Goal: Transaction & Acquisition: Purchase product/service

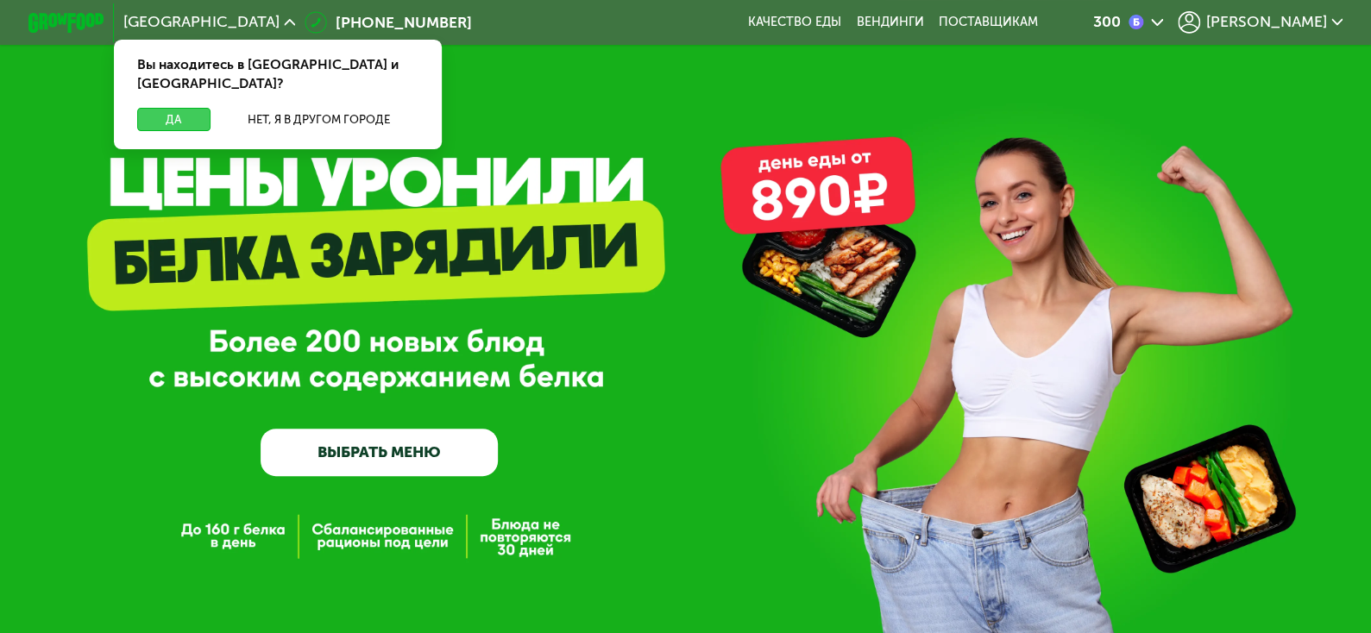
click at [165, 108] on button "Да" at bounding box center [173, 119] width 73 height 22
click at [171, 108] on button "Да" at bounding box center [173, 119] width 73 height 22
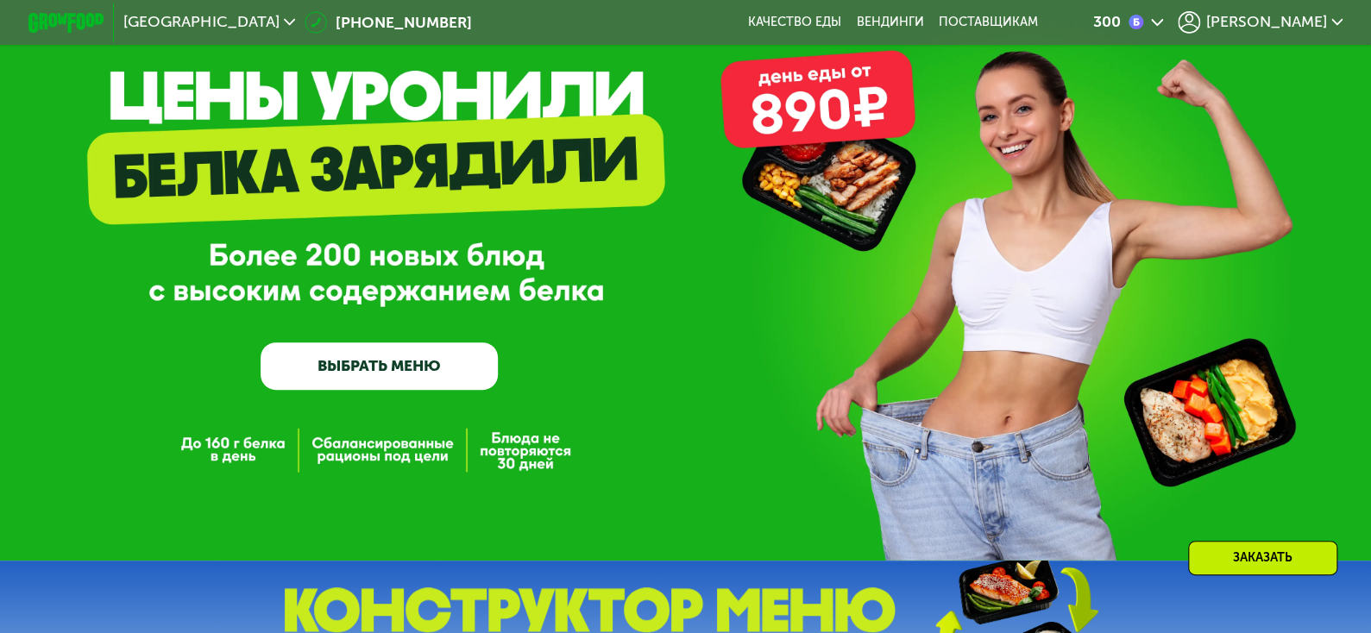
scroll to position [344, 0]
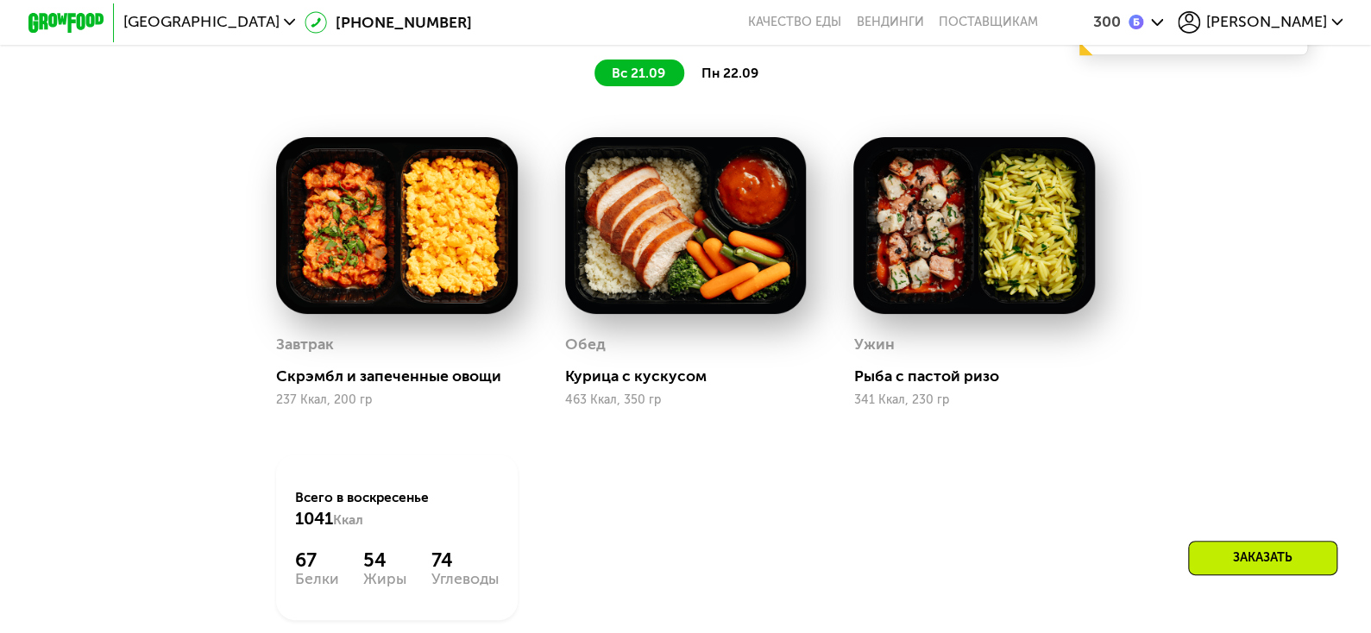
click at [1020, 487] on div "Завтрак Скрэмбл и запеченные овощи 237 Ккал, 200 гр Обед Курица с кускусом 463 …" at bounding box center [685, 379] width 866 height 532
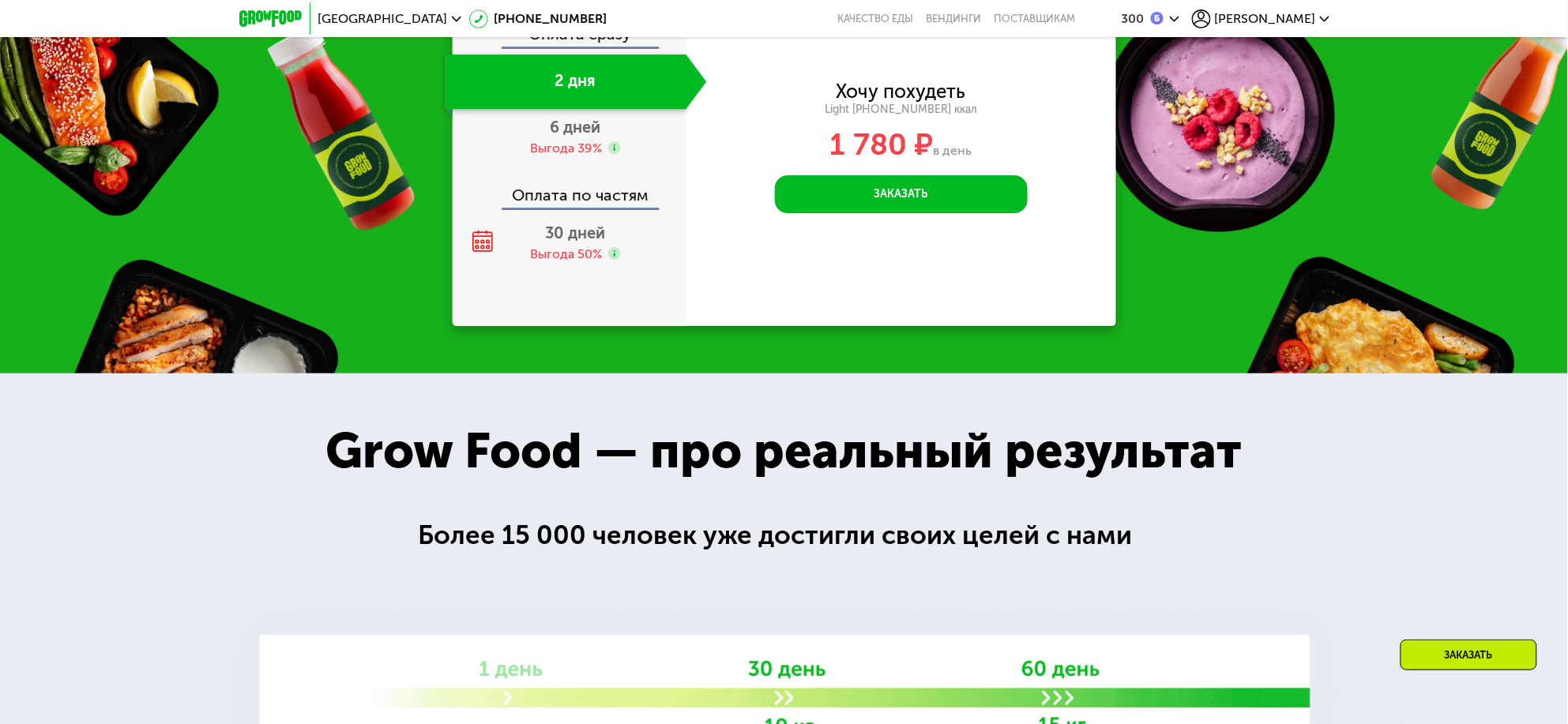
scroll to position [1646, 0]
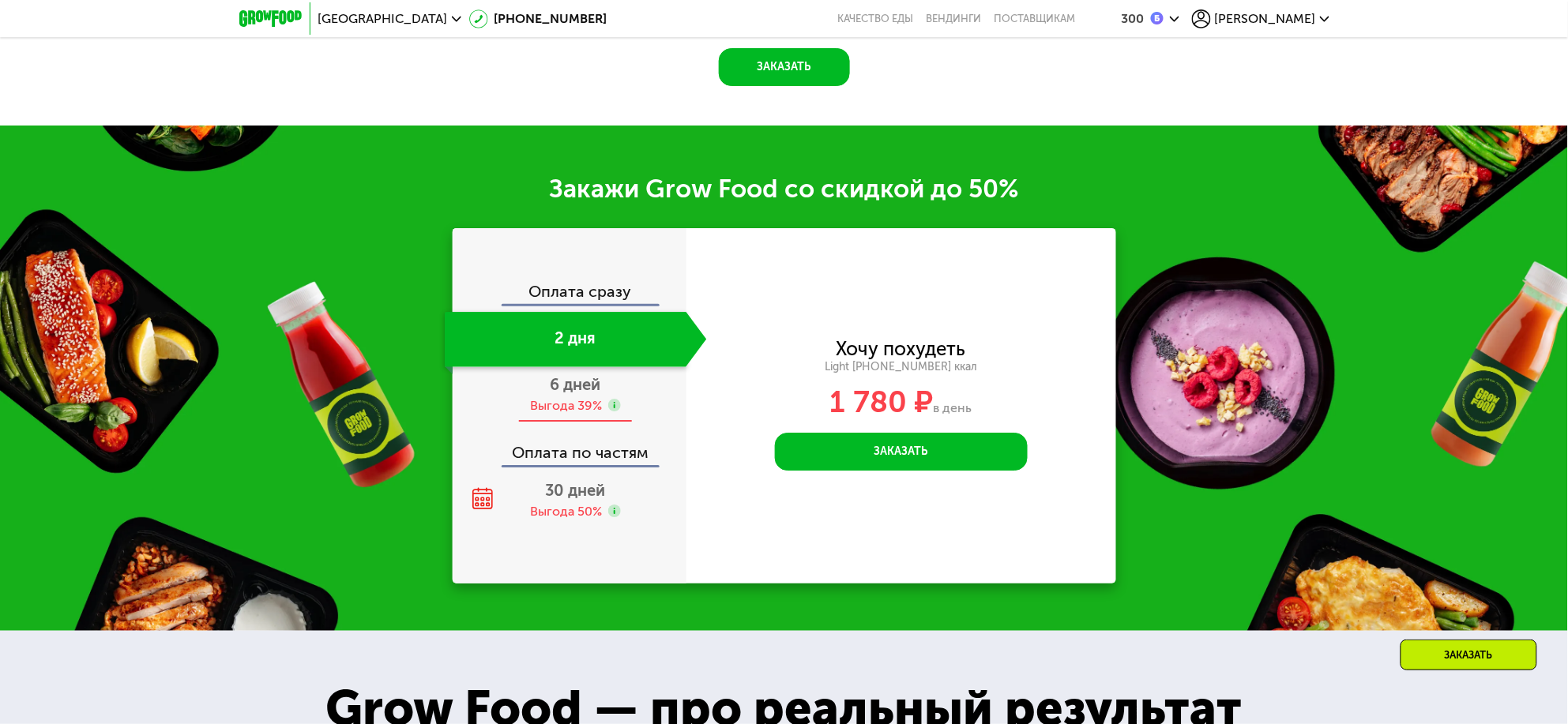
click at [577, 403] on div "Выгода 39%" at bounding box center [566, 405] width 72 height 17
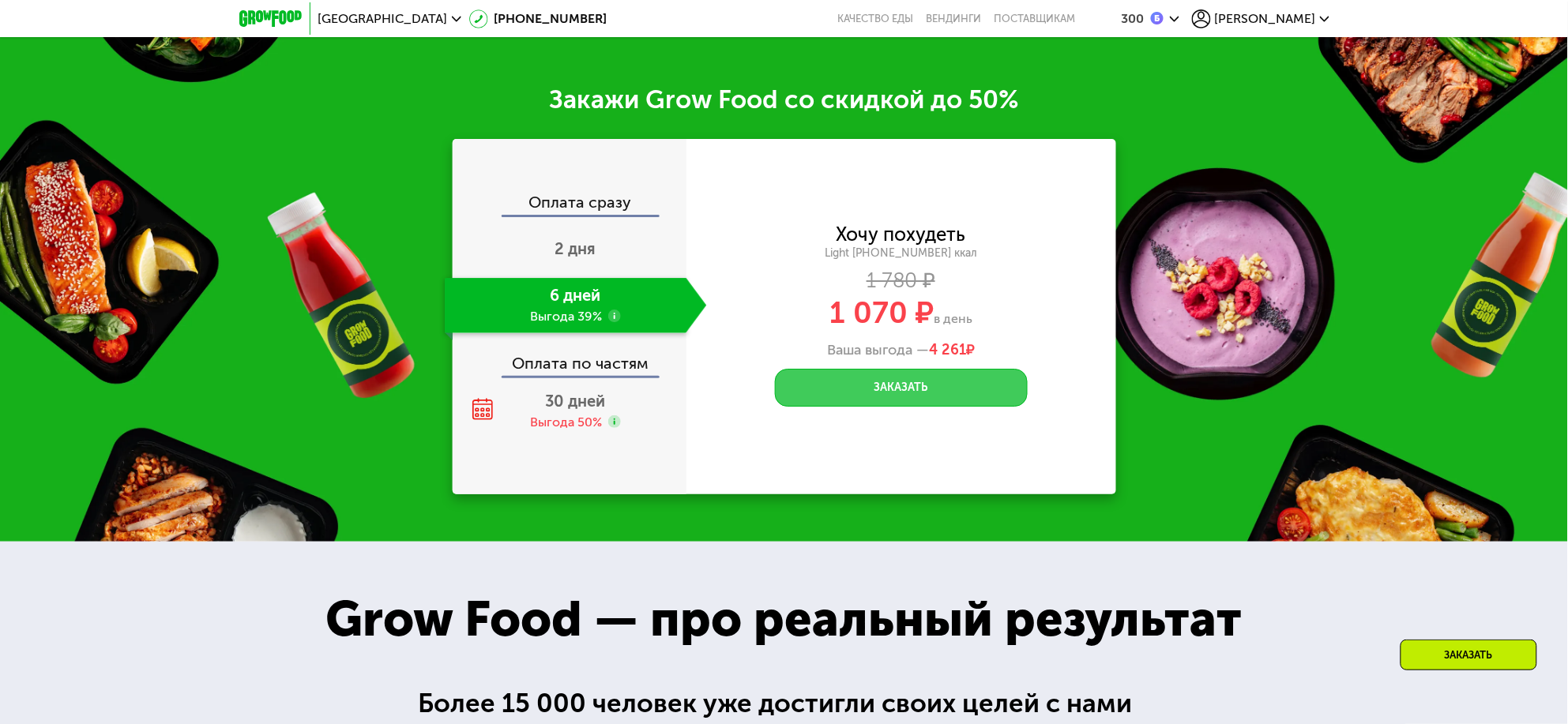
scroll to position [1678, 0]
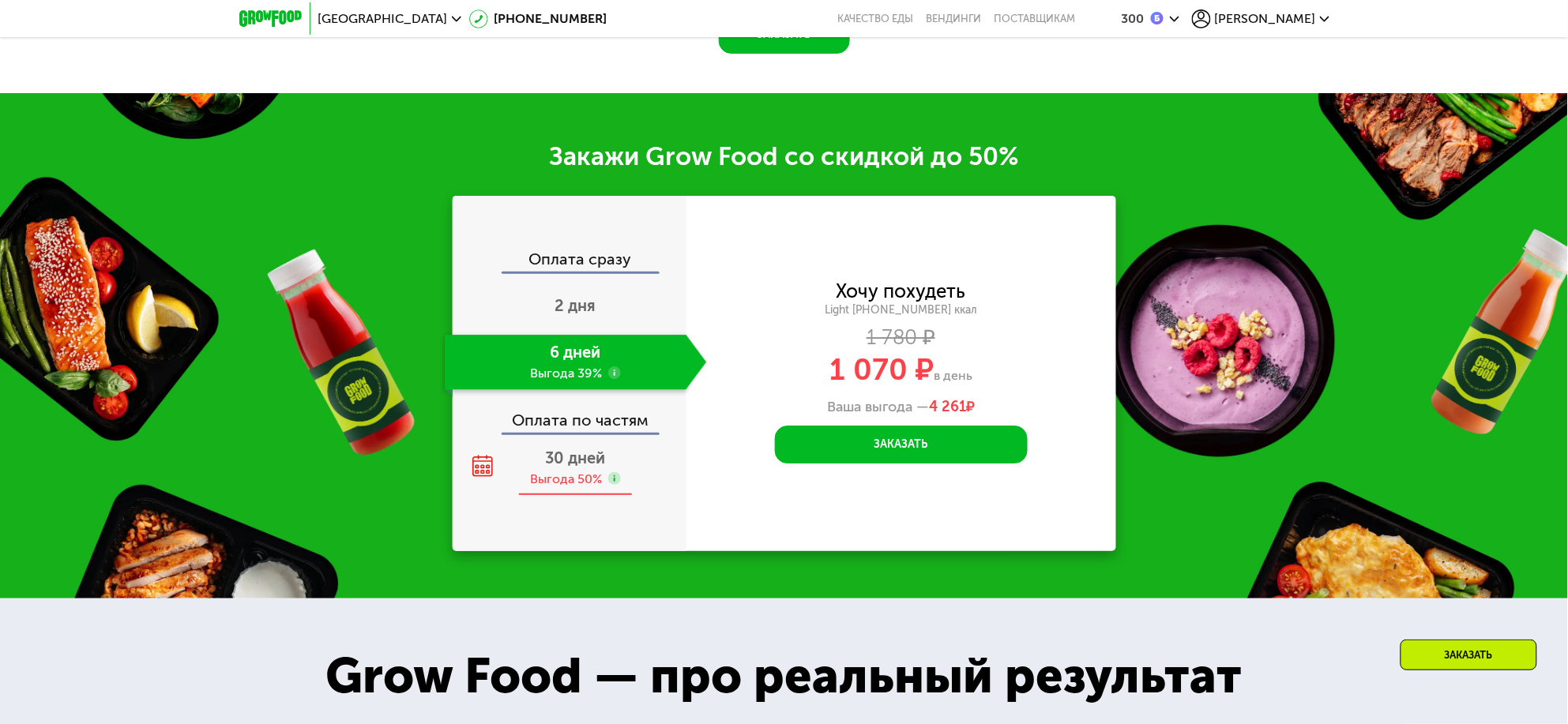
click at [567, 468] on span "30 дней" at bounding box center [576, 458] width 60 height 19
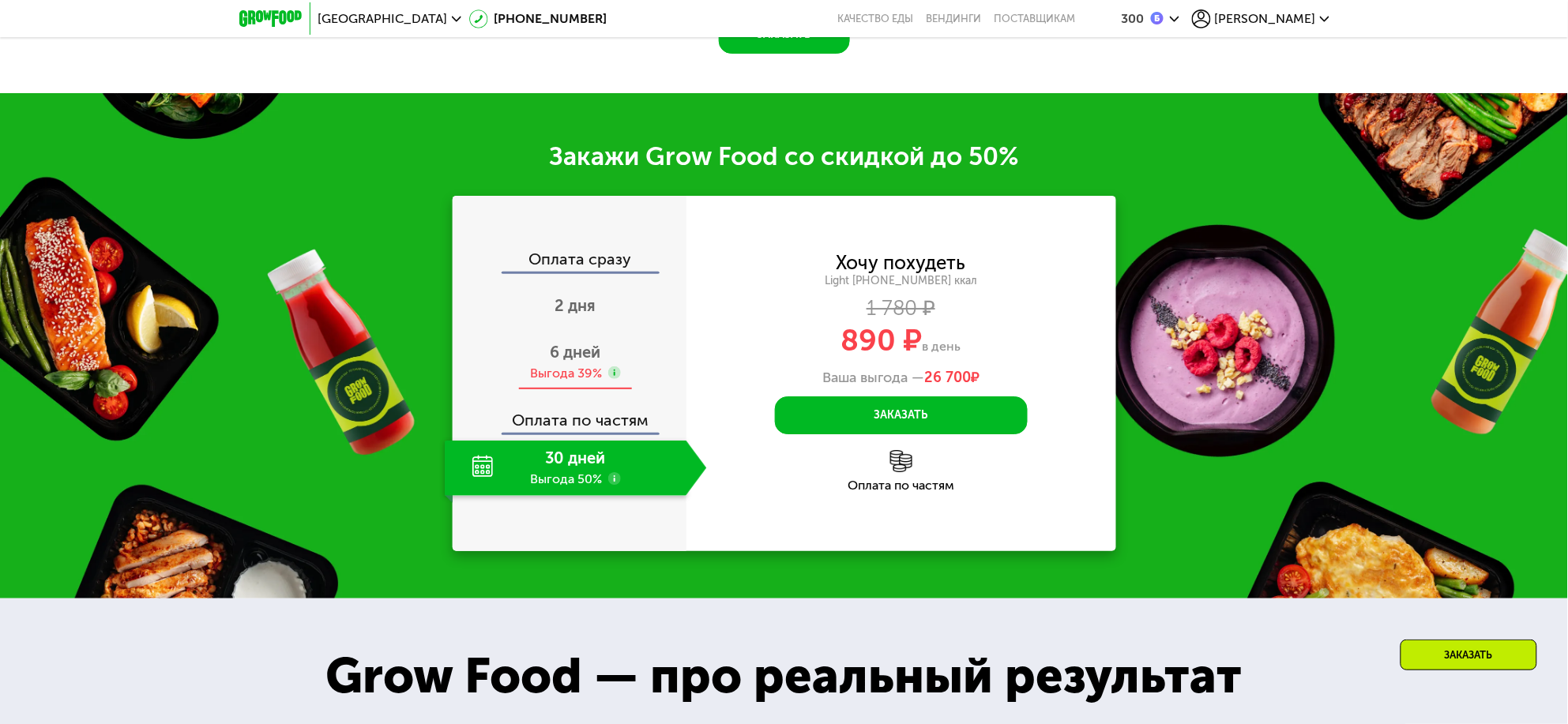
click at [558, 383] on div "Выгода 39%" at bounding box center [566, 373] width 72 height 17
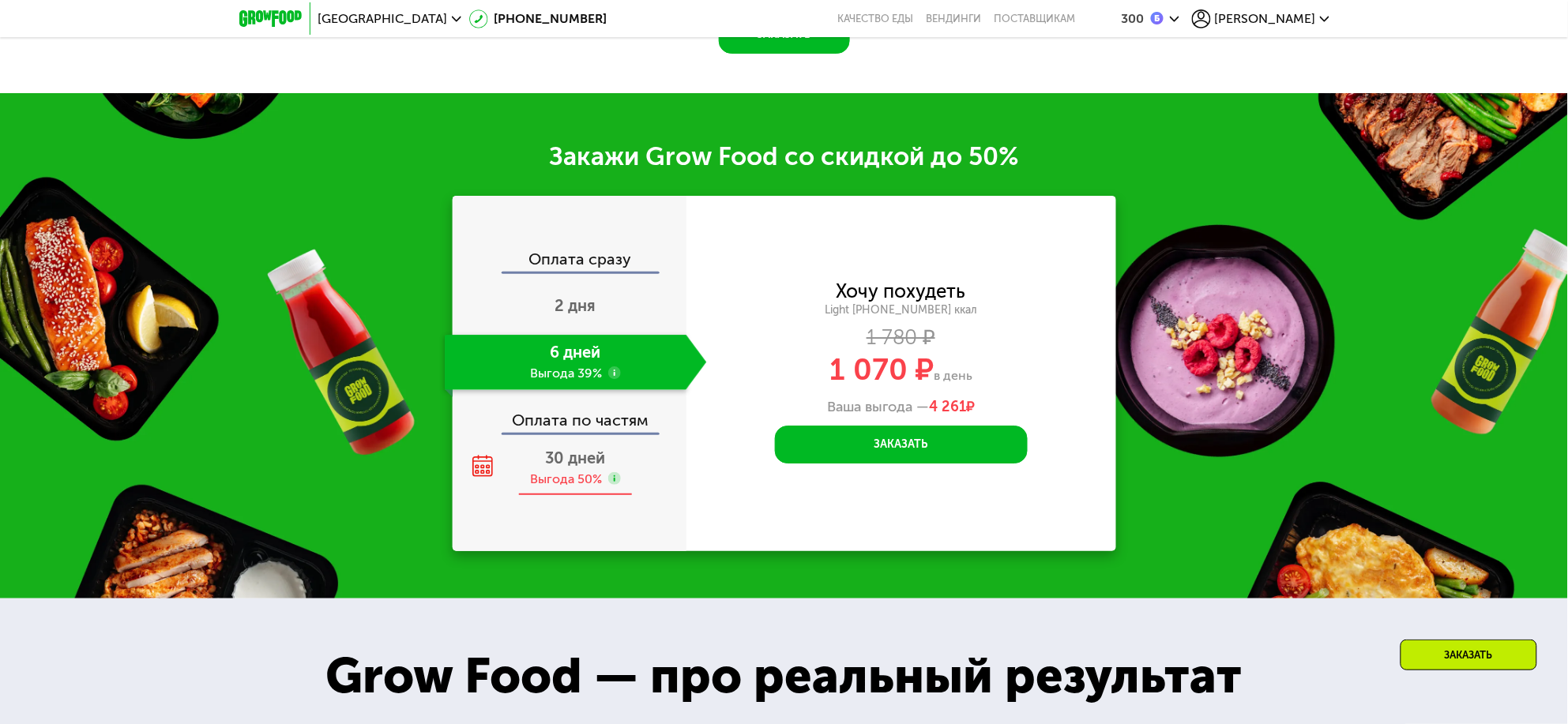
click at [556, 481] on div "Выгода 50%" at bounding box center [566, 479] width 72 height 17
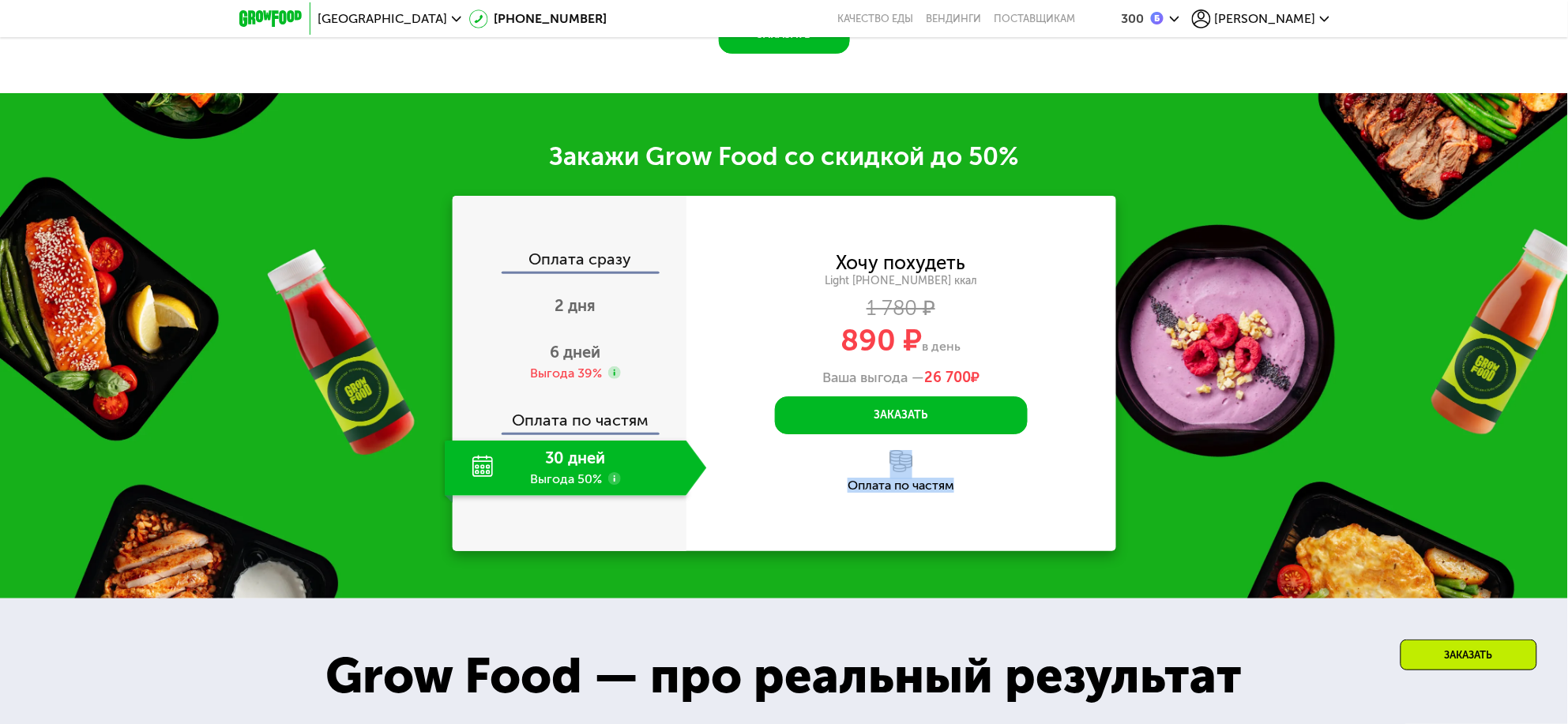
drag, startPoint x: 885, startPoint y: 475, endPoint x: 957, endPoint y: 494, distance: 74.5
click at [957, 492] on div "Оплата по частям" at bounding box center [901, 471] width 429 height 42
click at [566, 377] on div "Выгода 39%" at bounding box center [566, 373] width 72 height 17
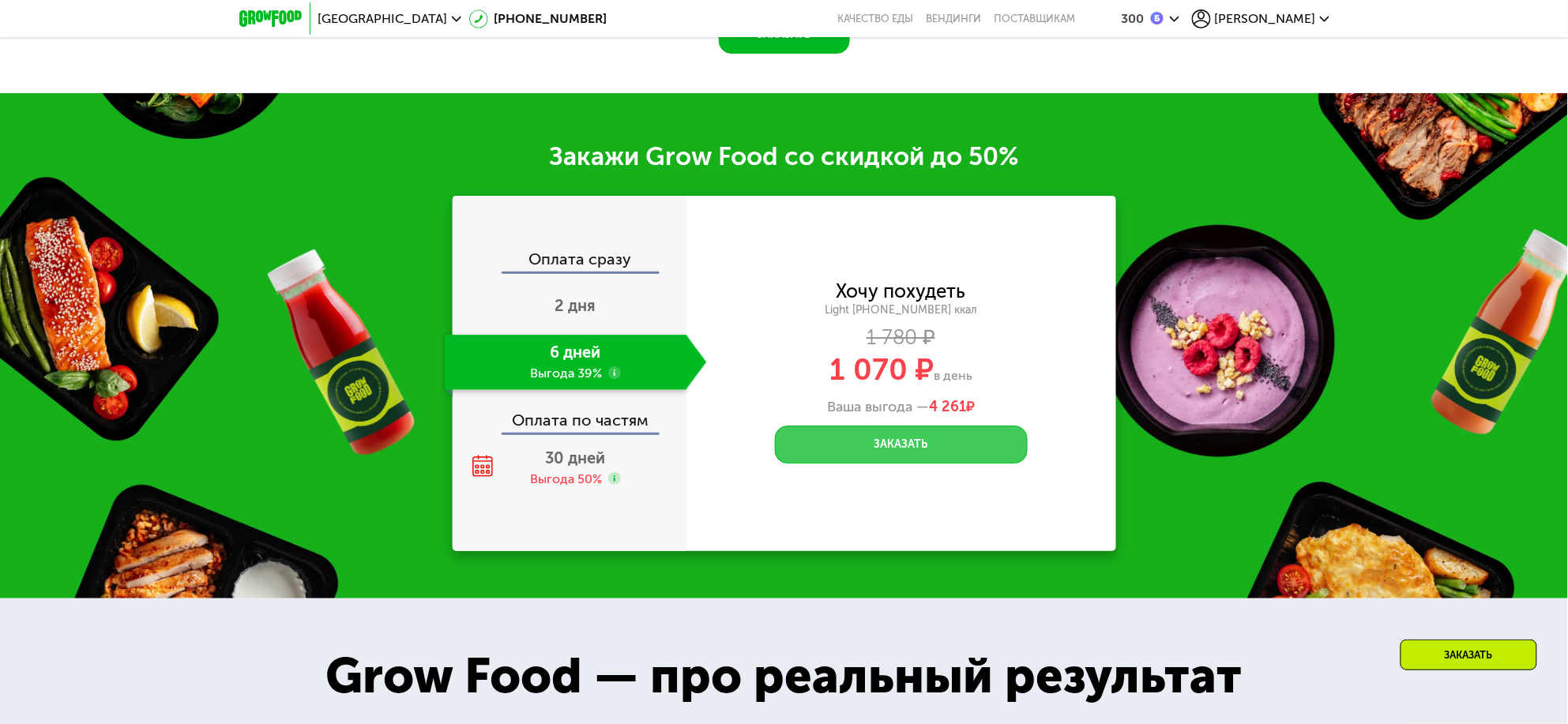
click at [875, 445] on button "Заказать" at bounding box center [902, 444] width 253 height 38
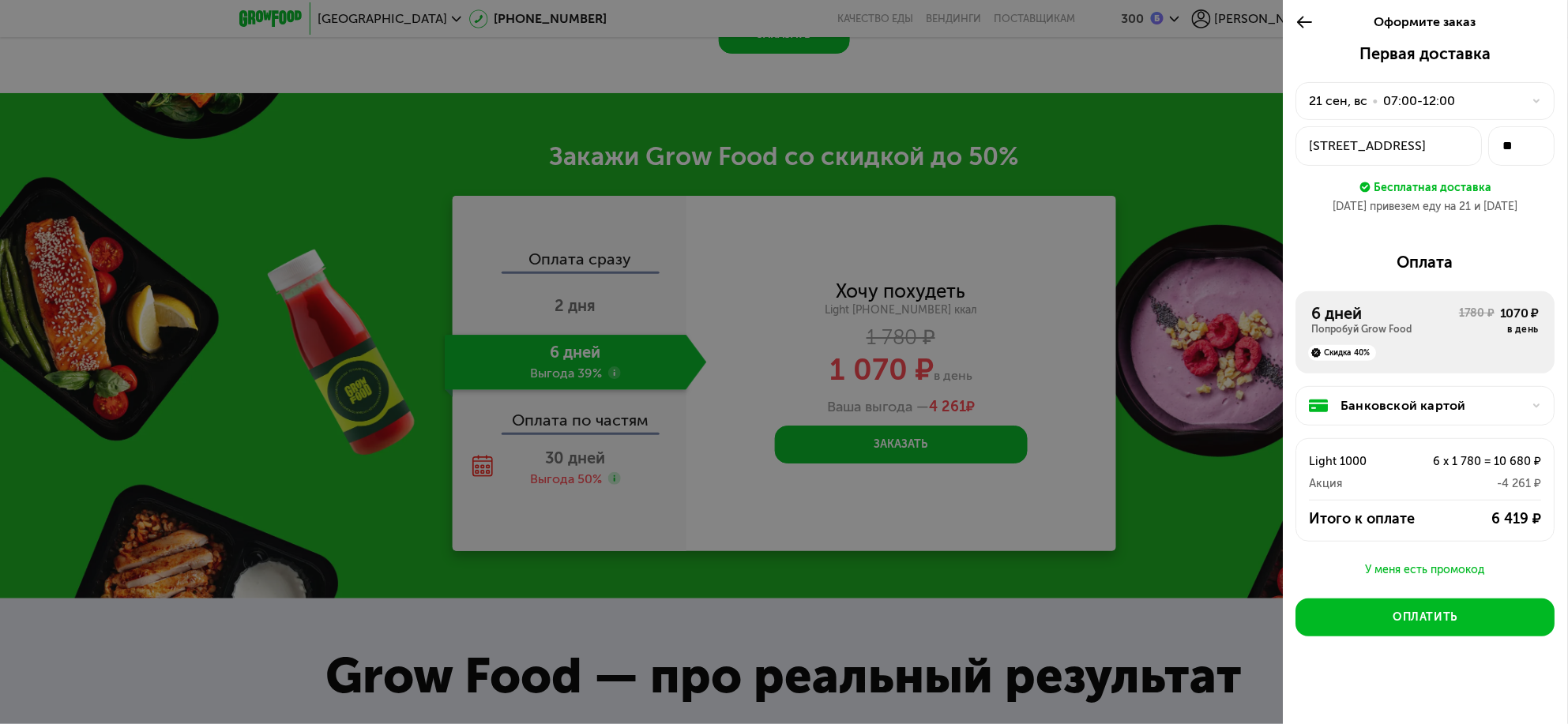
click at [1266, 23] on icon at bounding box center [1305, 22] width 18 height 19
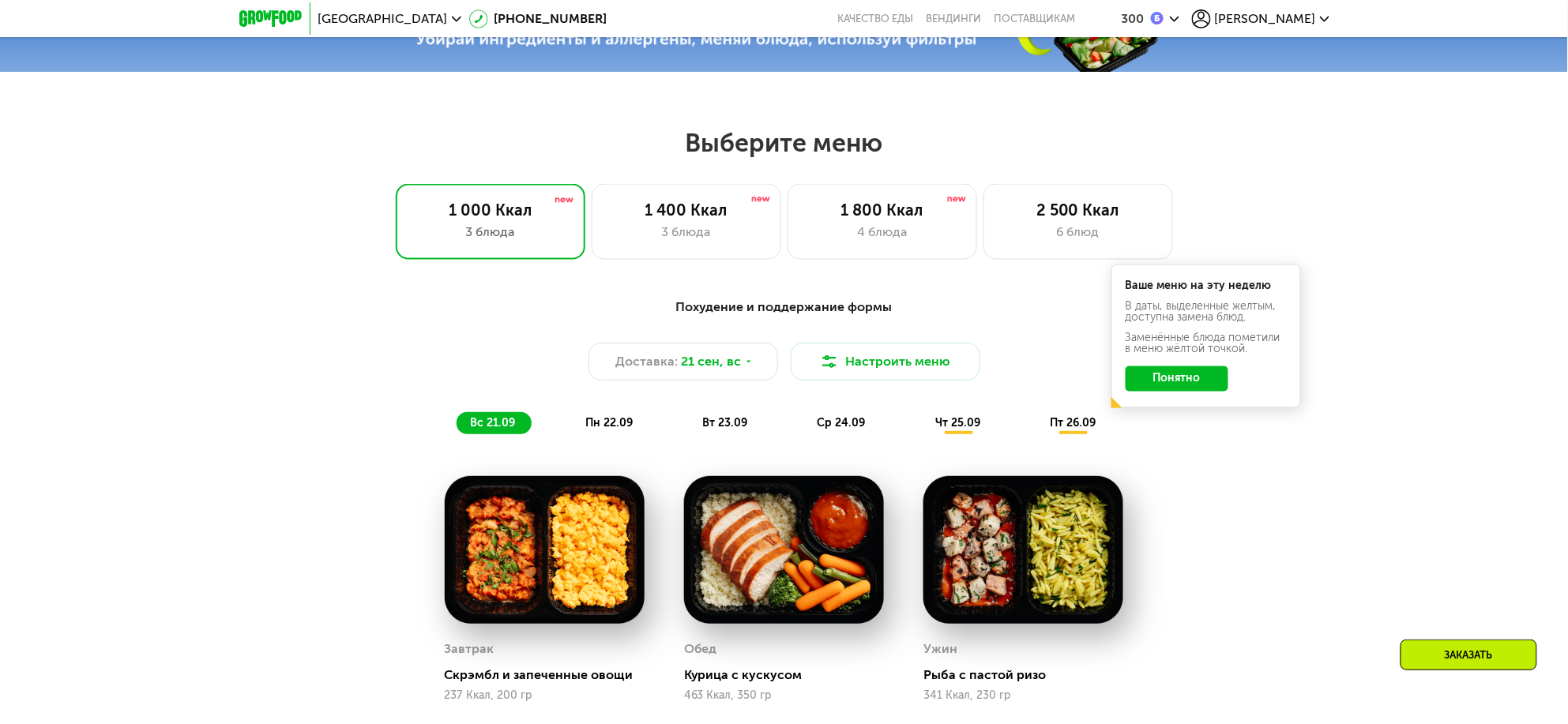
scroll to position [789, 0]
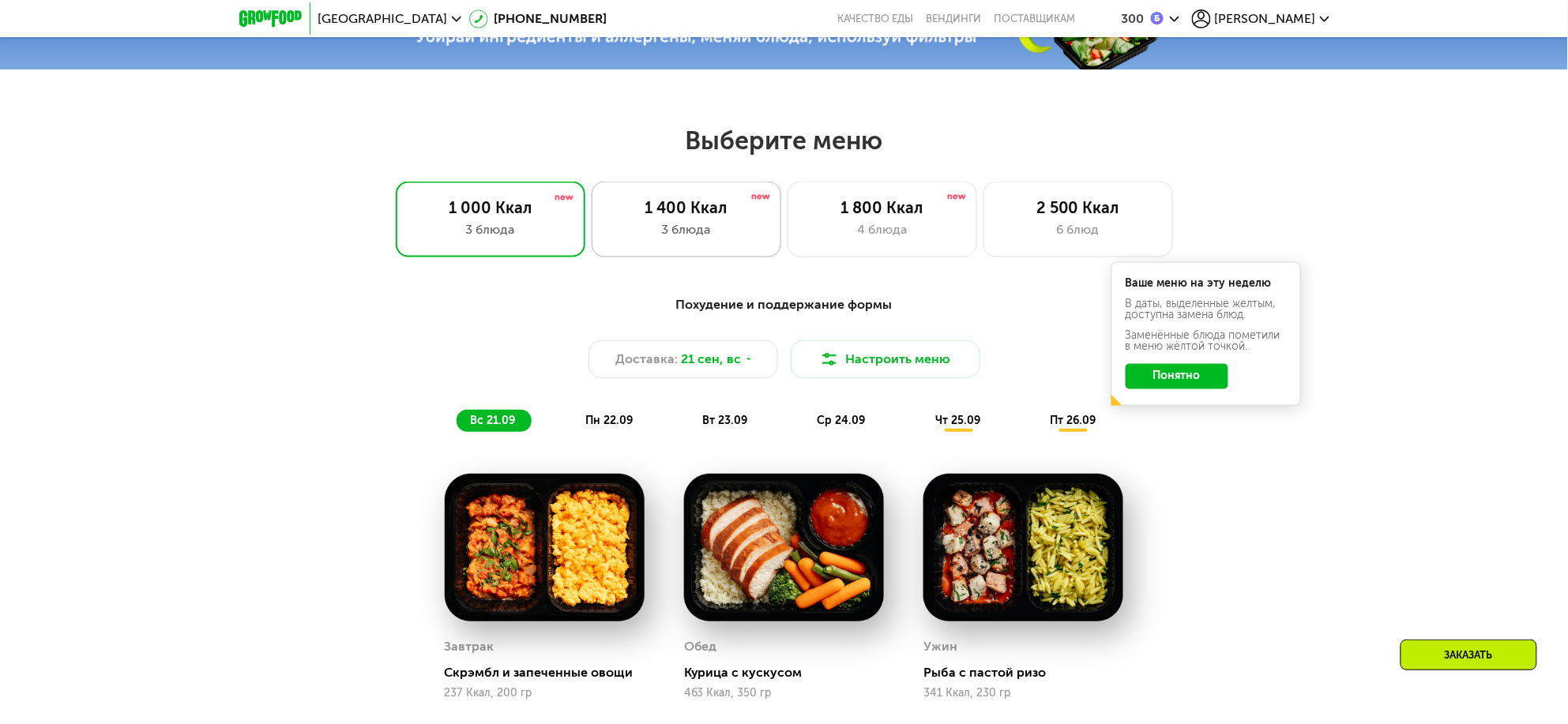
click at [703, 231] on div "3 блюда" at bounding box center [686, 230] width 157 height 19
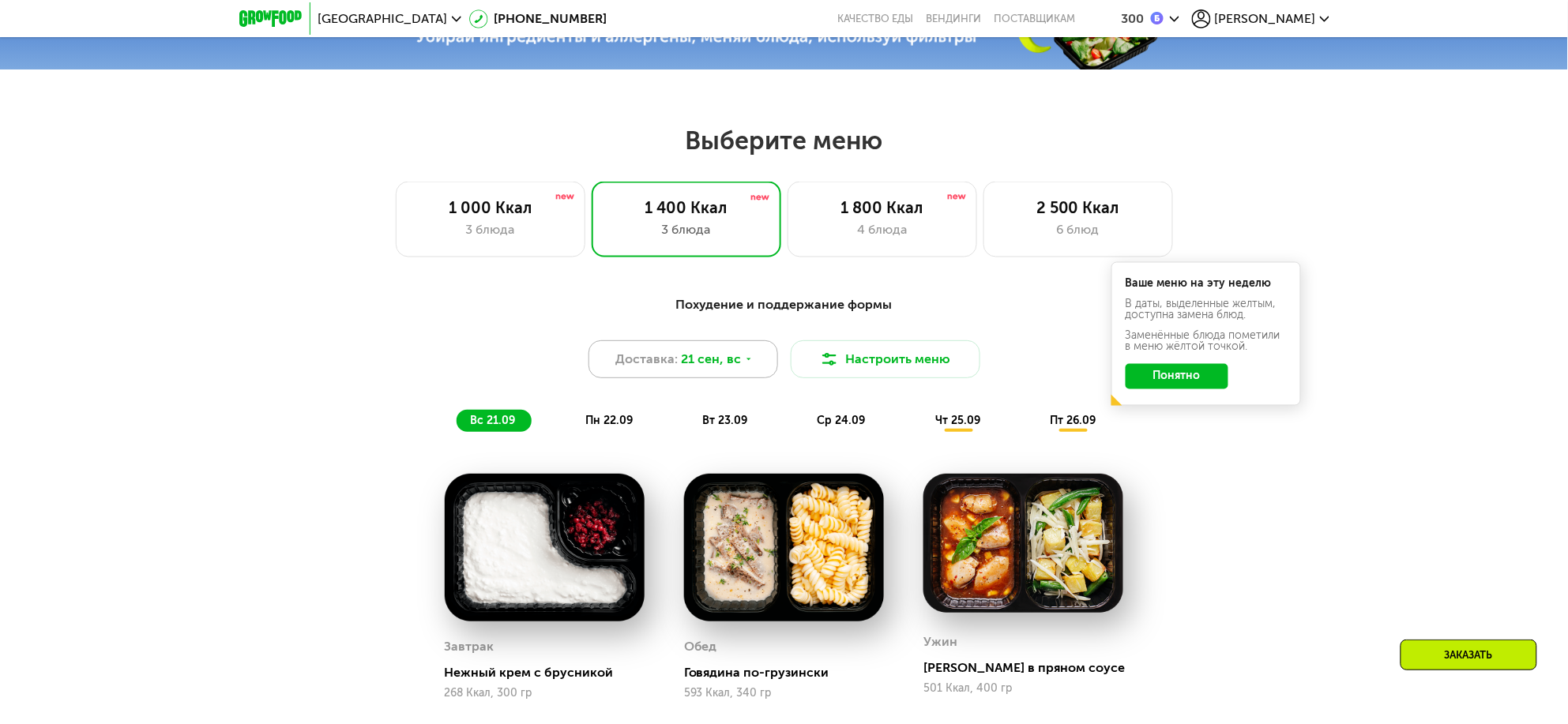
click at [737, 378] on div "Доставка: 21 сен, вс" at bounding box center [683, 359] width 189 height 38
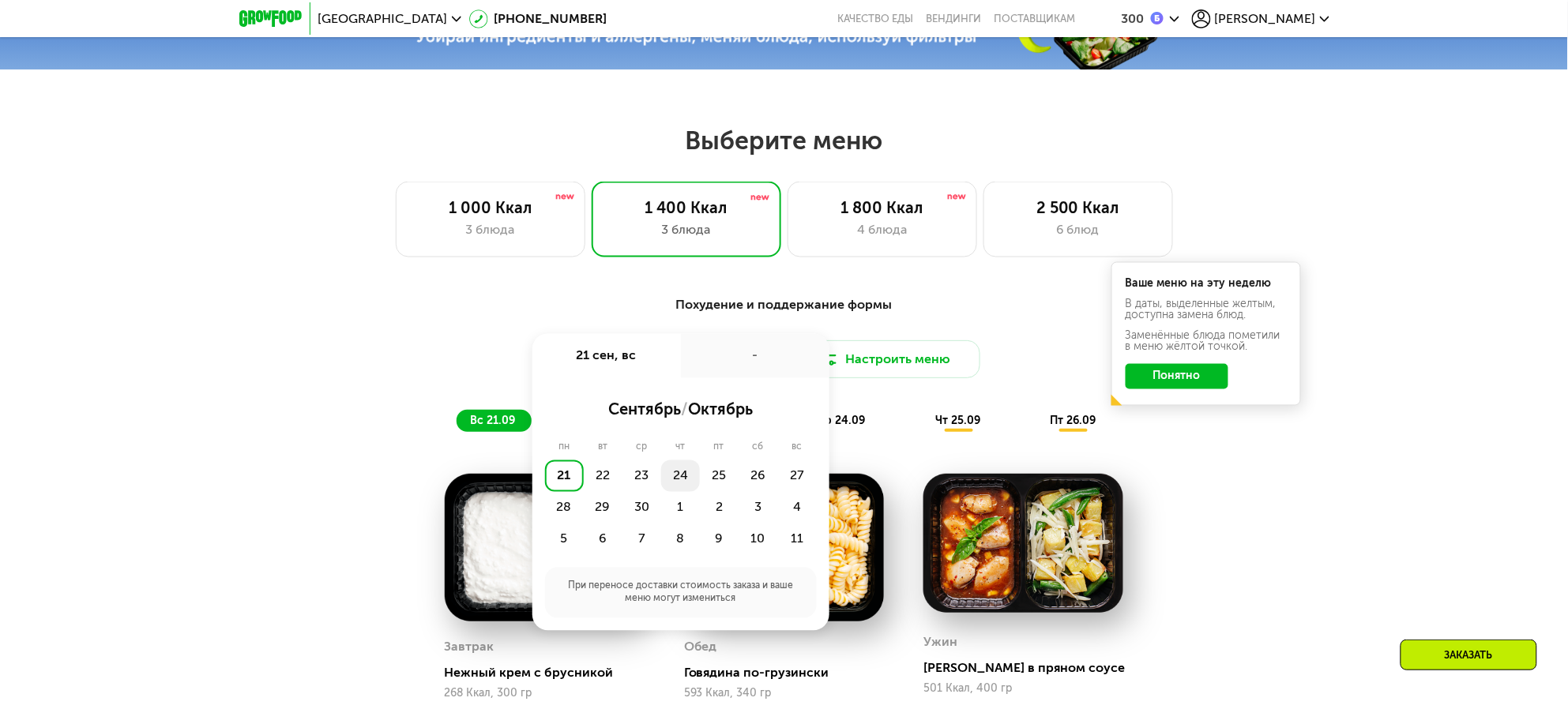
click at [673, 481] on div "24" at bounding box center [680, 476] width 38 height 32
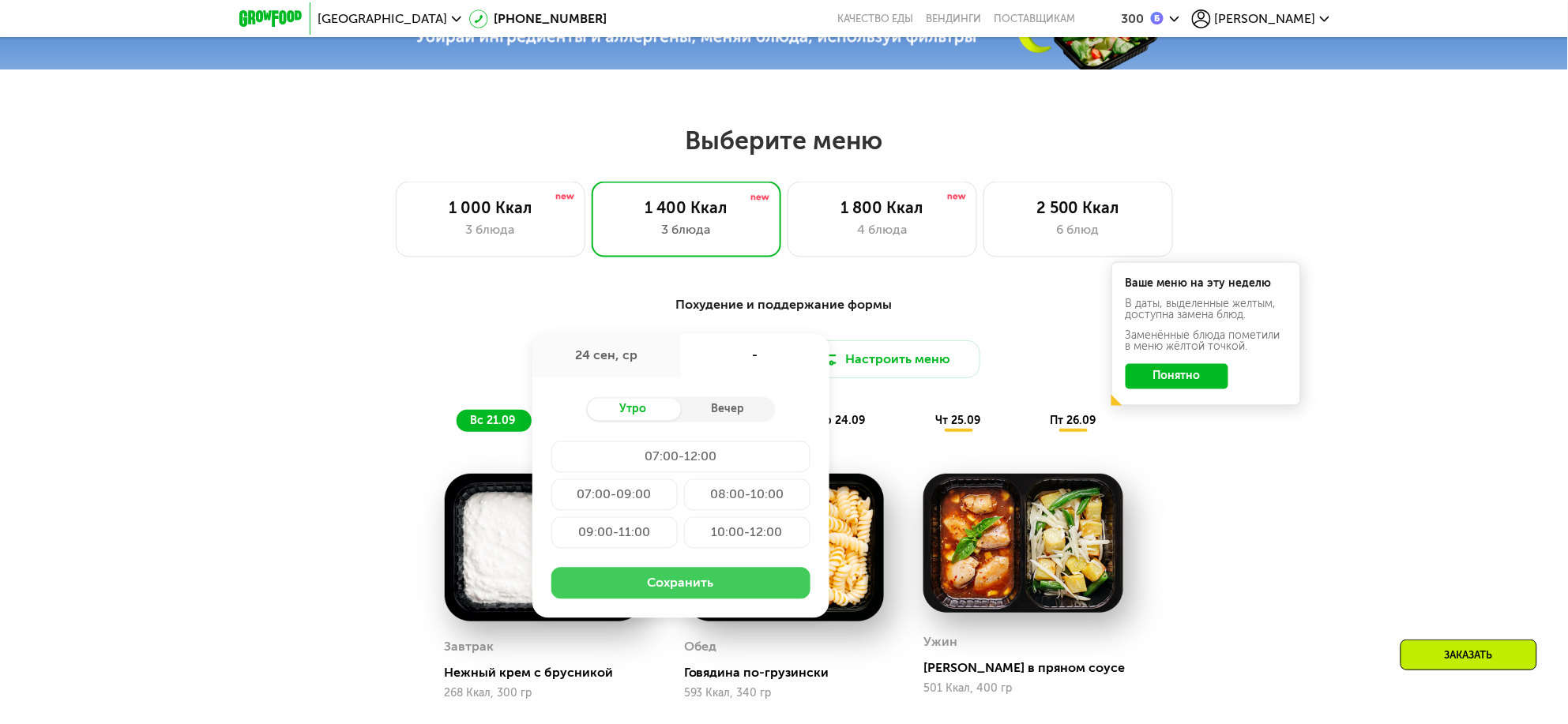
click at [706, 579] on button "Сохранить" at bounding box center [680, 583] width 259 height 32
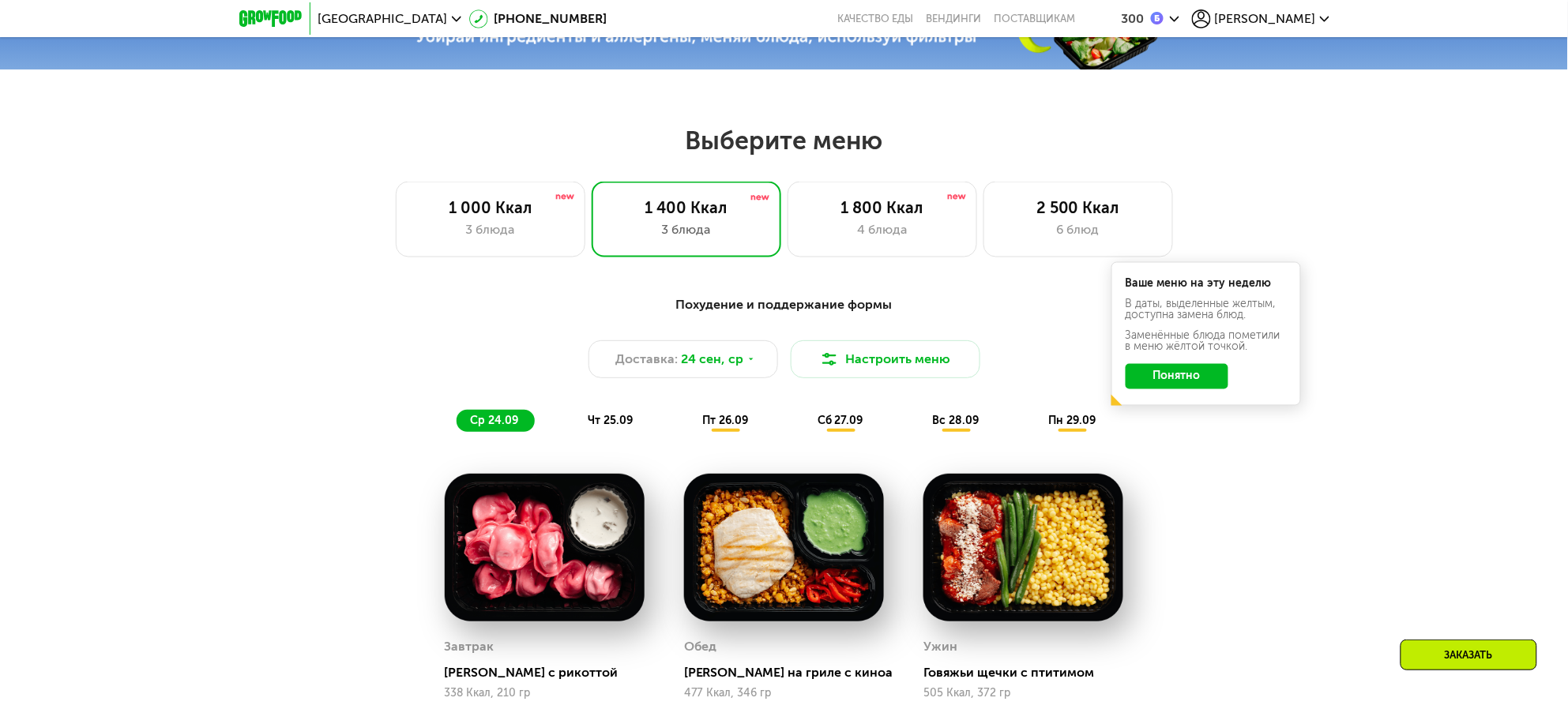
click at [1164, 389] on button "Понятно" at bounding box center [1177, 377] width 103 height 26
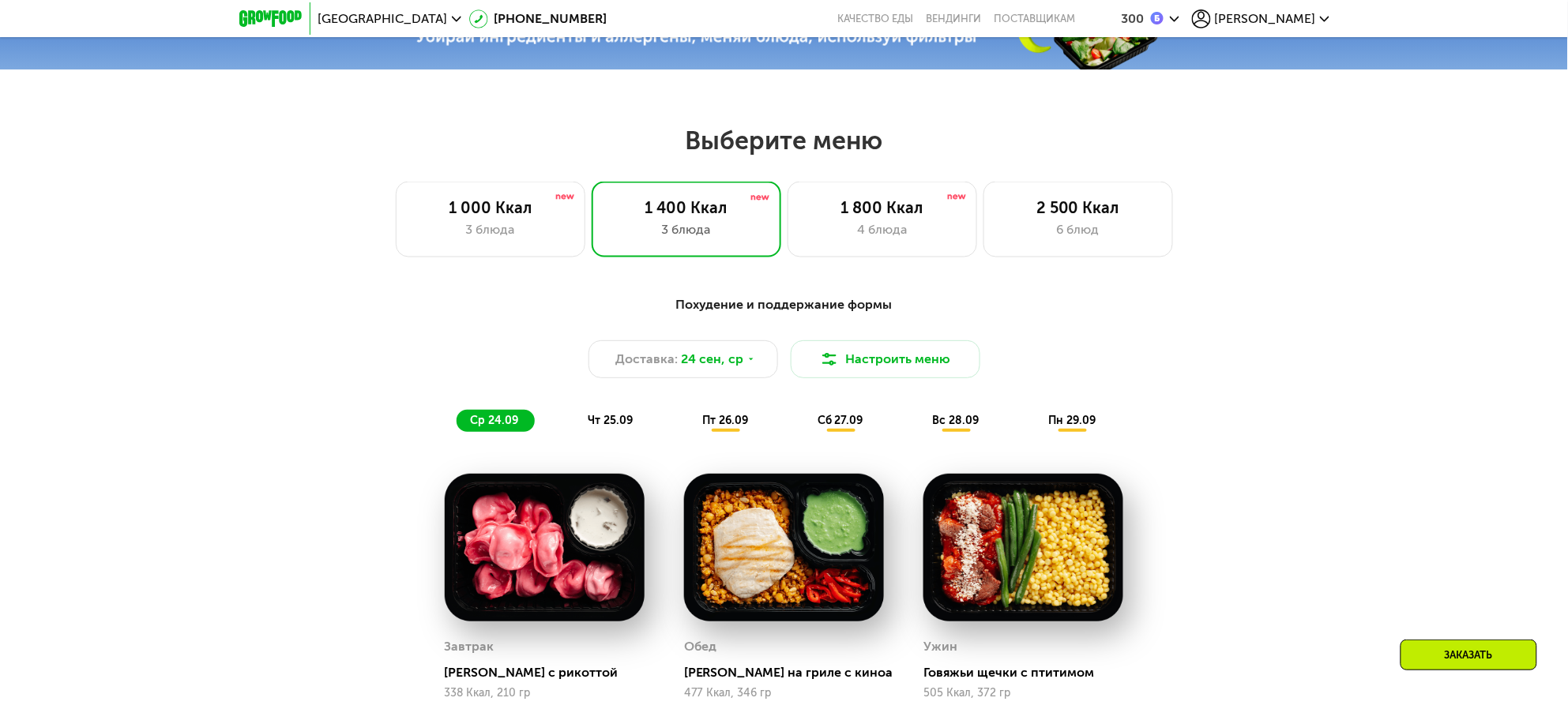
click at [733, 427] on span "пт 26.09" at bounding box center [725, 420] width 46 height 14
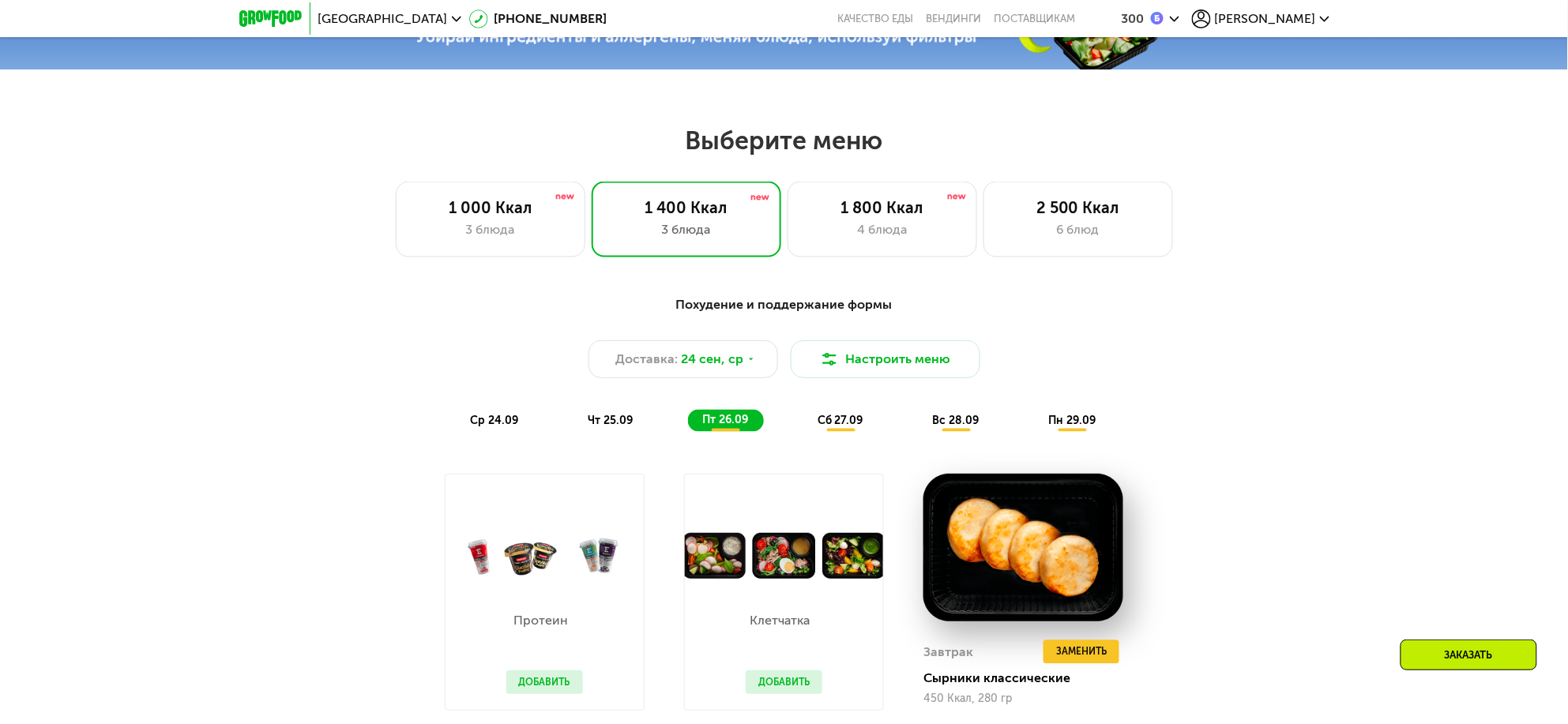
click at [612, 427] on span "чт 25.09" at bounding box center [610, 420] width 45 height 14
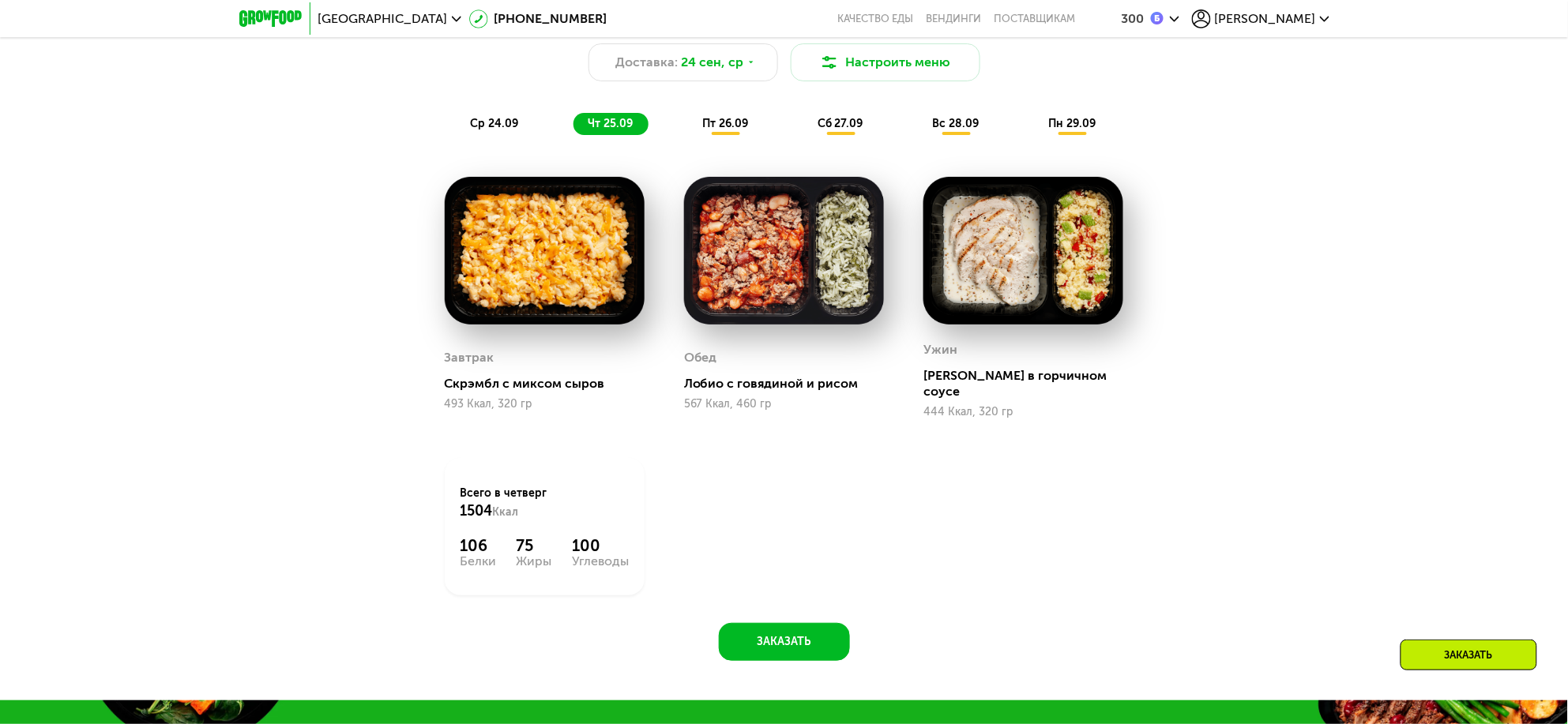
scroll to position [888, 0]
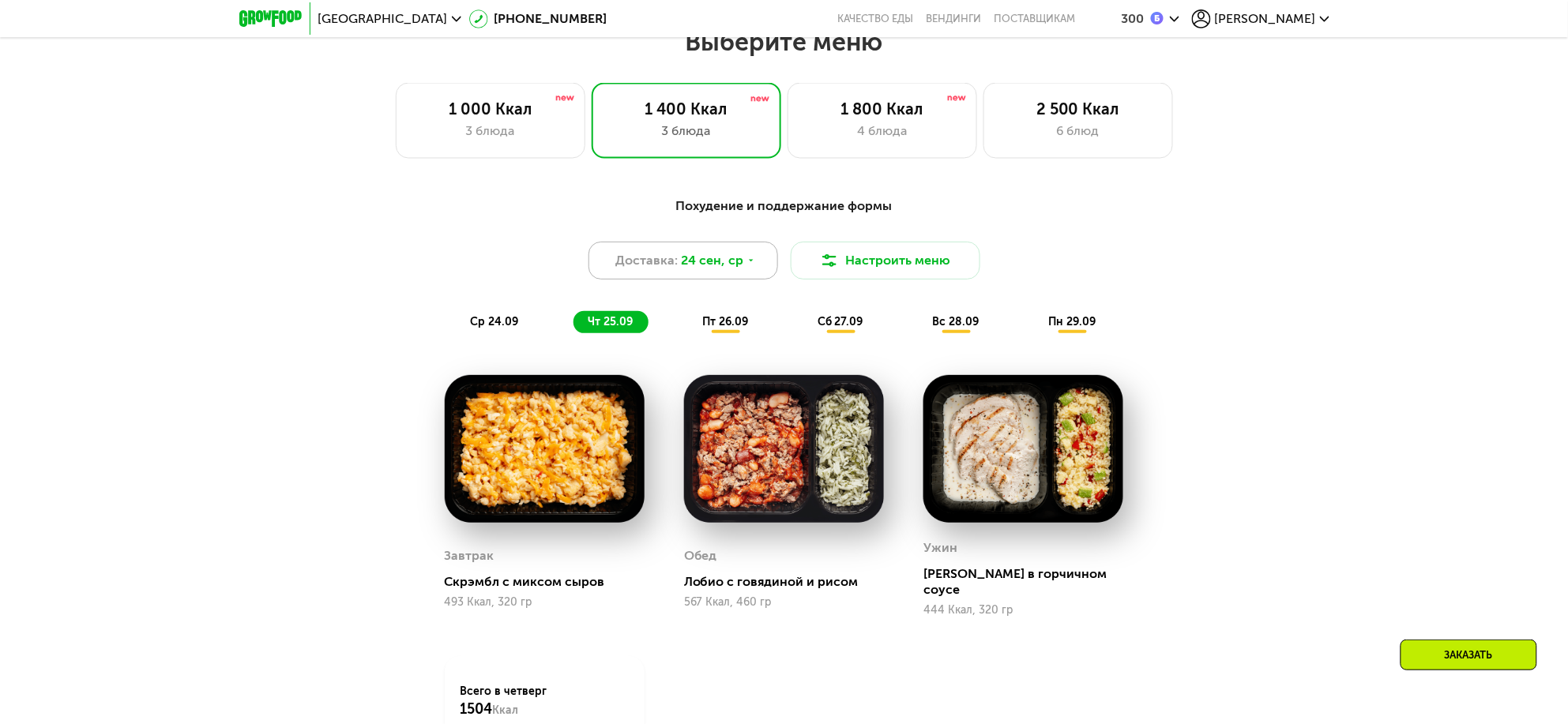
click at [683, 270] on span "24 сен, ср" at bounding box center [712, 260] width 62 height 19
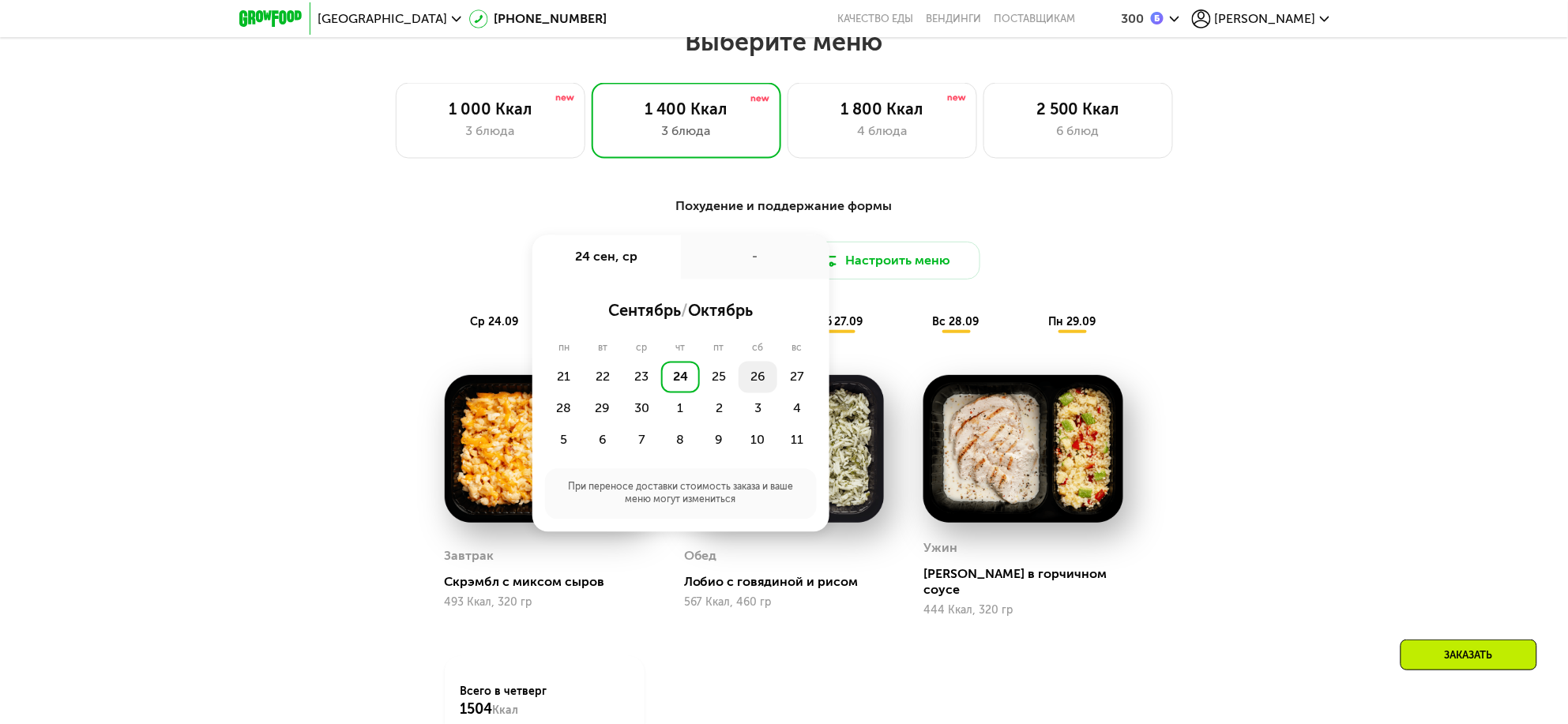
click at [755, 383] on div "26" at bounding box center [758, 377] width 38 height 32
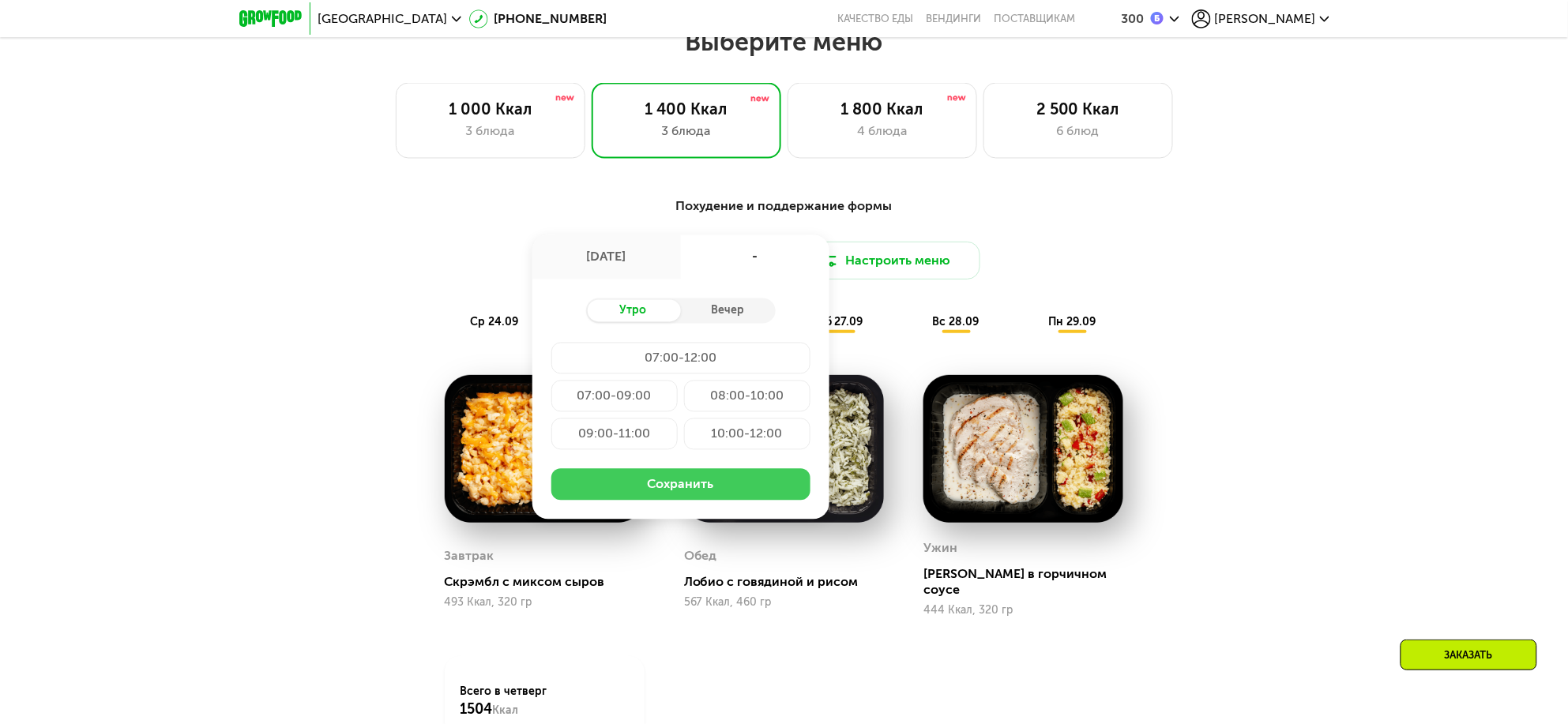
click at [703, 491] on button "Сохранить" at bounding box center [680, 485] width 259 height 32
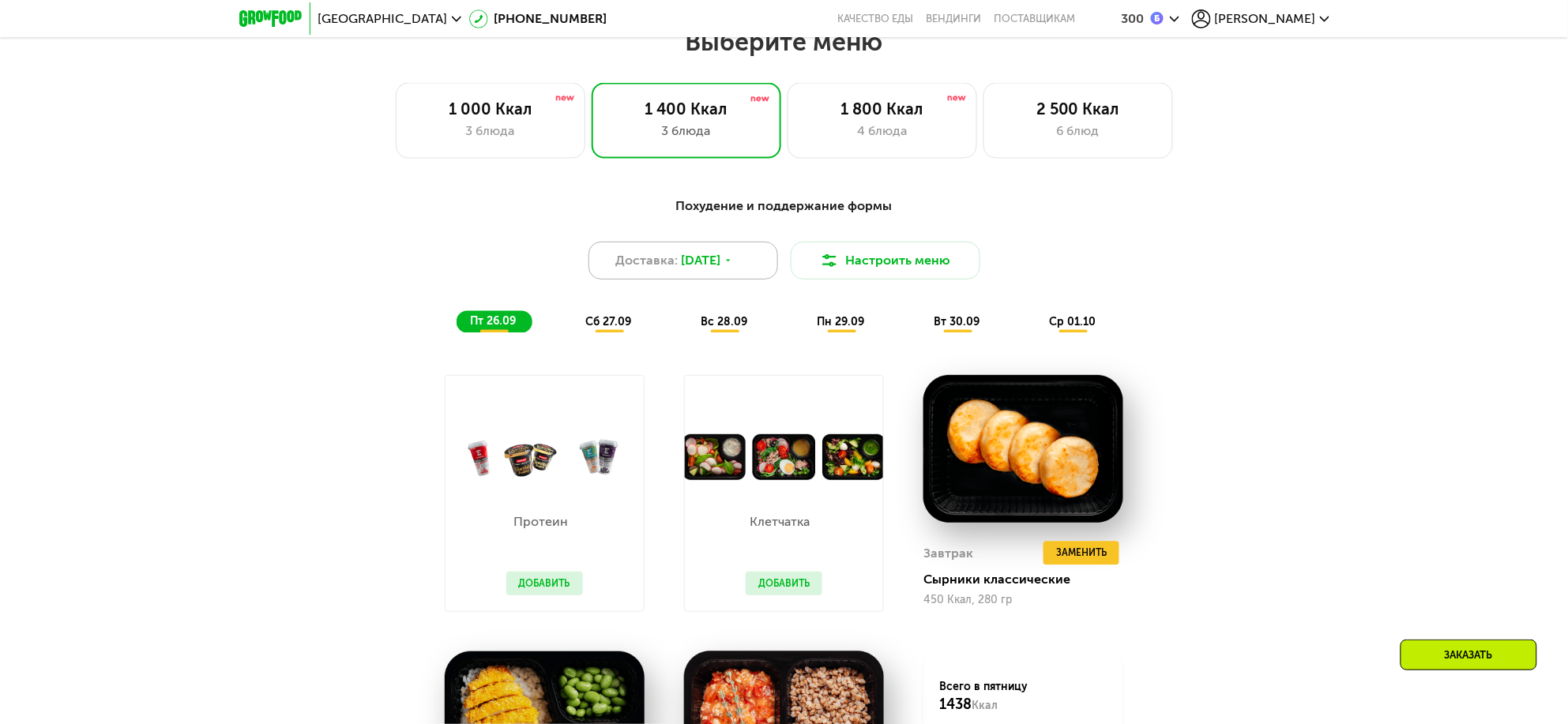
click at [720, 263] on span "26 сен, пт" at bounding box center [700, 260] width 39 height 19
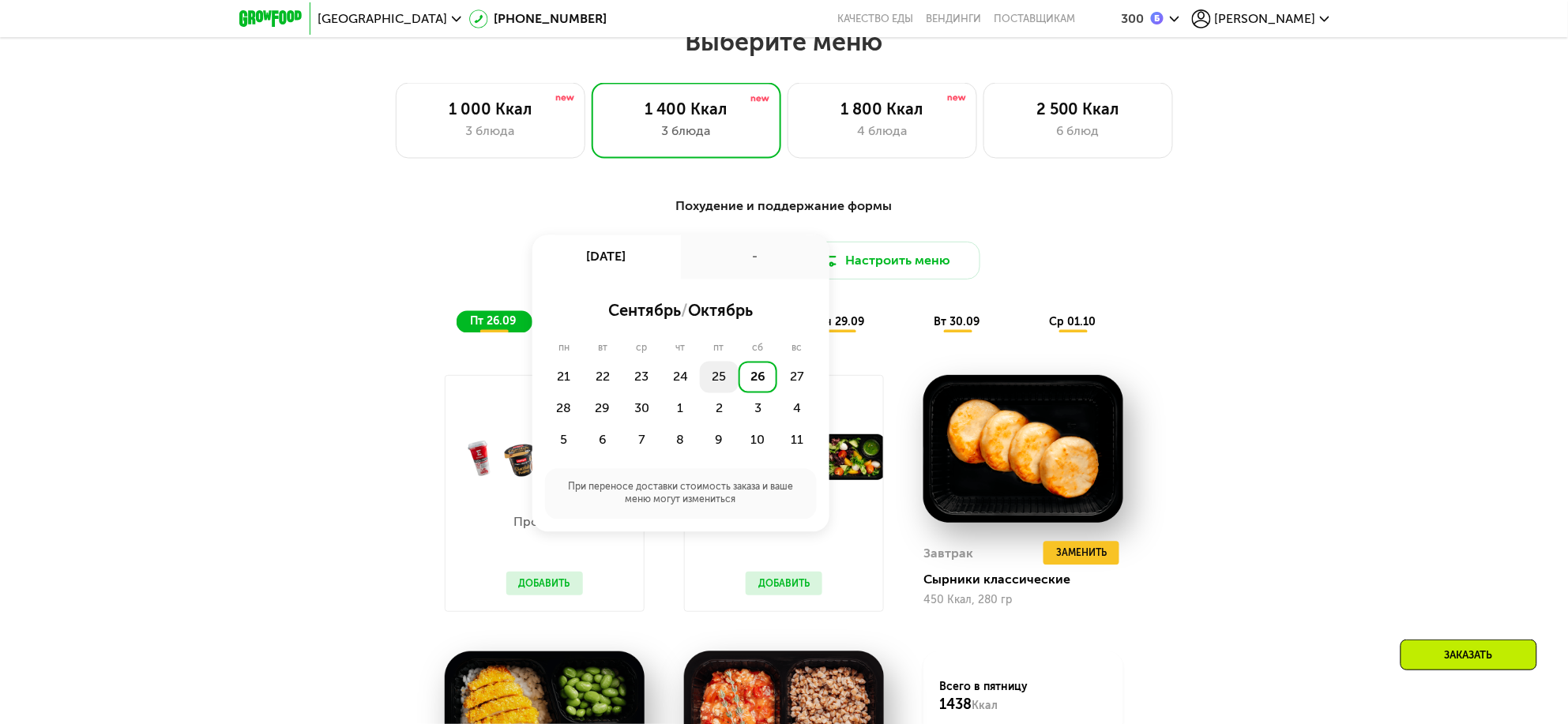
click at [728, 388] on div "25" at bounding box center [719, 377] width 38 height 32
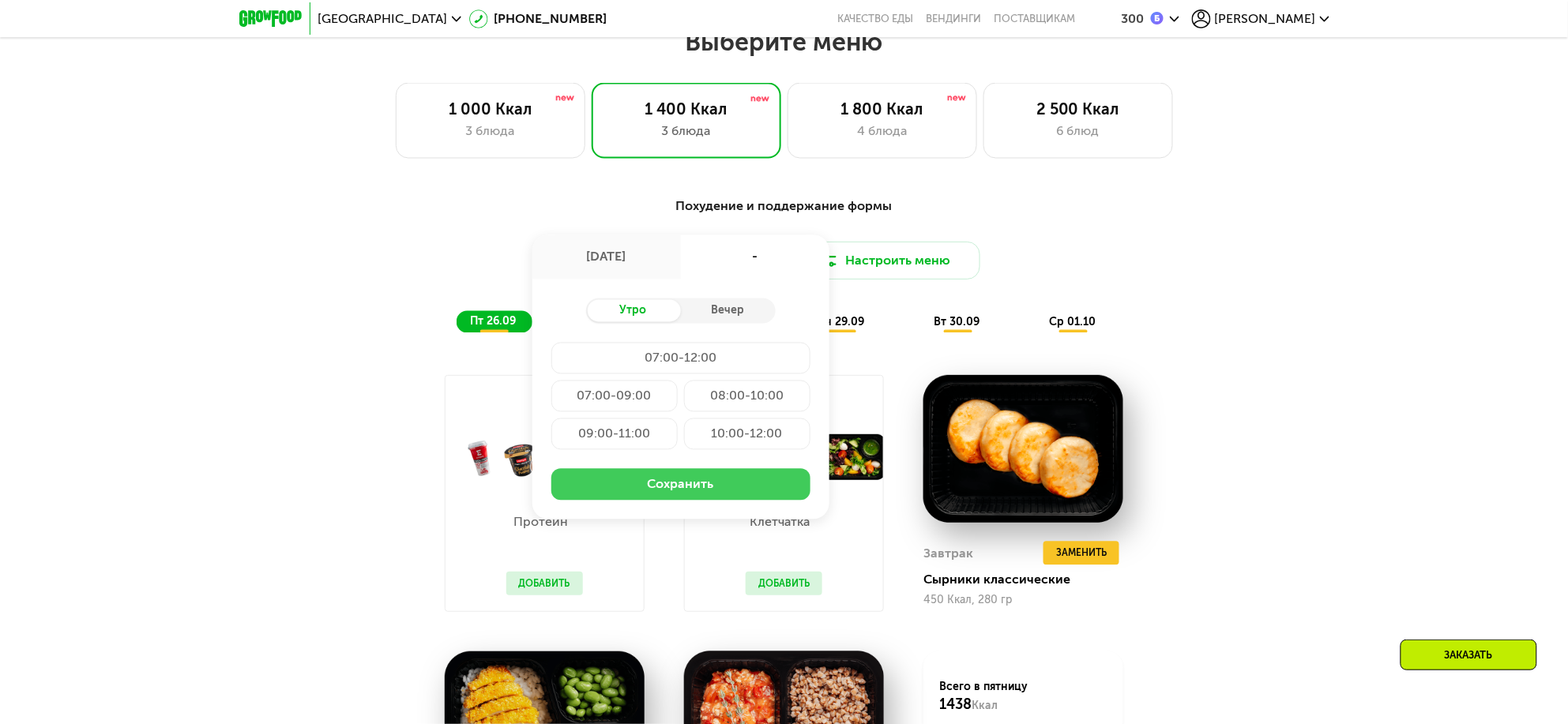
click at [733, 501] on button "Сохранить" at bounding box center [680, 485] width 259 height 32
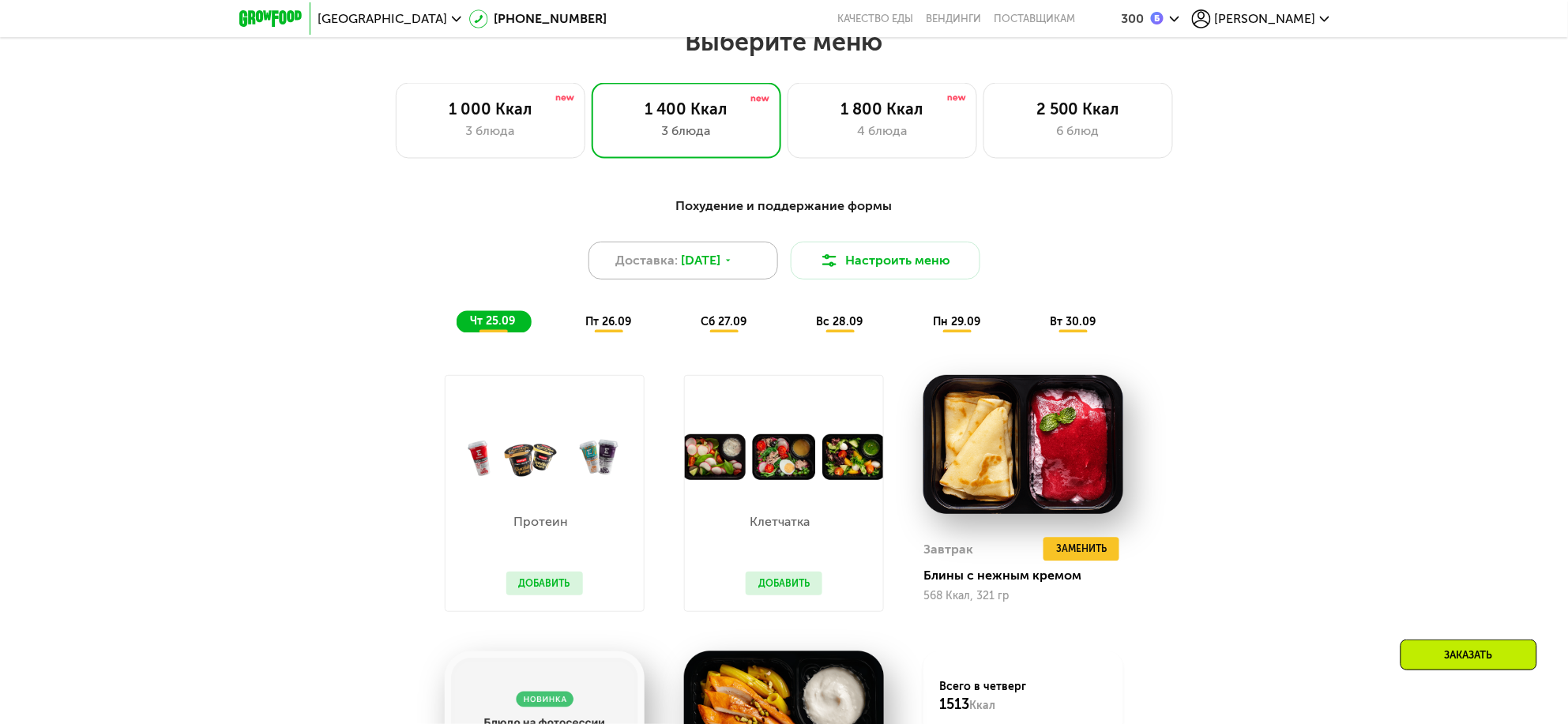
click at [690, 270] on span "25 сен, чт" at bounding box center [700, 260] width 39 height 19
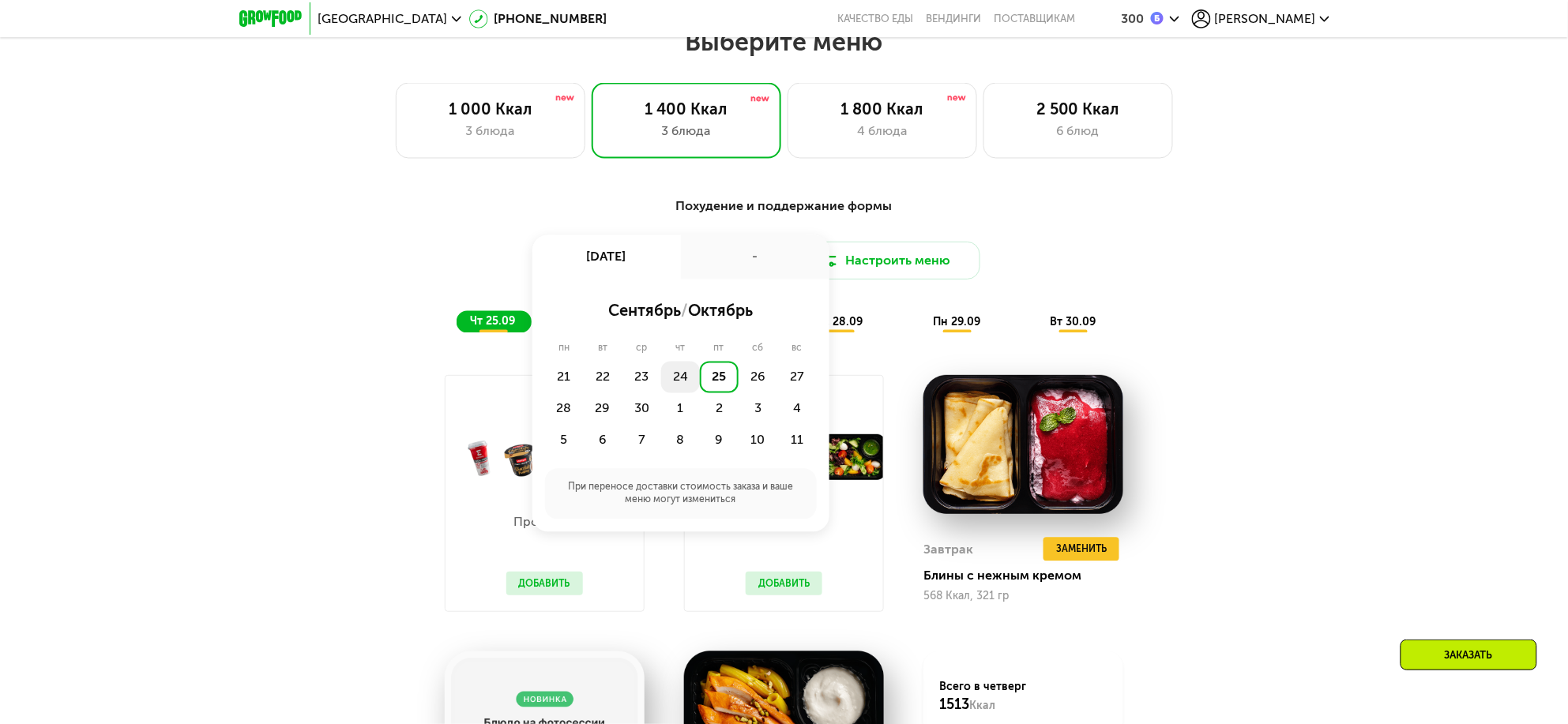
click at [672, 382] on div "24" at bounding box center [680, 377] width 38 height 32
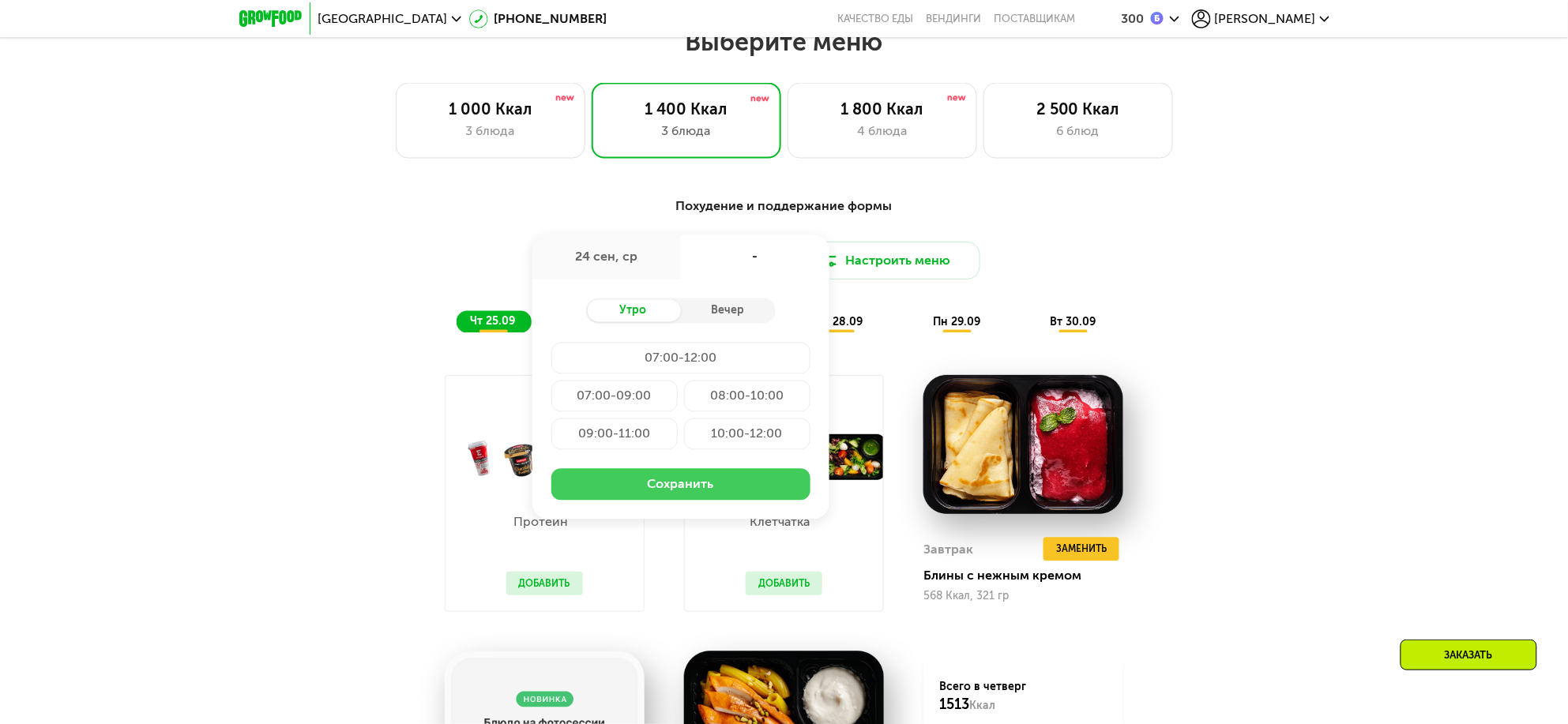
click at [665, 486] on button "Сохранить" at bounding box center [680, 485] width 259 height 32
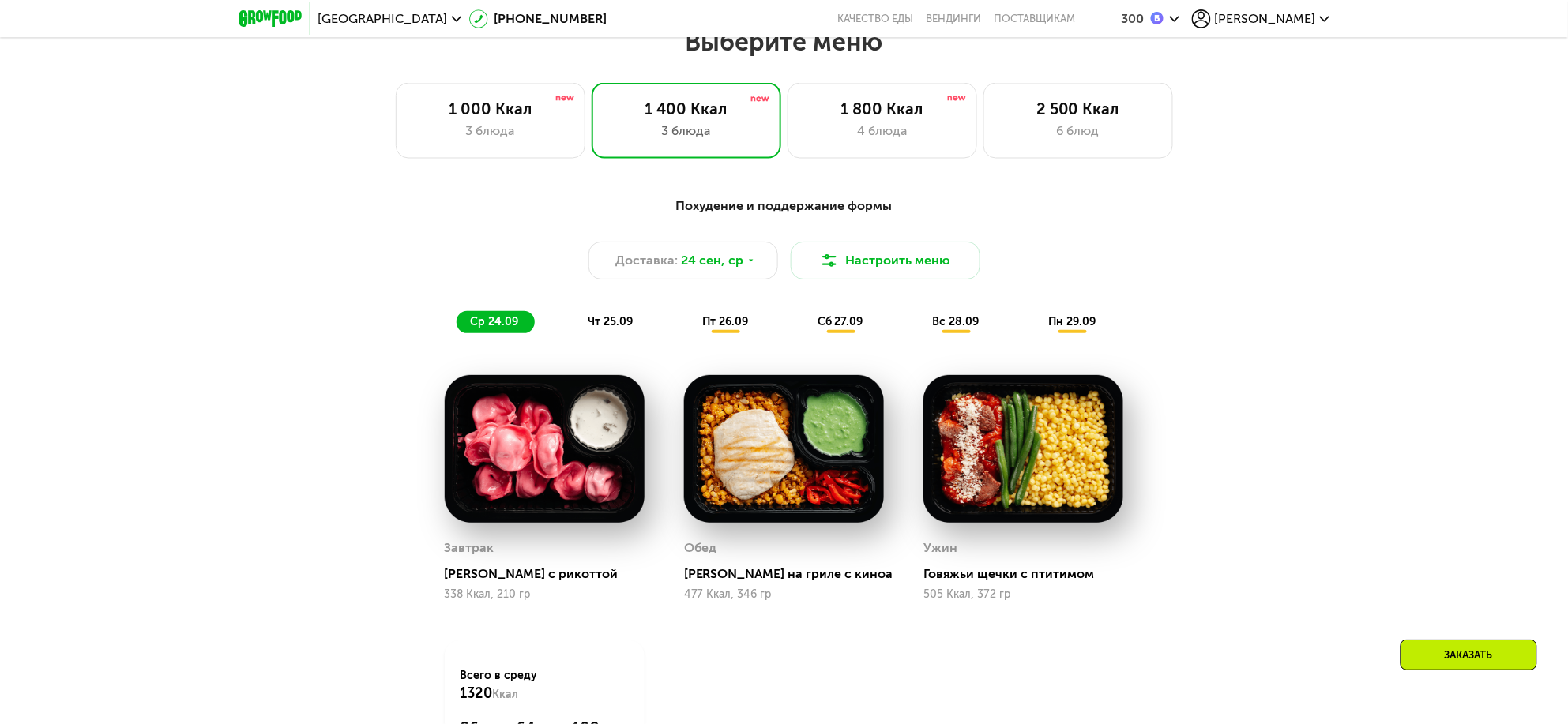
click at [610, 333] on div "чт 25.09" at bounding box center [611, 322] width 75 height 22
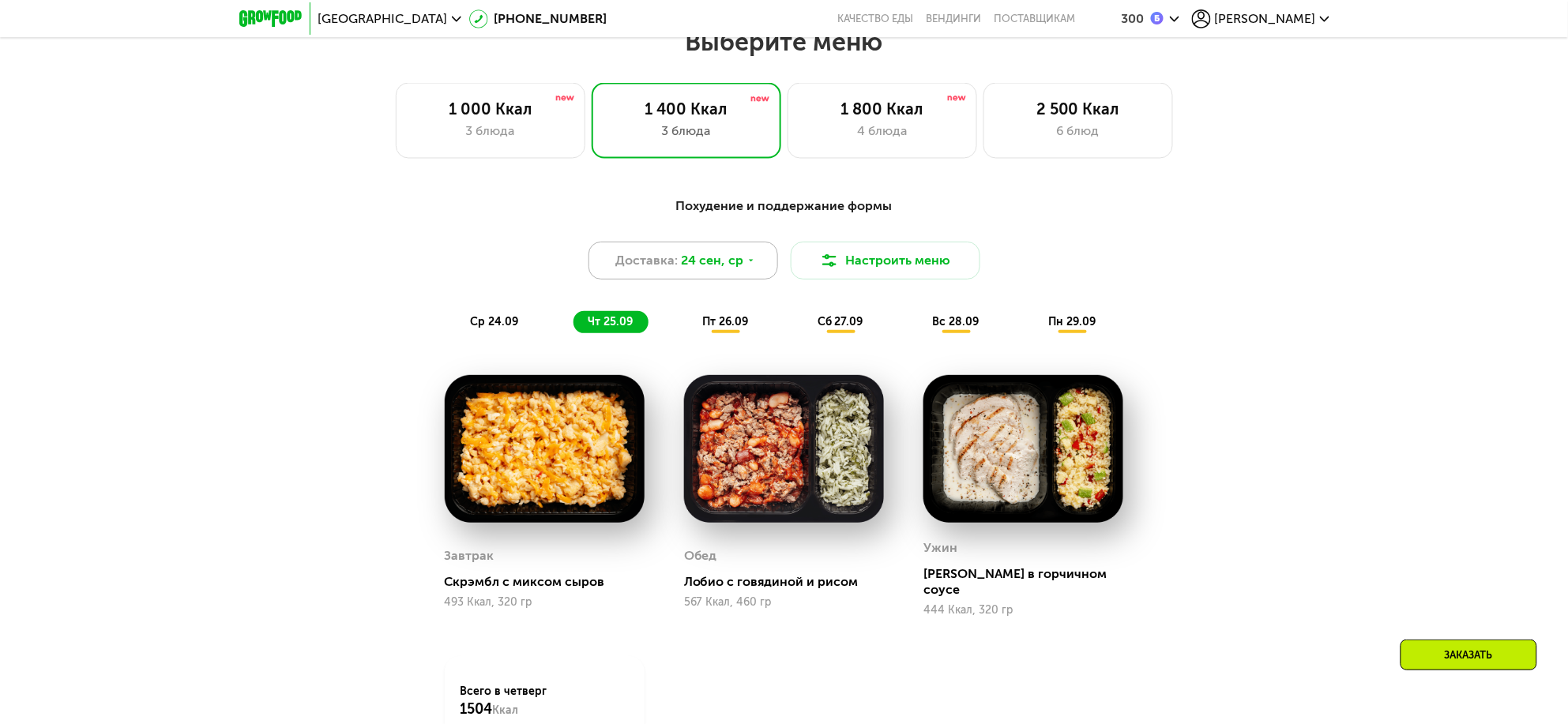
click at [710, 270] on span "24 сен, ср" at bounding box center [712, 260] width 62 height 19
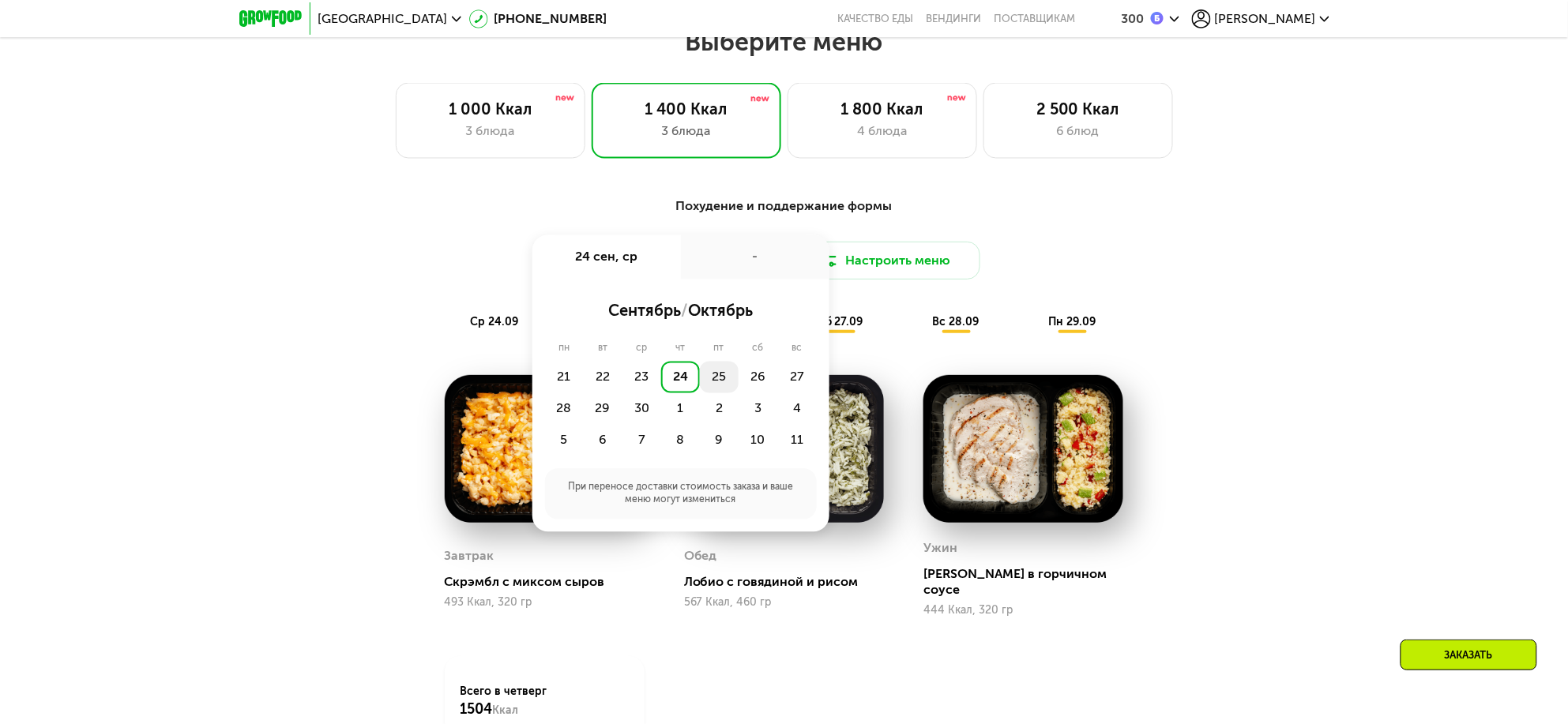
click at [718, 384] on div "25" at bounding box center [719, 377] width 38 height 32
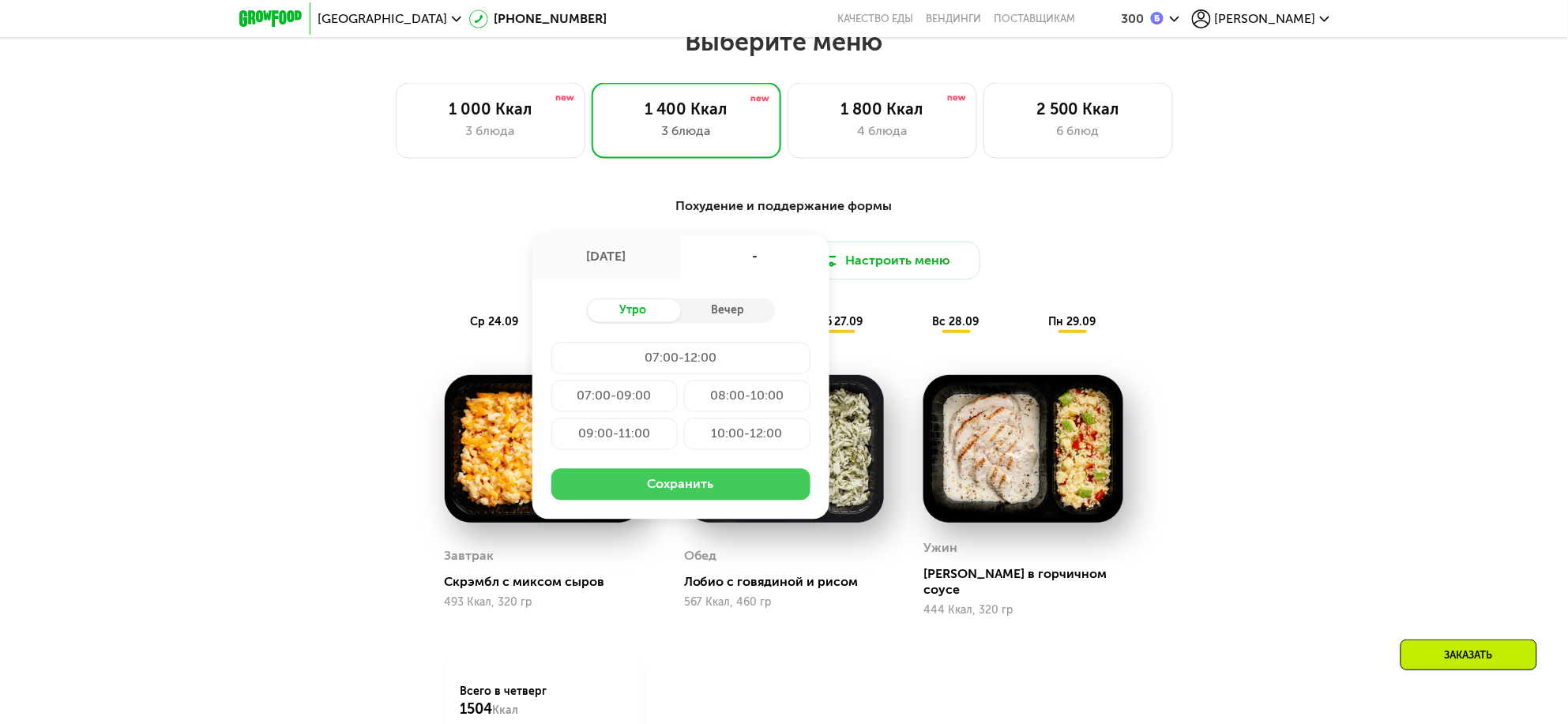
click at [689, 486] on button "Сохранить" at bounding box center [680, 485] width 259 height 32
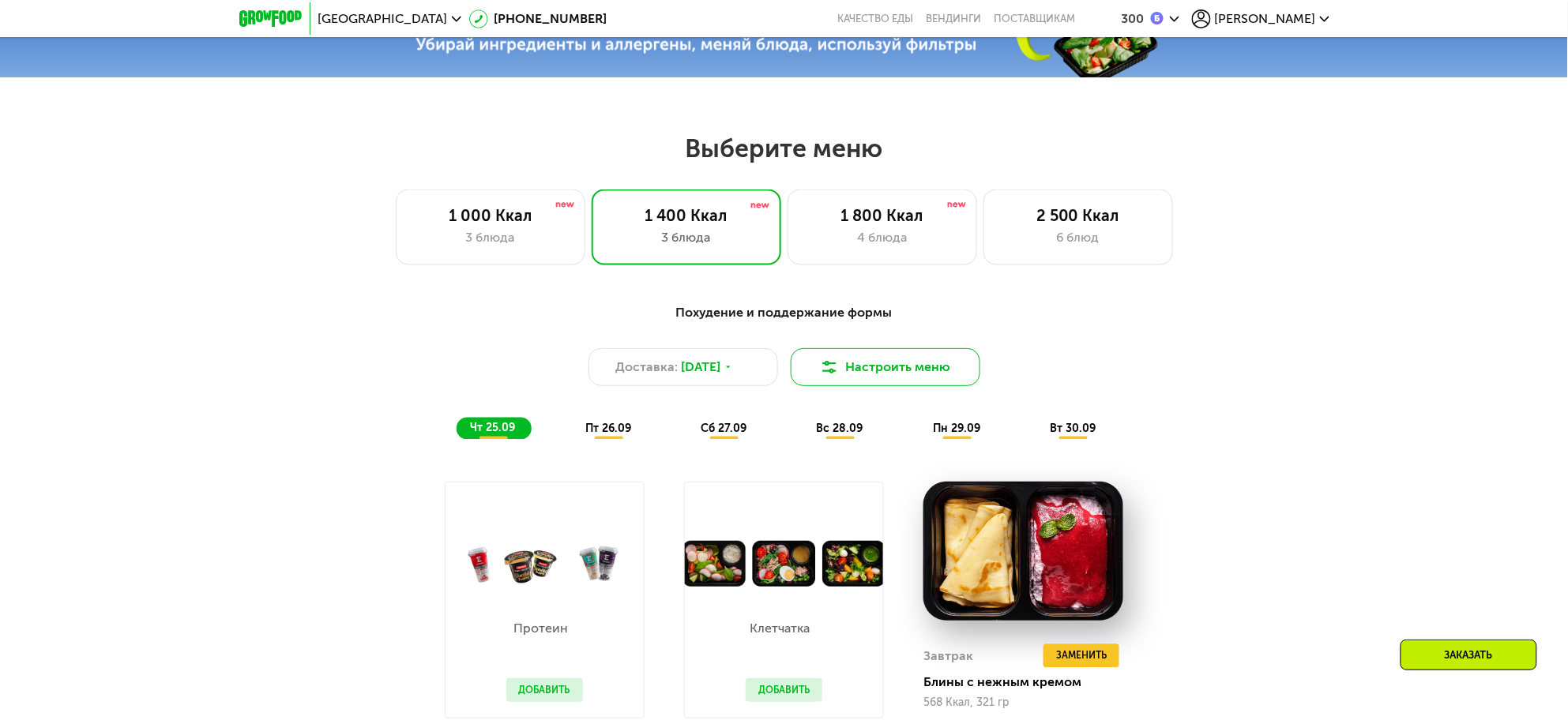
scroll to position [789, 0]
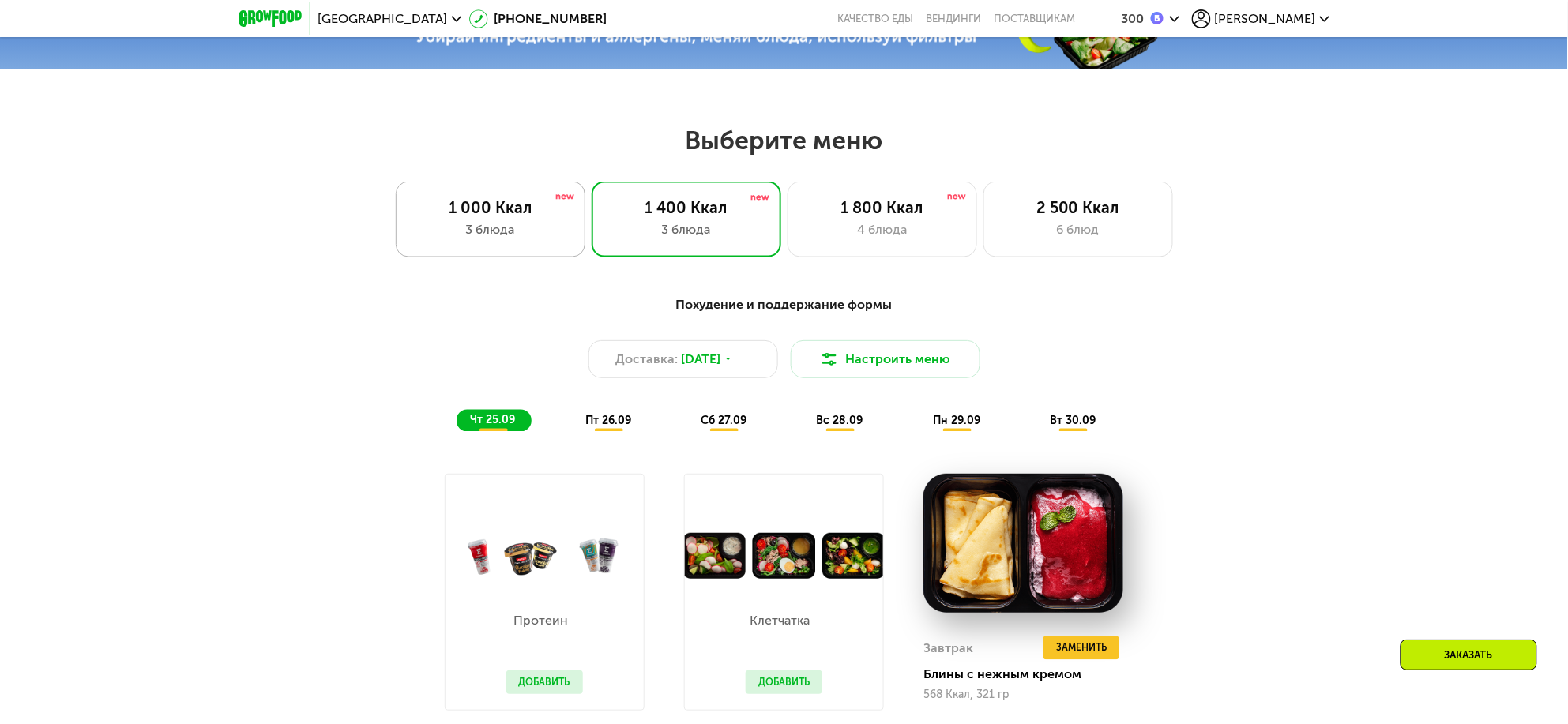
click at [503, 239] on div "3 блюда" at bounding box center [490, 230] width 157 height 19
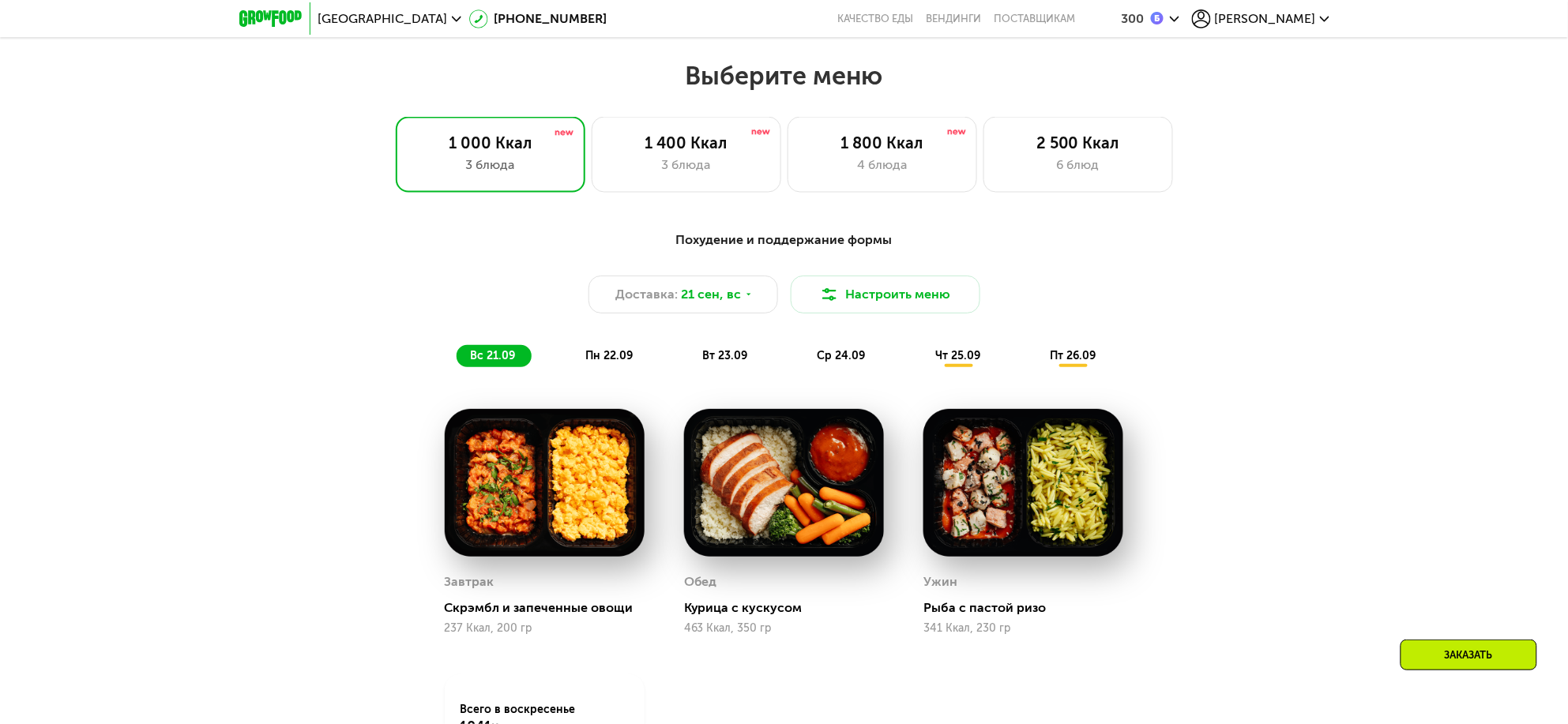
scroll to position [888, 0]
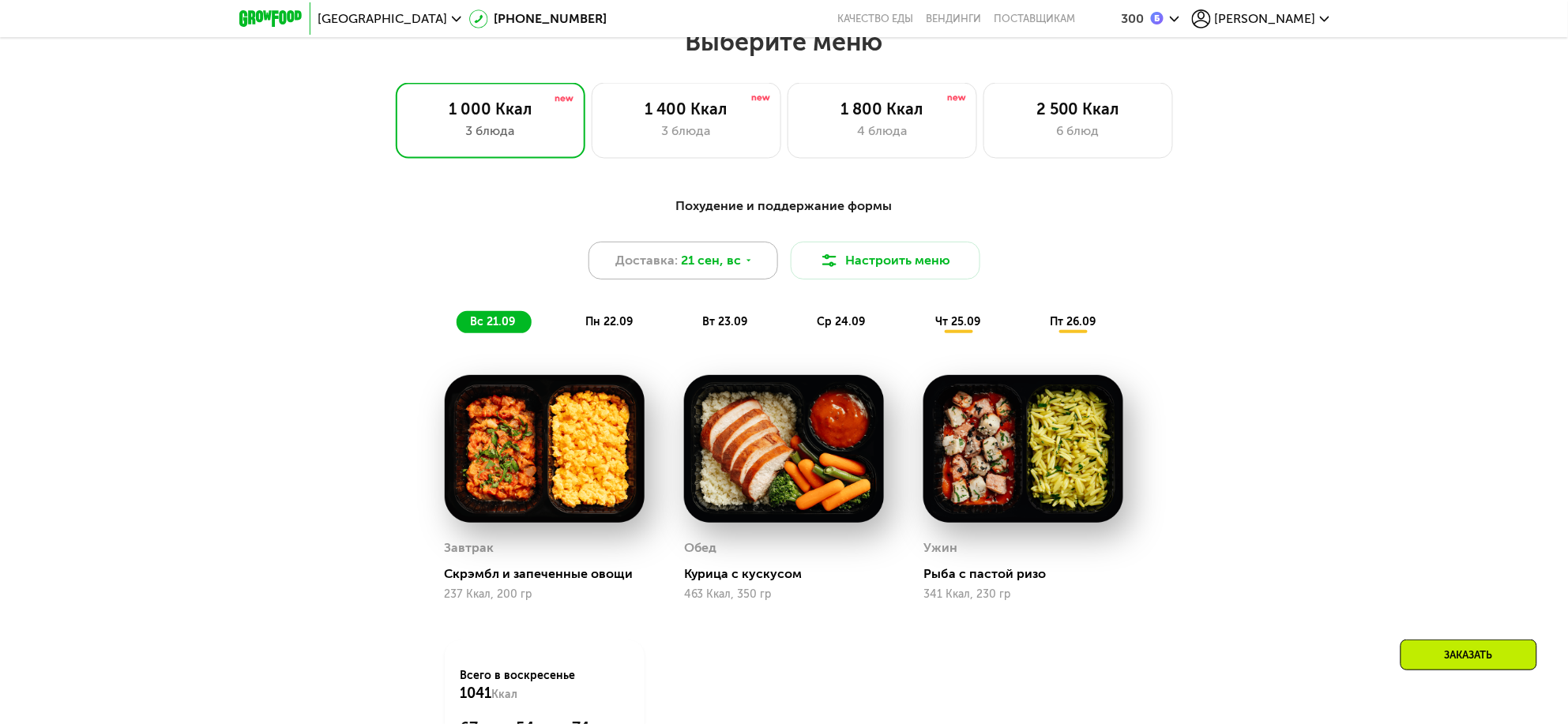
click at [744, 265] on icon at bounding box center [749, 261] width 9 height 9
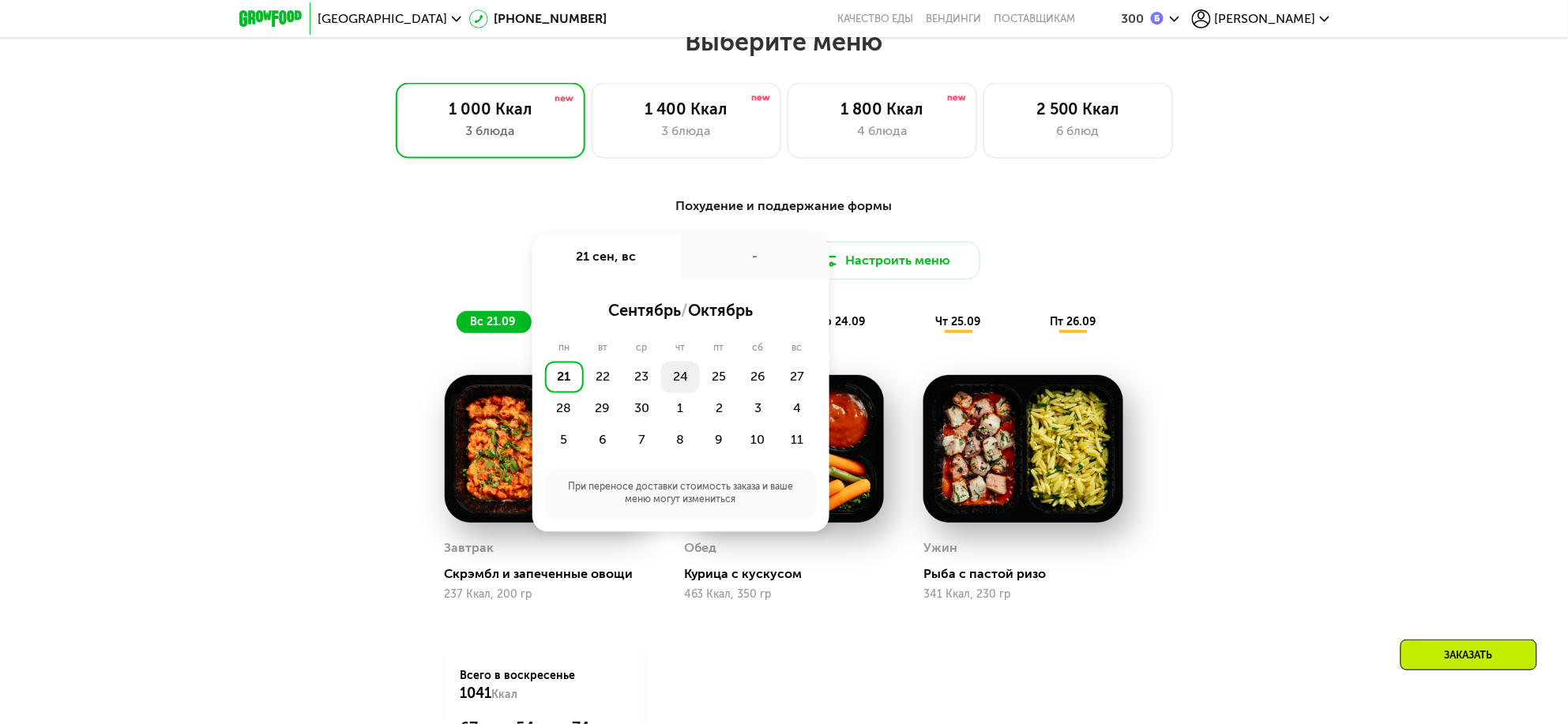
click at [676, 382] on div "24" at bounding box center [680, 377] width 38 height 32
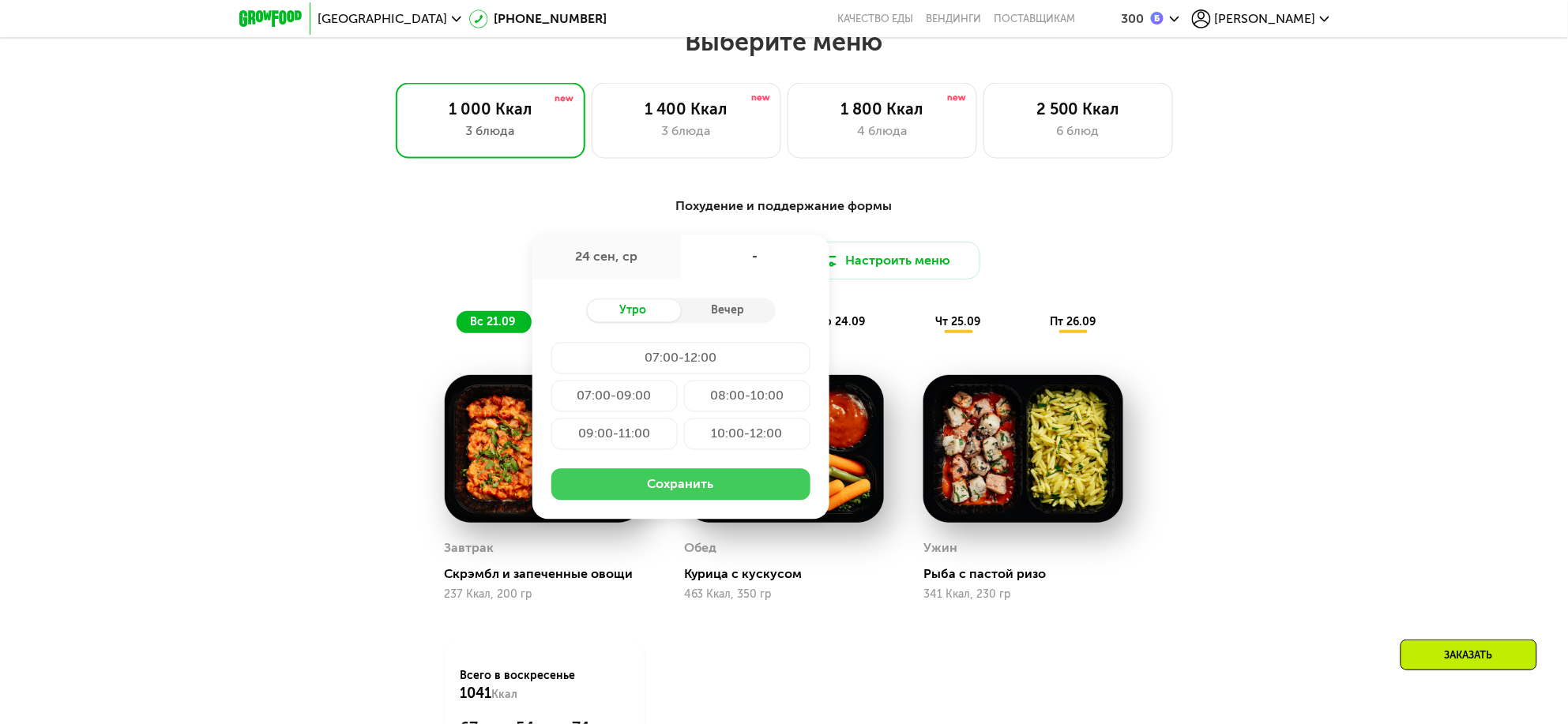
click at [644, 484] on button "Сохранить" at bounding box center [680, 485] width 259 height 32
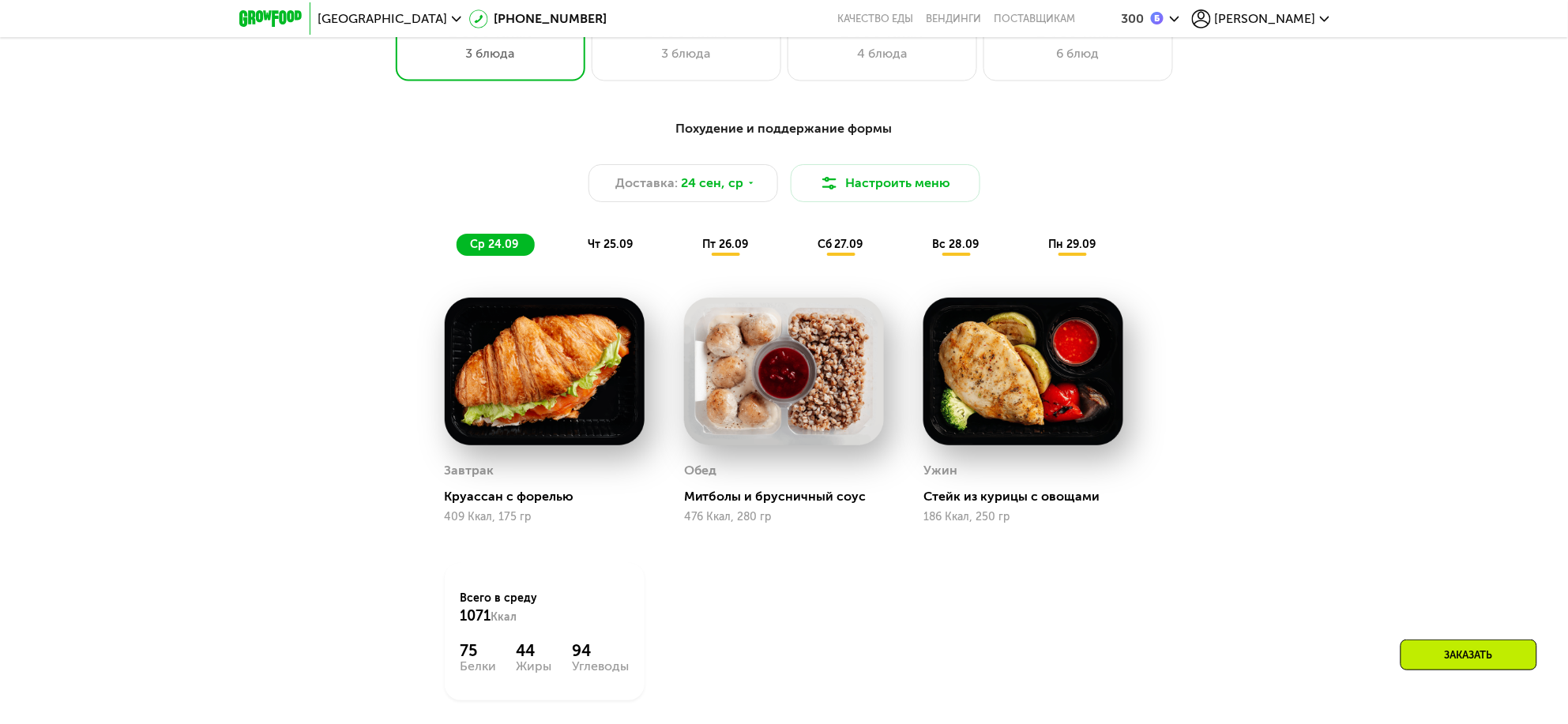
scroll to position [1086, 0]
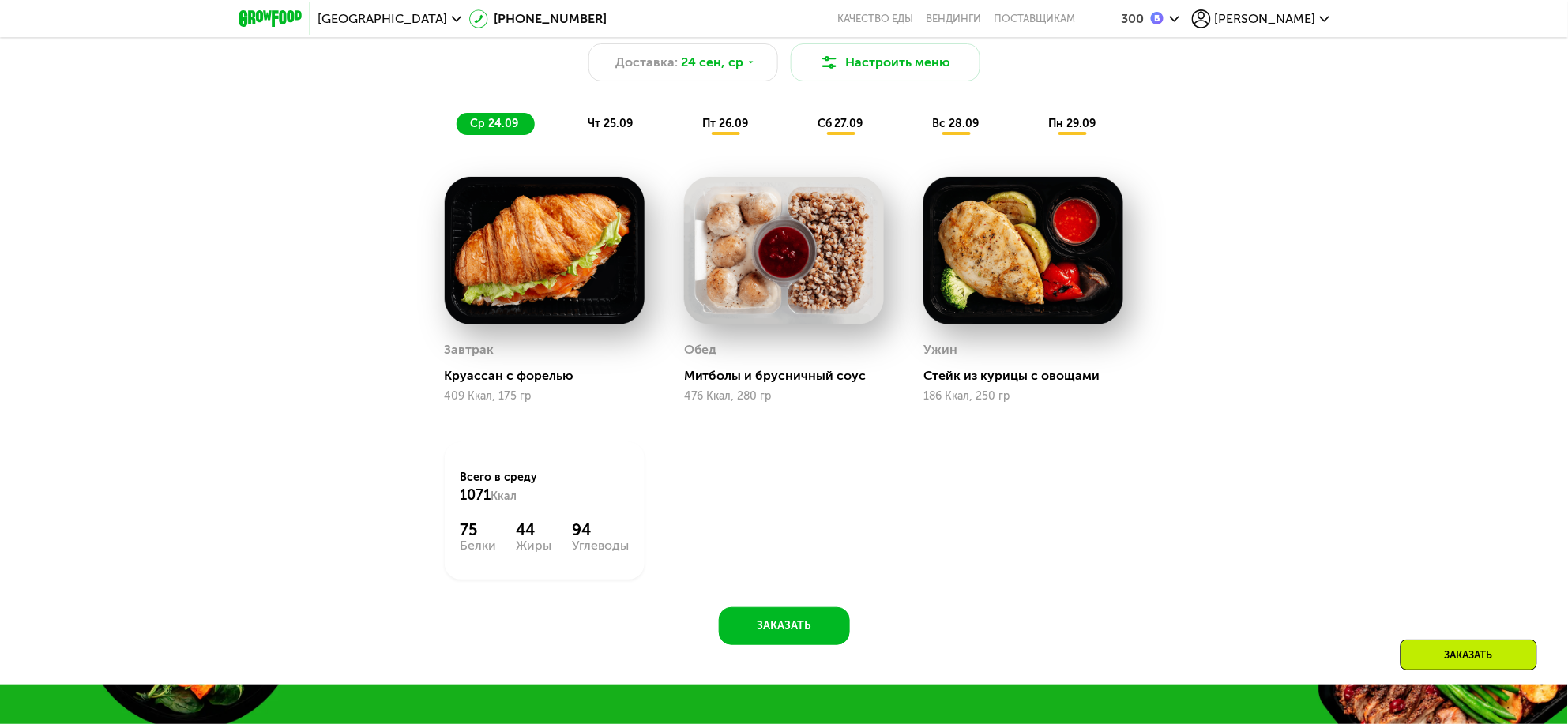
click at [611, 113] on div "Похудение и поддержание формы Доставка: 24 сен, ср Настроить меню ср 24.09 чт 2…" at bounding box center [784, 66] width 935 height 136
click at [629, 130] on span "чт 25.09" at bounding box center [610, 124] width 45 height 14
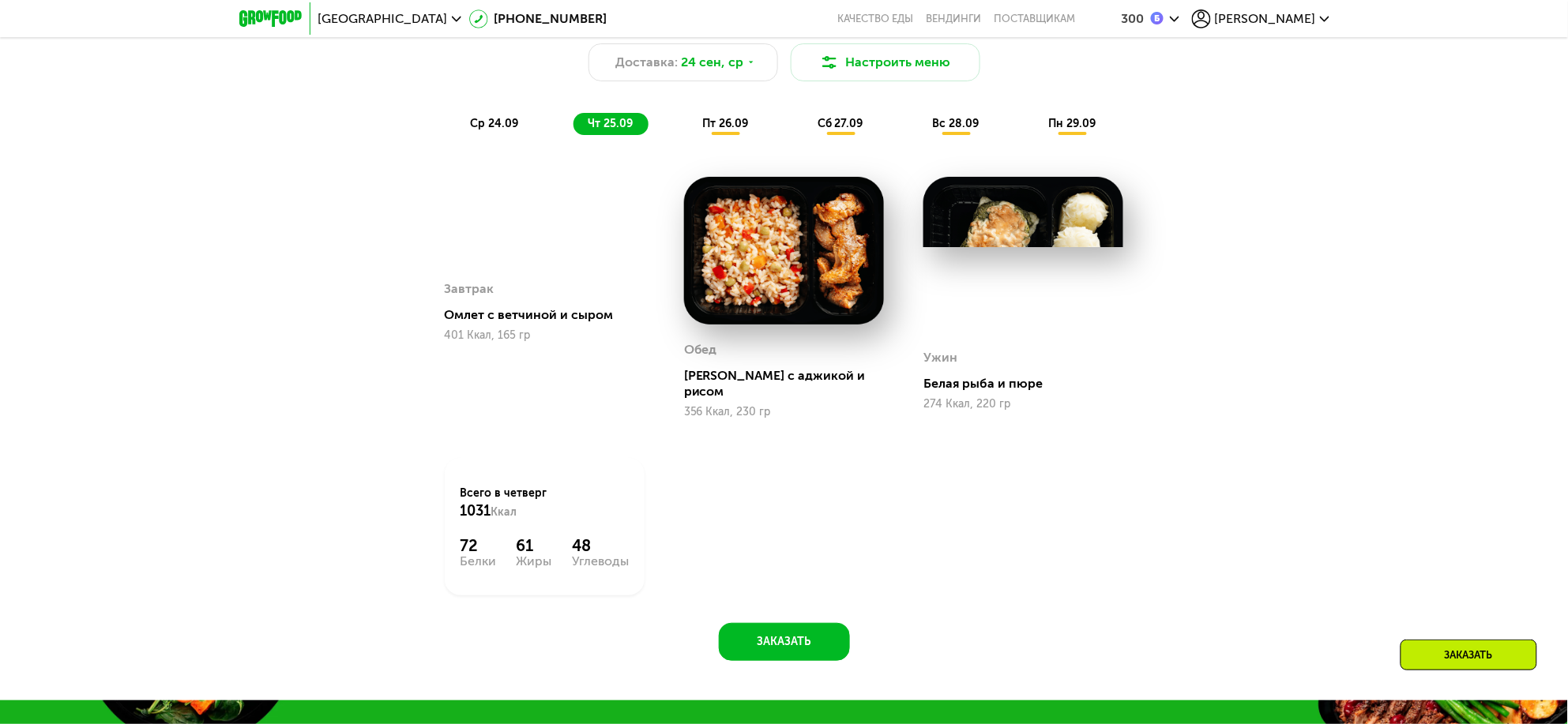
click at [481, 130] on span "ср 24.09" at bounding box center [494, 124] width 49 height 14
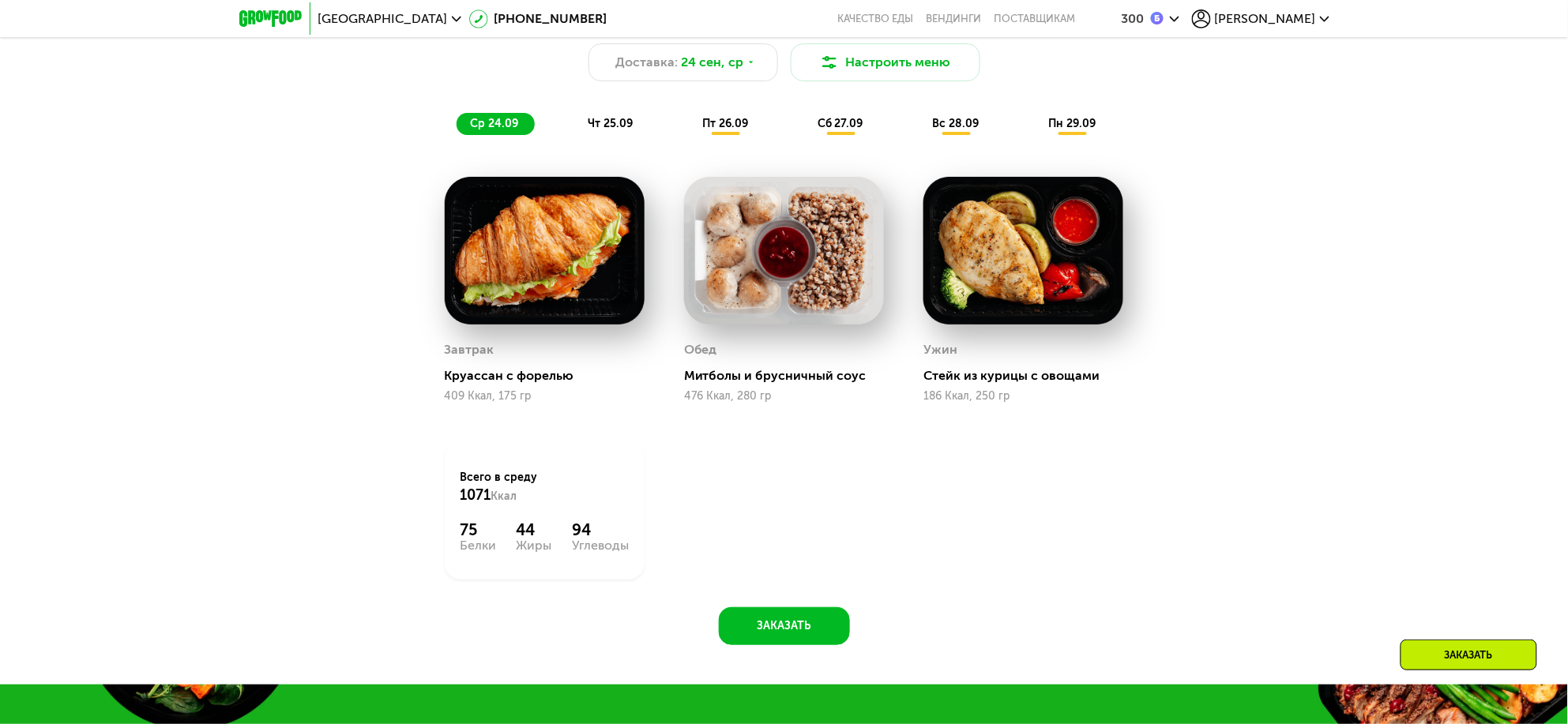
click at [604, 130] on span "чт 25.09" at bounding box center [610, 124] width 45 height 14
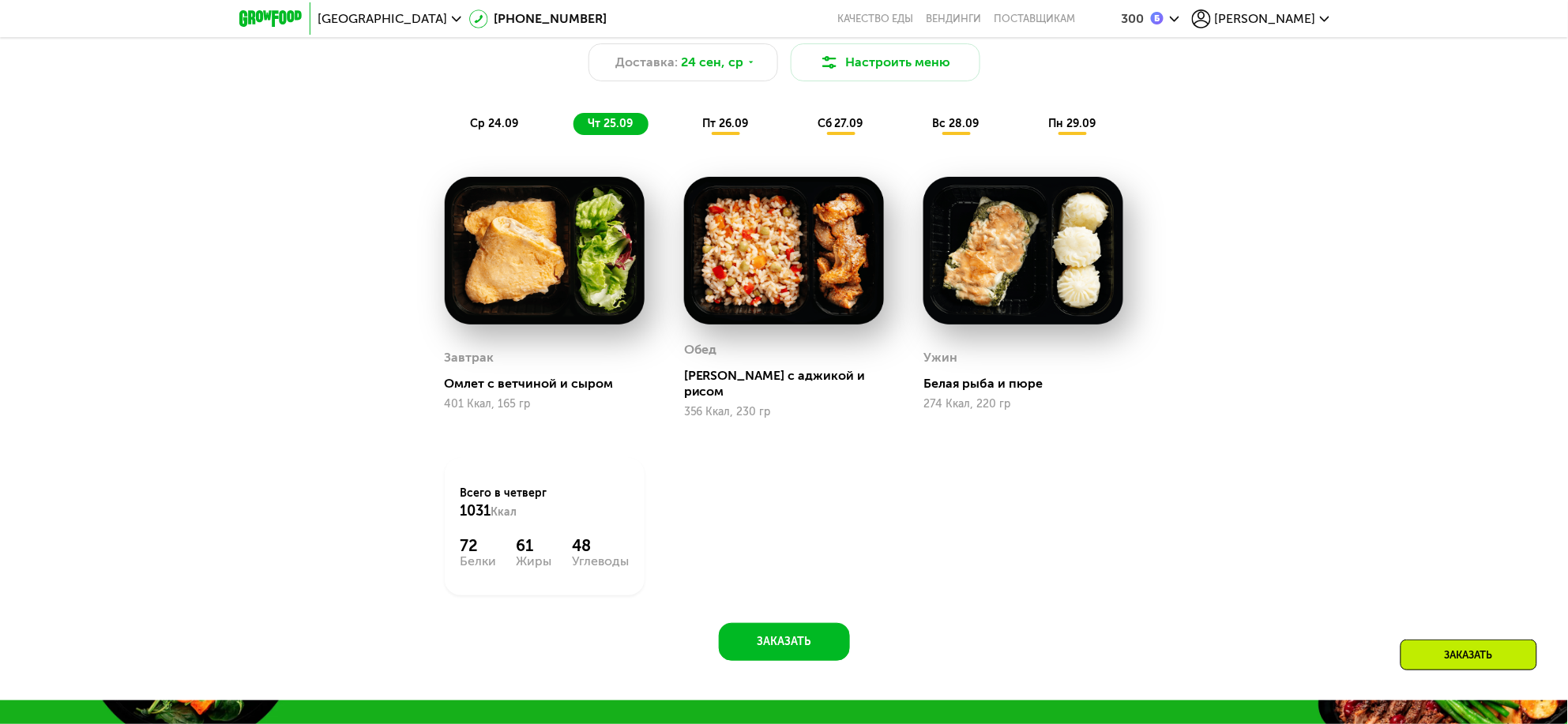
click at [720, 130] on span "пт 26.09" at bounding box center [725, 124] width 46 height 14
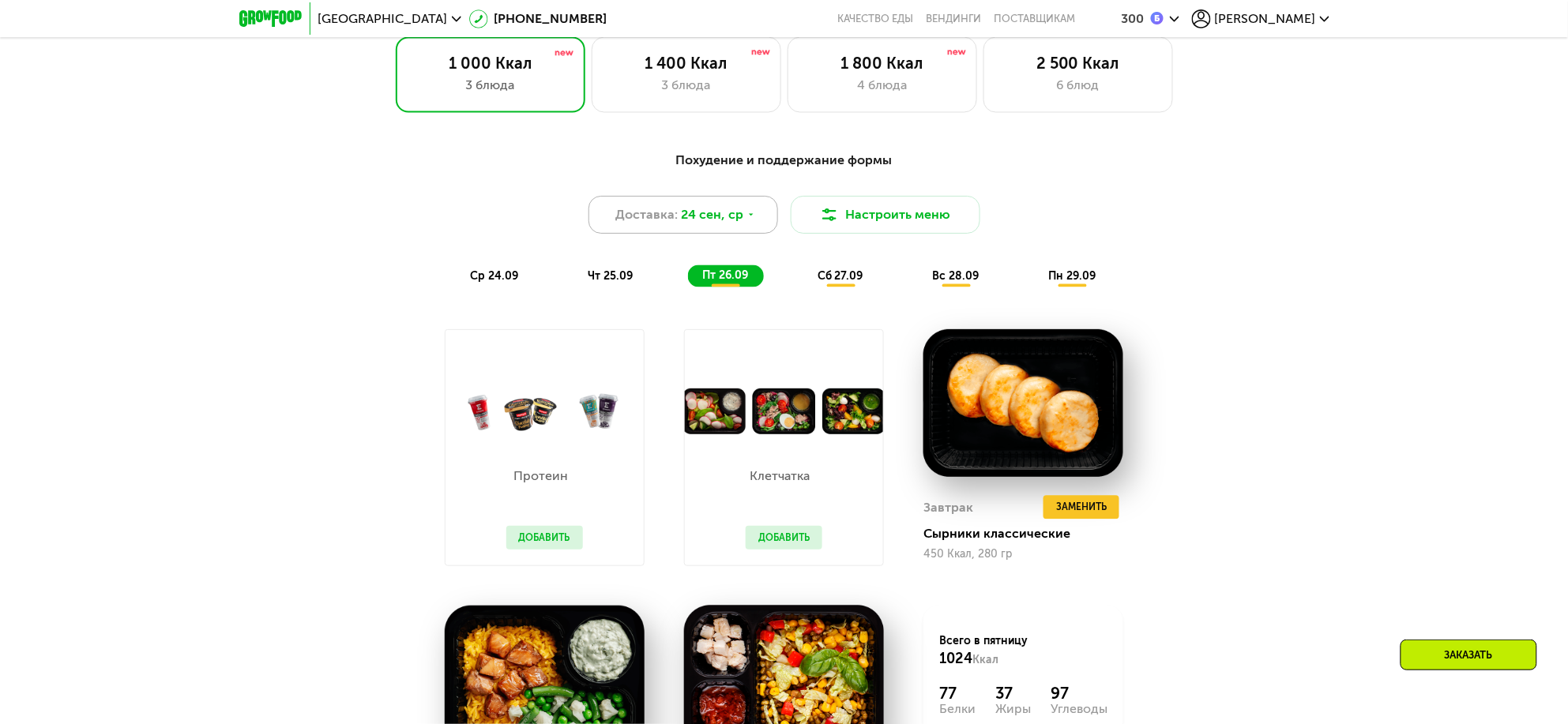
scroll to position [888, 0]
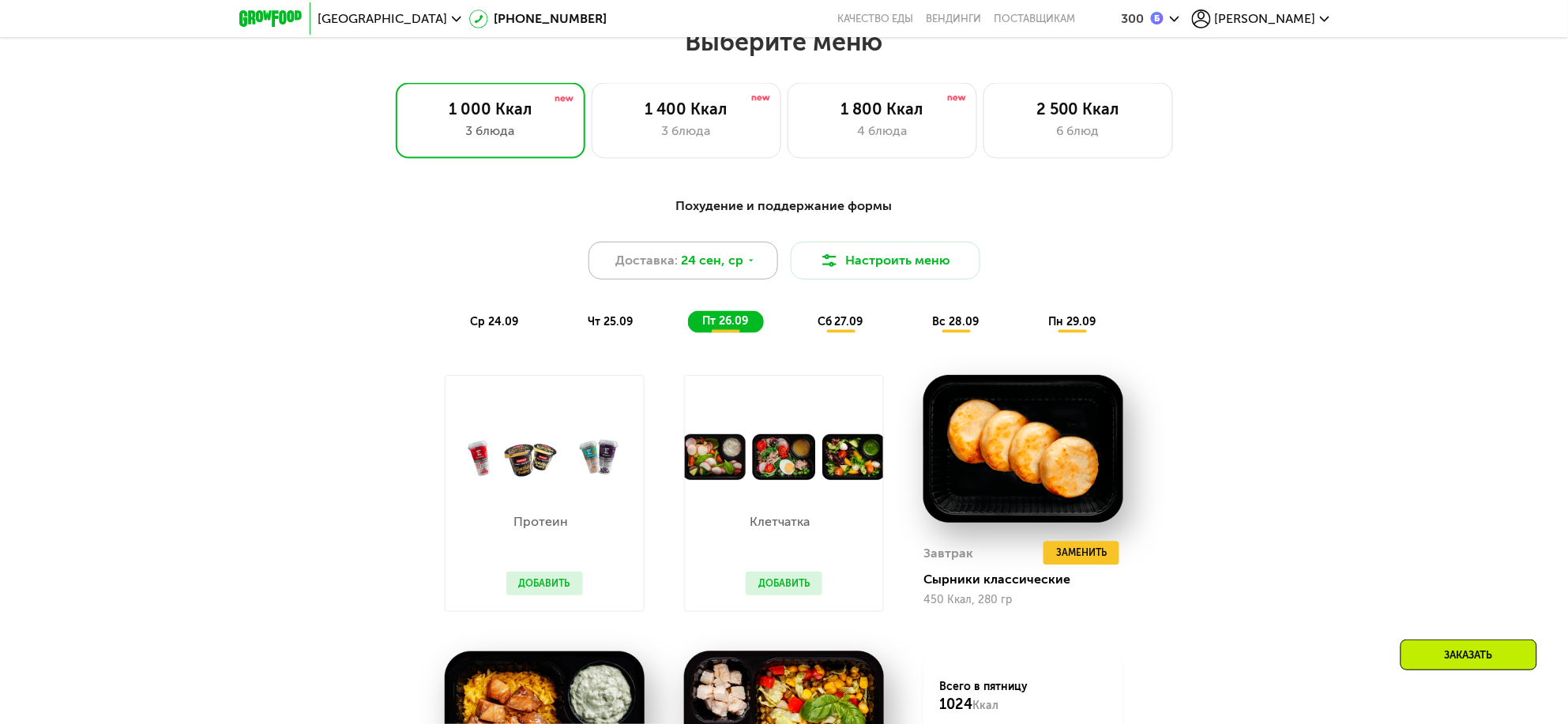
click at [712, 270] on span "24 сен, ср" at bounding box center [712, 260] width 62 height 19
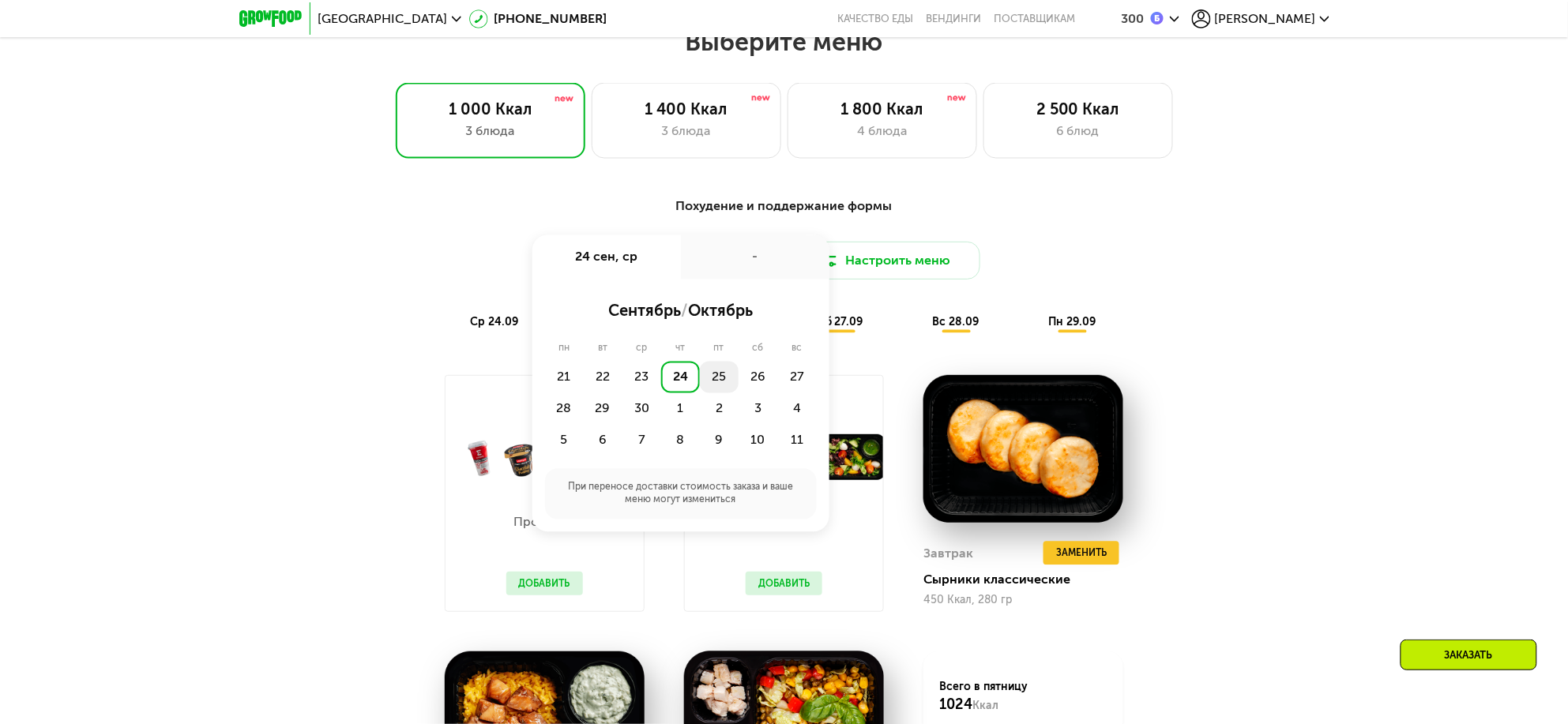
click at [729, 382] on div "25" at bounding box center [719, 377] width 38 height 32
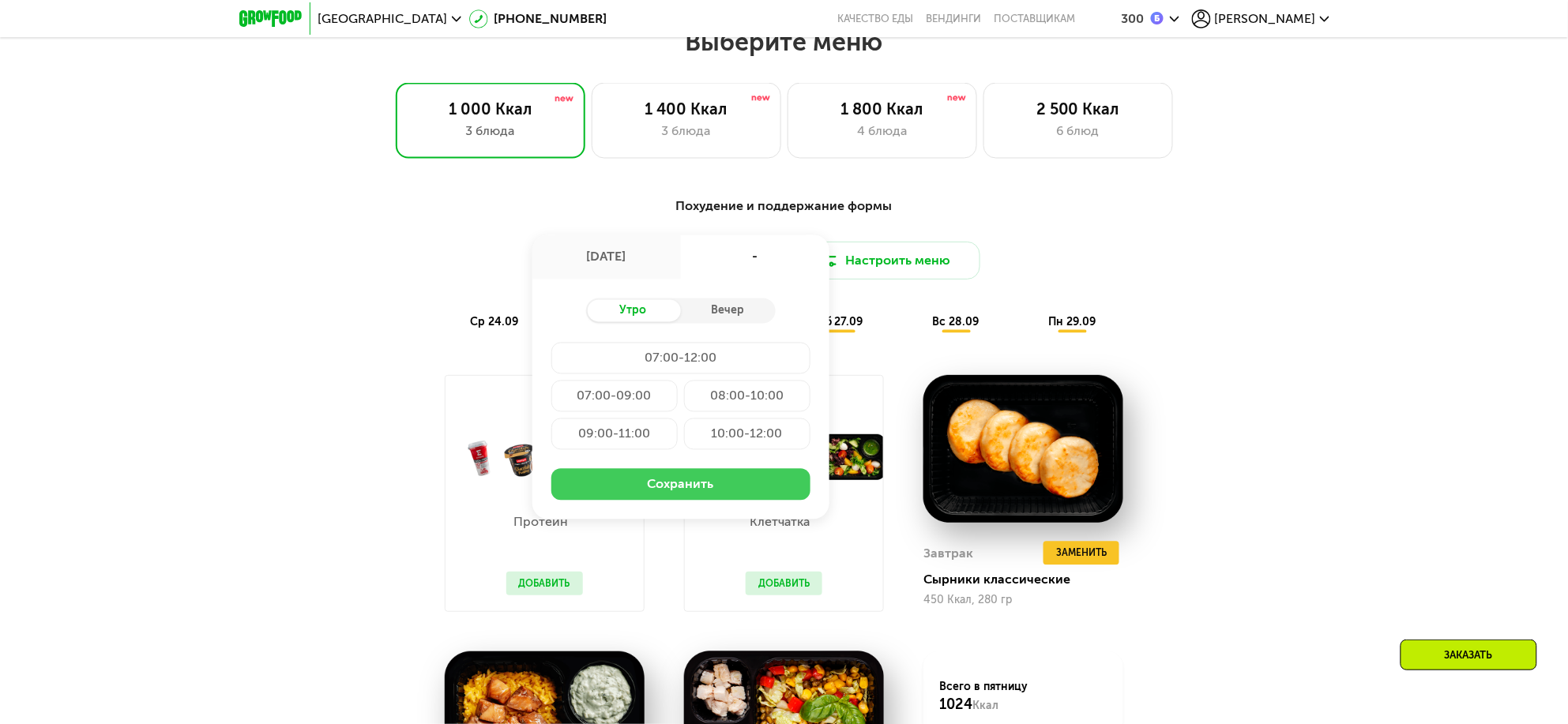
click at [673, 499] on button "Сохранить" at bounding box center [680, 485] width 259 height 32
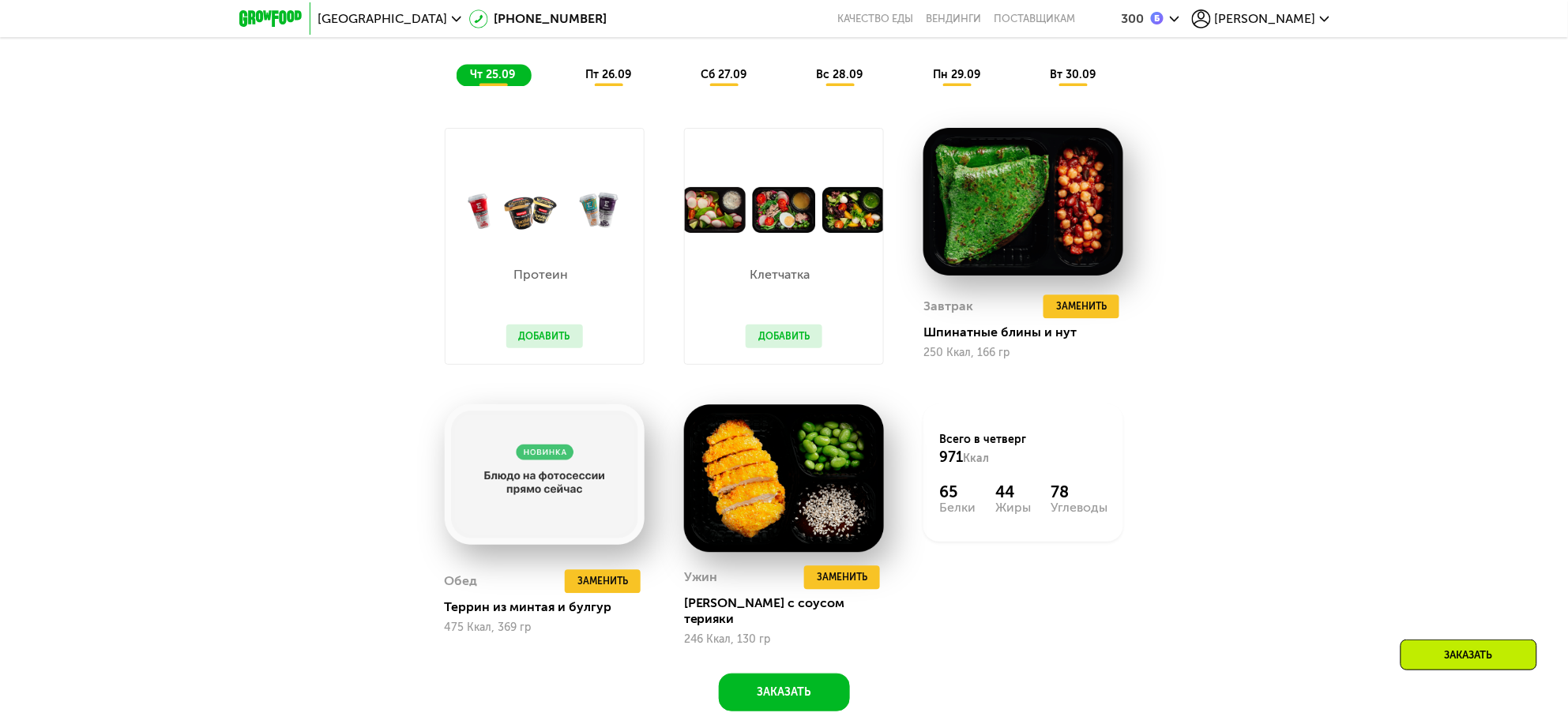
scroll to position [1184, 0]
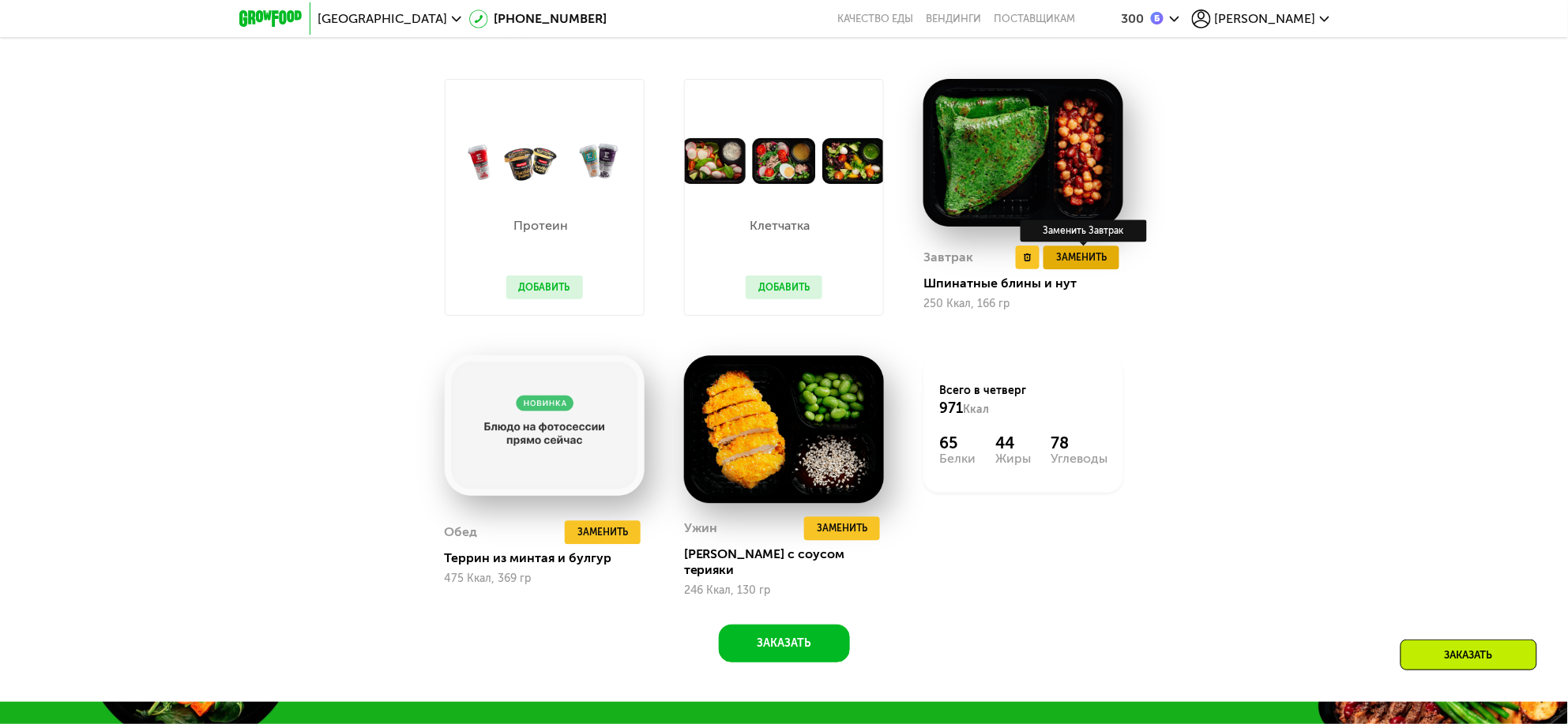
click at [1092, 265] on span "Заменить" at bounding box center [1081, 257] width 50 height 16
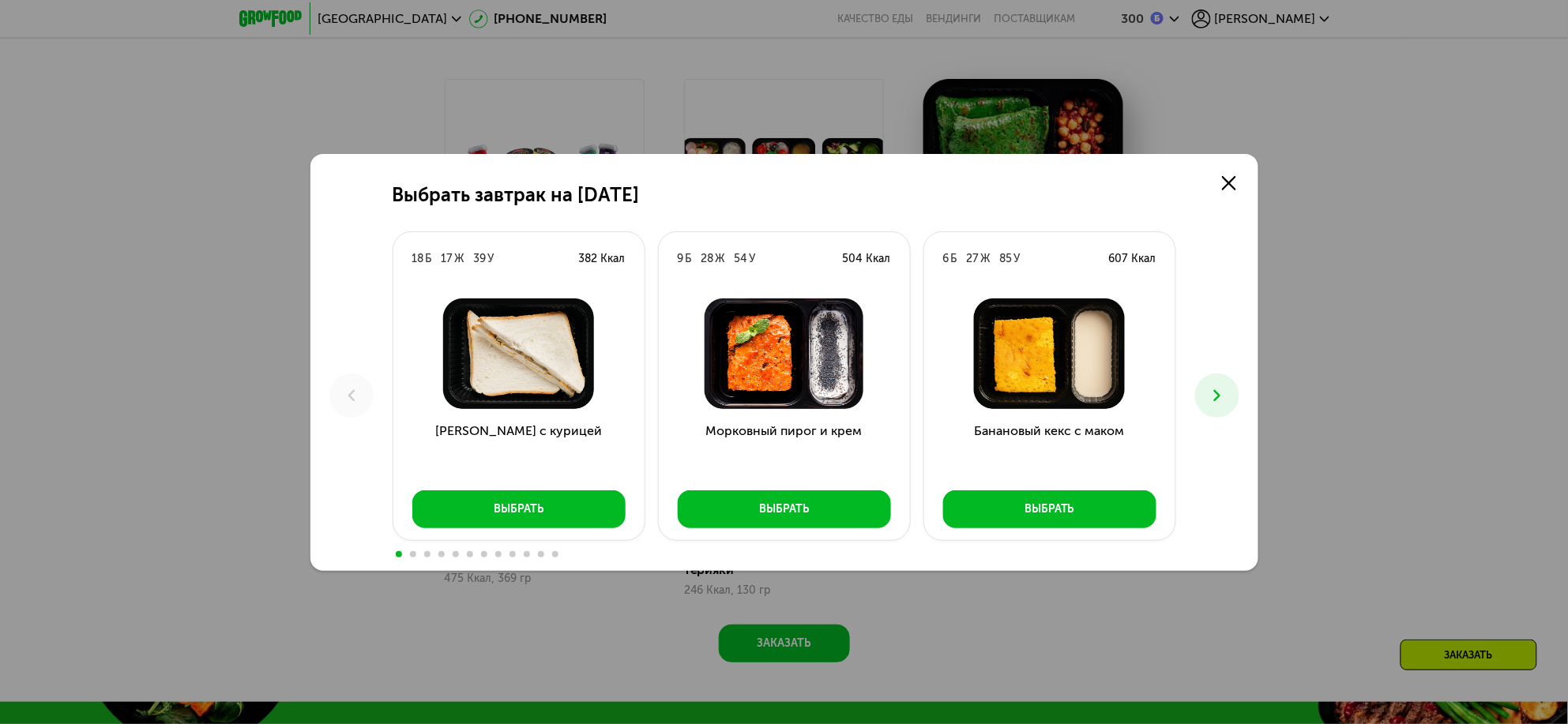
click at [1225, 398] on icon at bounding box center [1217, 395] width 19 height 19
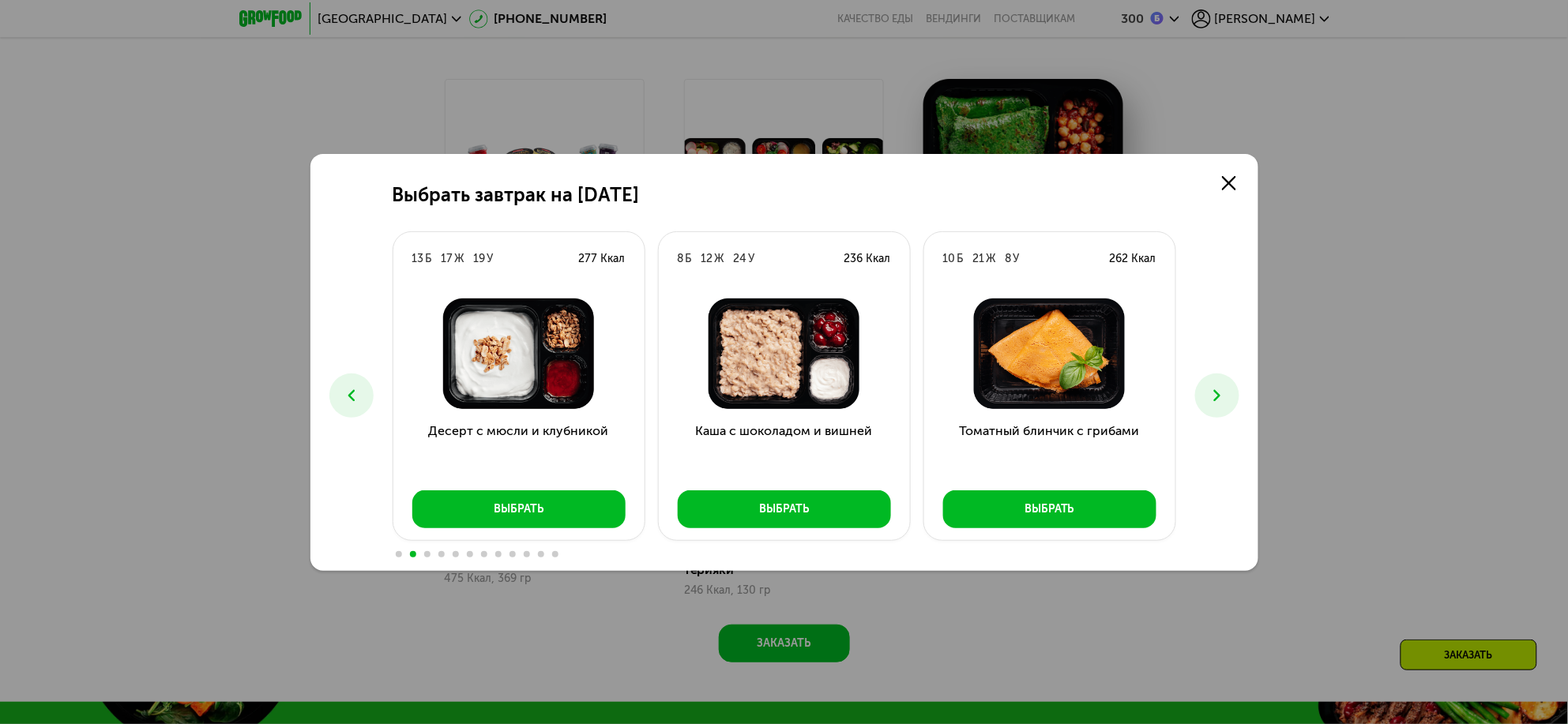
click at [1225, 398] on icon at bounding box center [1217, 395] width 19 height 19
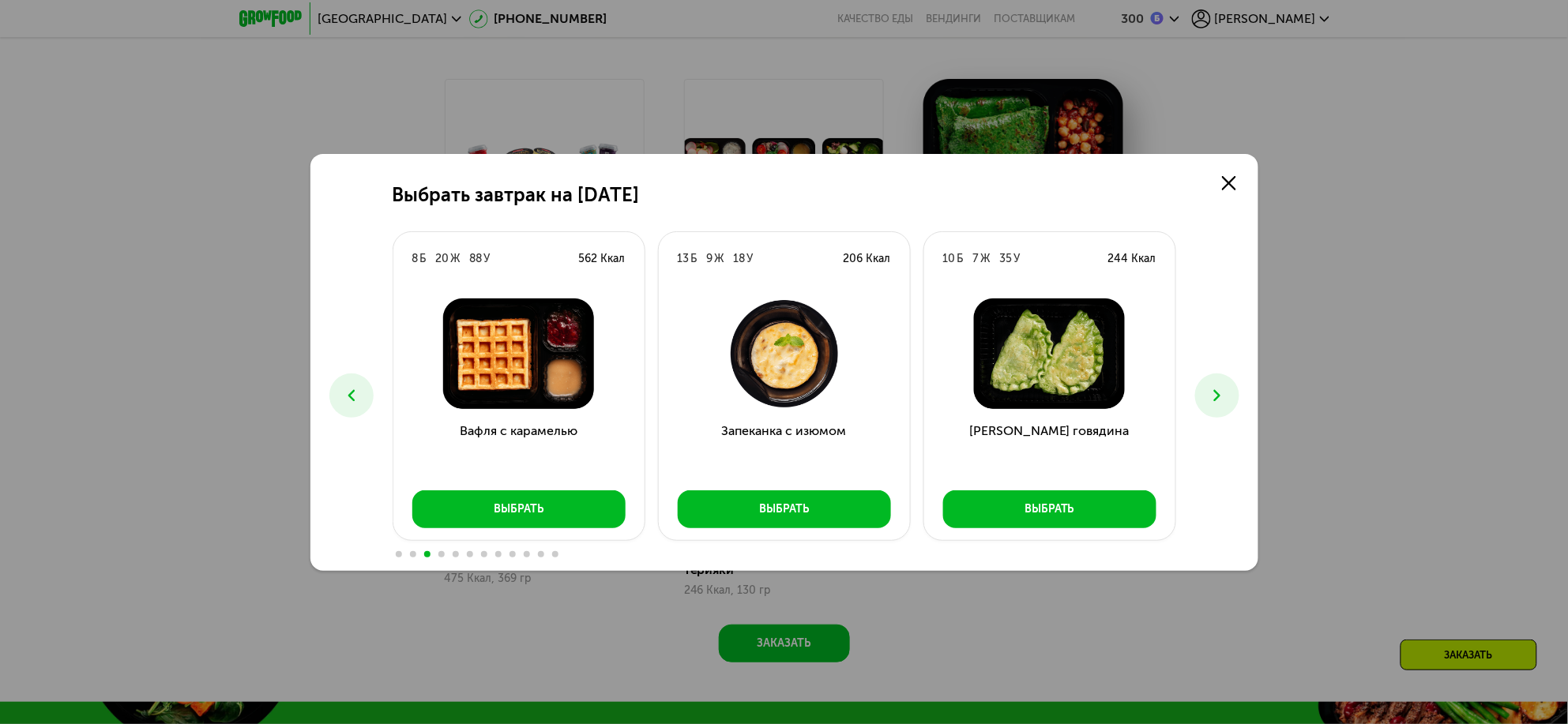
click at [1225, 398] on icon at bounding box center [1217, 395] width 19 height 19
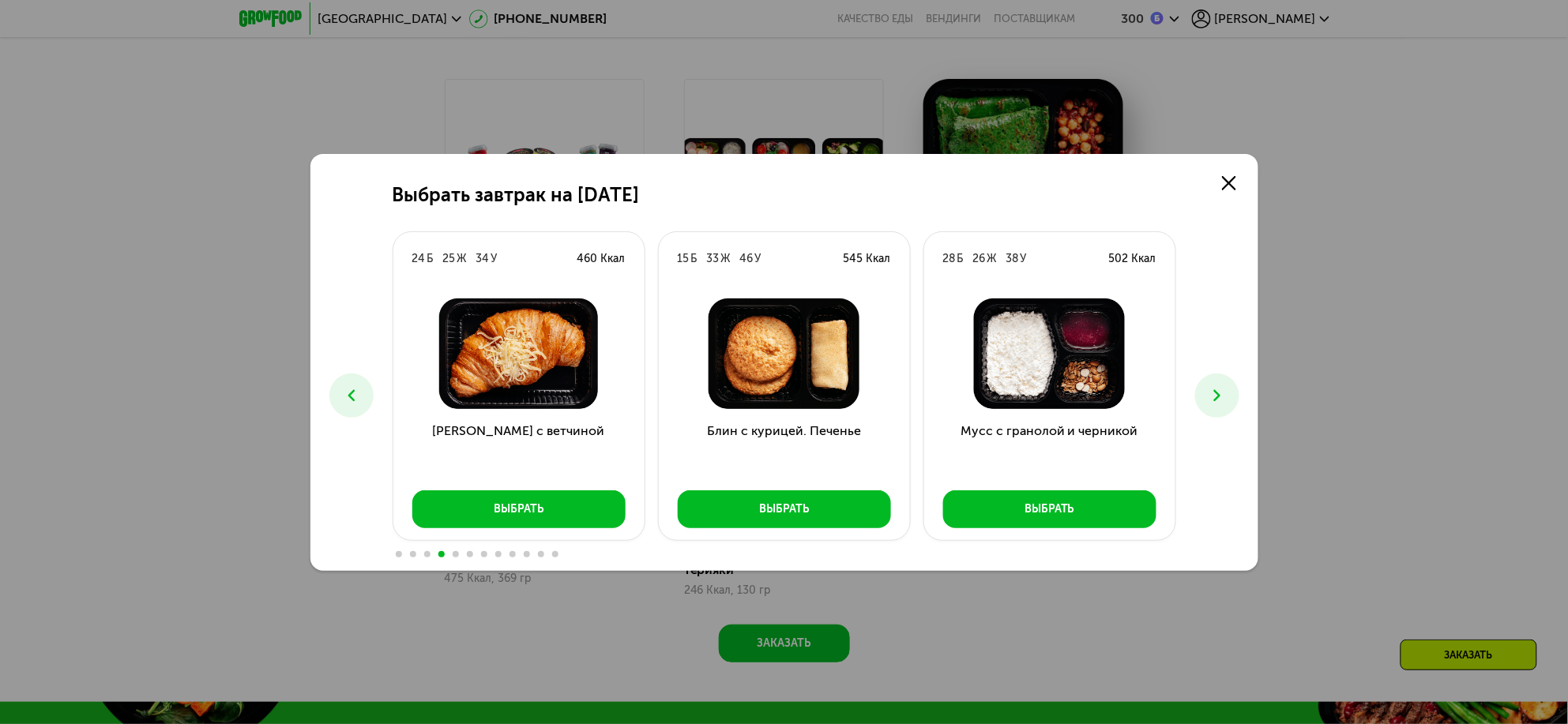
click at [1225, 398] on icon at bounding box center [1217, 395] width 19 height 19
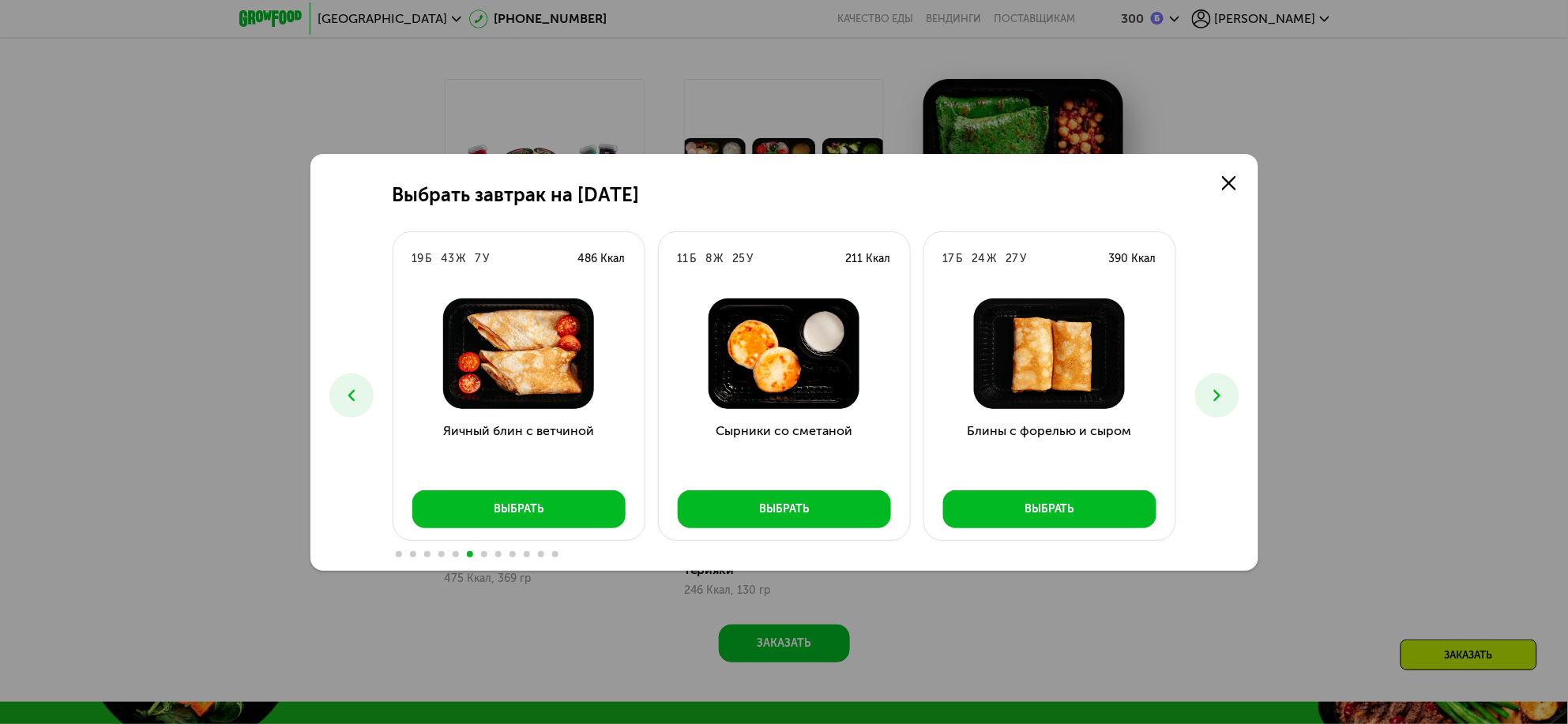
click at [1225, 398] on icon at bounding box center [1217, 395] width 19 height 19
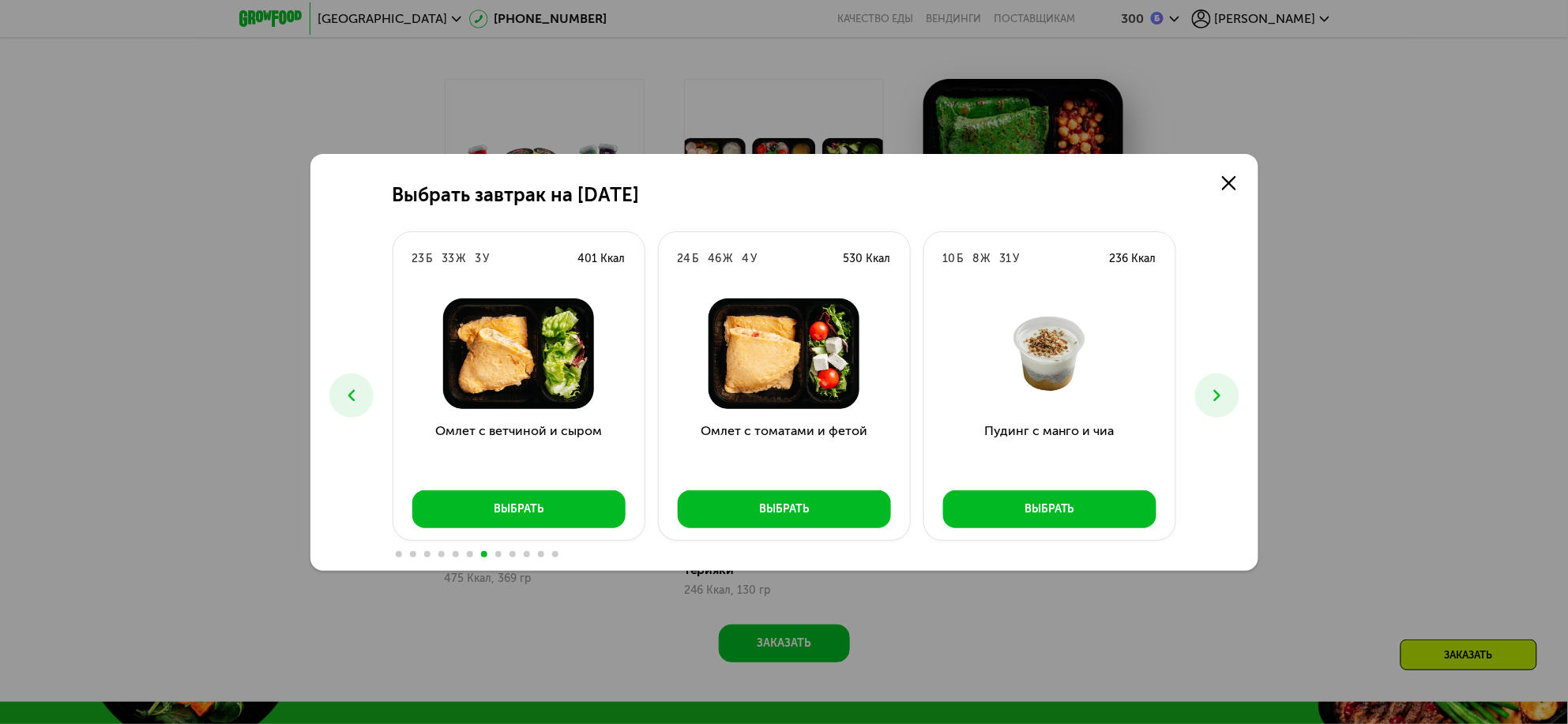
click at [1225, 398] on icon at bounding box center [1217, 395] width 19 height 19
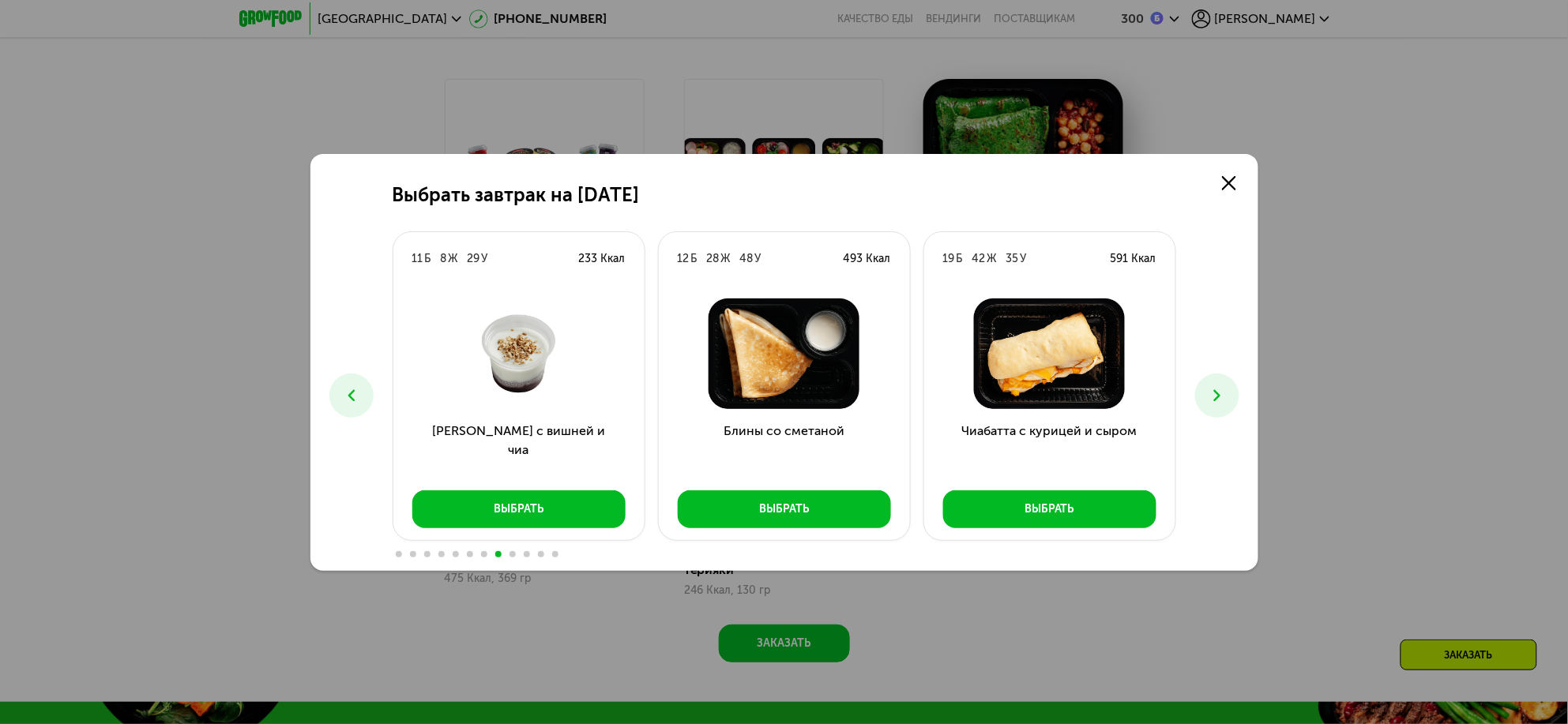
click at [1225, 398] on icon at bounding box center [1217, 395] width 19 height 19
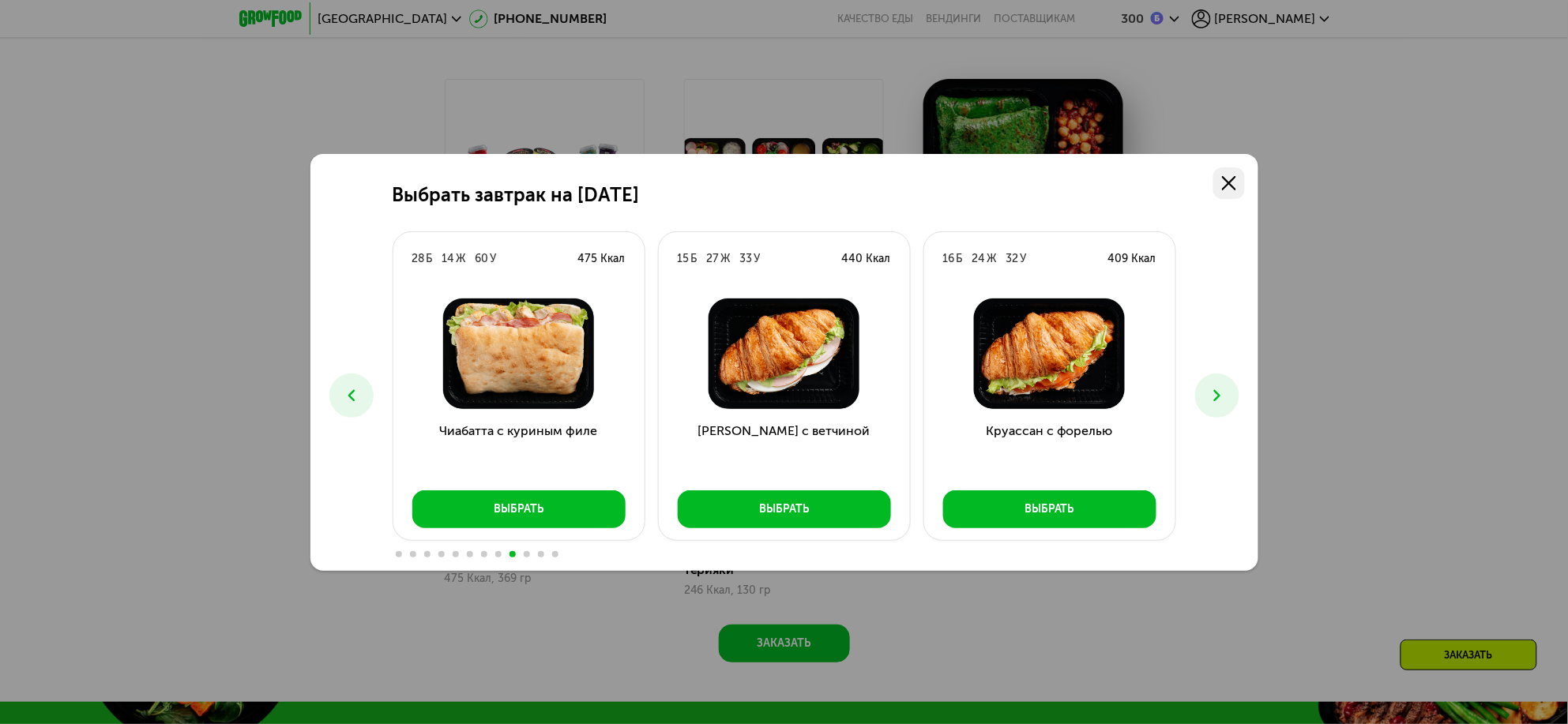
click at [1232, 181] on icon at bounding box center [1229, 183] width 15 height 15
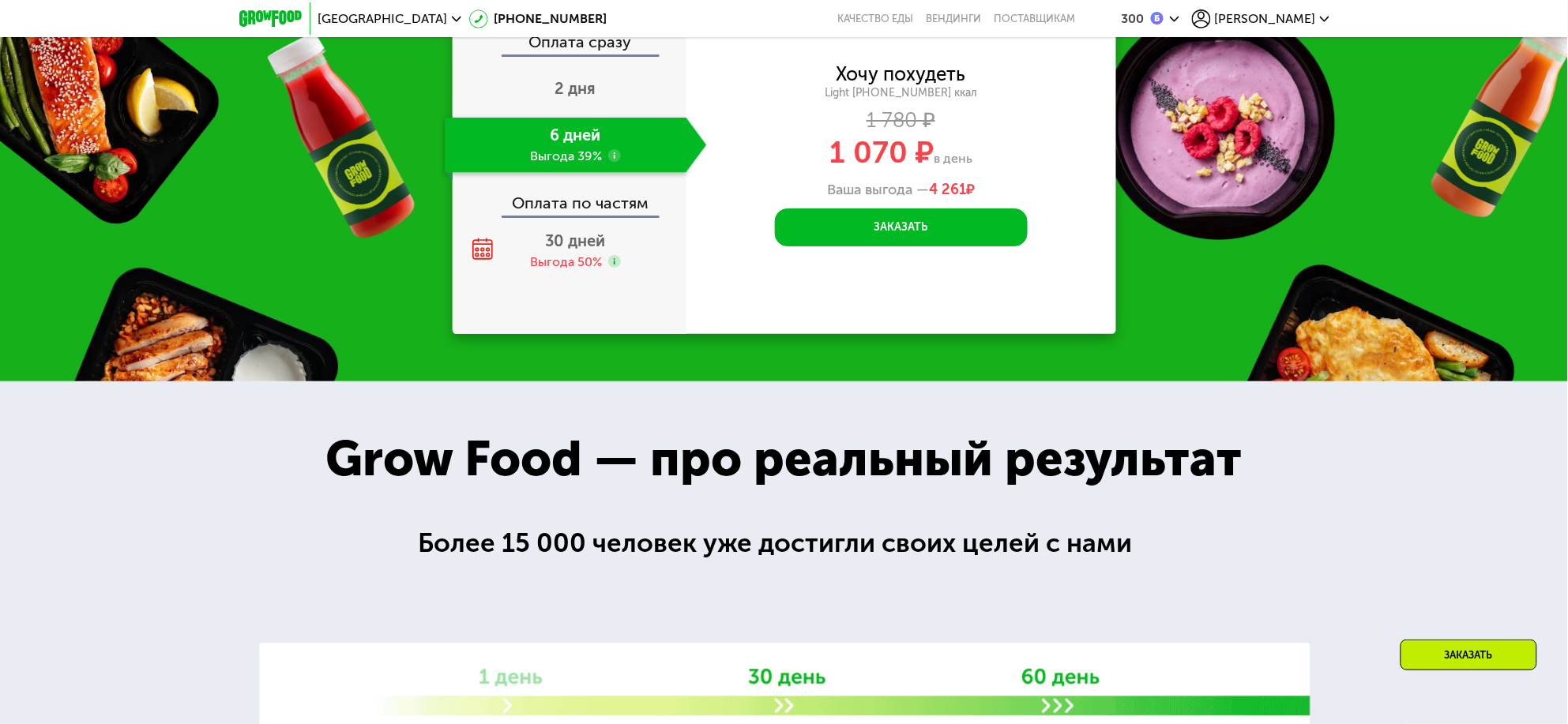
scroll to position [1974, 0]
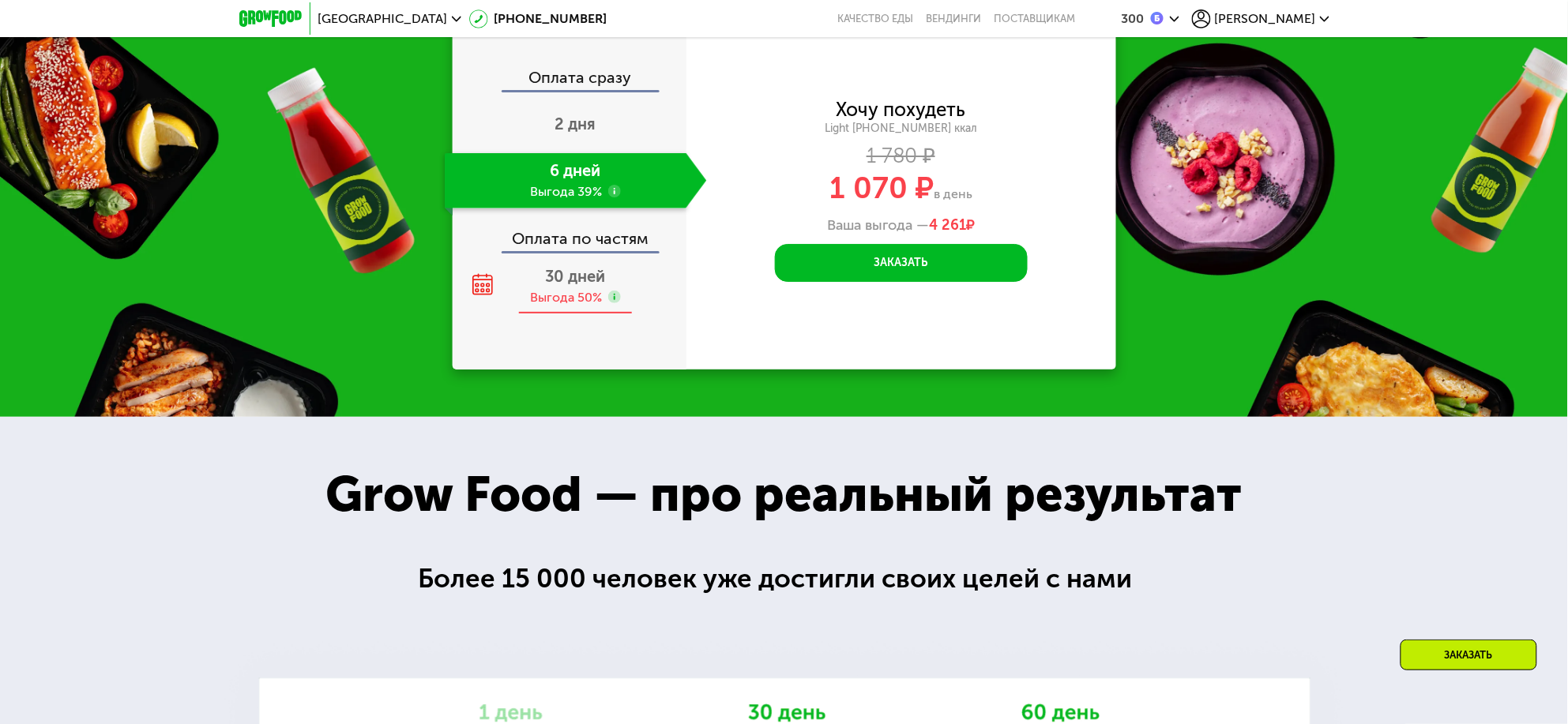
click at [585, 289] on div "Выгода 50%" at bounding box center [566, 297] width 72 height 17
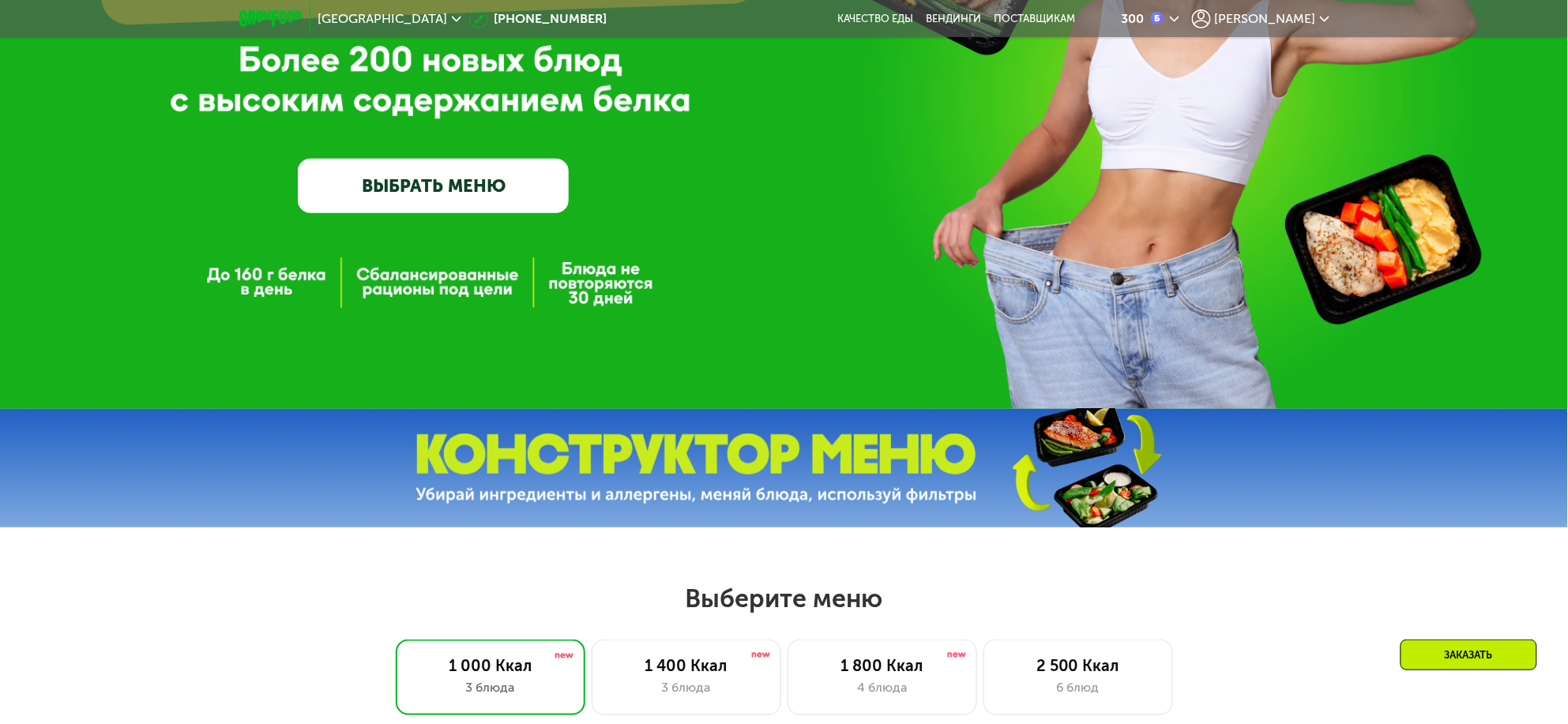
scroll to position [296, 0]
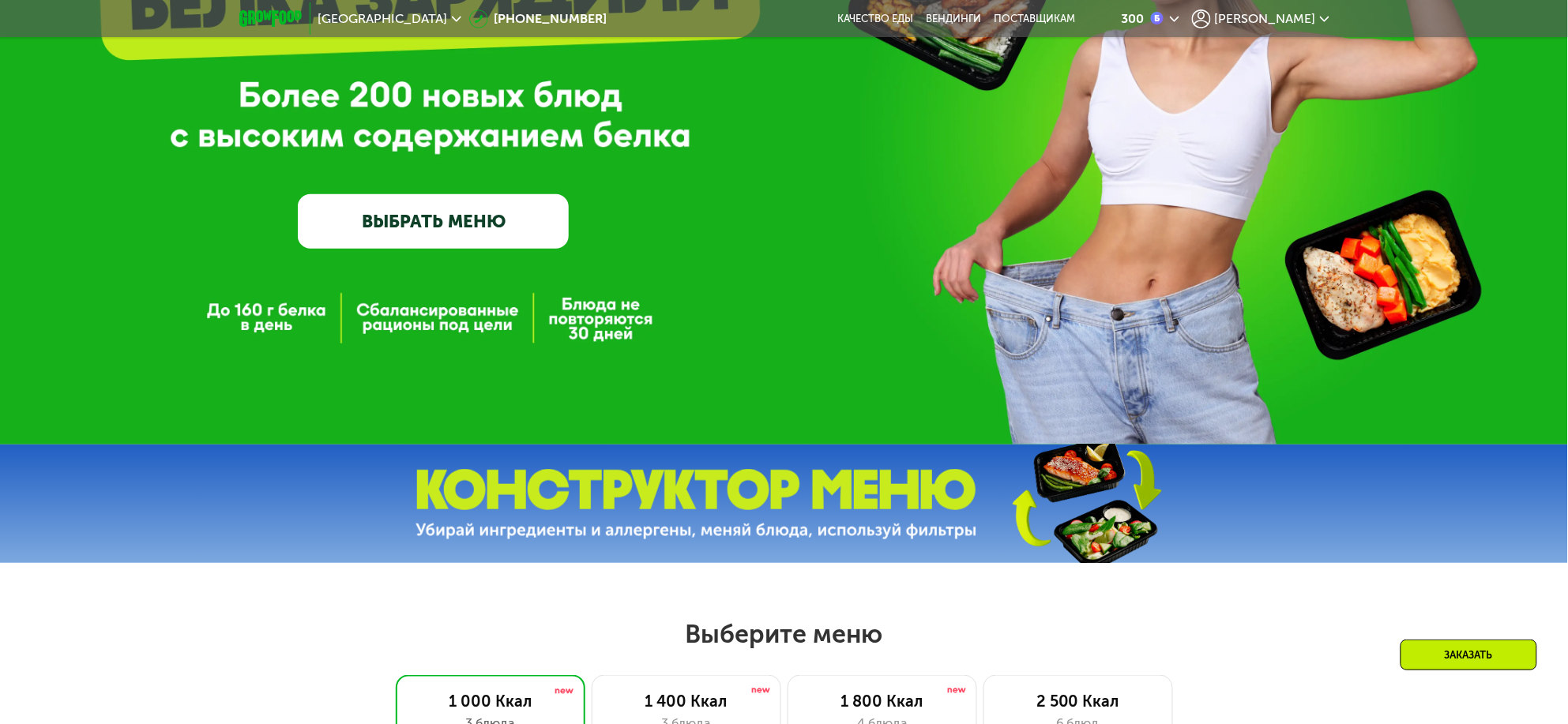
click at [488, 243] on link "ВЫБРАТЬ МЕНЮ" at bounding box center [433, 222] width 271 height 55
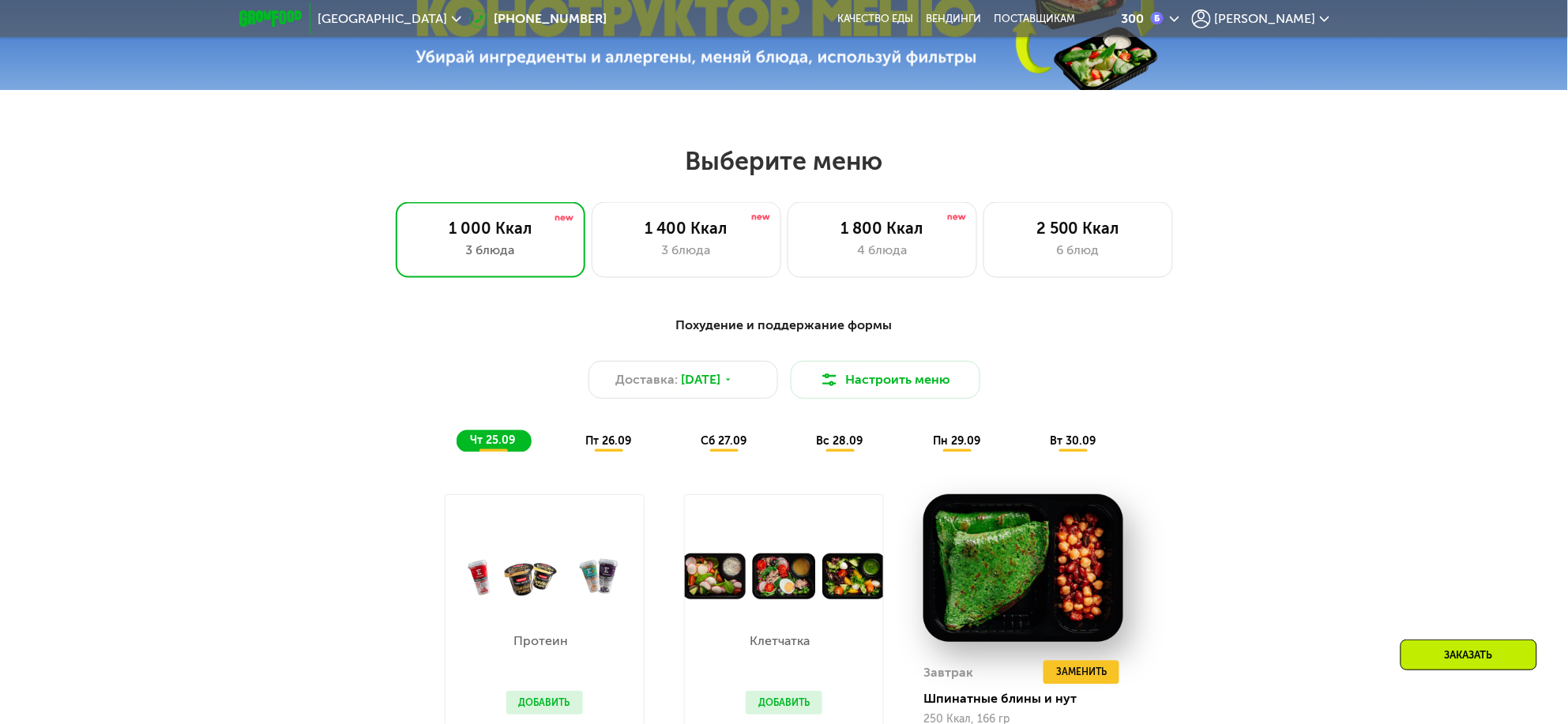
scroll to position [789, 0]
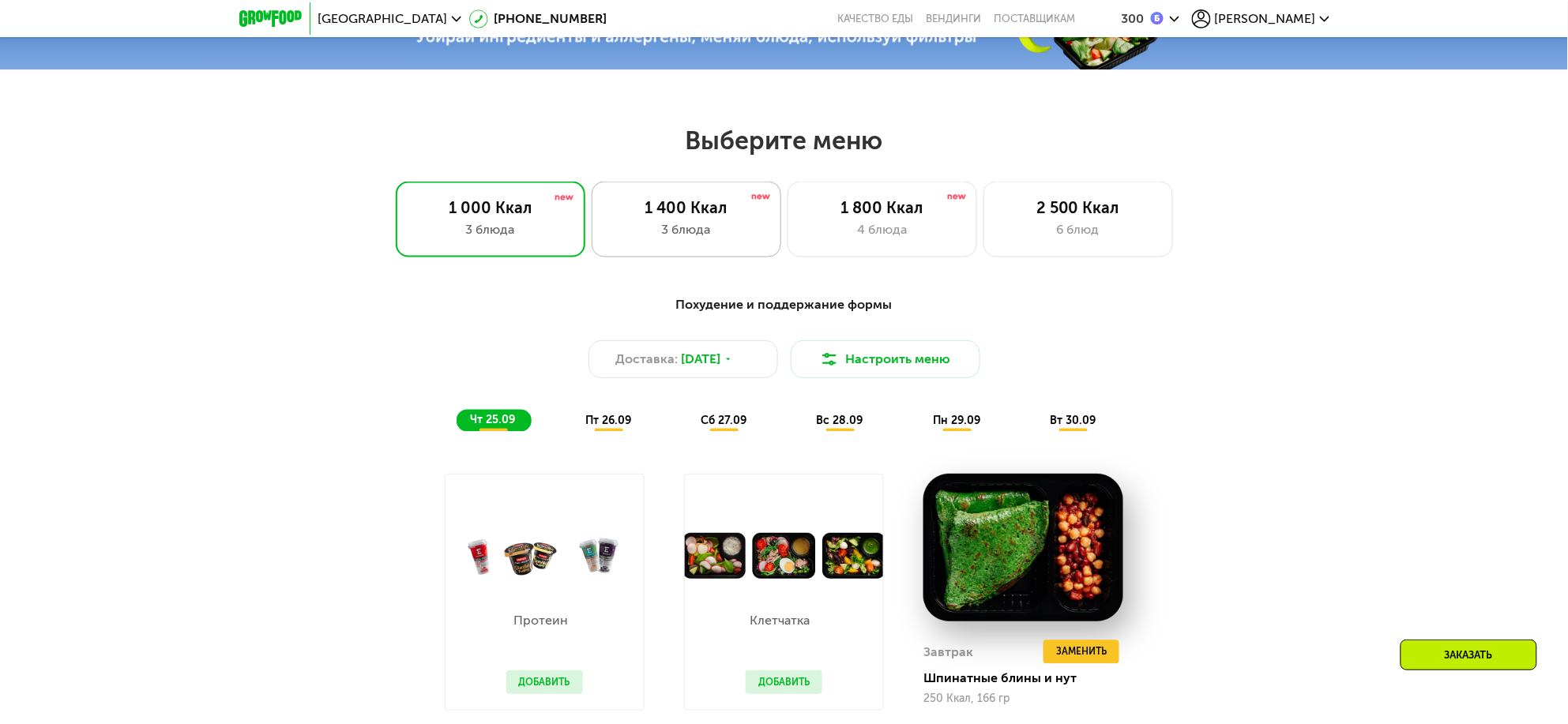
click at [677, 235] on div "3 блюда" at bounding box center [686, 230] width 157 height 19
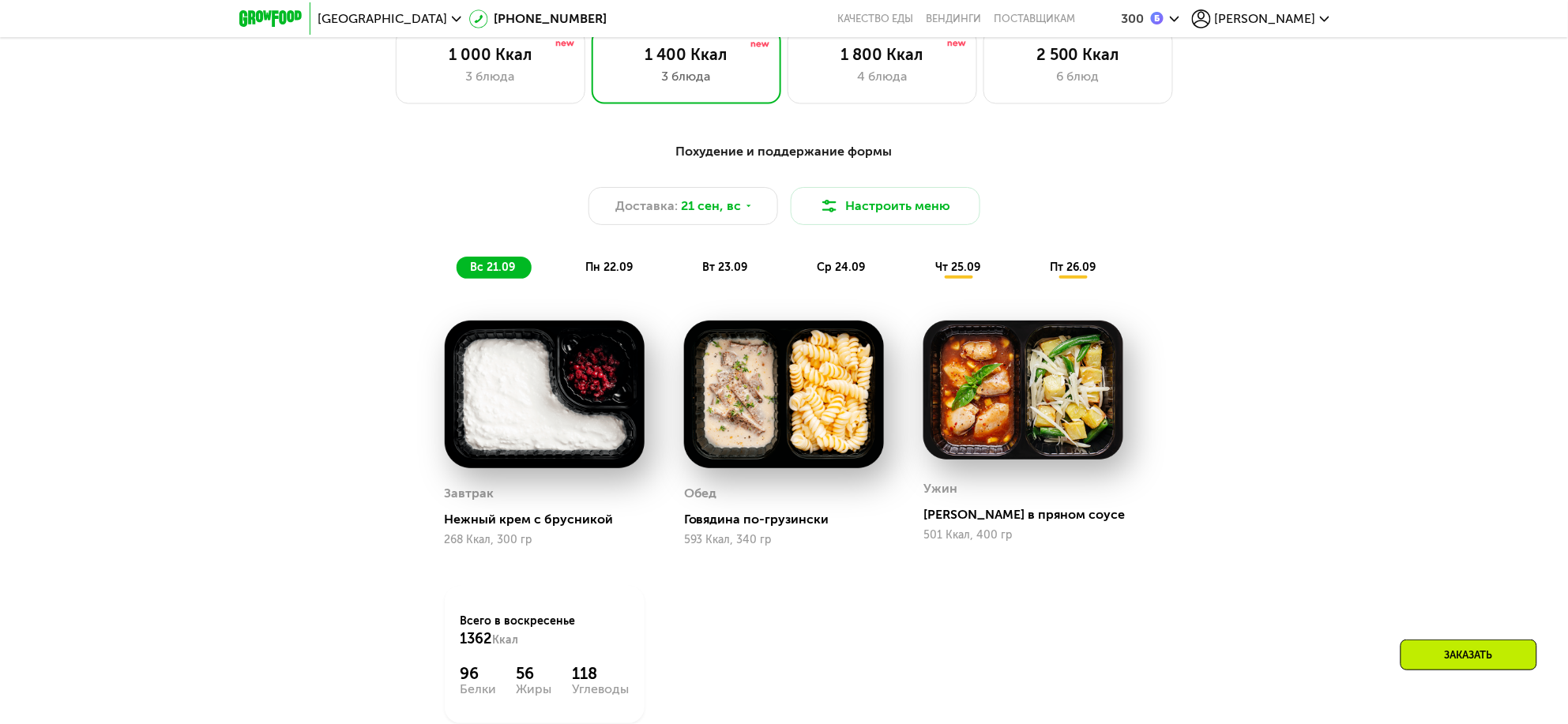
scroll to position [988, 0]
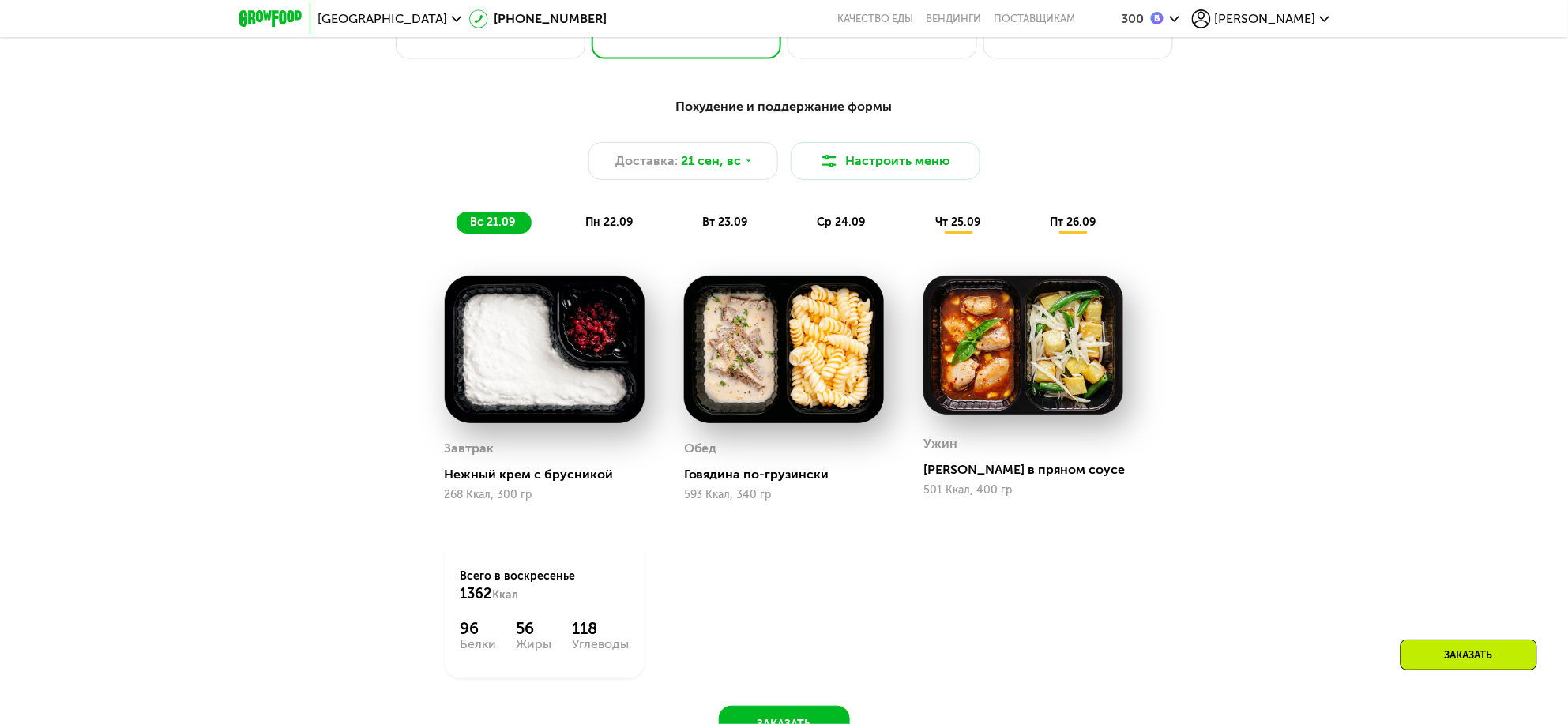
click at [924, 233] on div "вс 21.09 пн 22.09 вт 23.09 ср 24.09 чт 25.09 пт 26.09" at bounding box center [784, 222] width 655 height 22
click at [989, 223] on div "чт 25.09" at bounding box center [958, 222] width 75 height 22
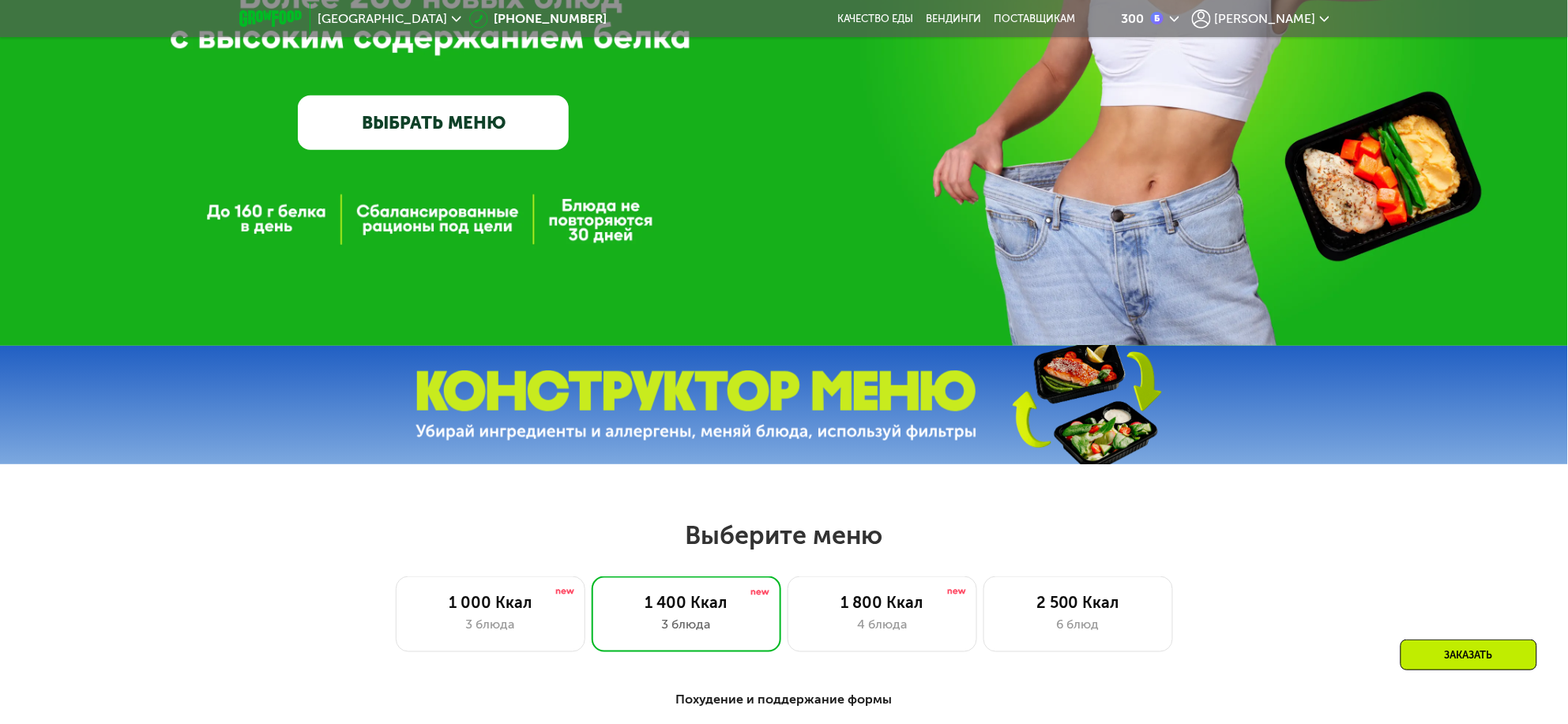
scroll to position [789, 0]
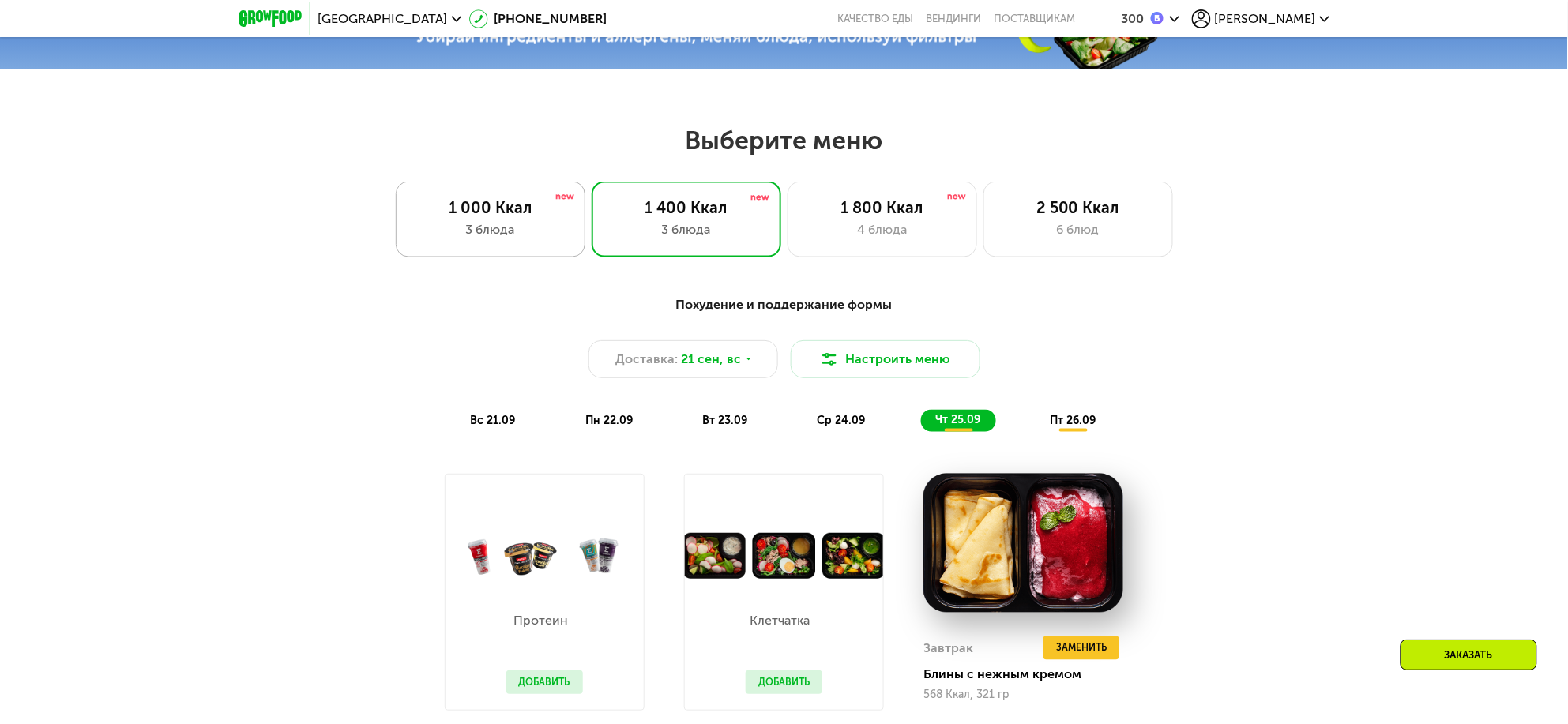
click at [531, 257] on div "1 000 Ккал 3 блюда" at bounding box center [490, 219] width 189 height 76
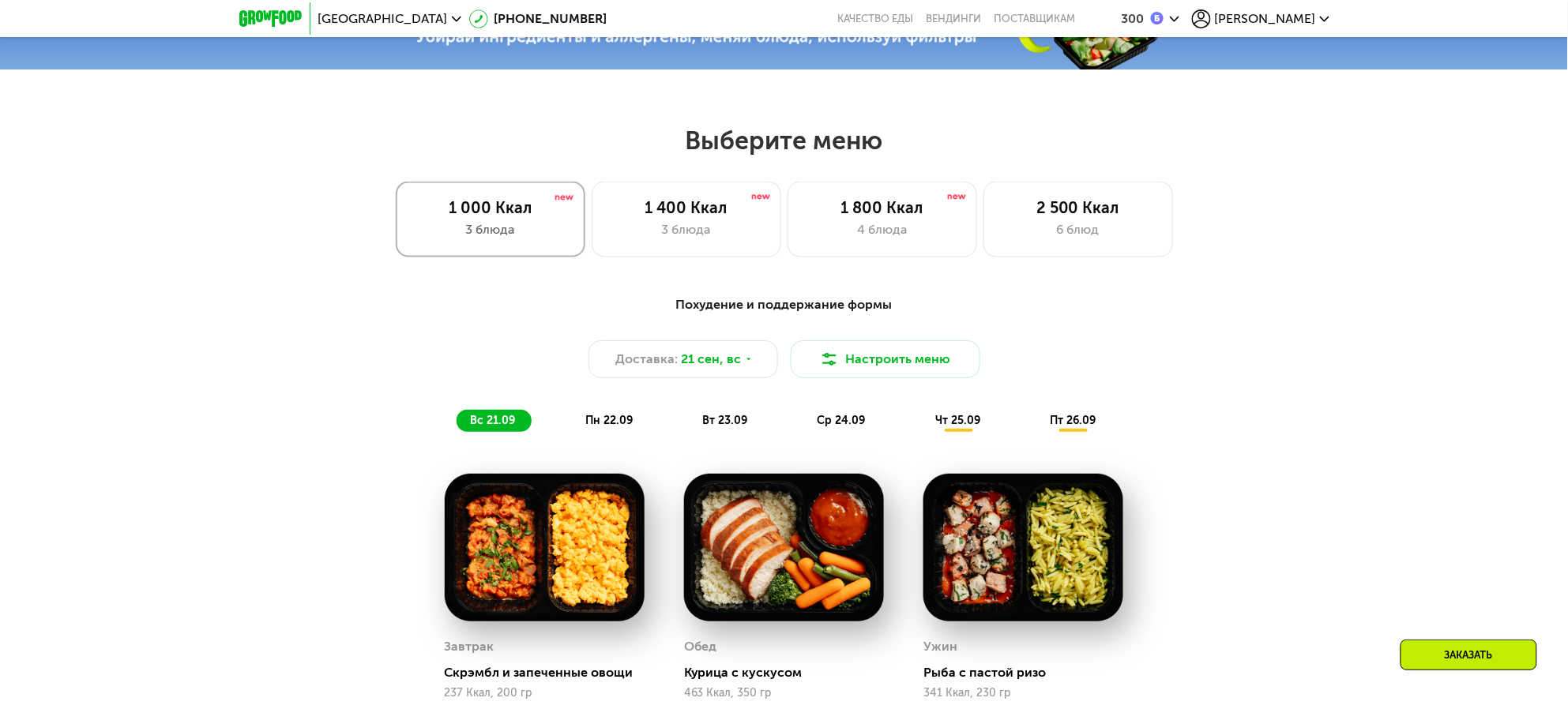
click at [559, 239] on div "3 блюда" at bounding box center [490, 230] width 157 height 19
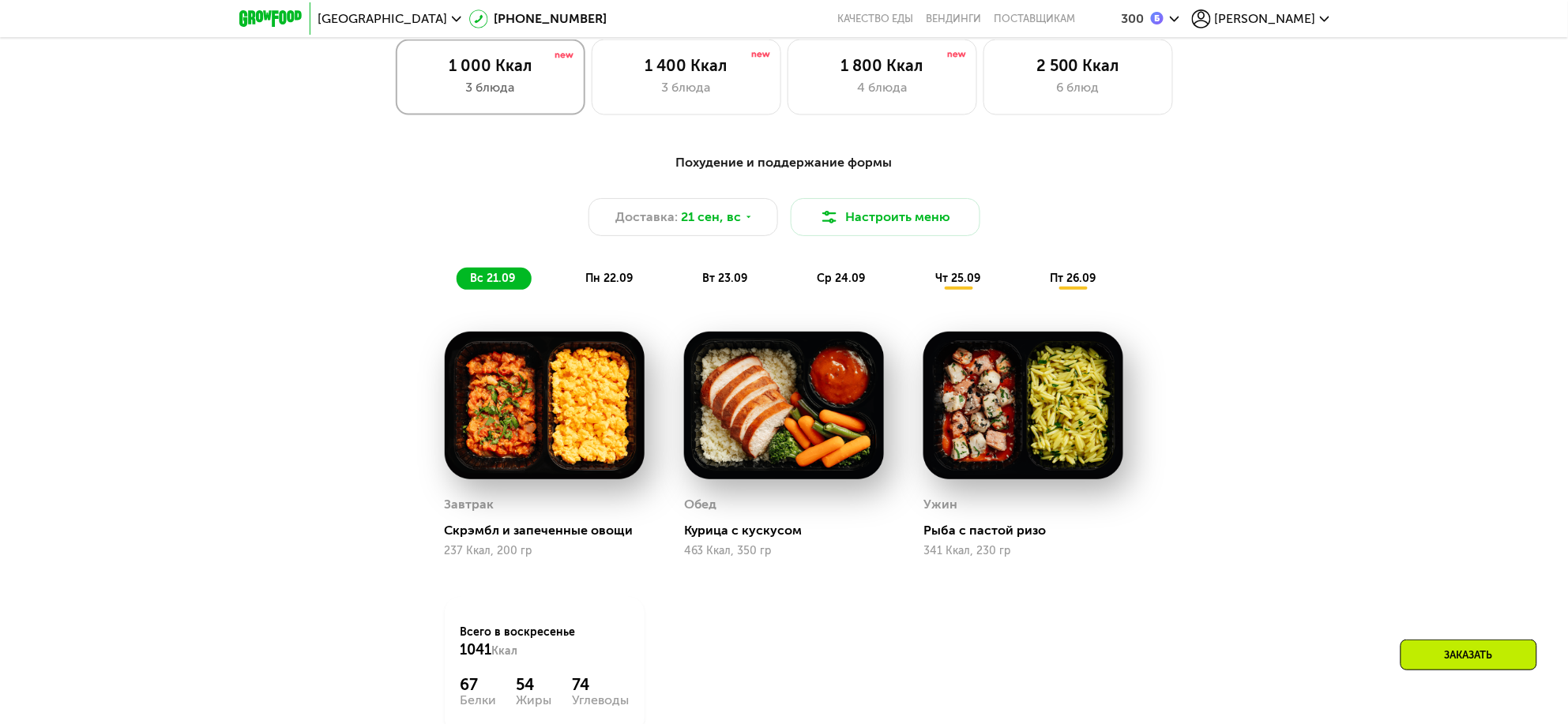
scroll to position [888, 0]
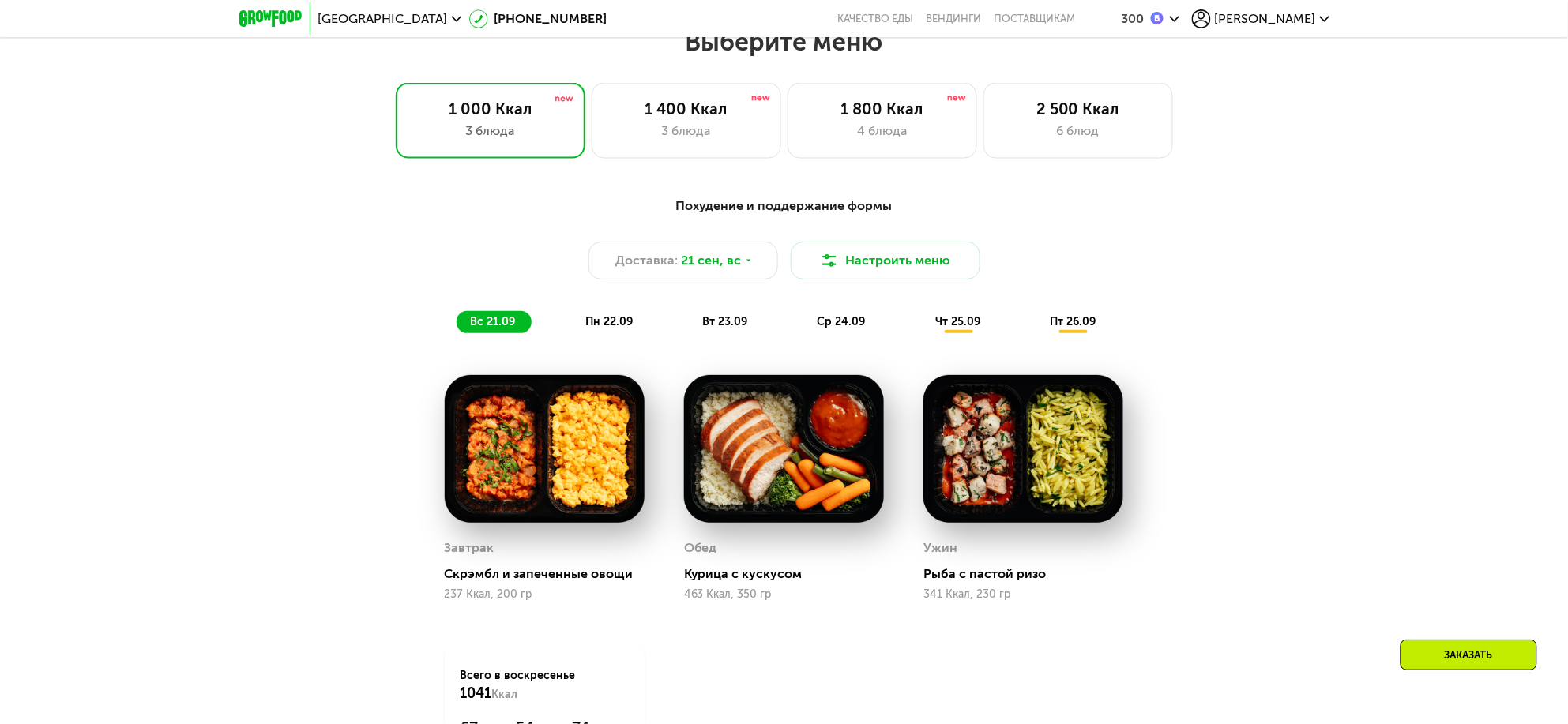
click at [963, 329] on span "чт 25.09" at bounding box center [957, 321] width 45 height 14
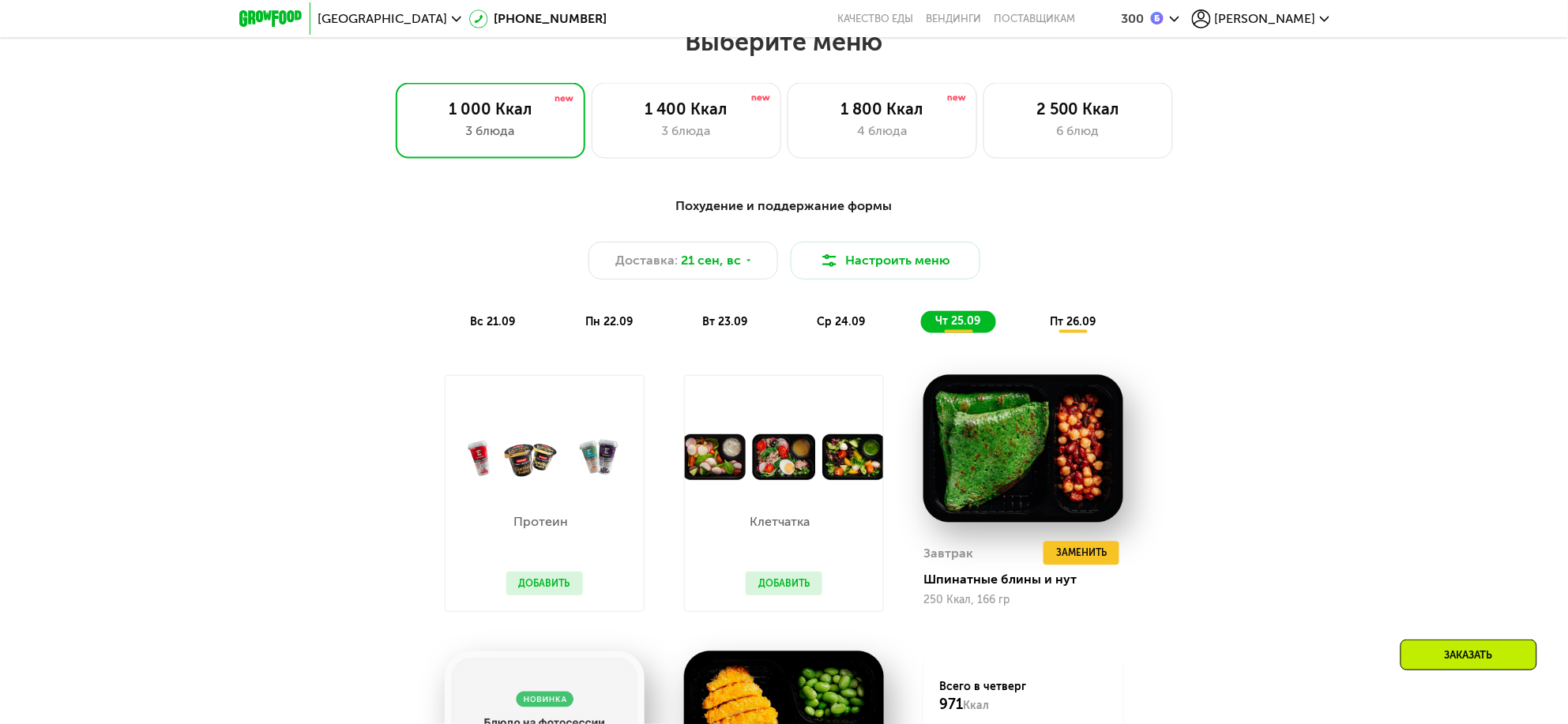
click at [857, 329] on span "ср 24.09" at bounding box center [841, 321] width 49 height 14
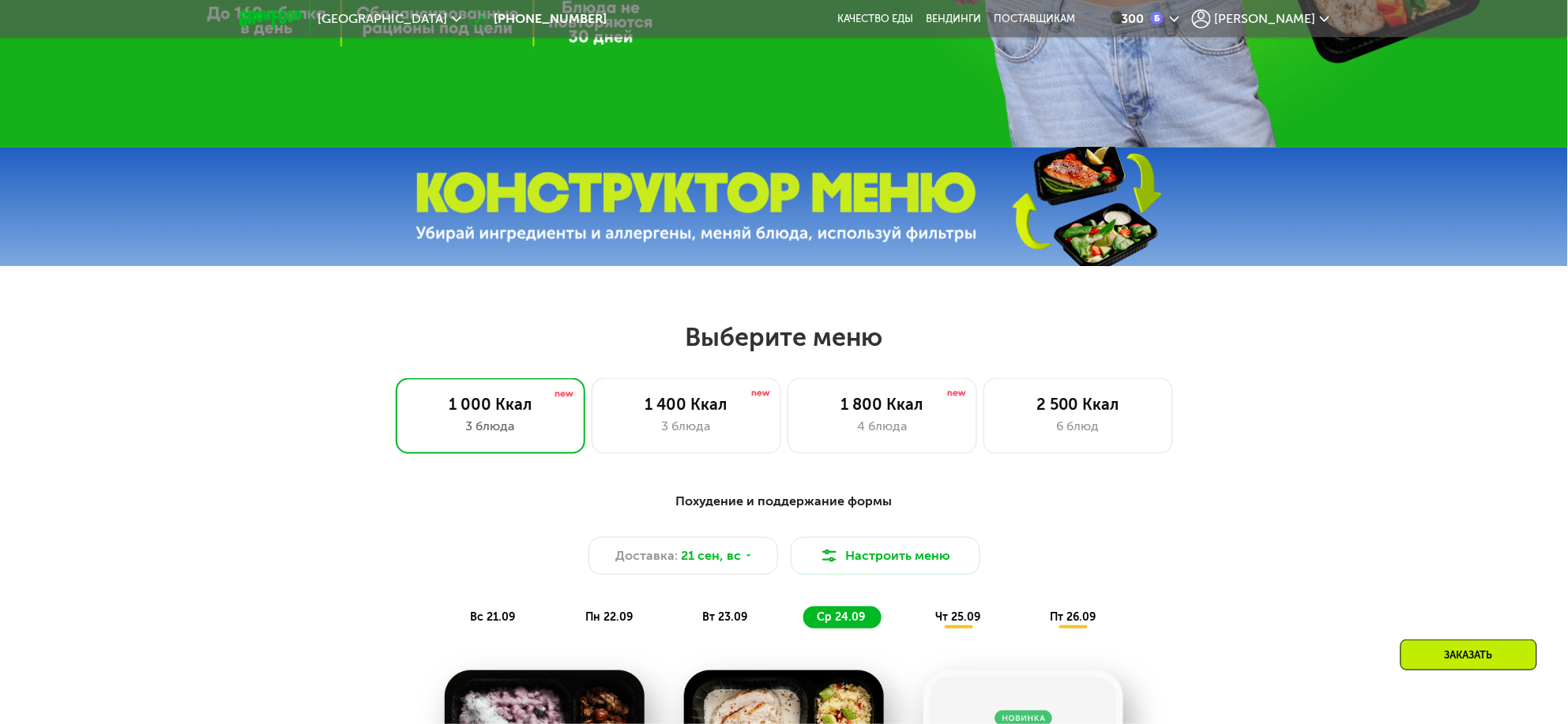
scroll to position [789, 0]
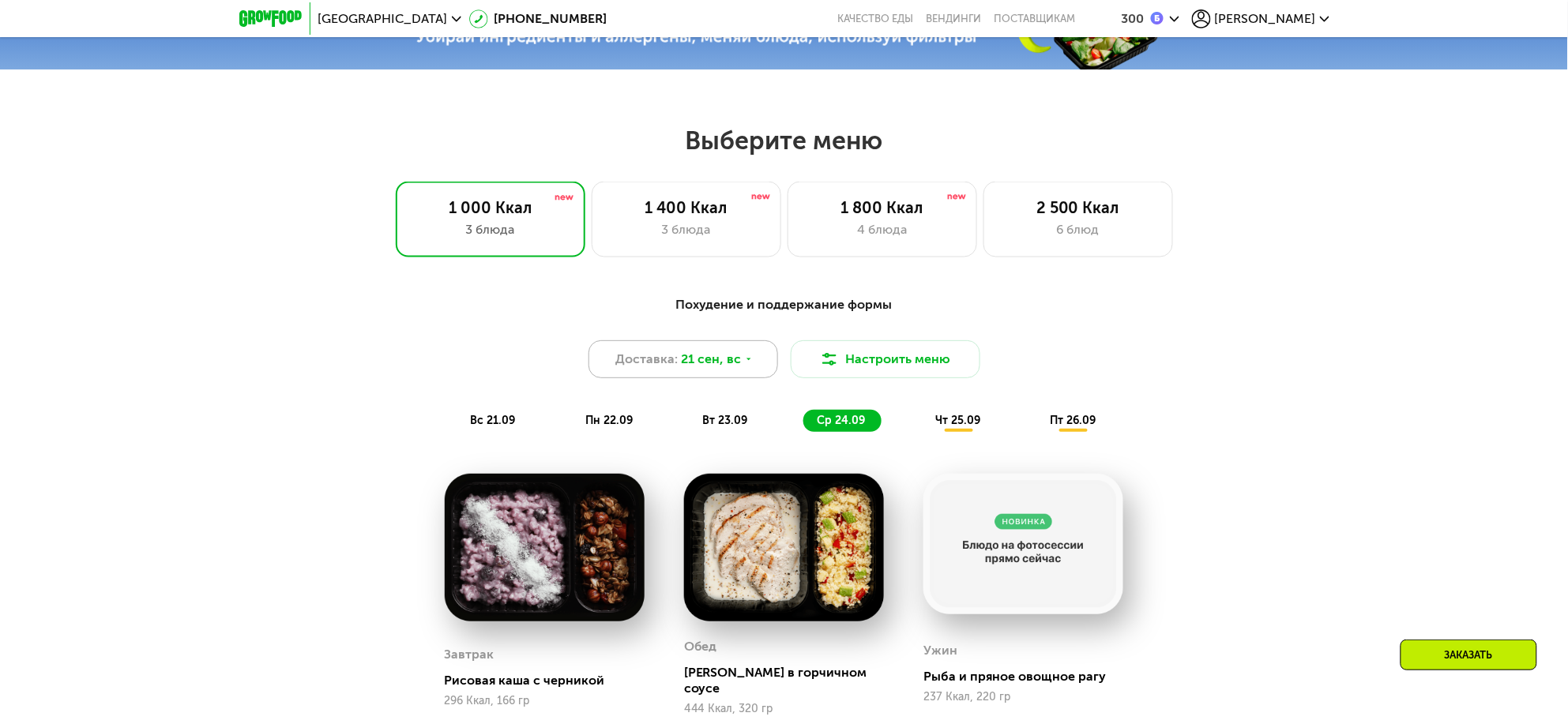
click at [713, 368] on span "21 сен, вс" at bounding box center [711, 359] width 60 height 19
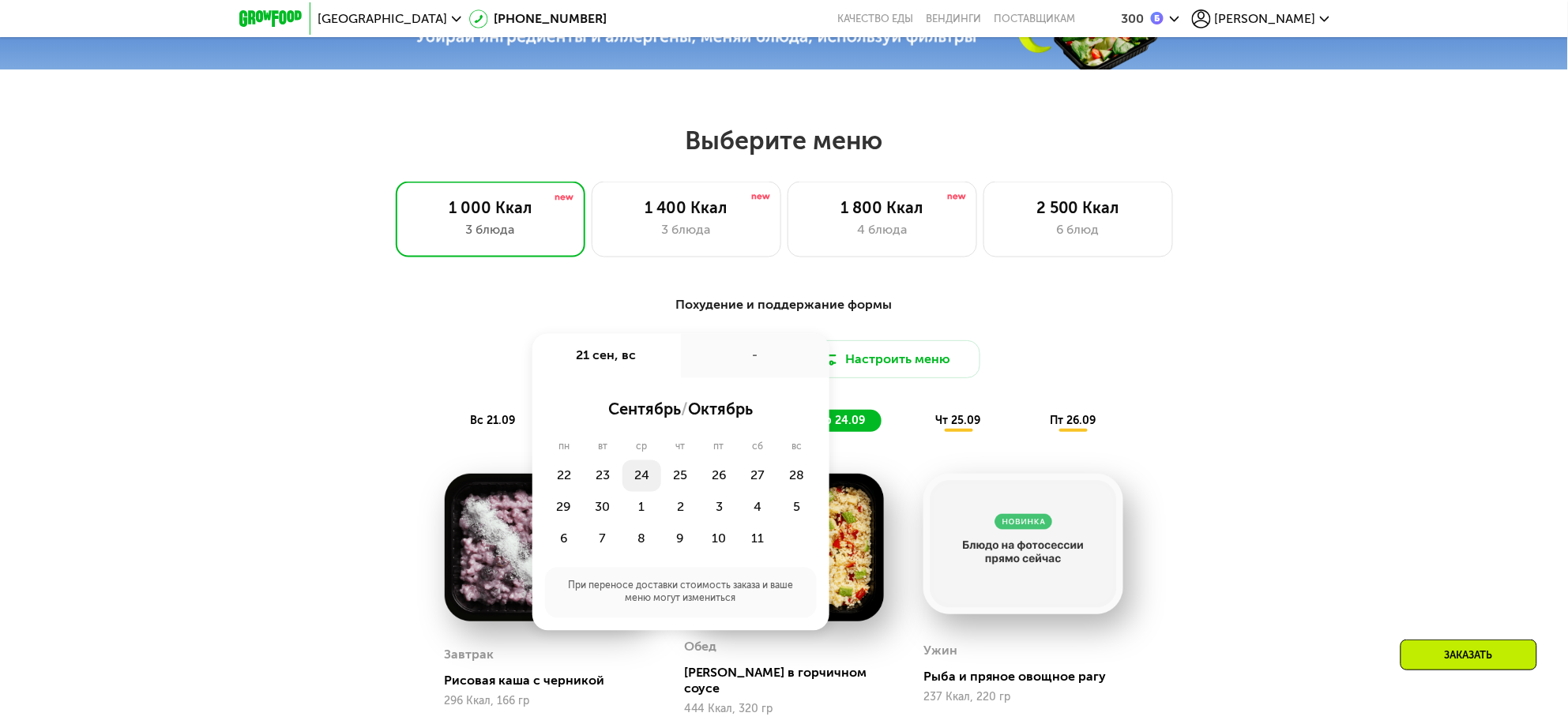
click at [648, 480] on div "24" at bounding box center [642, 476] width 38 height 32
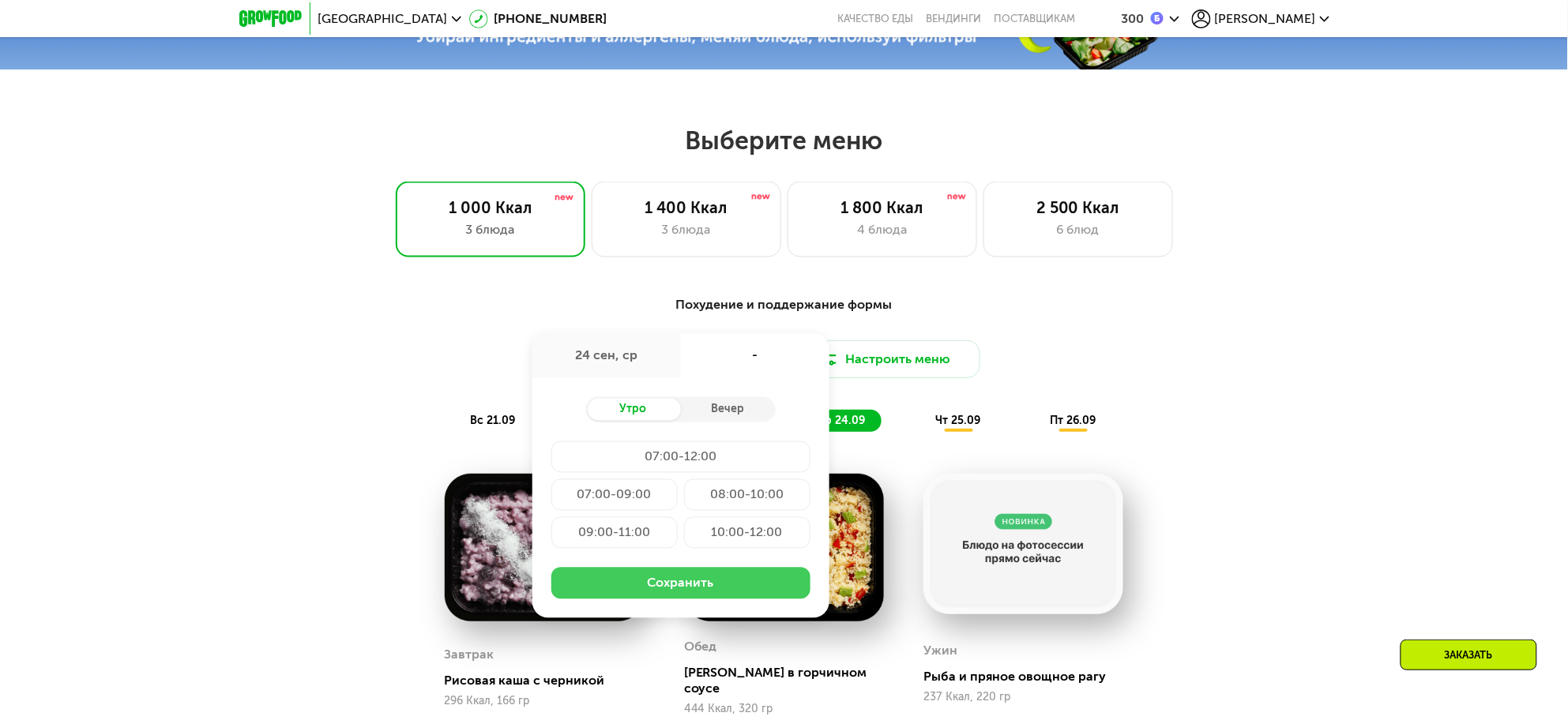
click at [642, 579] on button "Сохранить" at bounding box center [680, 583] width 259 height 32
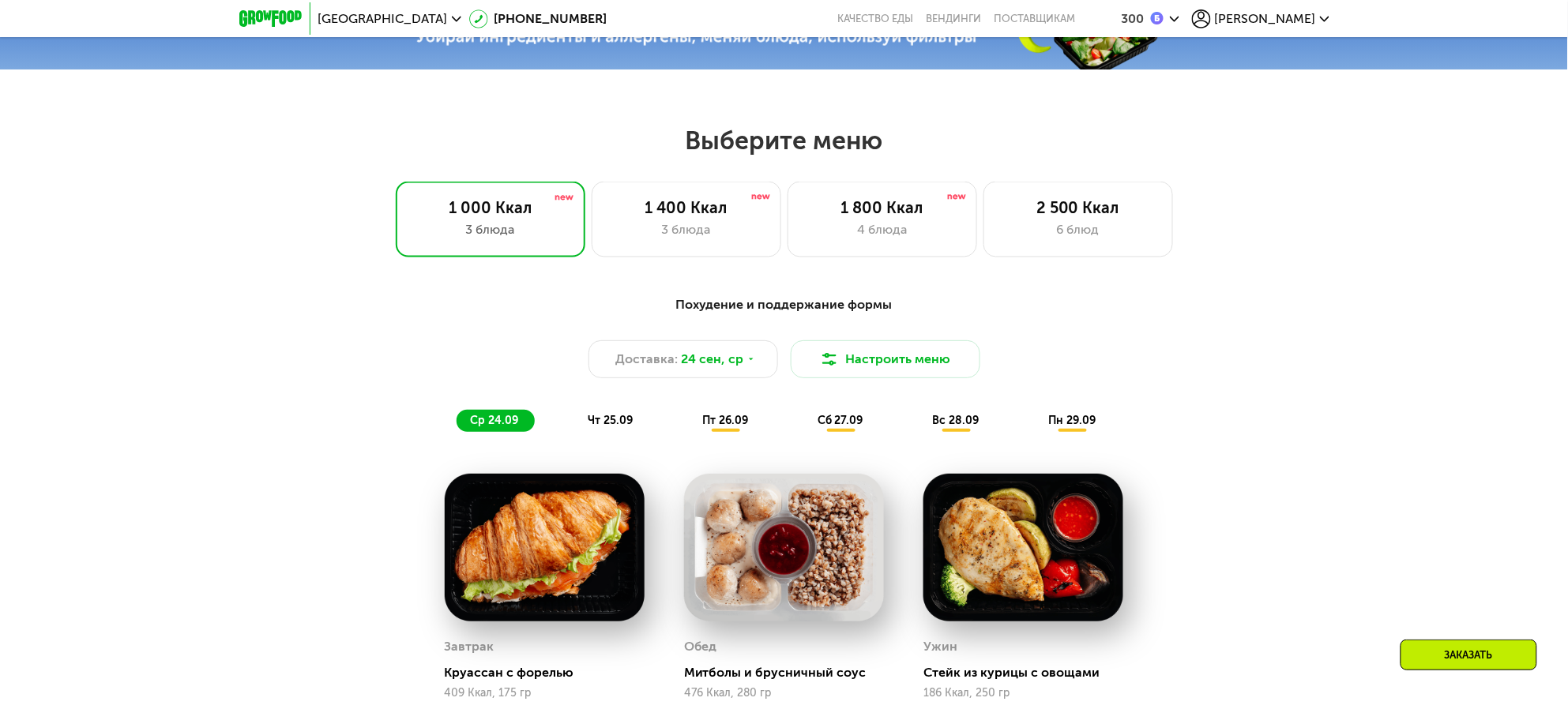
scroll to position [1086, 0]
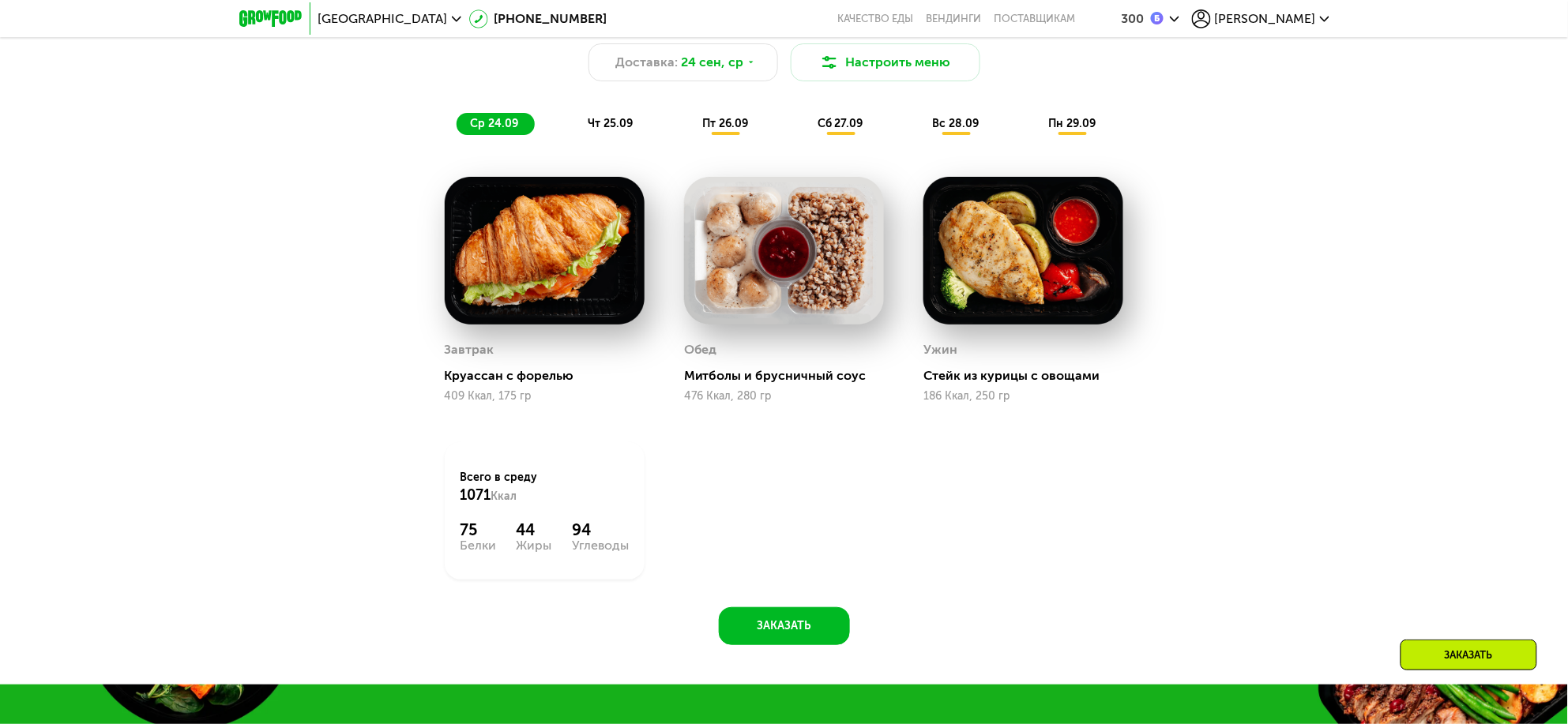
click at [614, 130] on span "чт 25.09" at bounding box center [610, 124] width 45 height 14
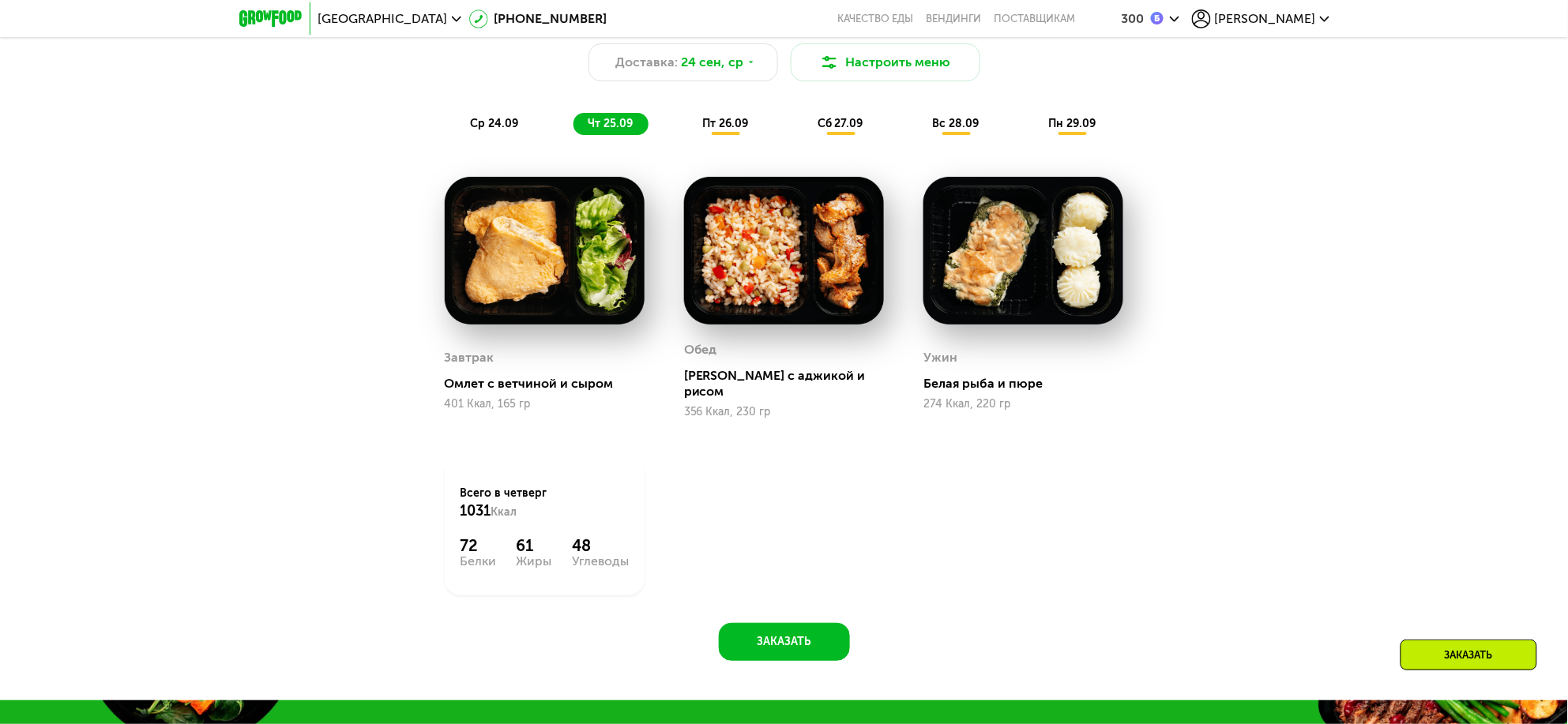
click at [711, 130] on span "пт 26.09" at bounding box center [725, 124] width 46 height 14
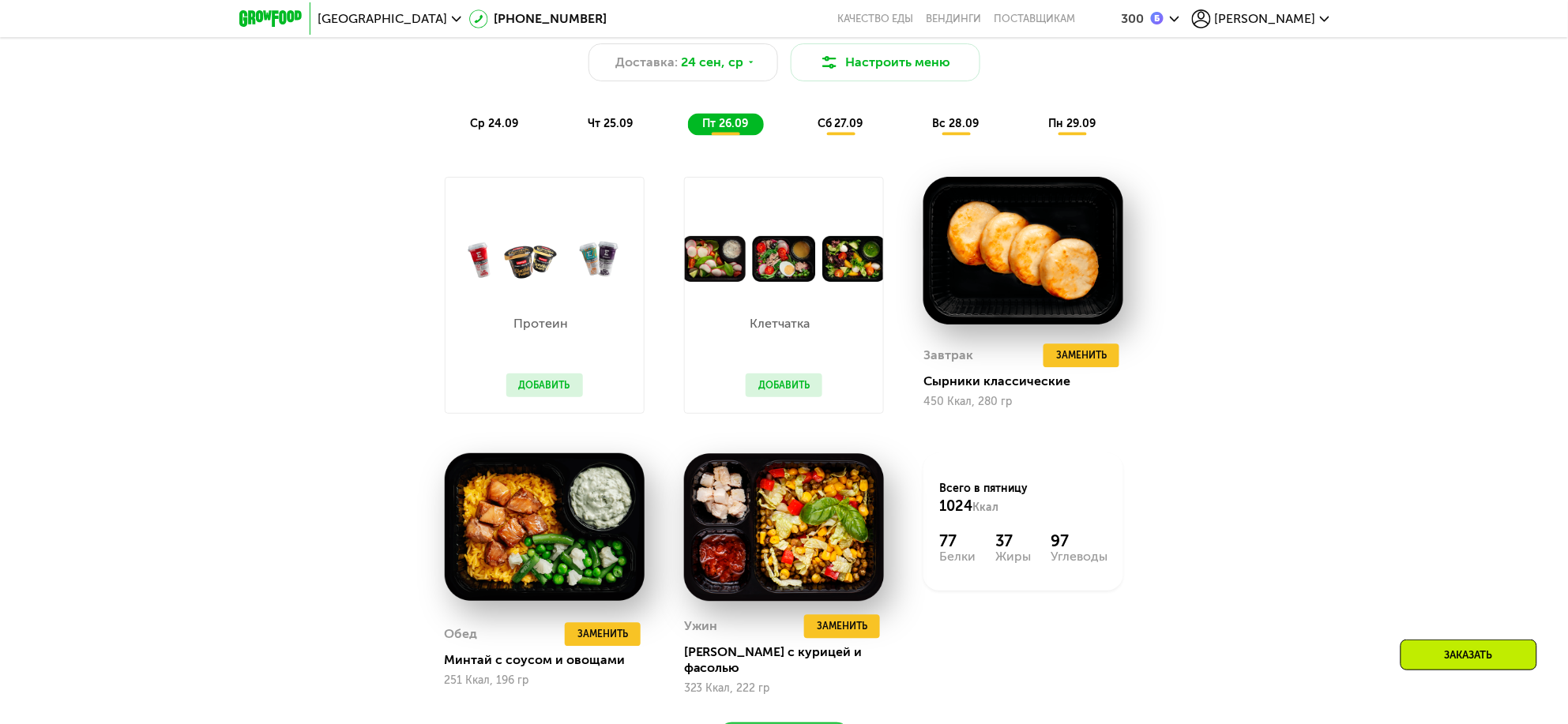
click at [844, 142] on div "Похудение и поддержание формы Доставка: 24 сен, ср Настроить меню ср 24.09 чт 2…" at bounding box center [784, 67] width 954 height 156
click at [849, 130] on span "сб 27.09" at bounding box center [840, 124] width 46 height 14
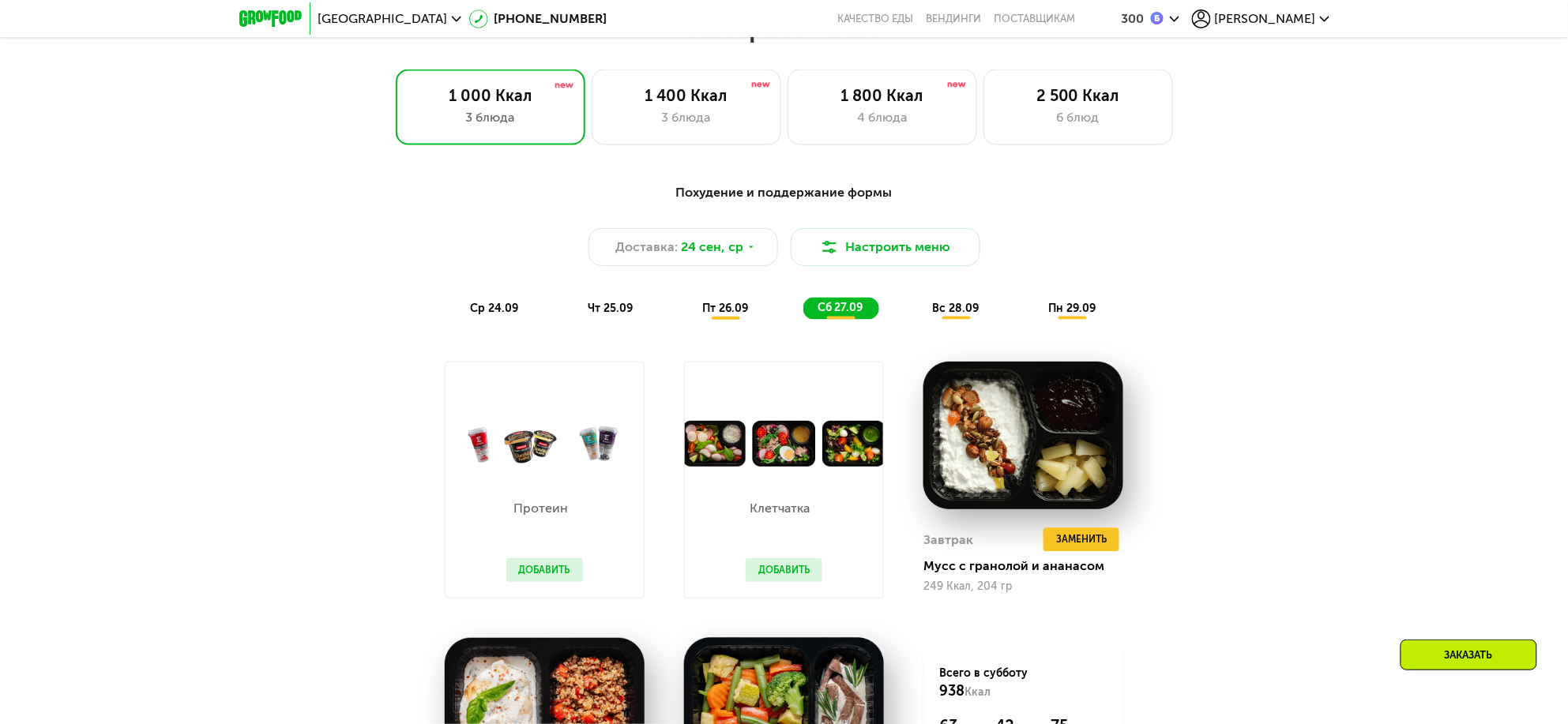
scroll to position [888, 0]
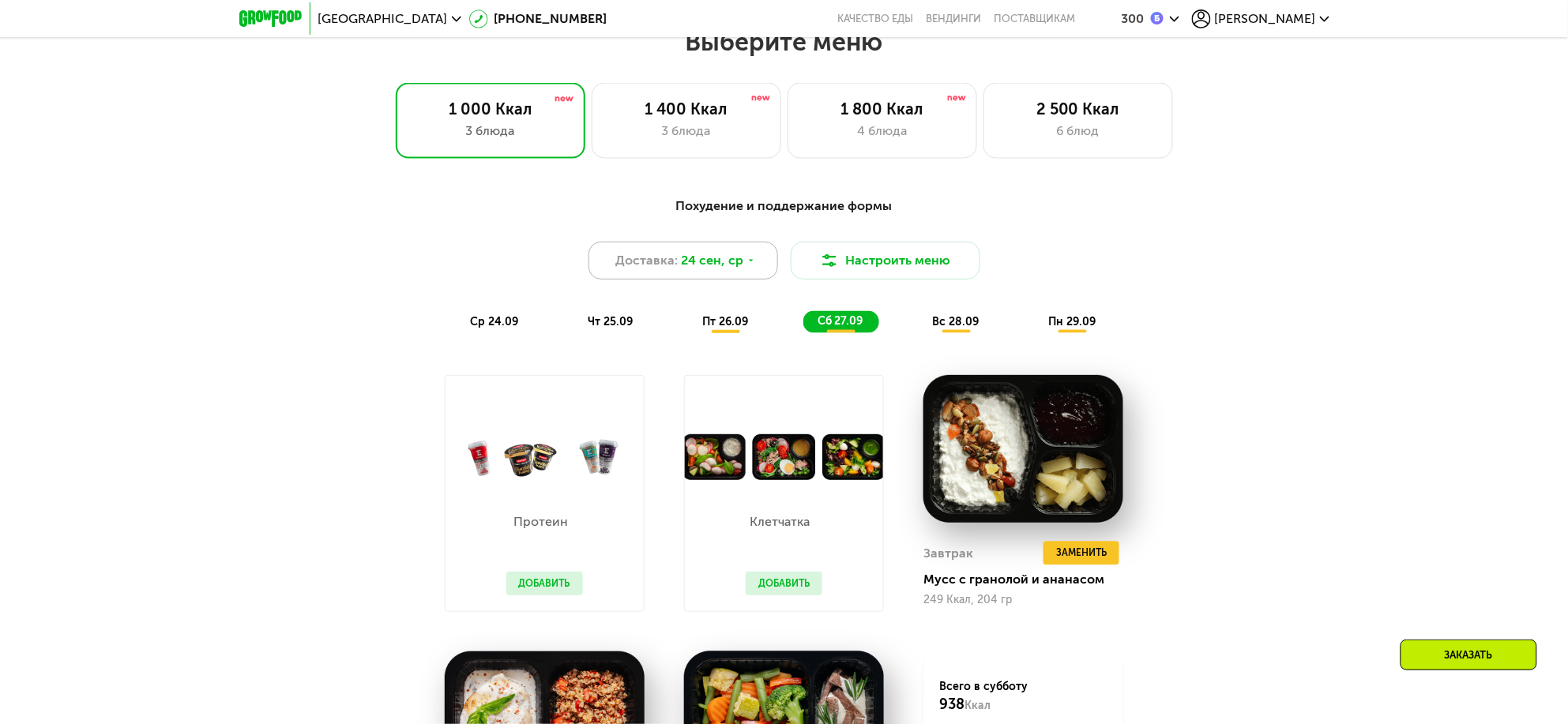
click at [692, 265] on span "24 сен, ср" at bounding box center [712, 260] width 62 height 19
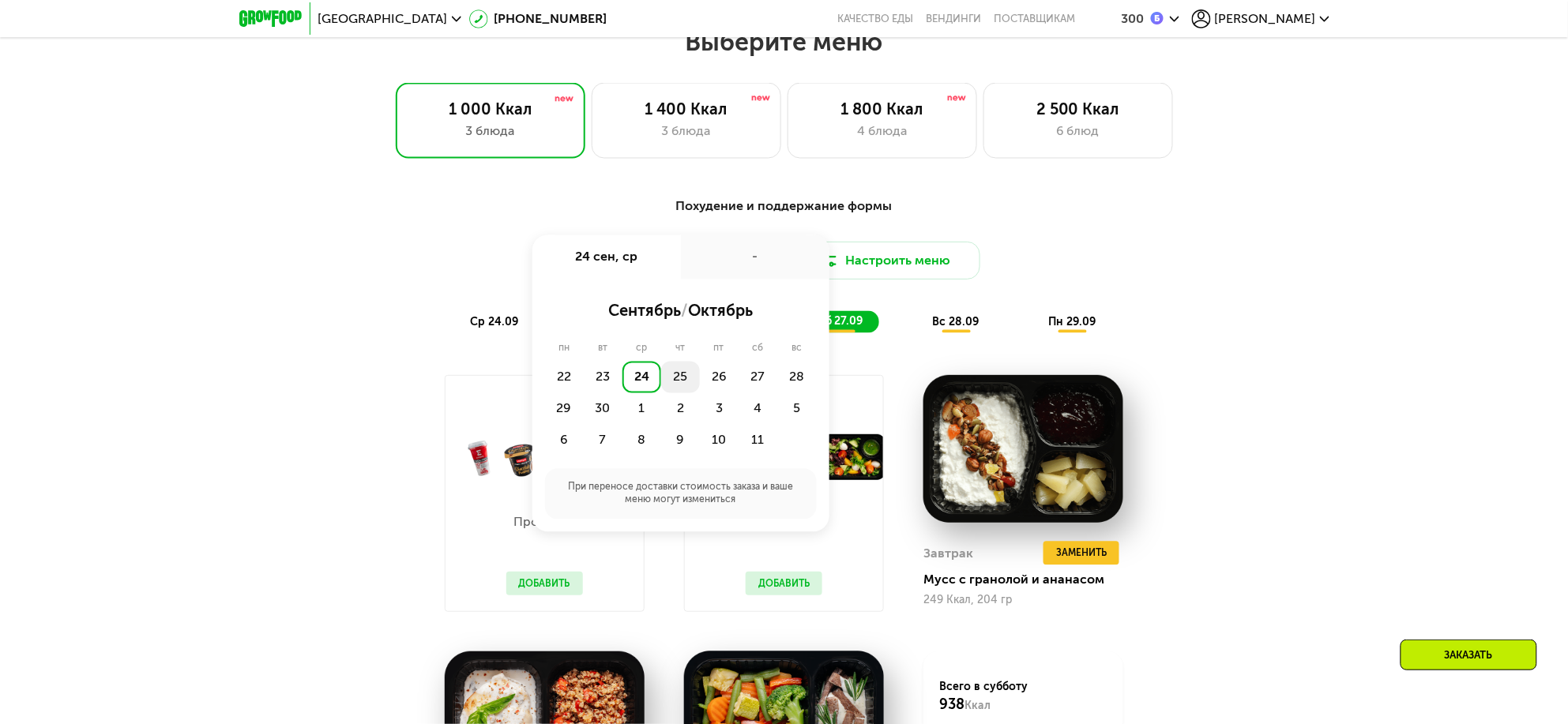
click at [677, 382] on div "25" at bounding box center [680, 377] width 38 height 32
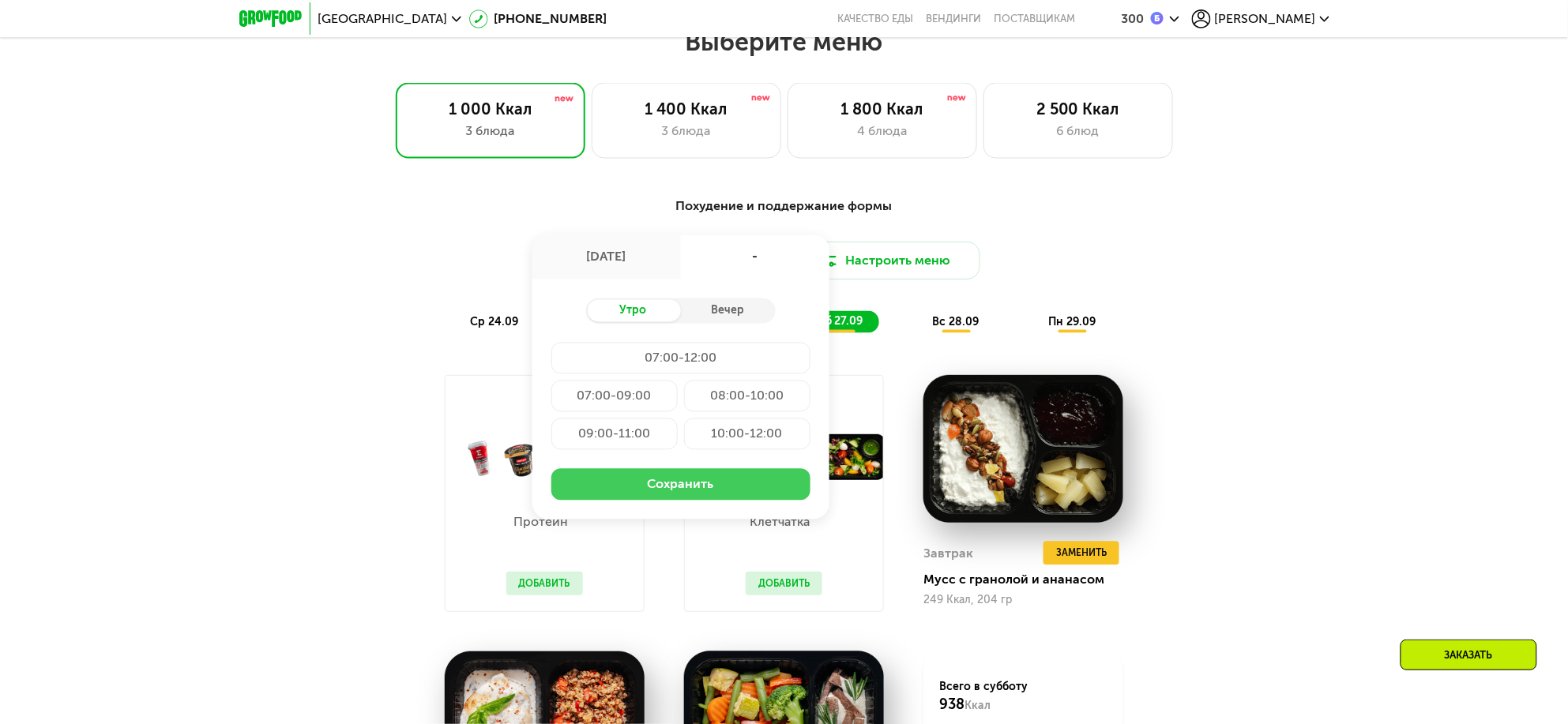
click at [749, 489] on button "Сохранить" at bounding box center [680, 485] width 259 height 32
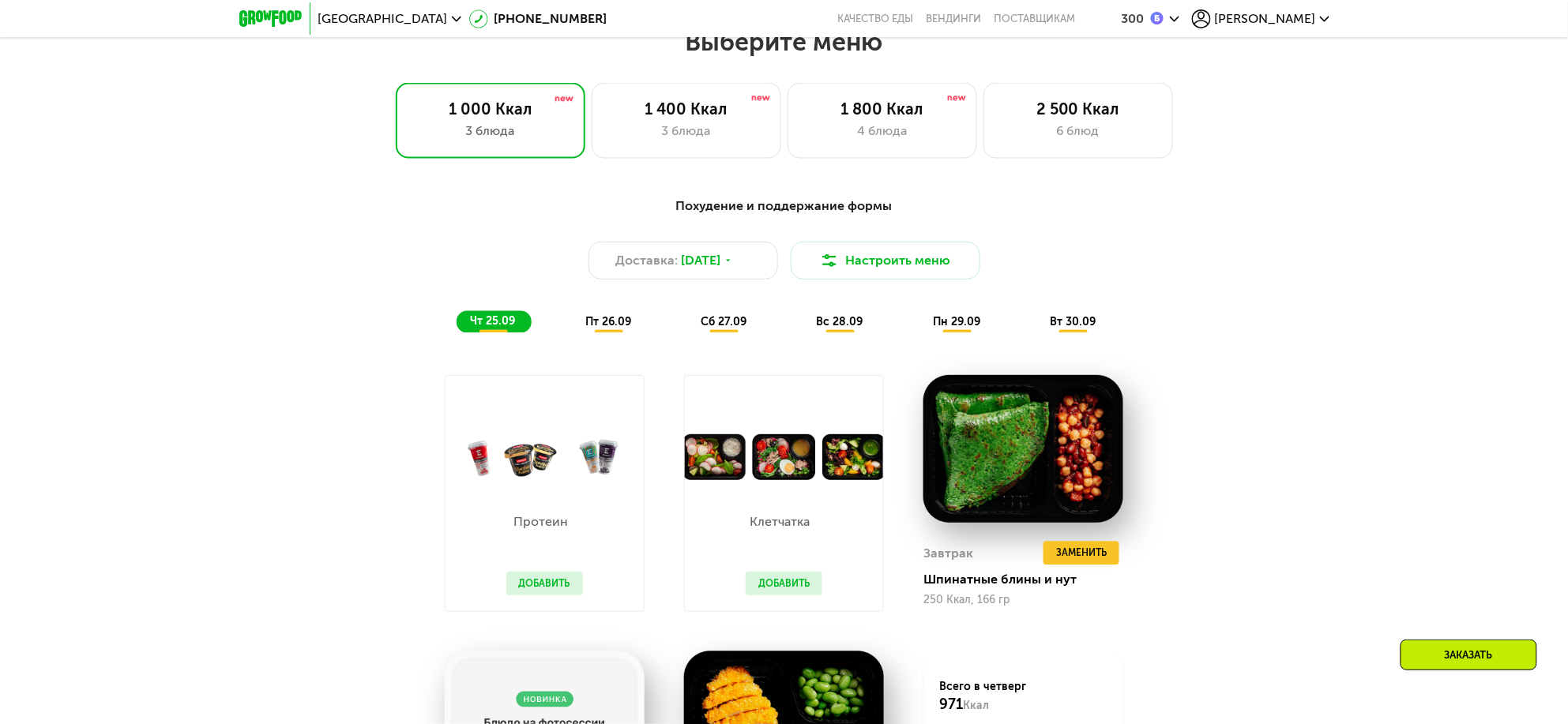
scroll to position [988, 0]
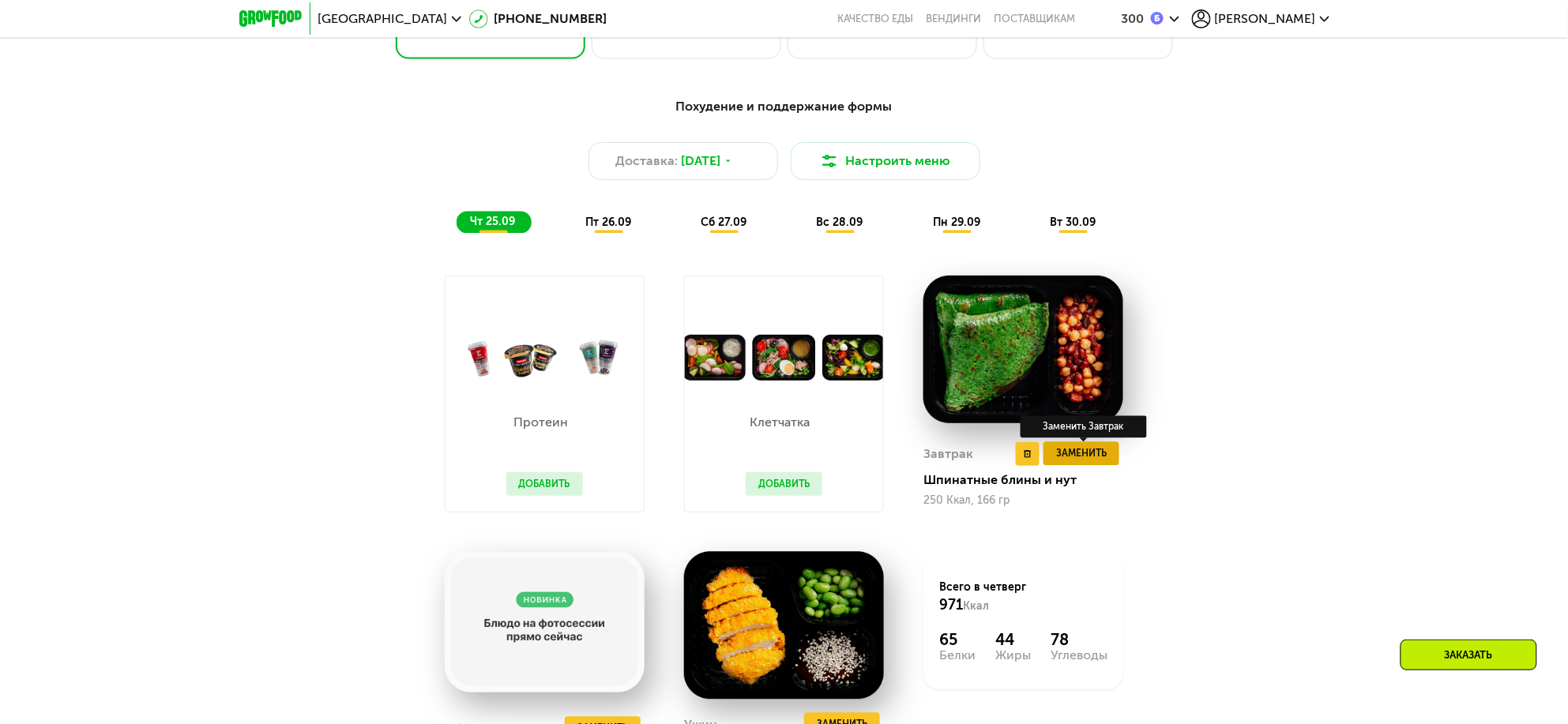
click at [1087, 460] on span "Заменить" at bounding box center [1081, 454] width 50 height 16
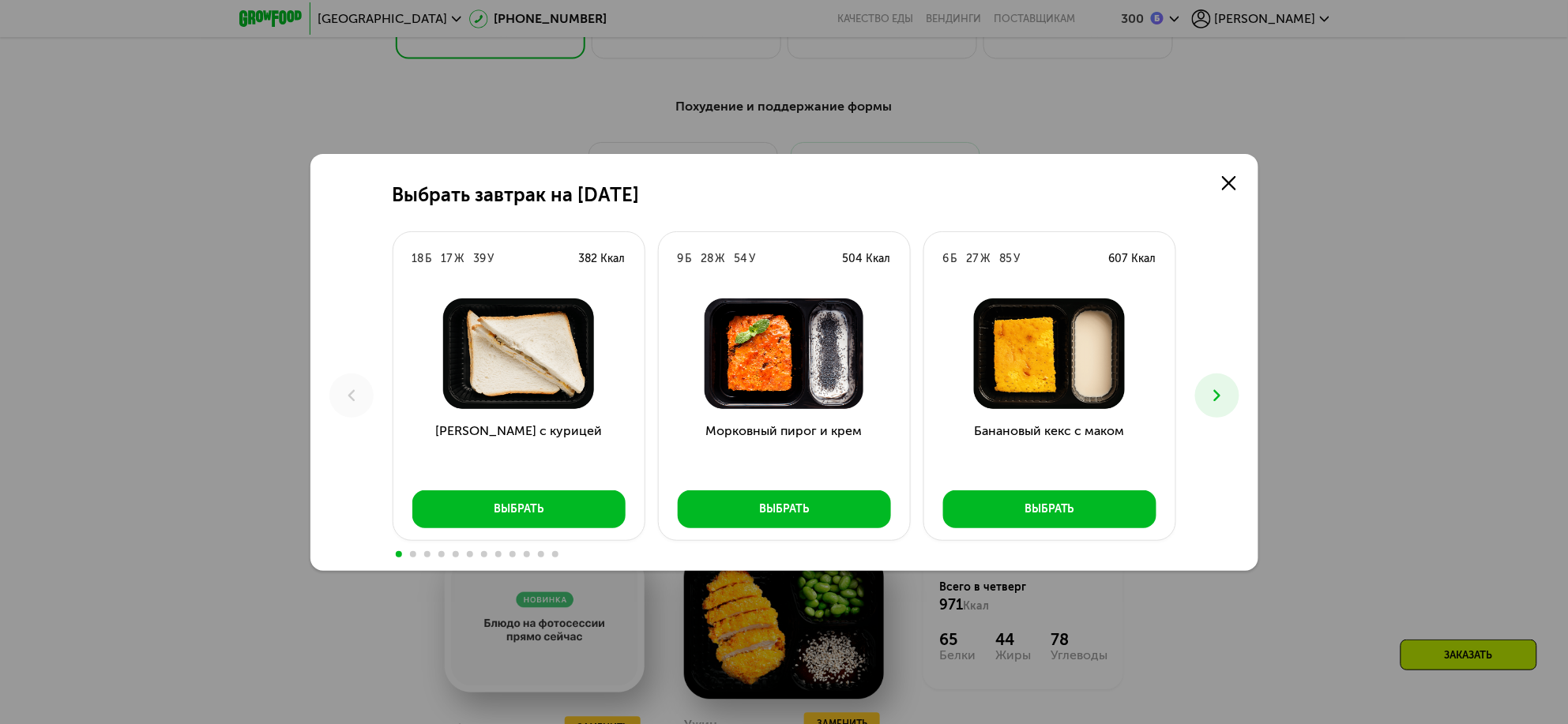
click at [1222, 401] on icon at bounding box center [1217, 395] width 19 height 19
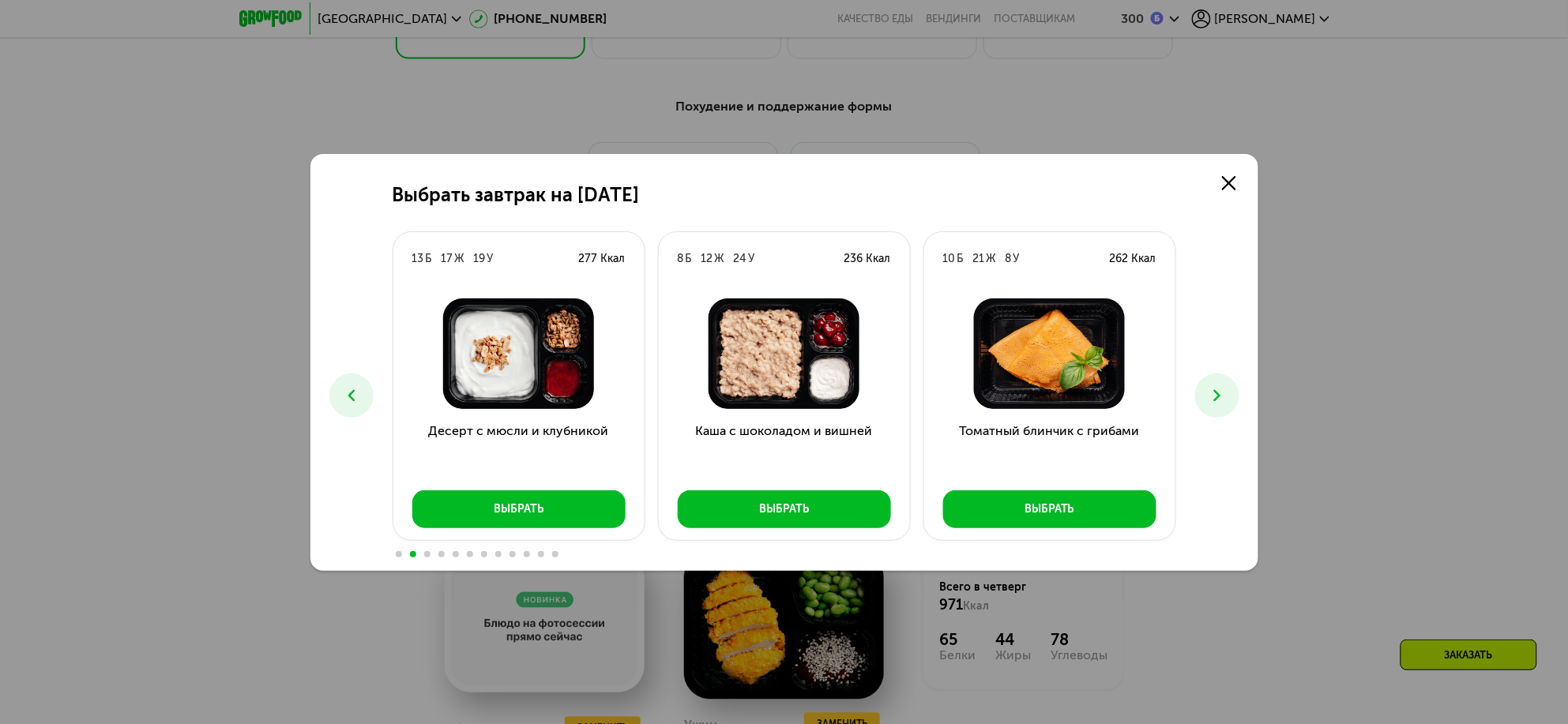
click at [1222, 401] on icon at bounding box center [1217, 395] width 19 height 19
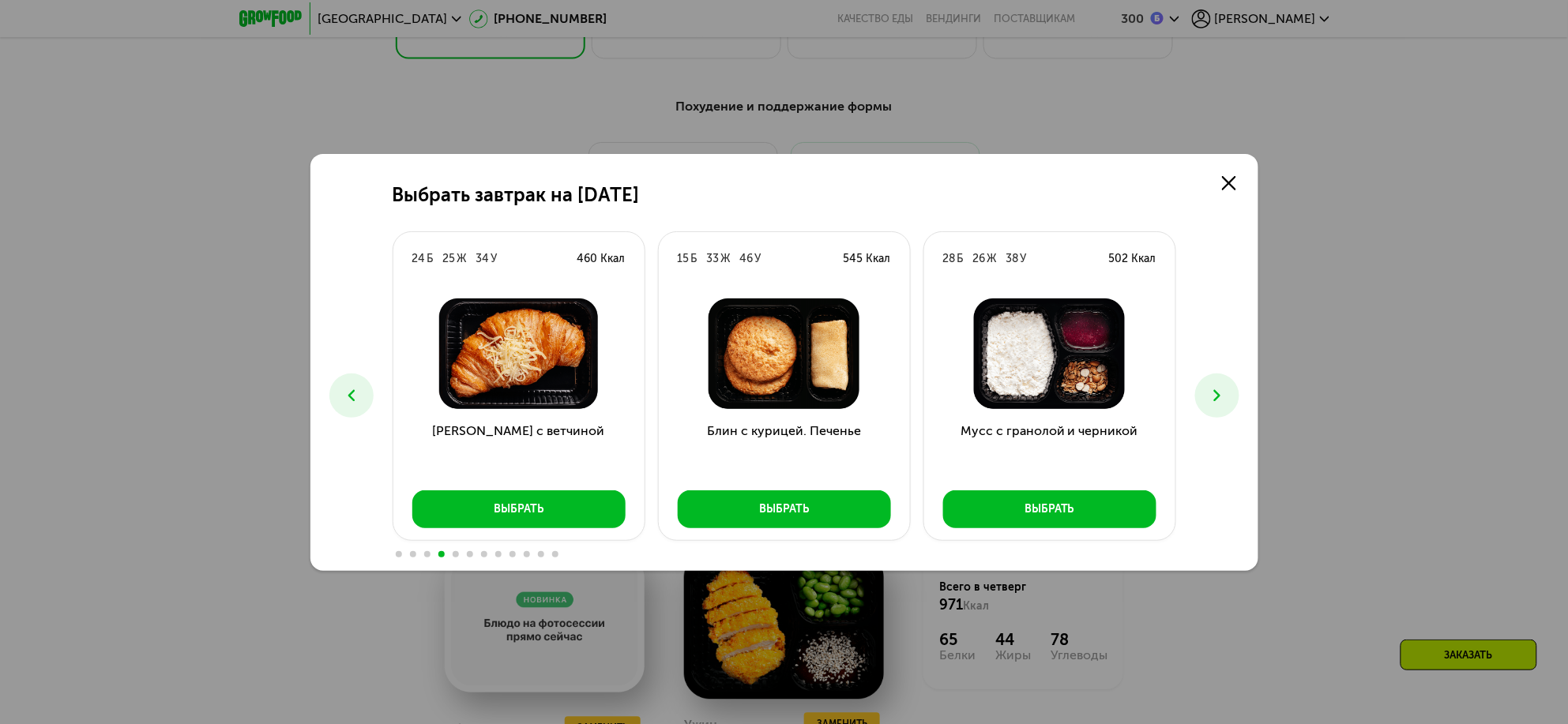
click at [1222, 401] on icon at bounding box center [1217, 395] width 19 height 19
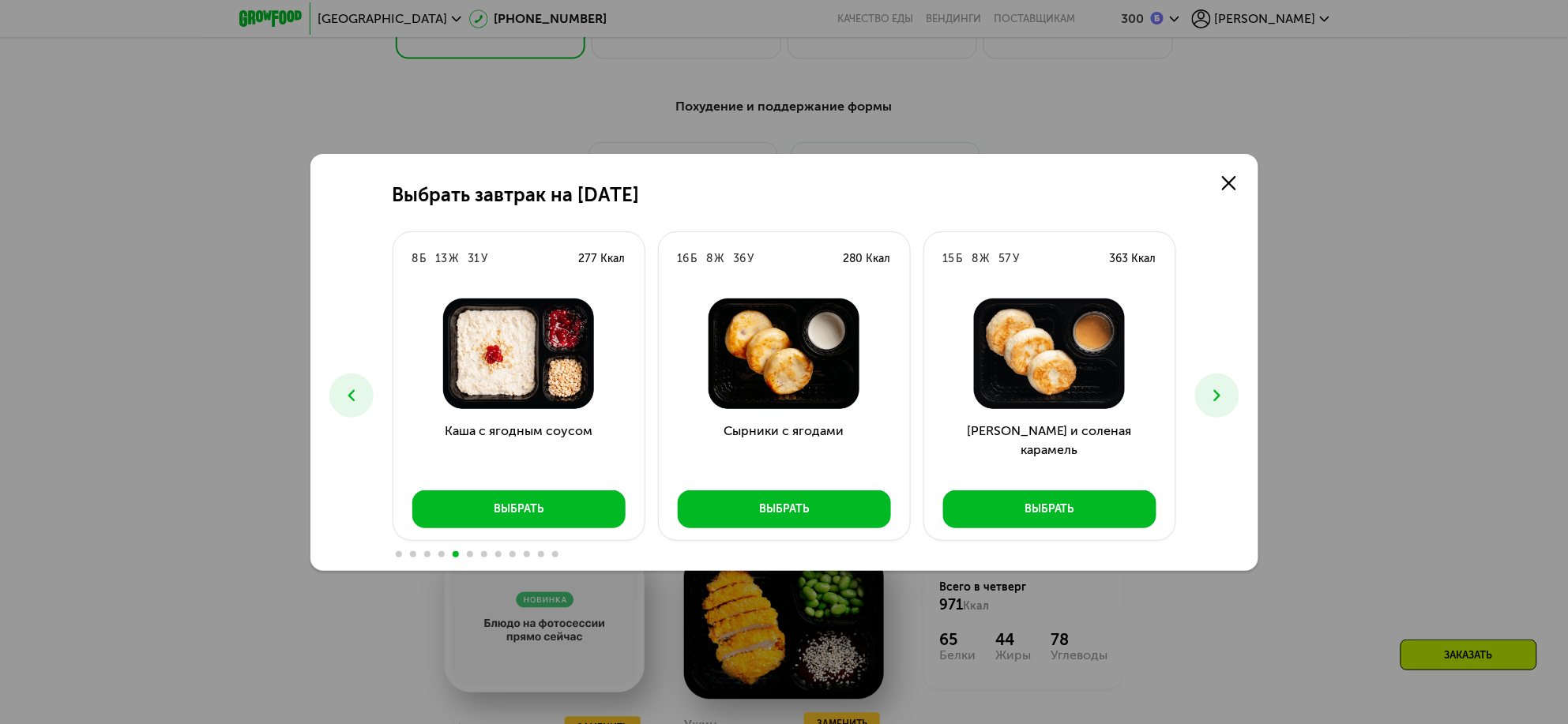
click at [1222, 401] on icon at bounding box center [1217, 395] width 19 height 19
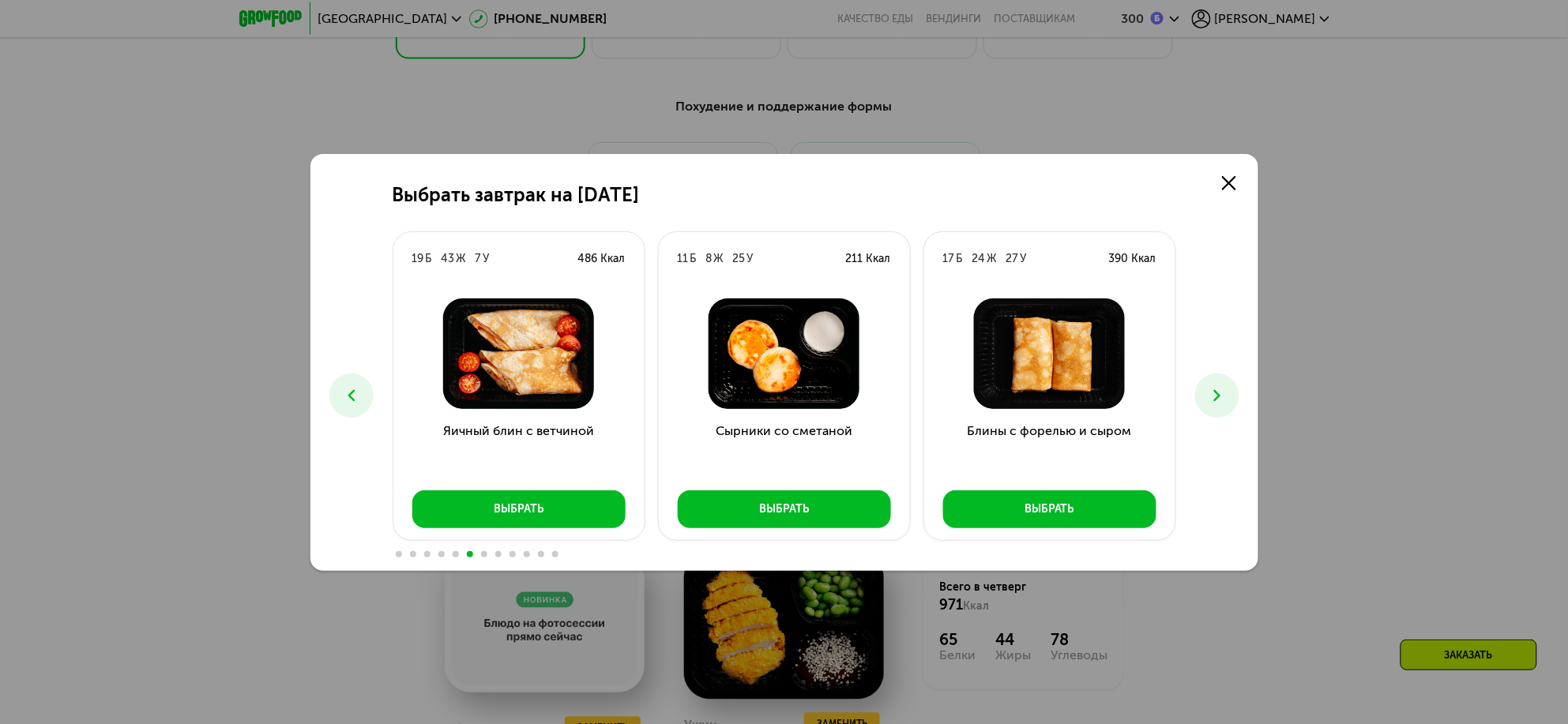
click at [1222, 401] on icon at bounding box center [1217, 395] width 19 height 19
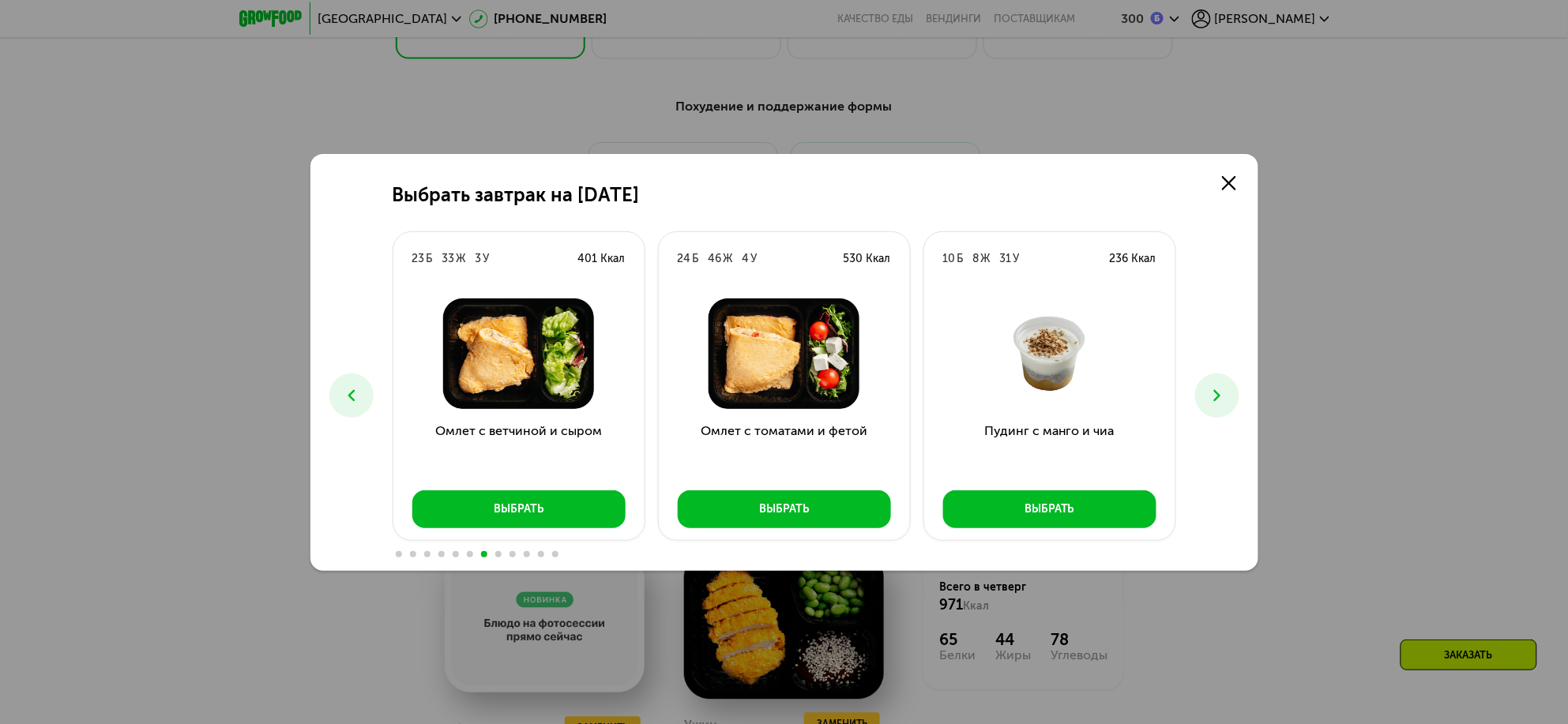
click at [1222, 401] on icon at bounding box center [1217, 395] width 19 height 19
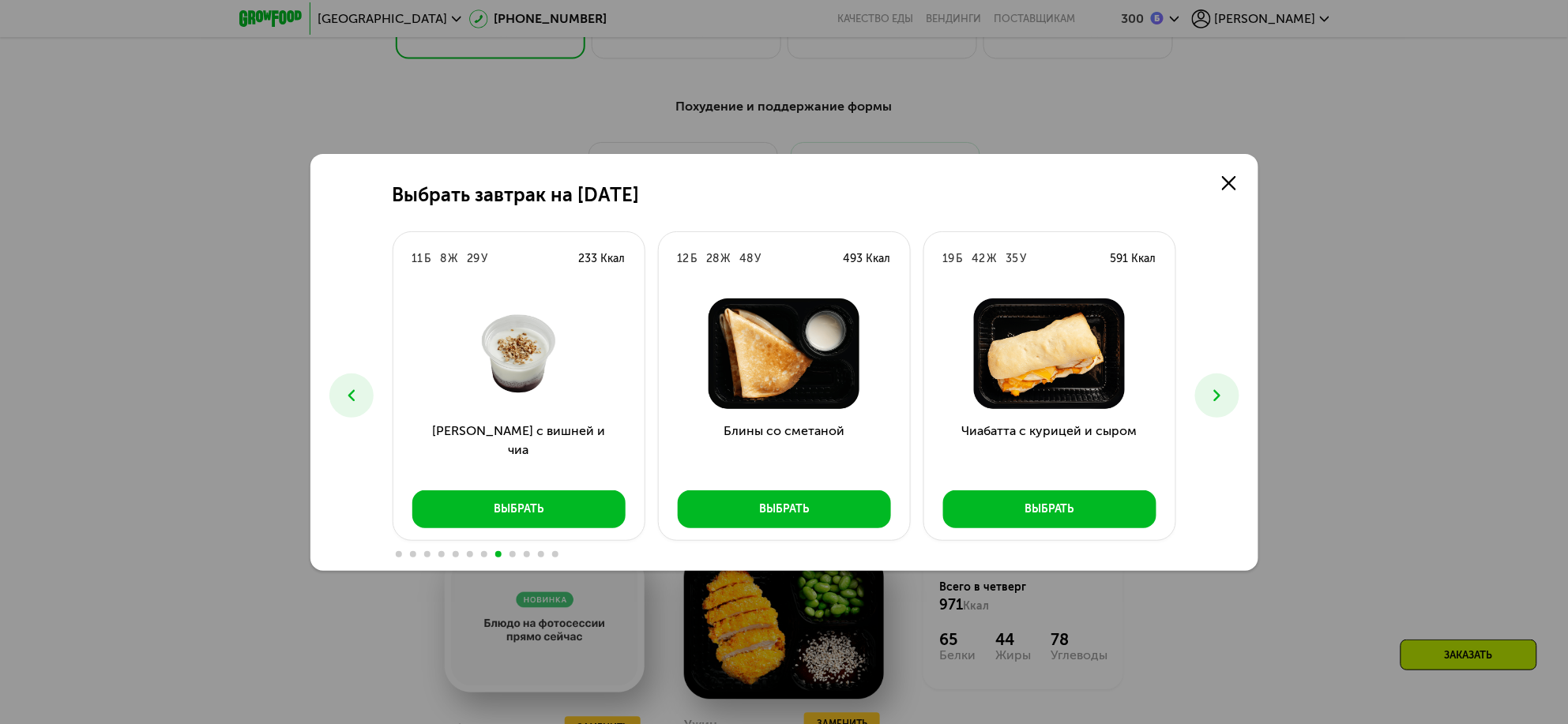
click at [1222, 401] on icon at bounding box center [1217, 395] width 19 height 19
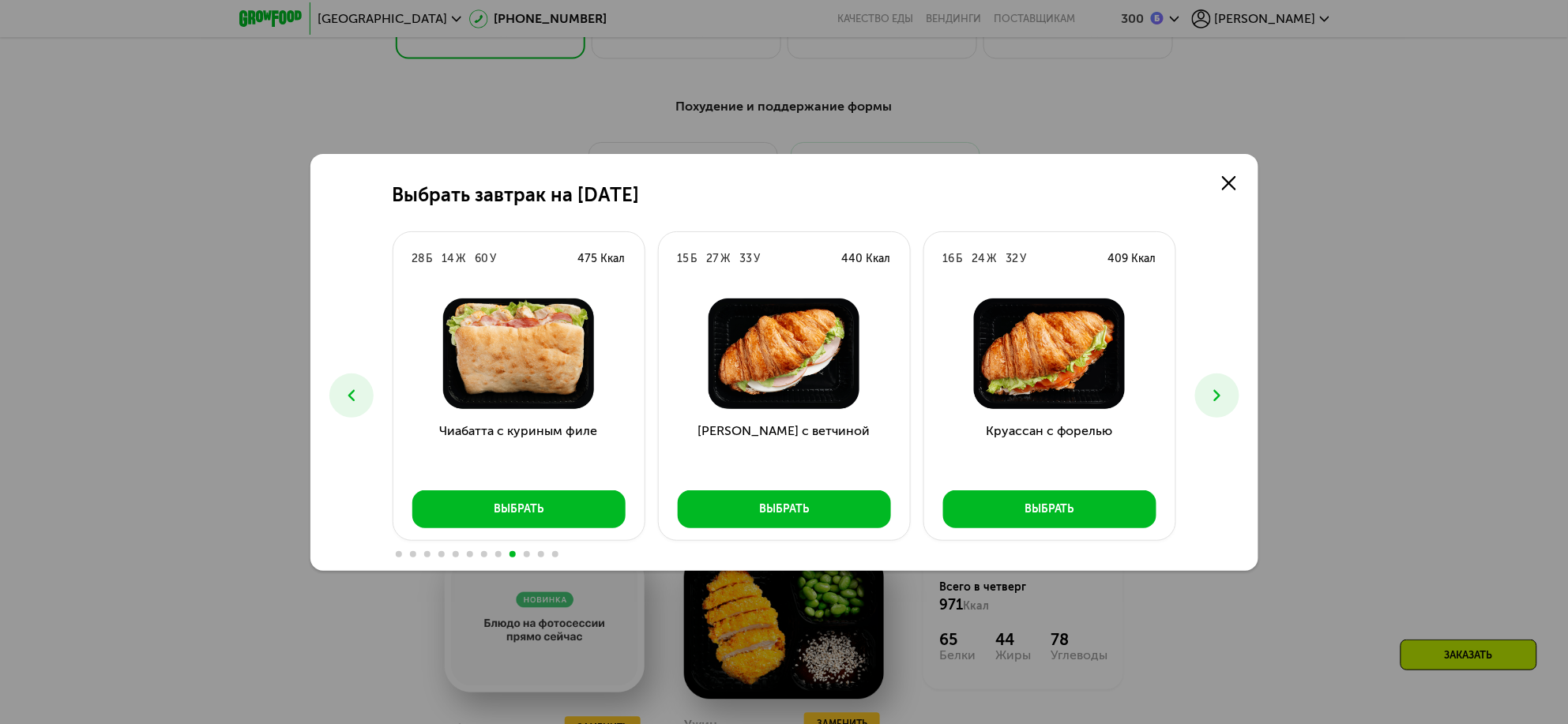
click at [1222, 401] on icon at bounding box center [1217, 395] width 19 height 19
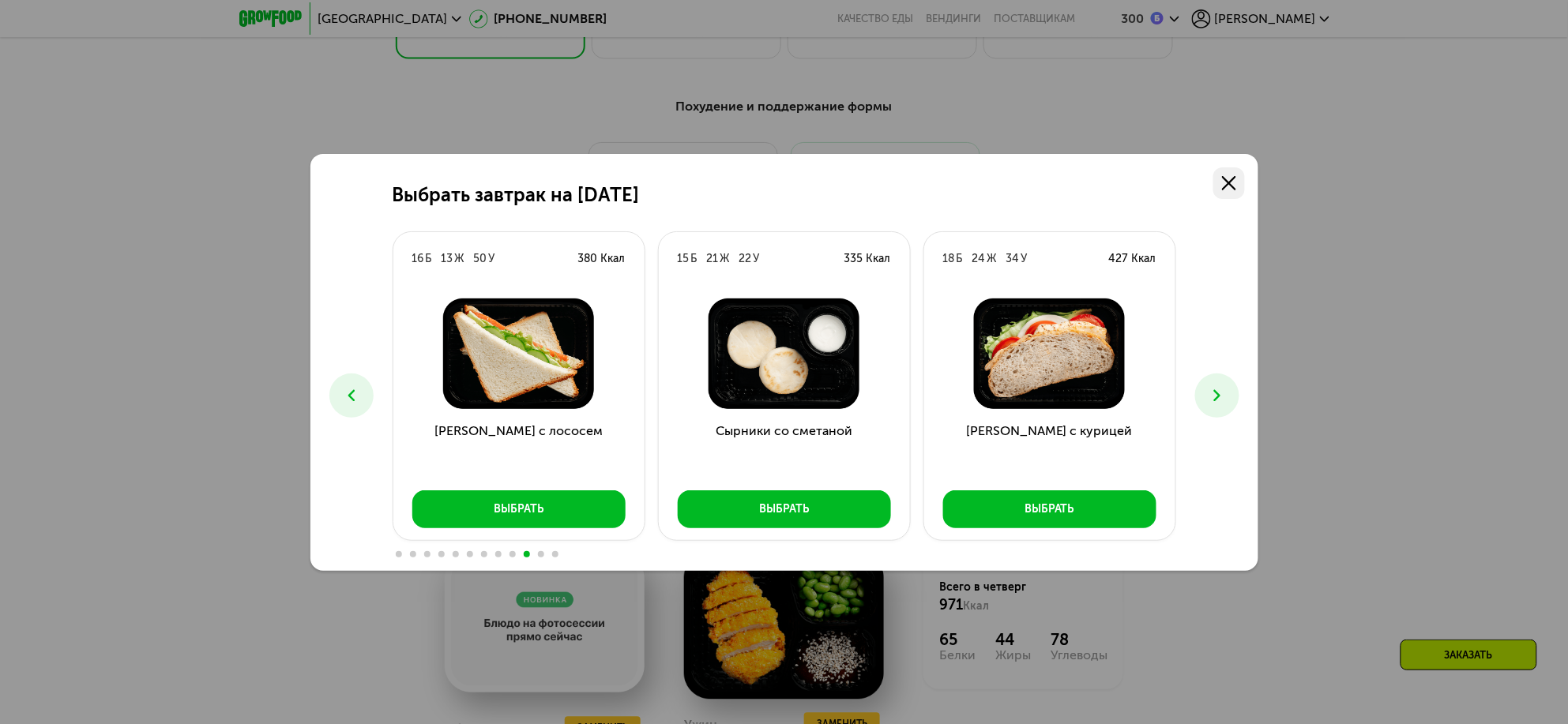
click at [1229, 188] on icon at bounding box center [1229, 183] width 15 height 15
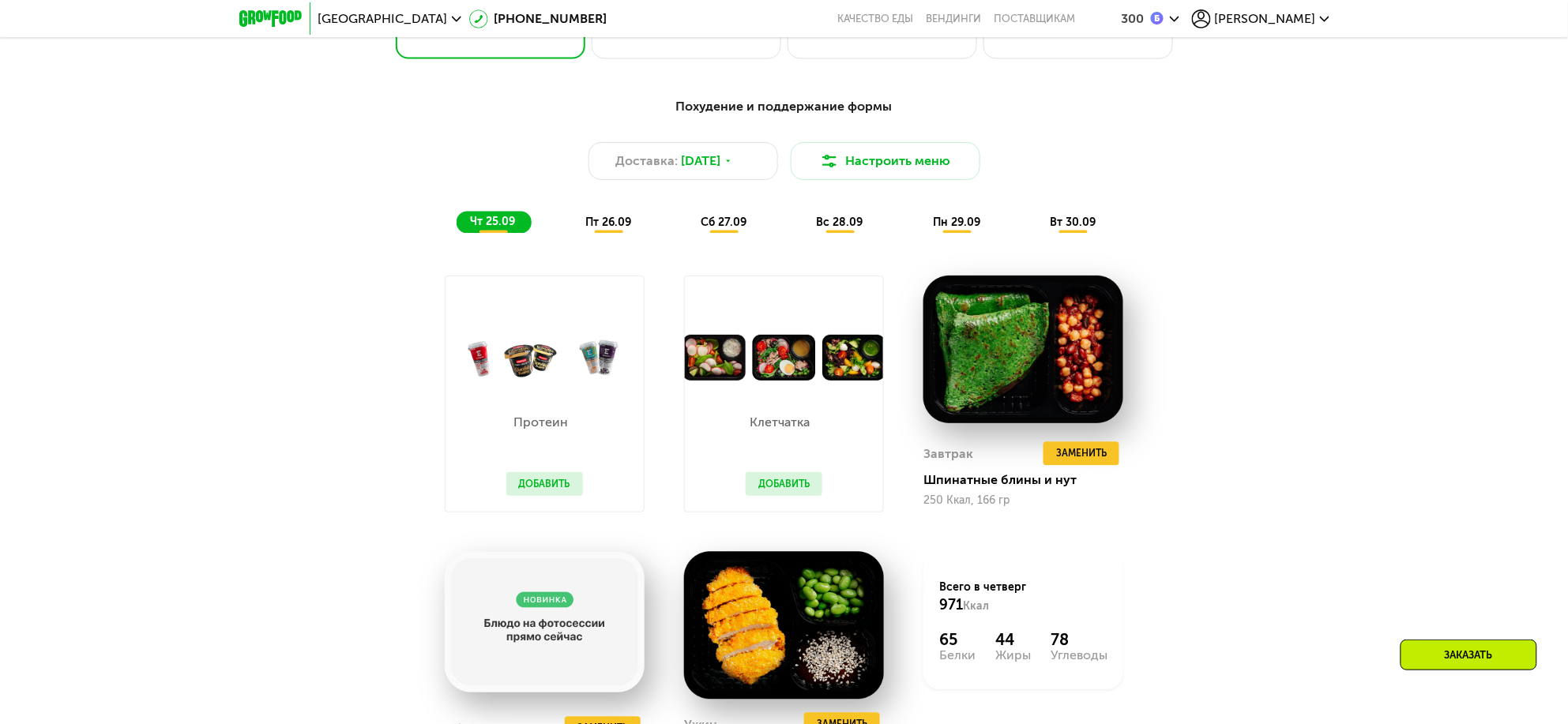
scroll to position [691, 0]
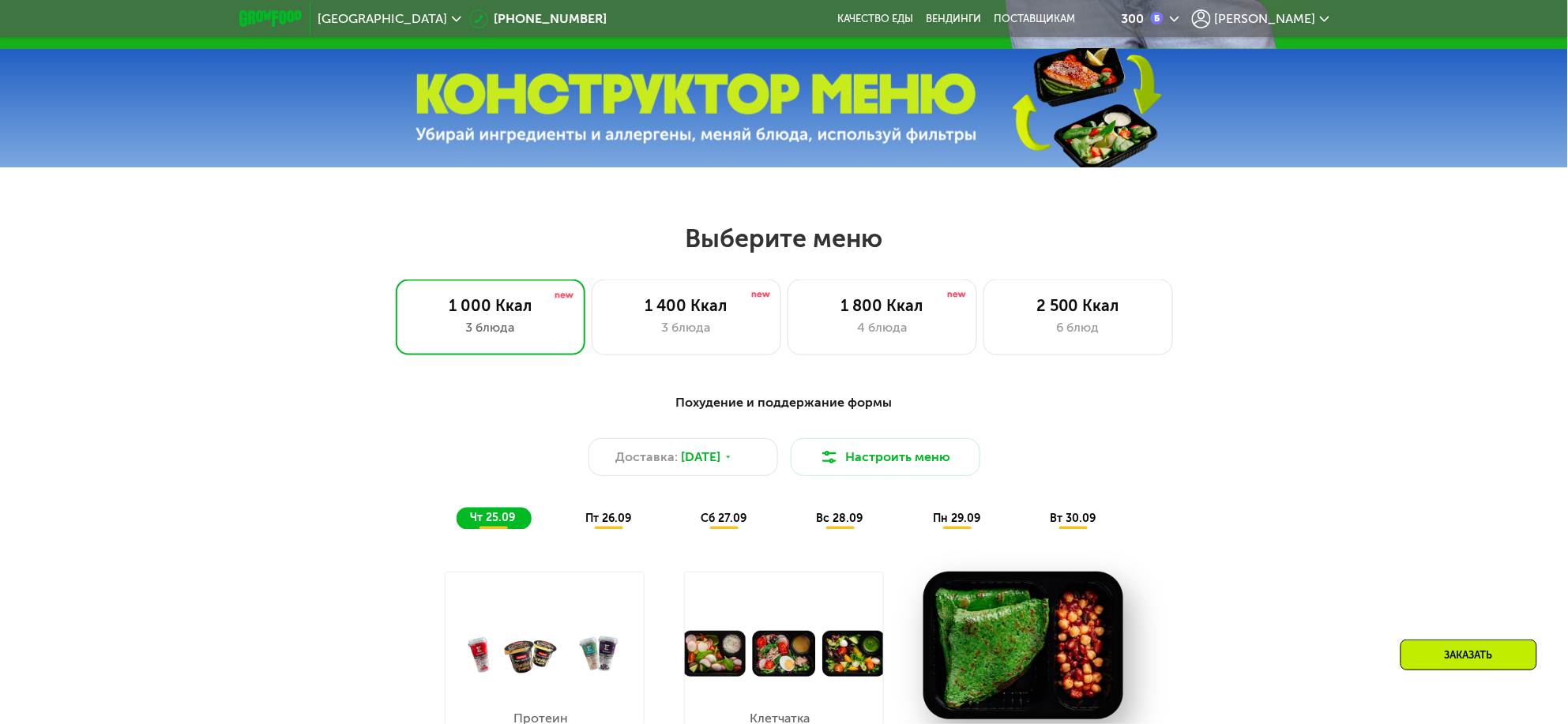
click at [1266, 579] on div "Заказать" at bounding box center [1468, 655] width 136 height 31
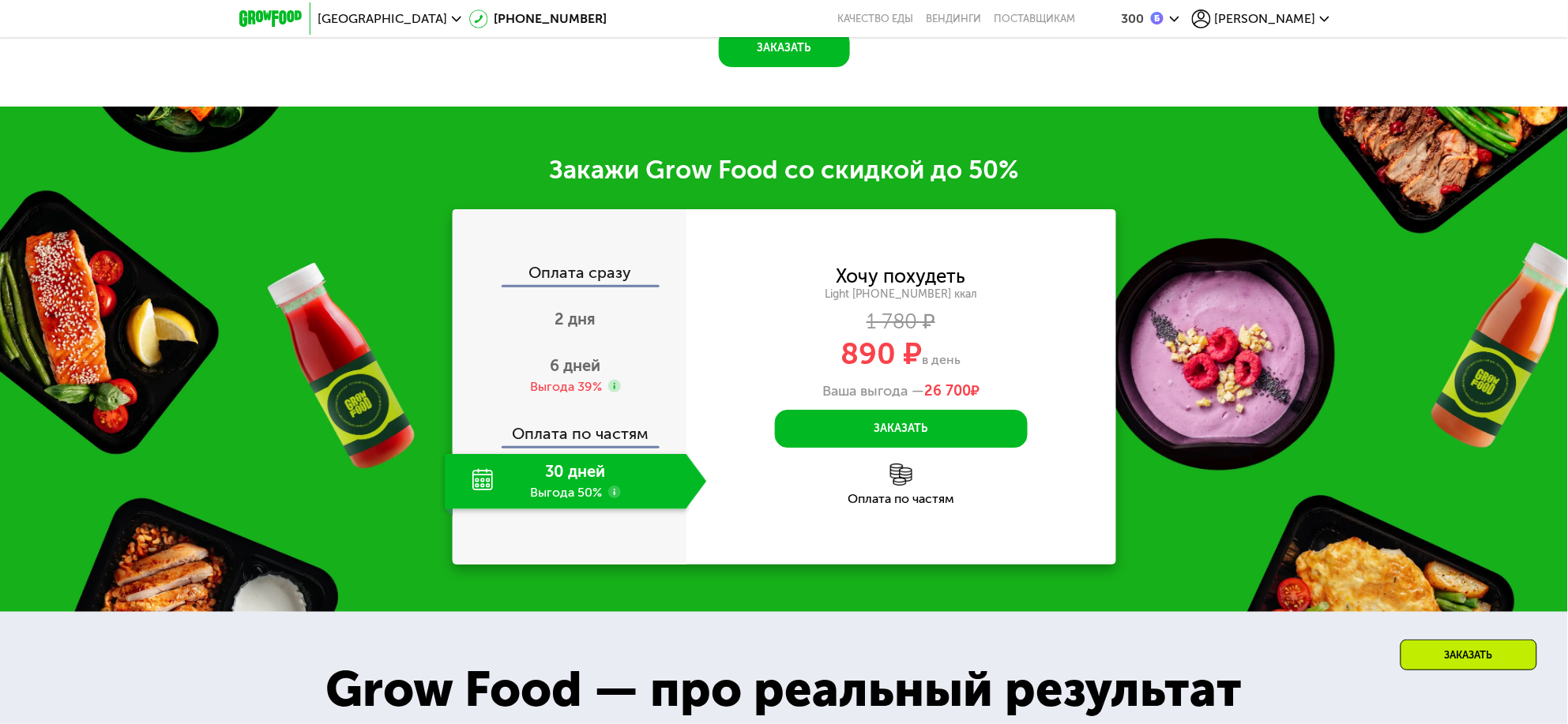
scroll to position [1778, 0]
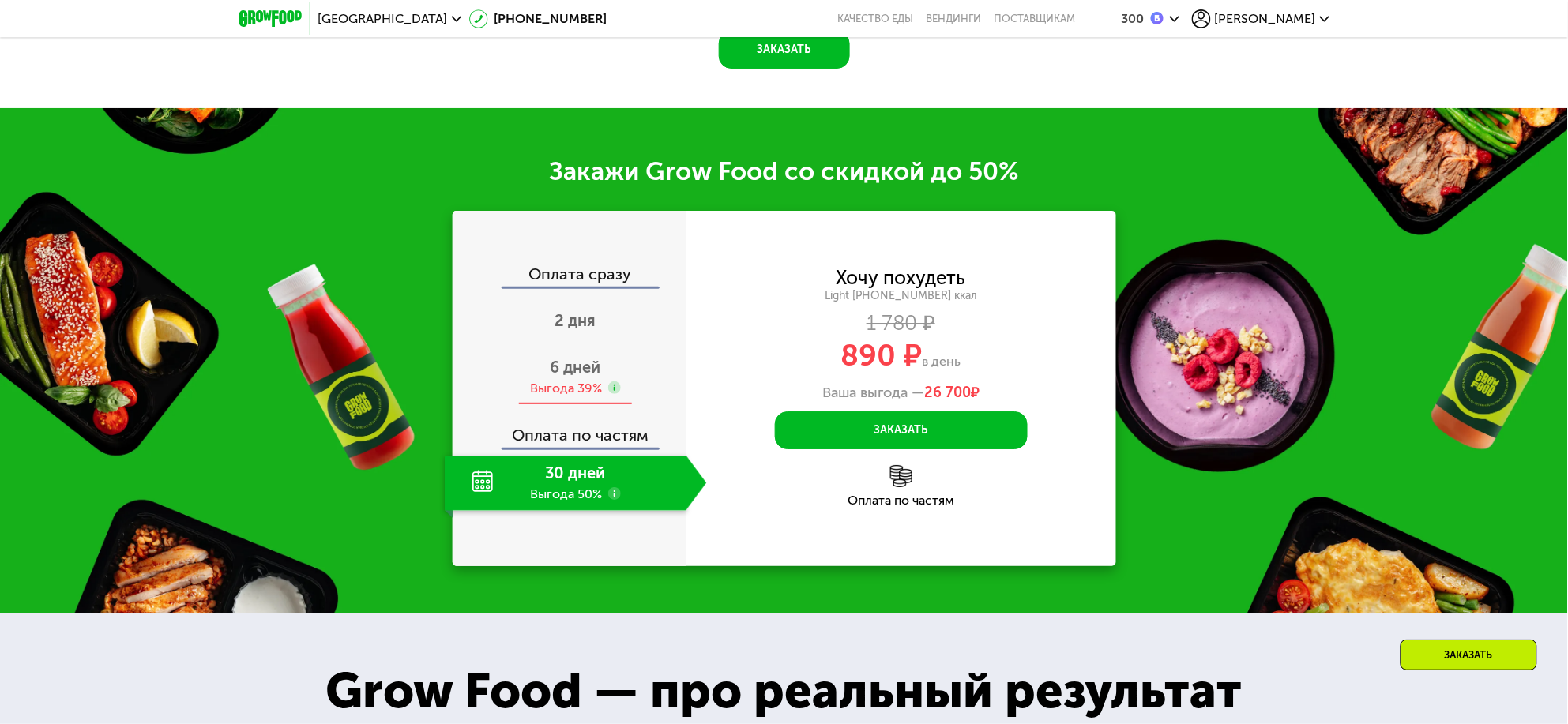
click at [559, 390] on div "6 дней Выгода 39%" at bounding box center [576, 377] width 263 height 55
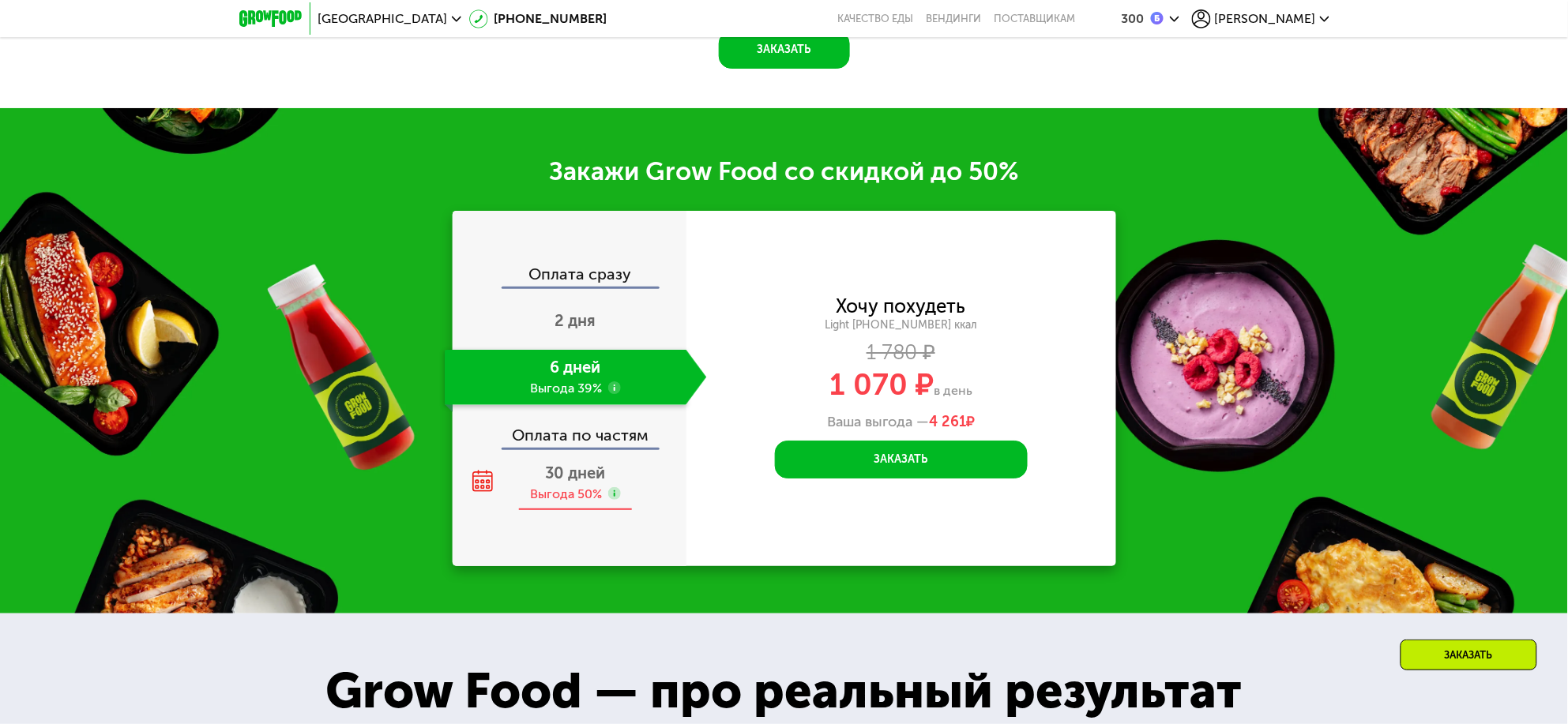
click at [557, 486] on div "Выгода 50%" at bounding box center [566, 494] width 72 height 17
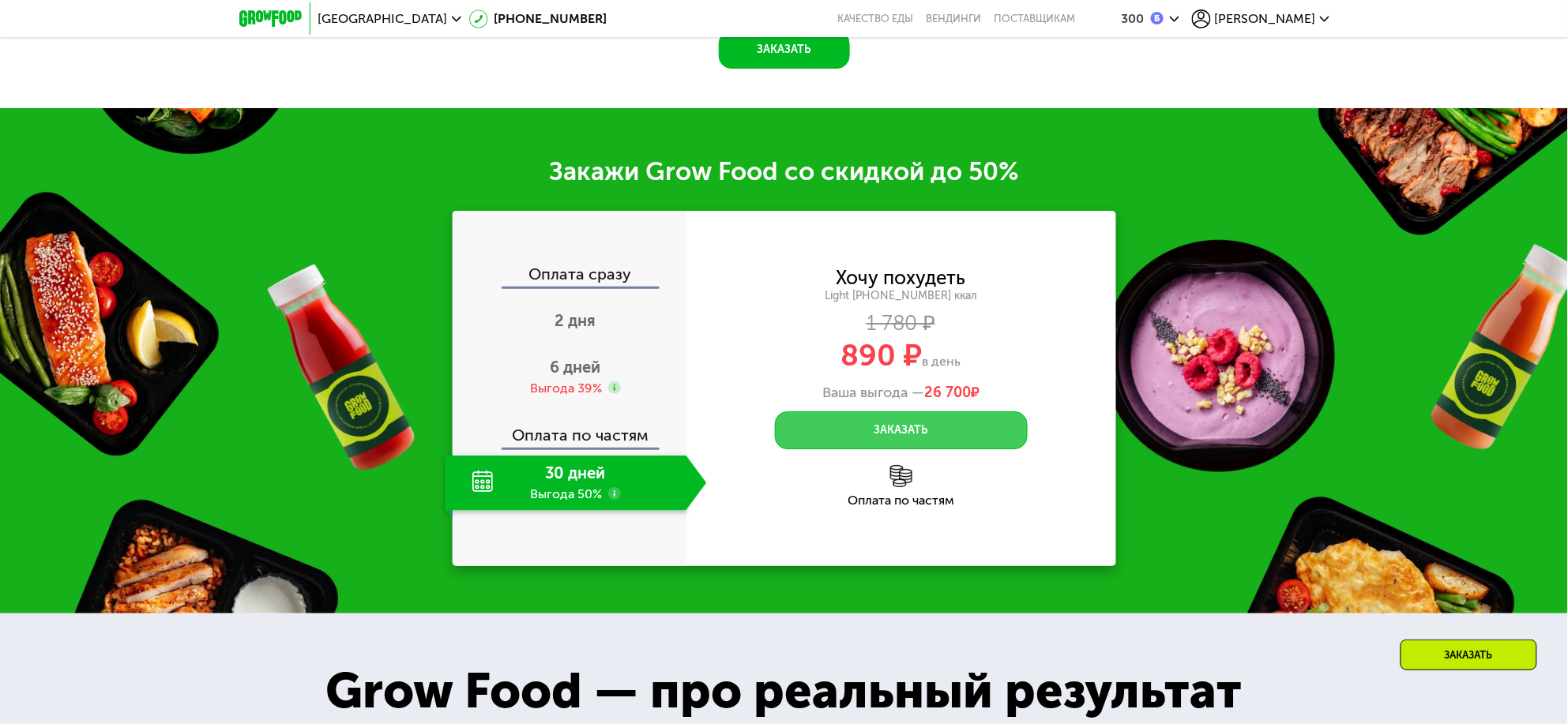
click at [897, 425] on button "Заказать" at bounding box center [902, 430] width 253 height 38
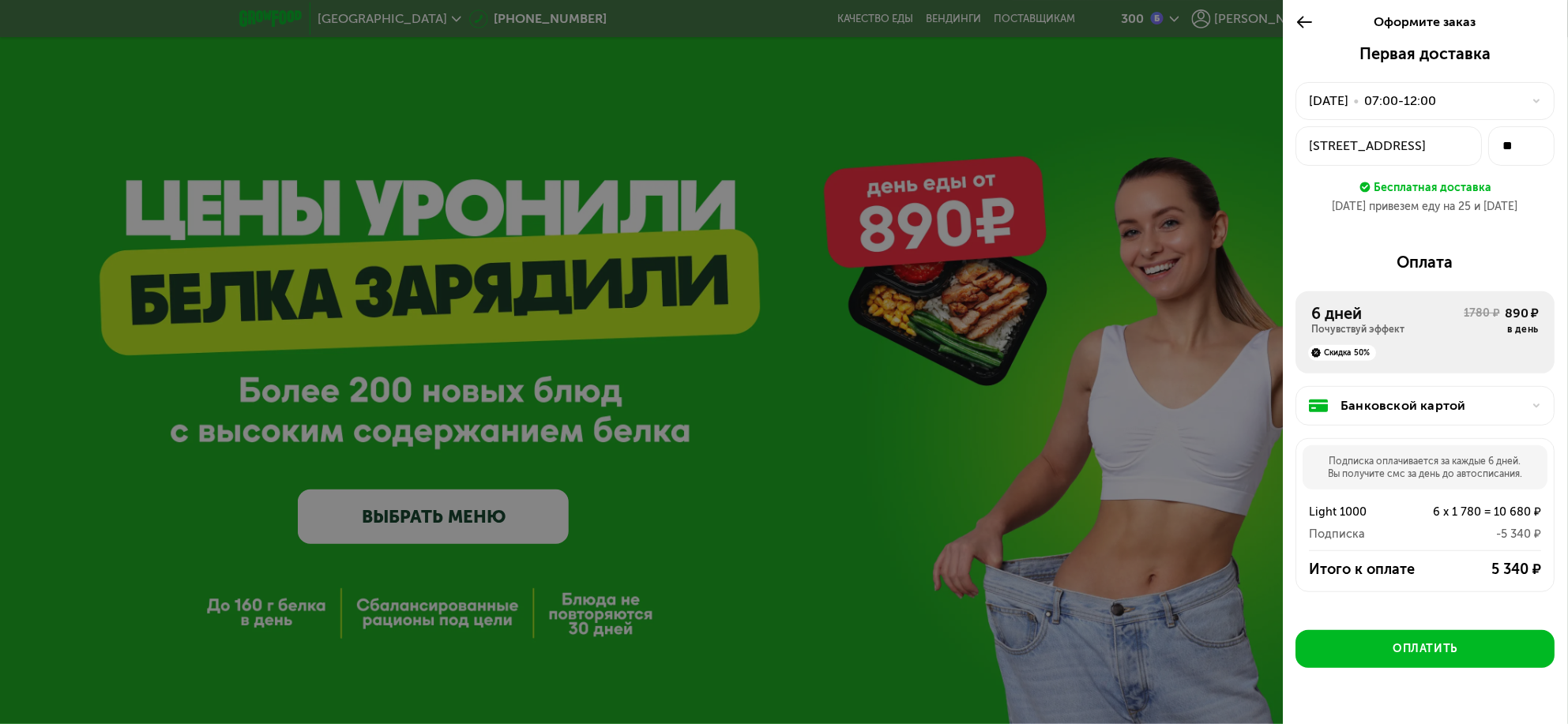
click at [1351, 404] on div "Банковской картой" at bounding box center [1432, 405] width 181 height 19
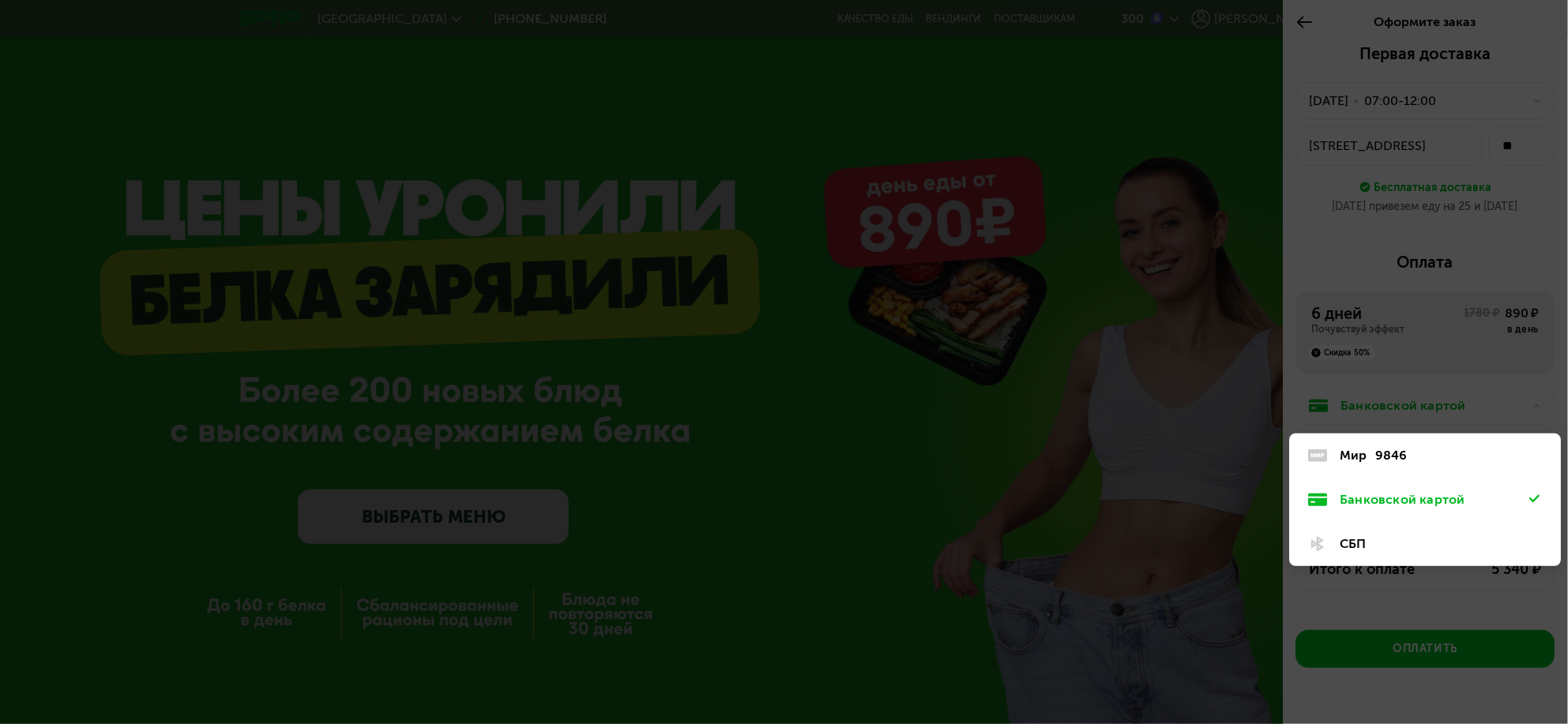
click at [1351, 404] on div at bounding box center [784, 362] width 1568 height 724
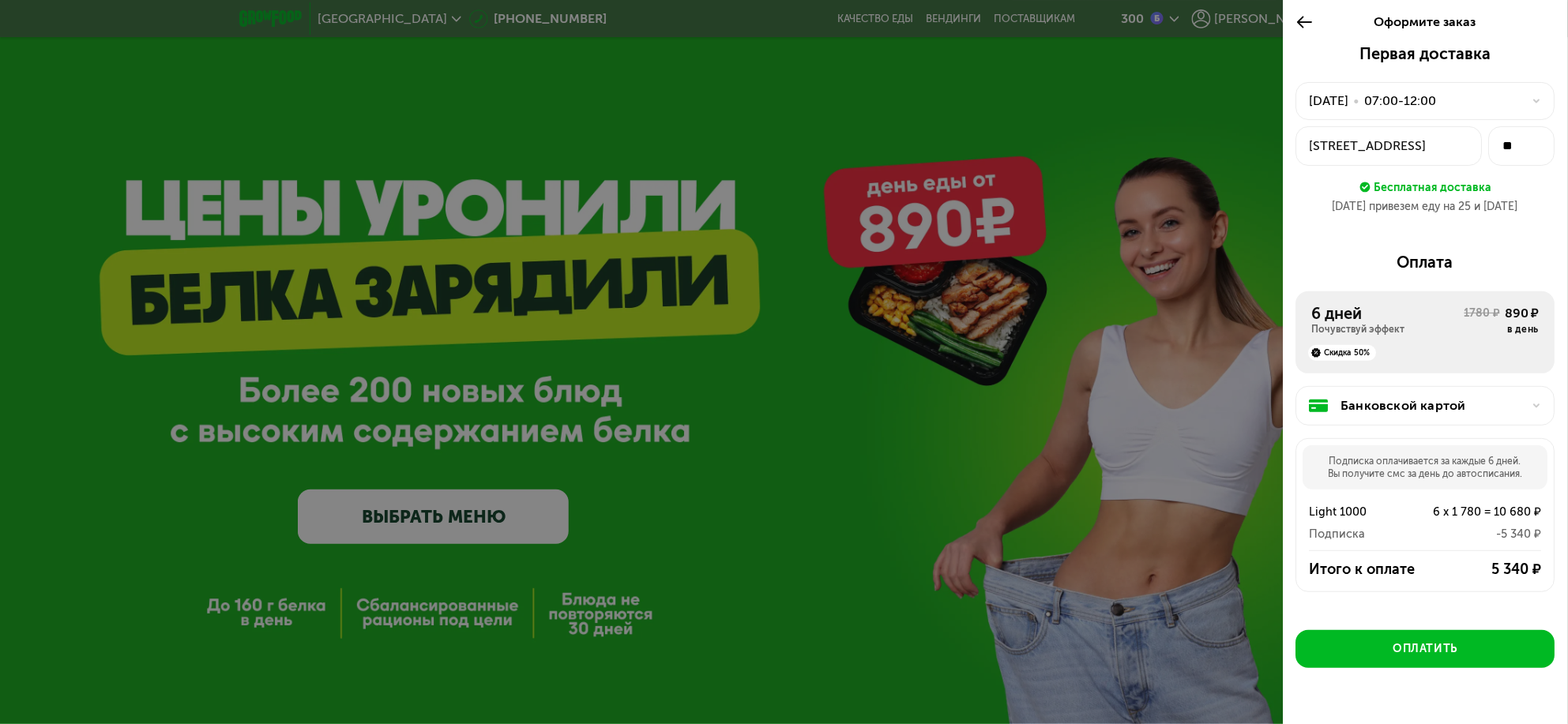
click at [1429, 92] on div "07:00-12:00" at bounding box center [1400, 101] width 72 height 19
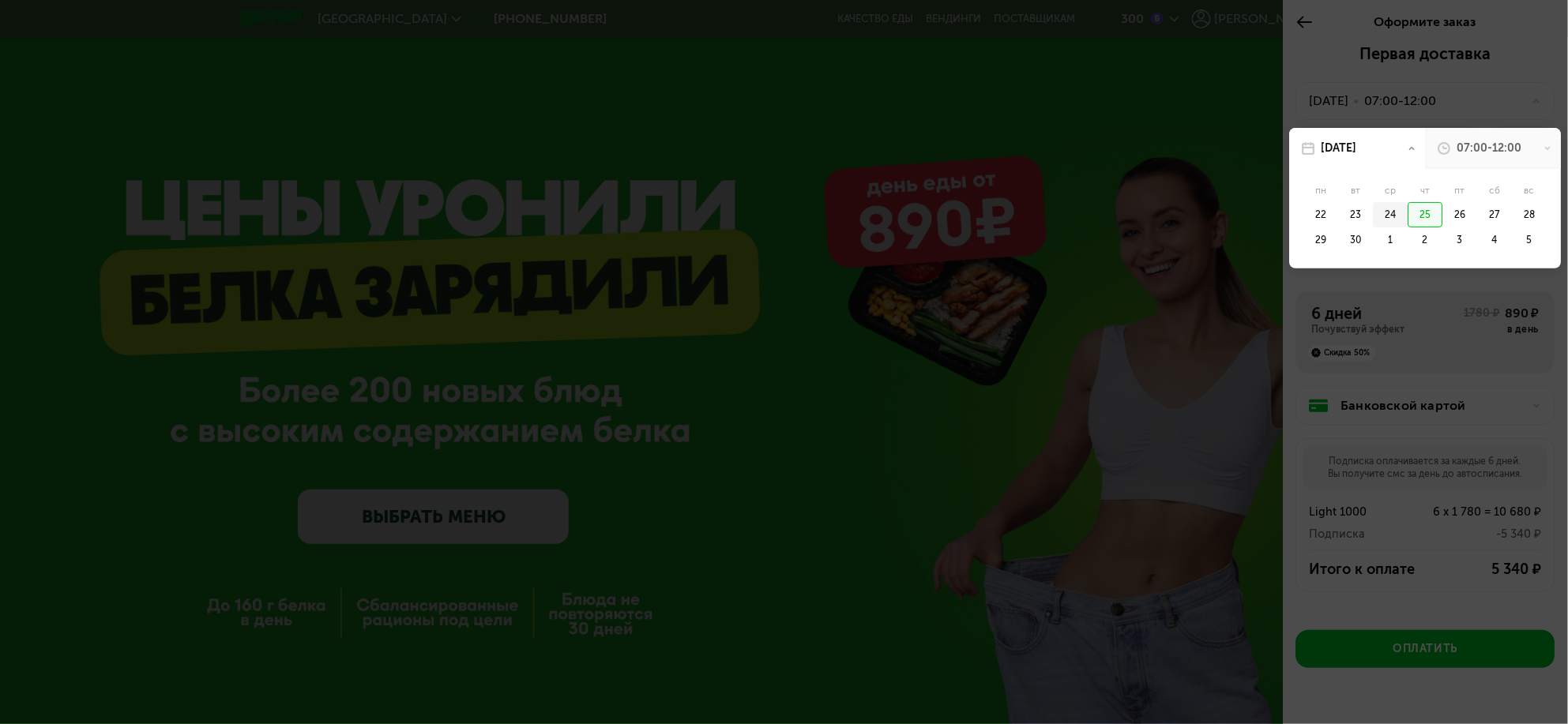
click at [1390, 214] on div "24" at bounding box center [1391, 215] width 35 height 26
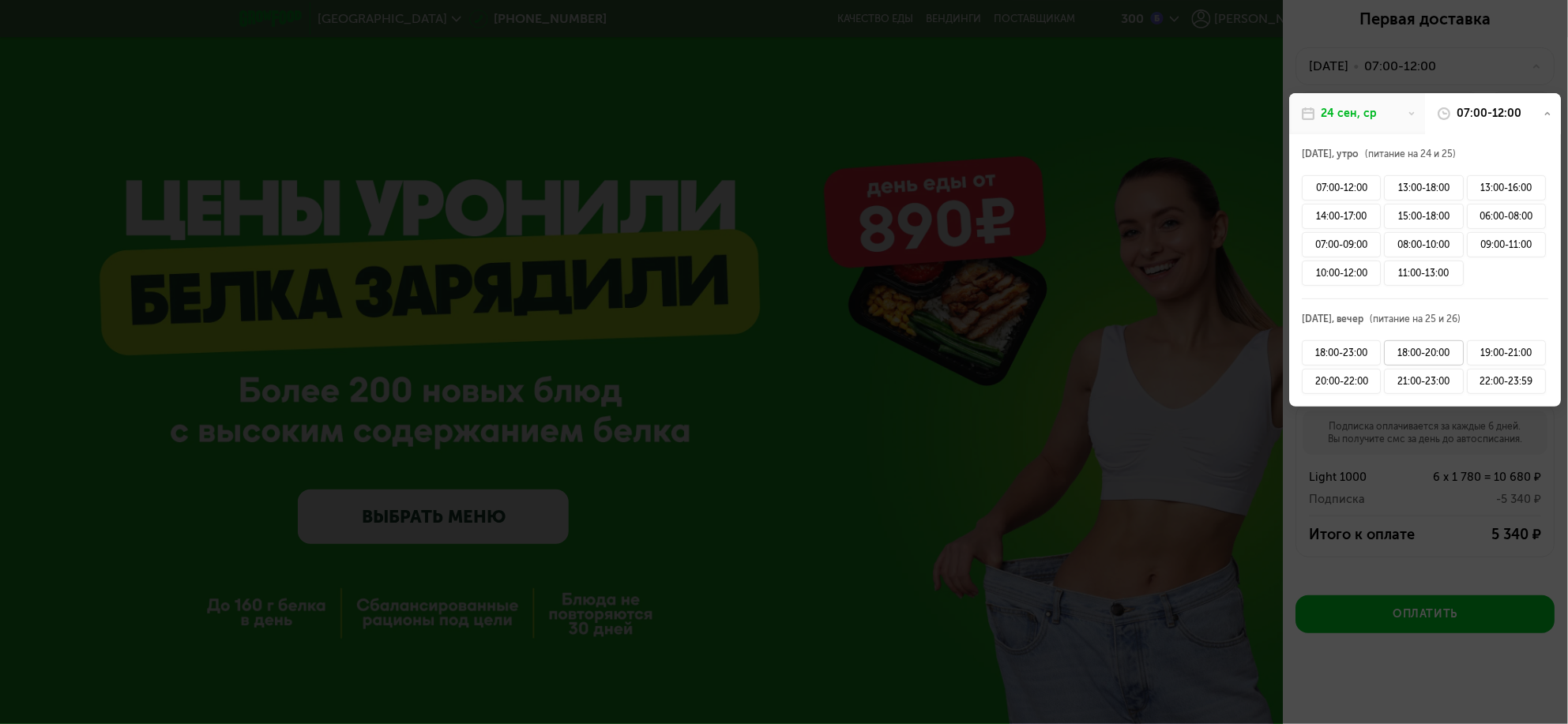
scroll to position [99, 0]
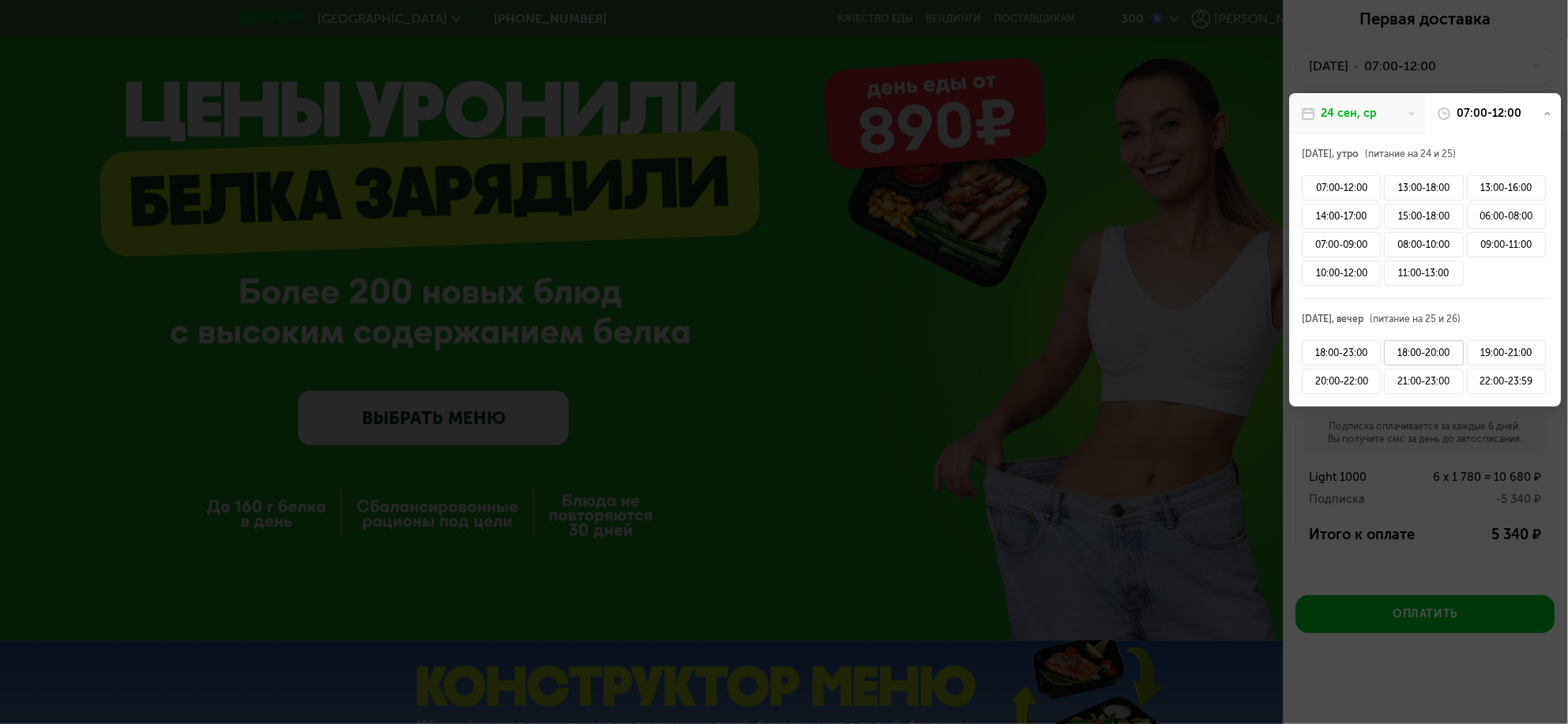
click at [1419, 345] on div "18:00-20:00" at bounding box center [1424, 353] width 79 height 26
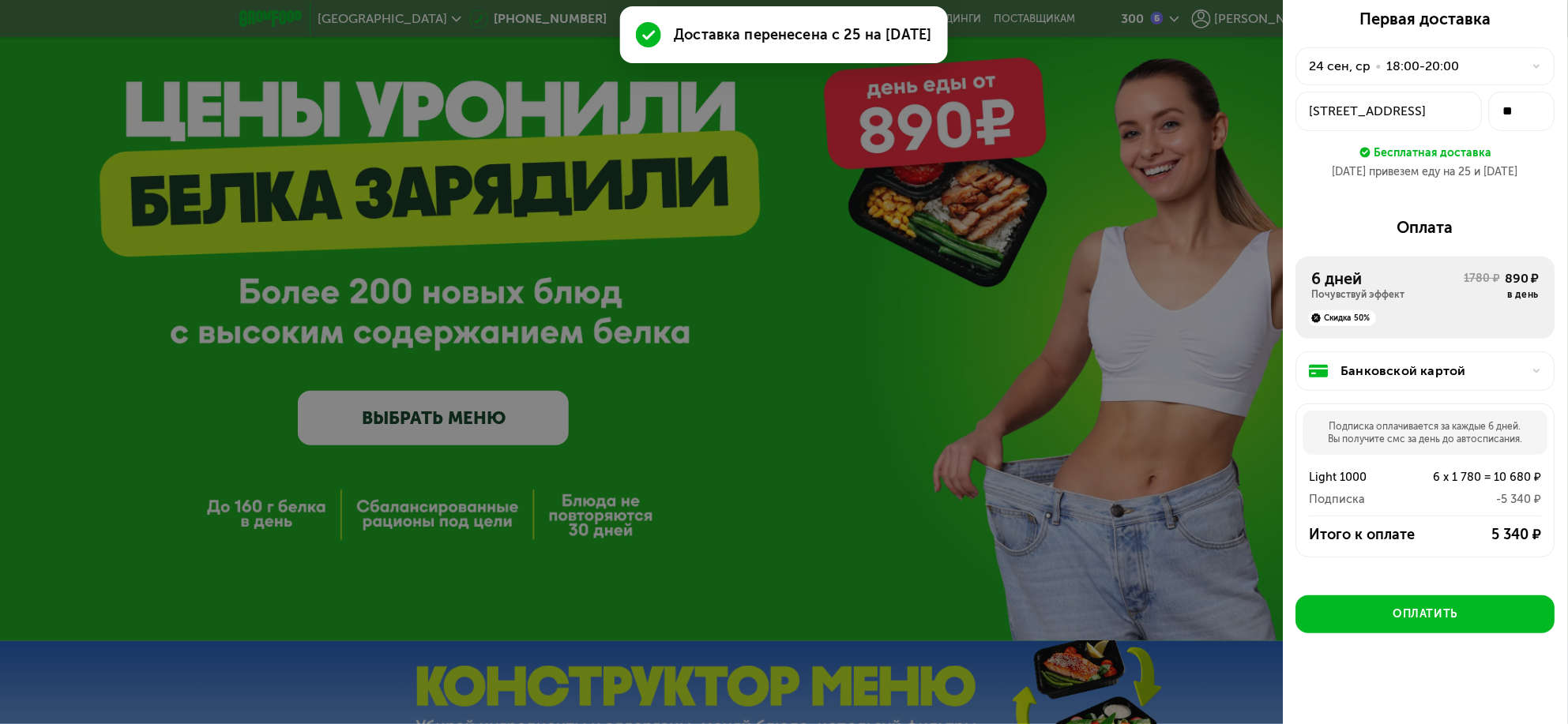
scroll to position [0, 0]
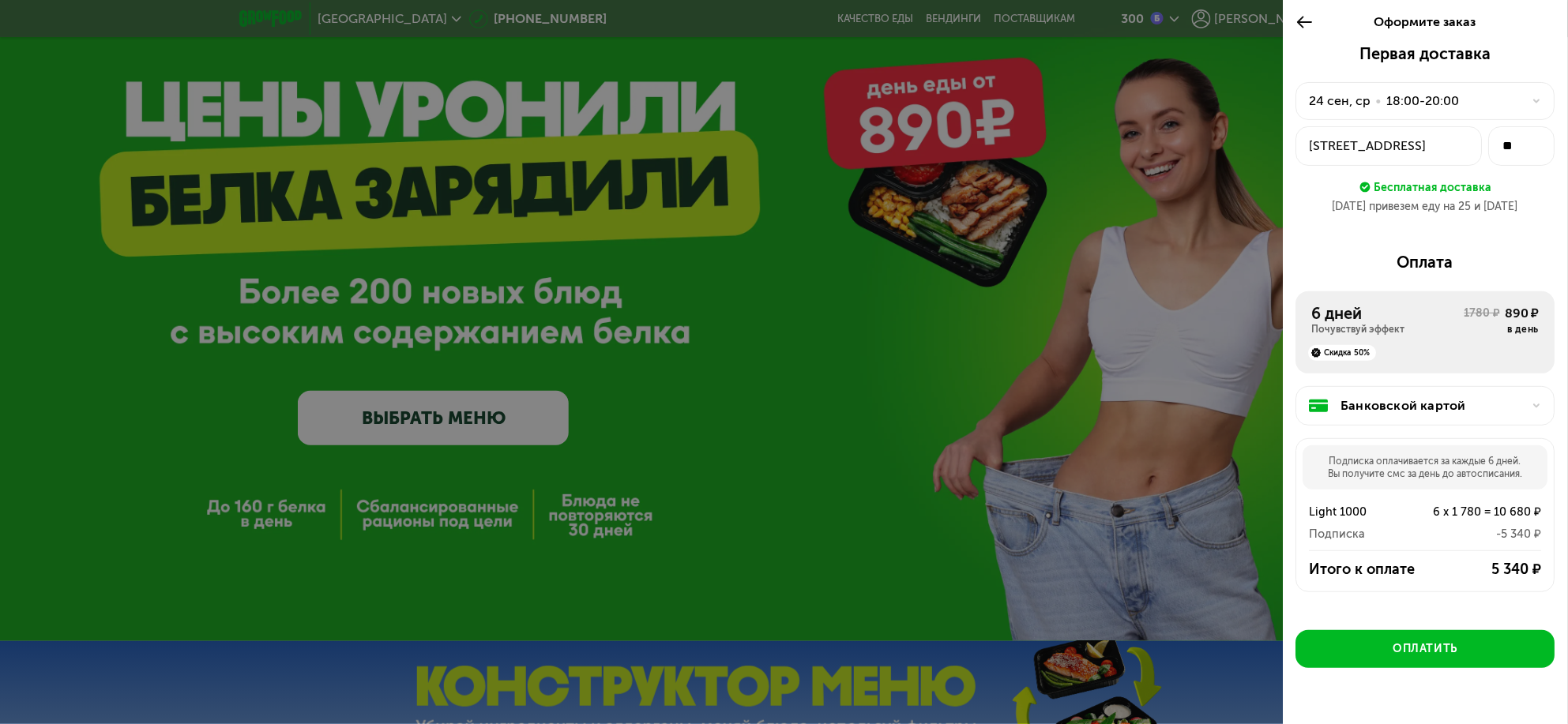
click at [1386, 400] on div "Банковской картой" at bounding box center [1432, 405] width 181 height 19
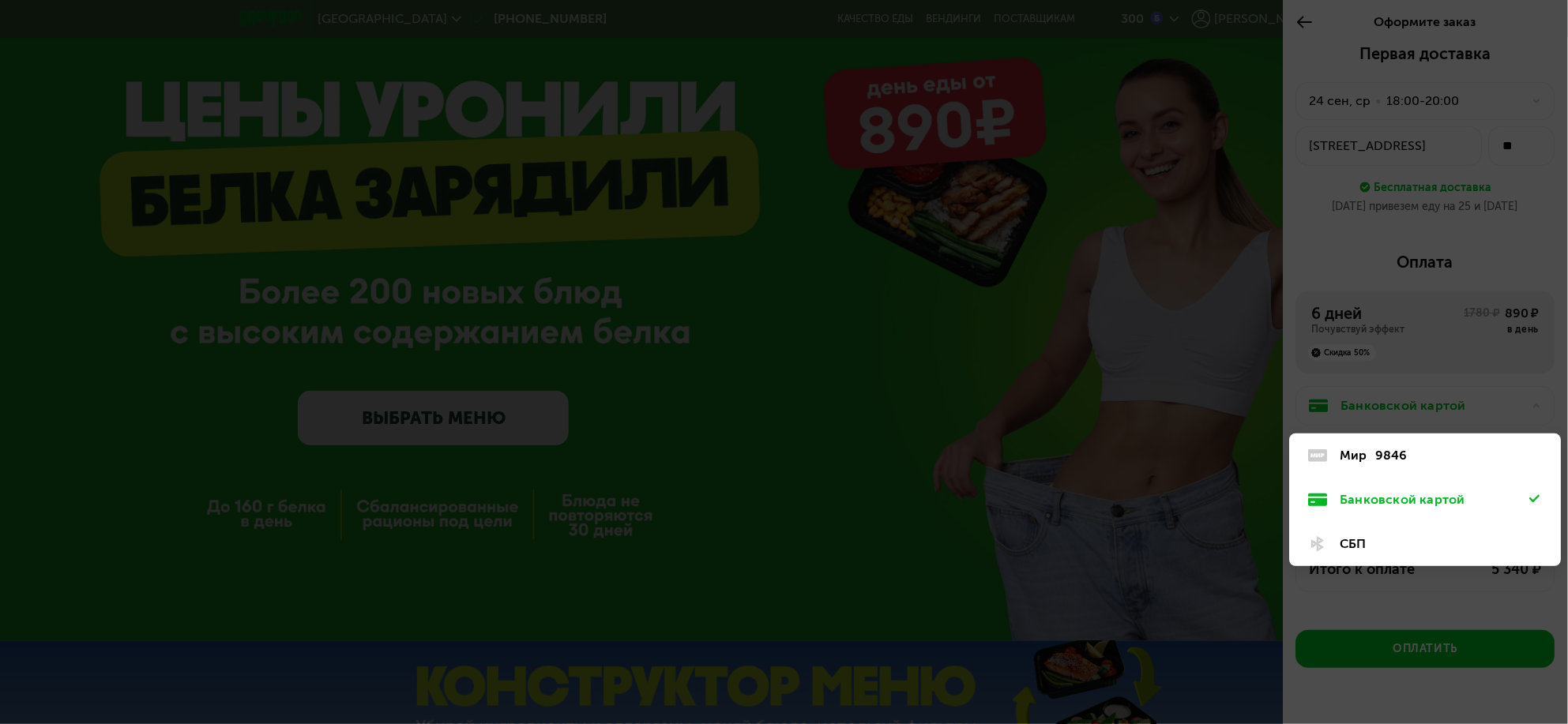
click at [1395, 459] on div "9846" at bounding box center [1391, 456] width 32 height 19
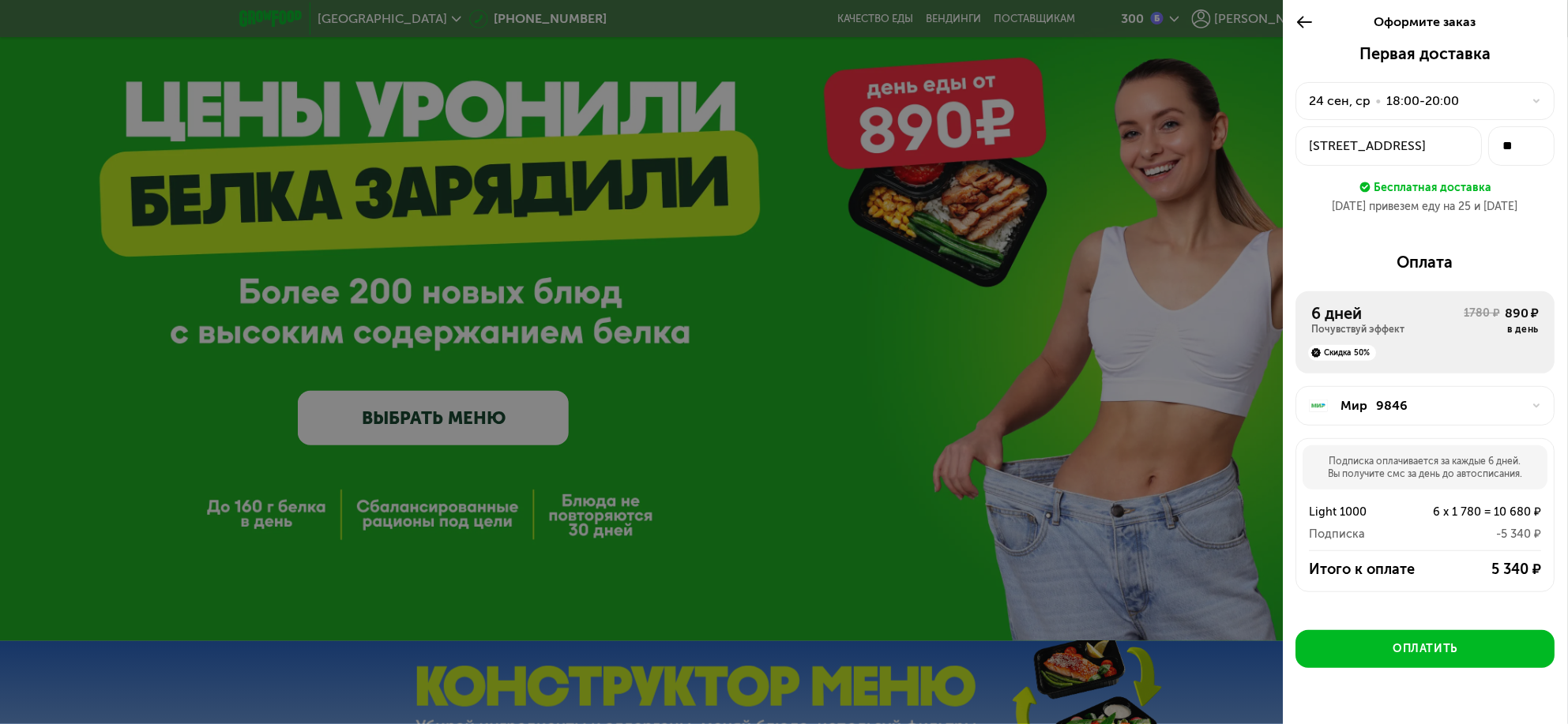
click at [1384, 137] on div "Осташковская улица, 9к5" at bounding box center [1390, 146] width 159 height 19
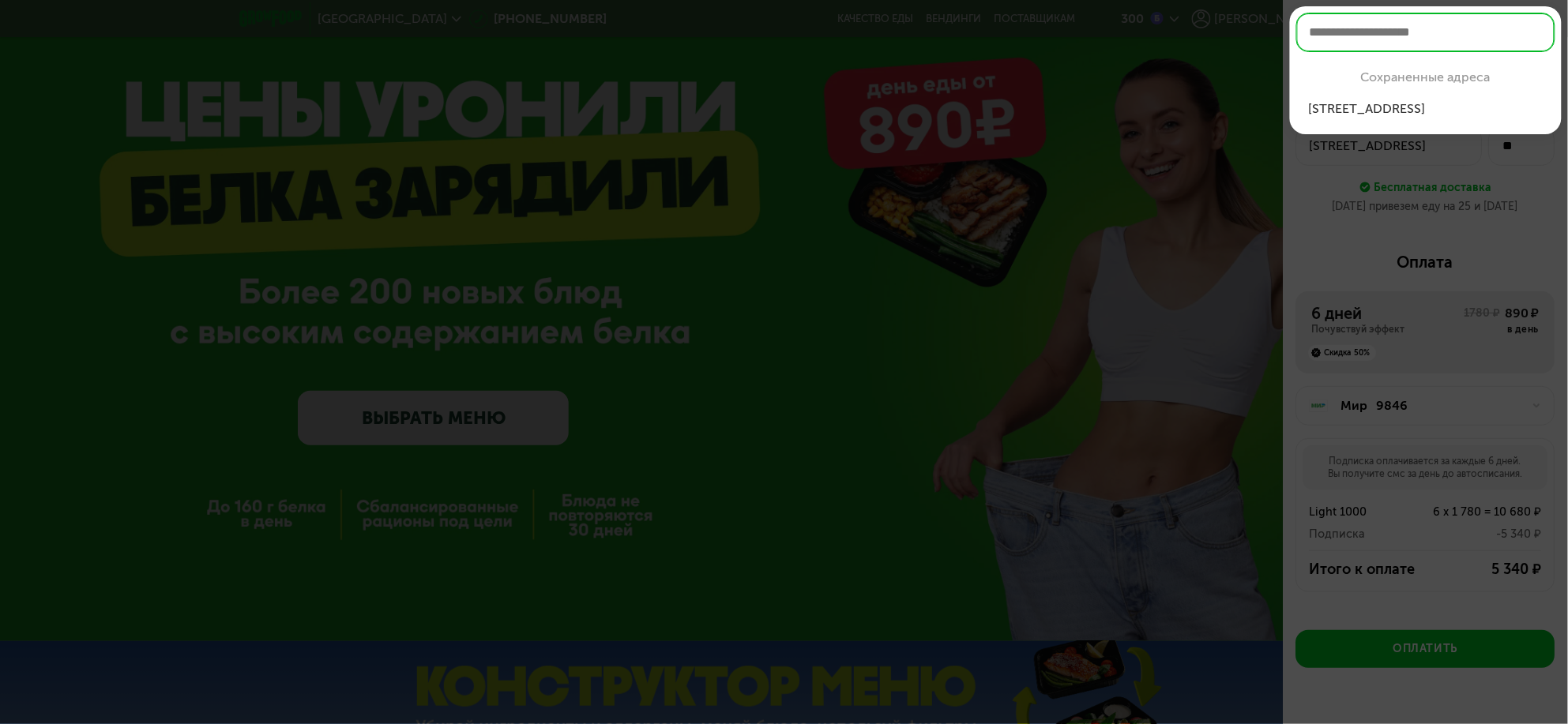
click at [1536, 224] on div at bounding box center [784, 362] width 1568 height 724
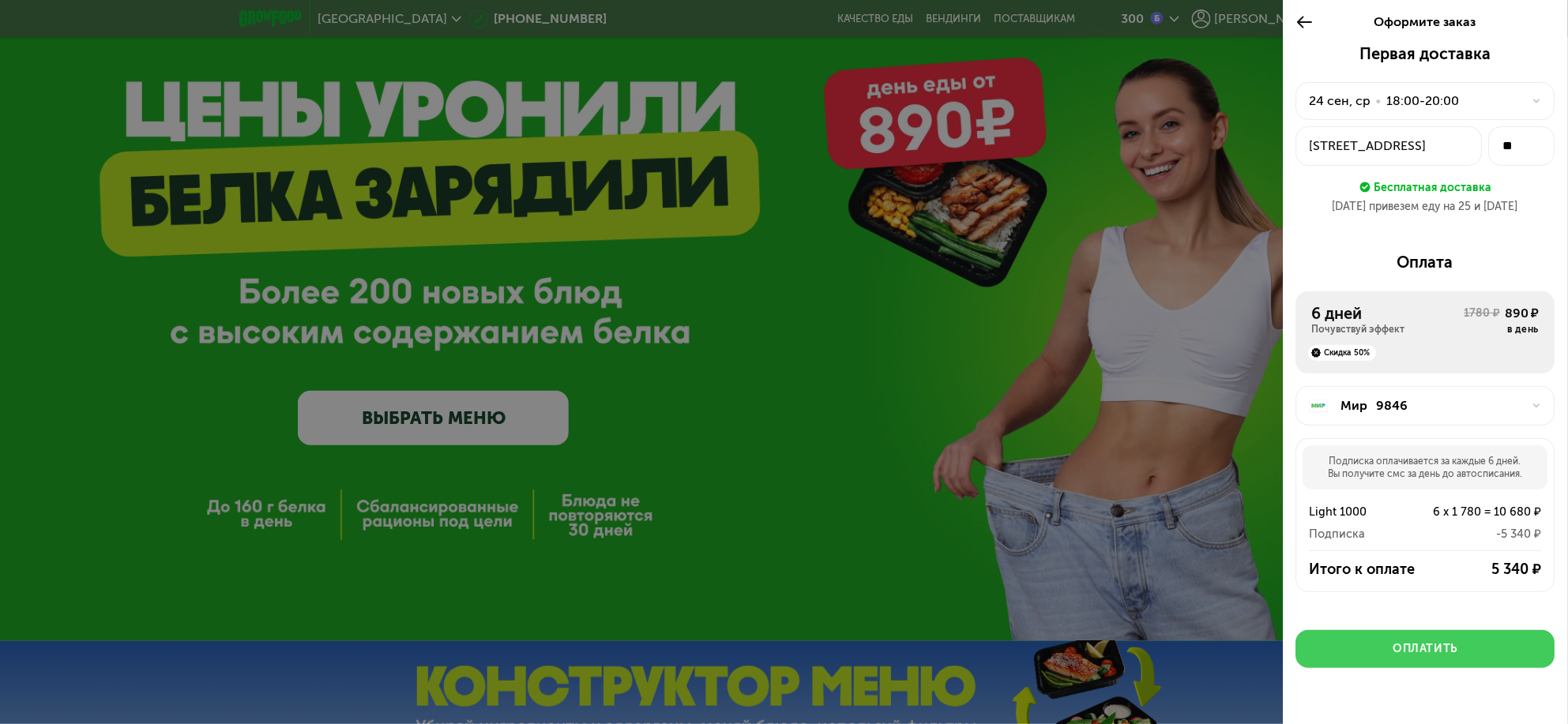
click at [1393, 651] on div "Оплатить" at bounding box center [1425, 649] width 65 height 16
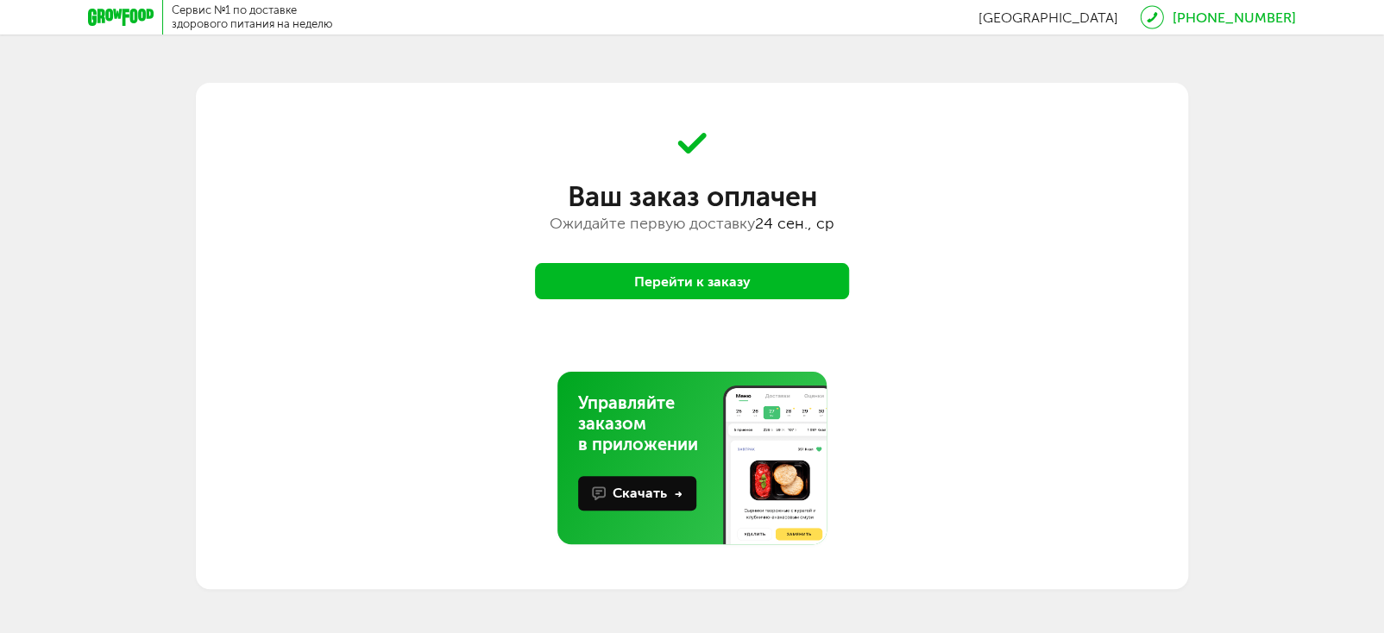
click at [708, 284] on button "Перейти к заказу" at bounding box center [692, 281] width 314 height 36
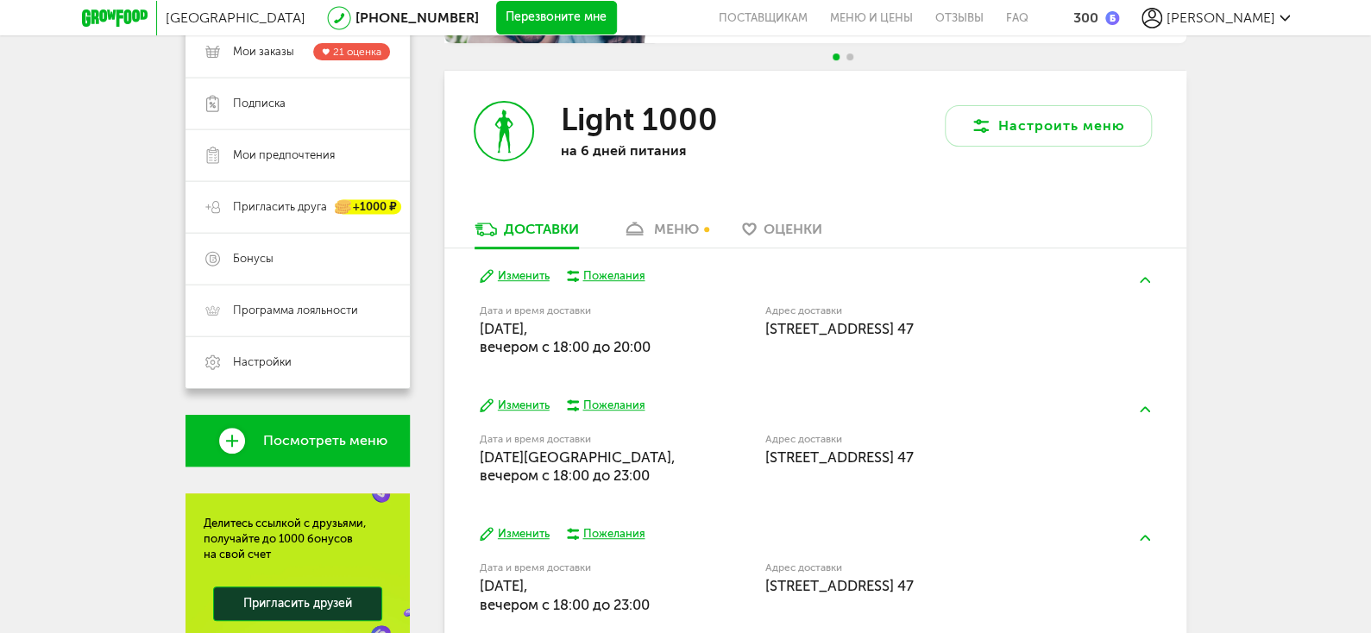
scroll to position [230, 0]
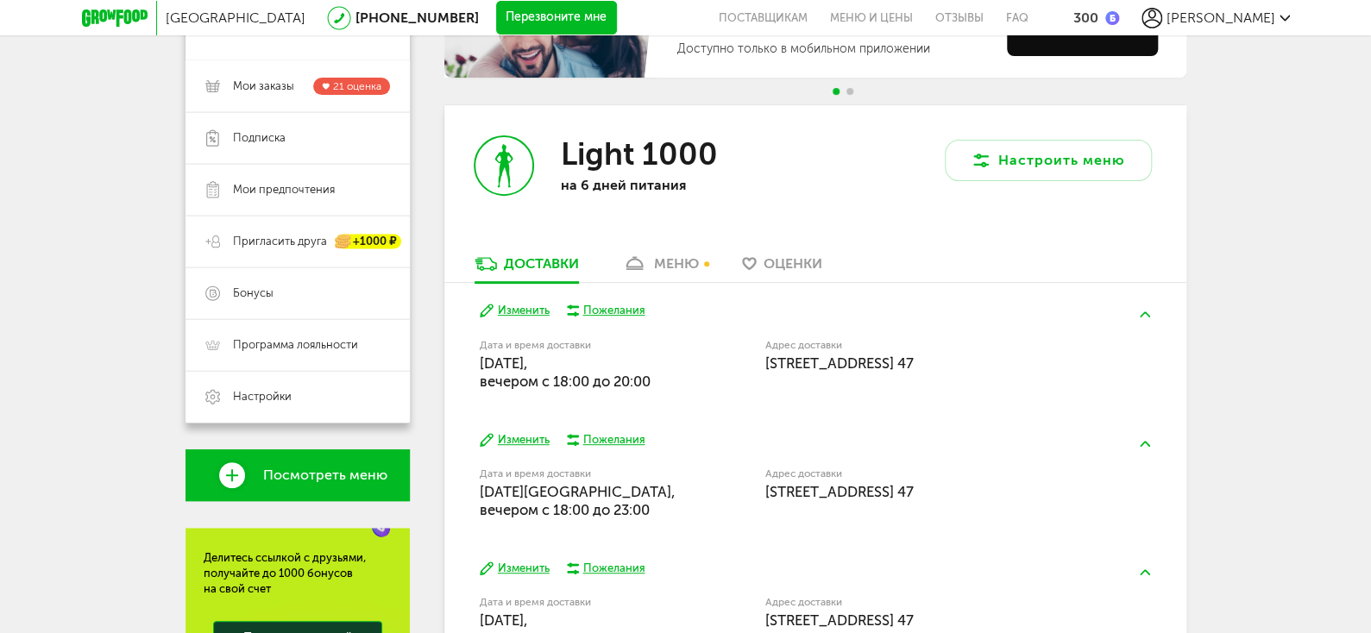
click at [670, 265] on div "меню" at bounding box center [676, 263] width 45 height 16
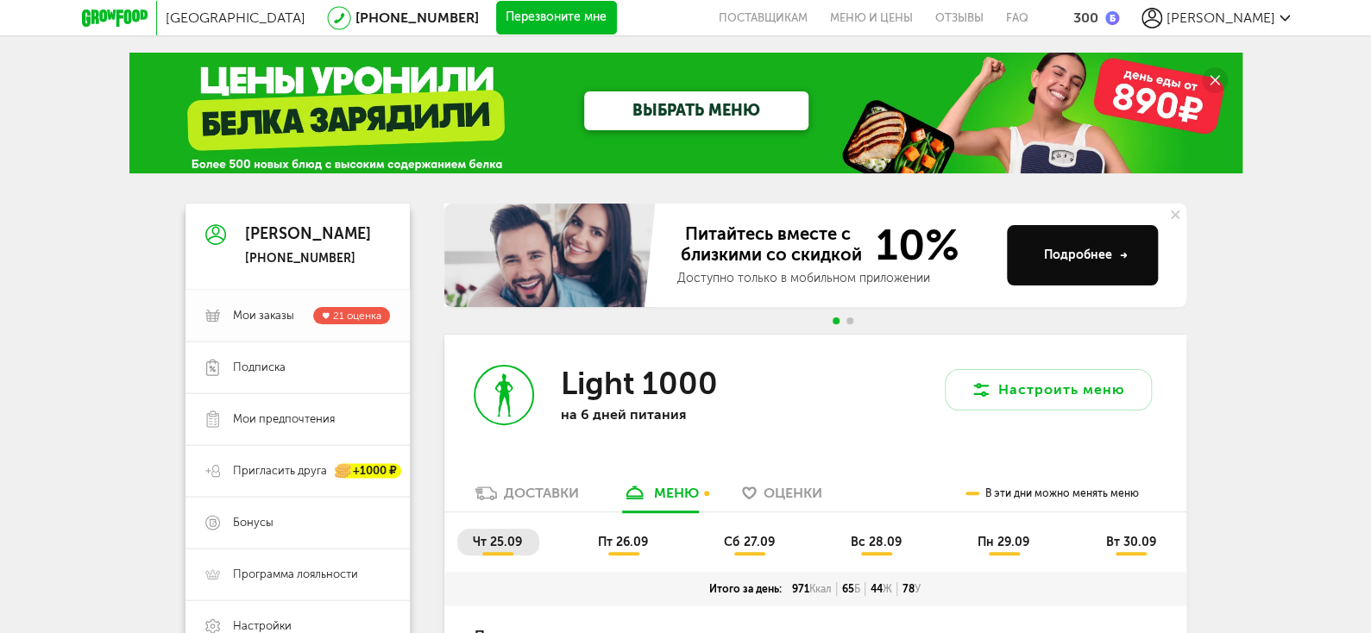
click at [249, 319] on span "Мои заказы" at bounding box center [263, 316] width 61 height 16
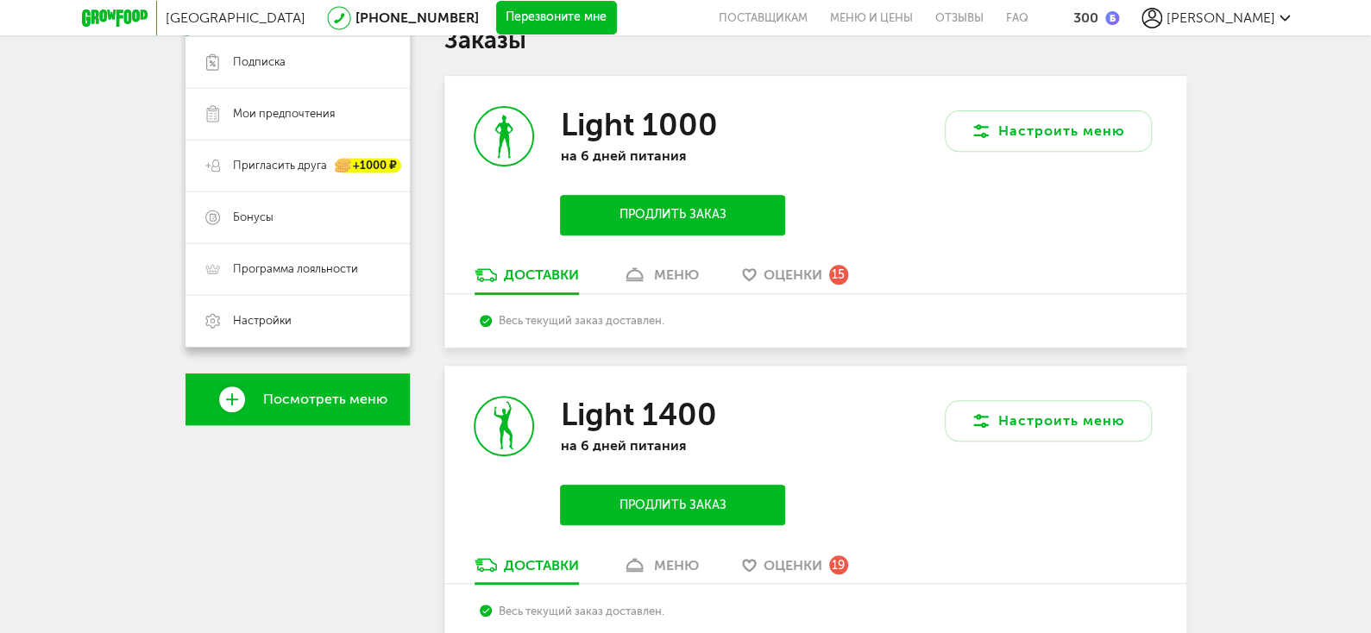
scroll to position [86, 0]
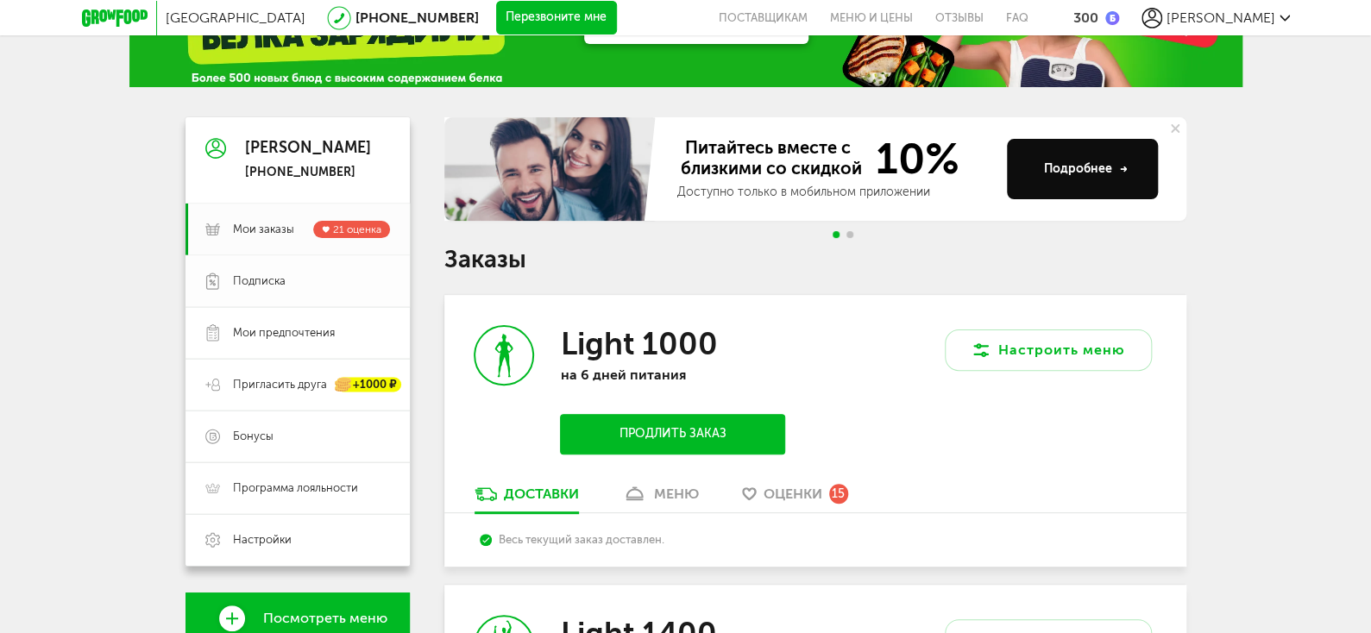
click at [300, 283] on span "Подписка" at bounding box center [311, 282] width 157 height 16
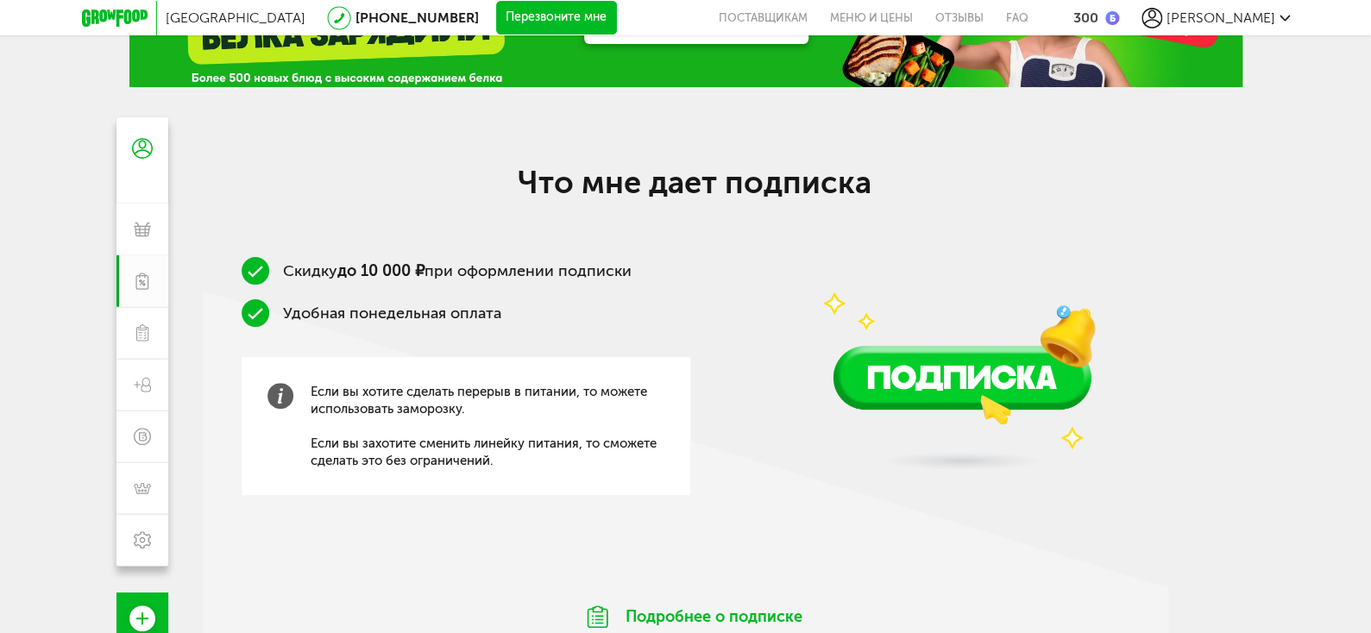
click at [763, 470] on div "Скидку до 10 000 ₽ при оформлении подписки Удобная понедельная оплата Если вы х…" at bounding box center [695, 407] width 984 height 301
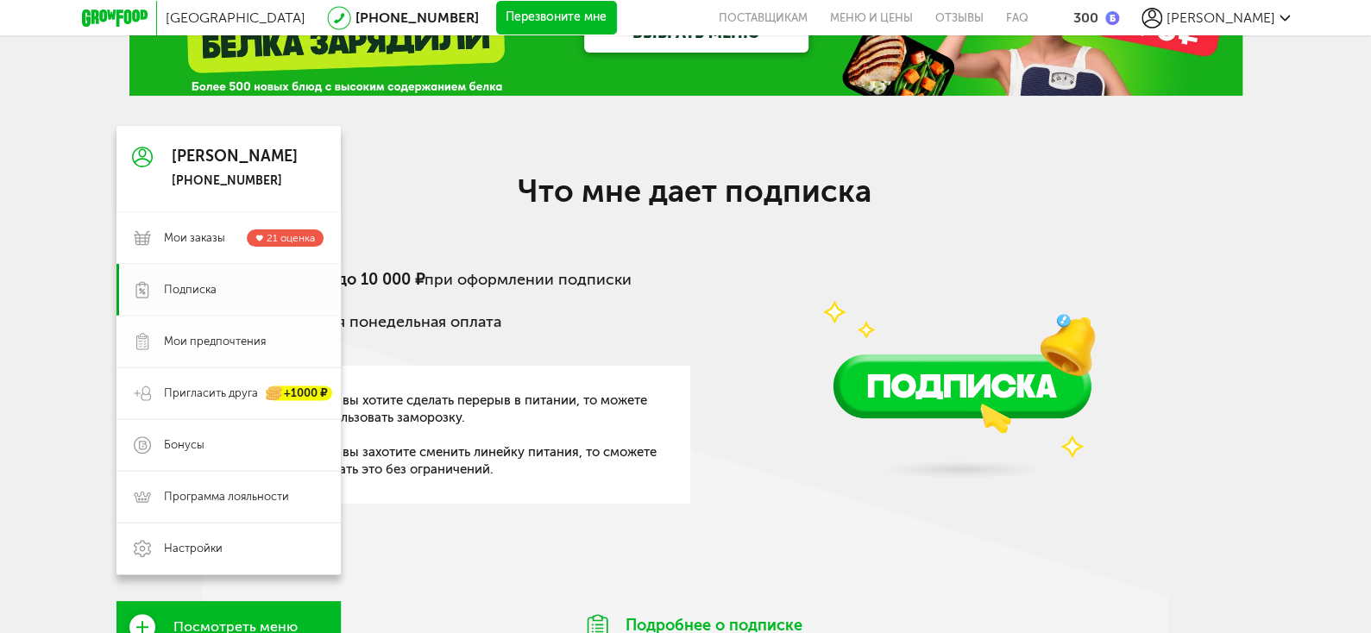
scroll to position [173, 0]
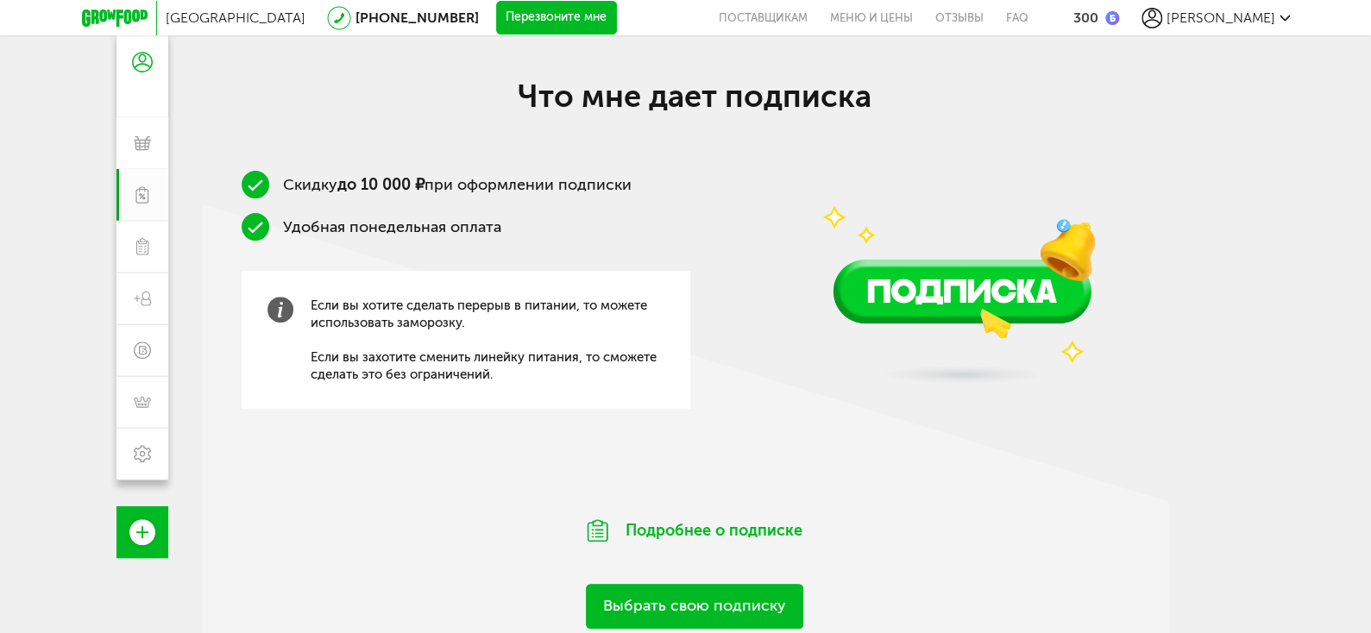
click at [1264, 17] on span "[PERSON_NAME]" at bounding box center [1221, 17] width 109 height 16
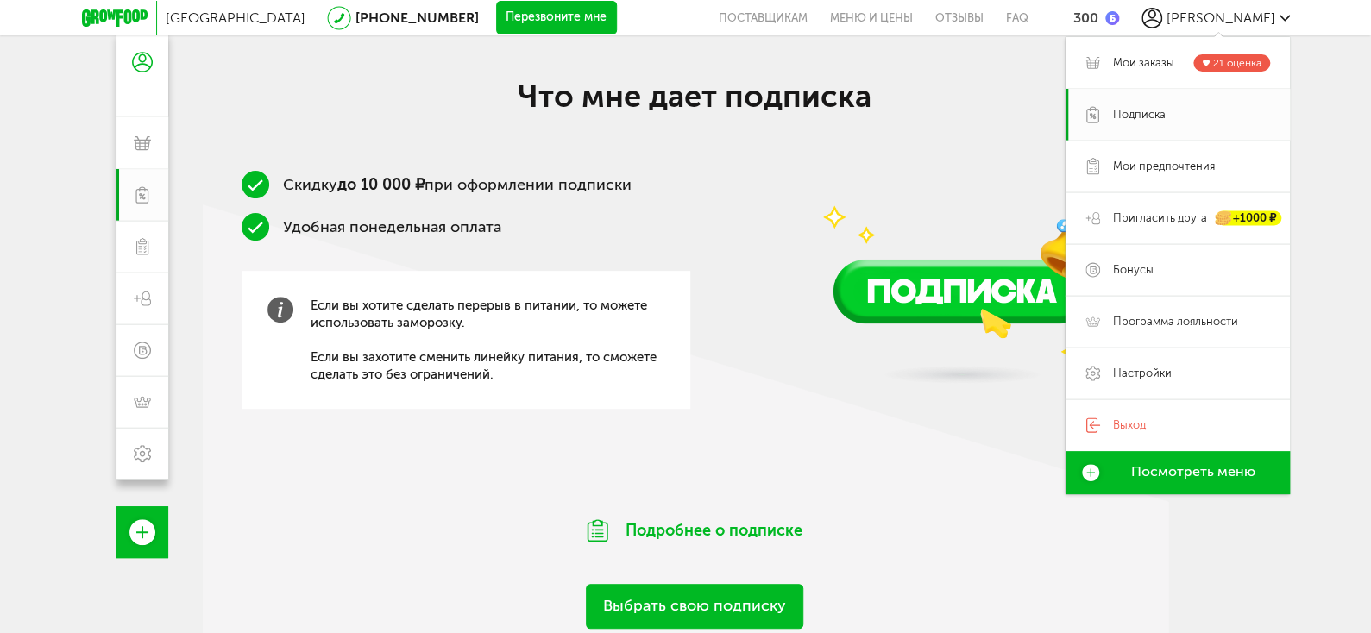
click at [1332, 185] on div "Москва 8 (800) 555-21-78 Перезвоните мне поставщикам Меню и цены Отзывы FAQ 300…" at bounding box center [685, 280] width 1371 height 906
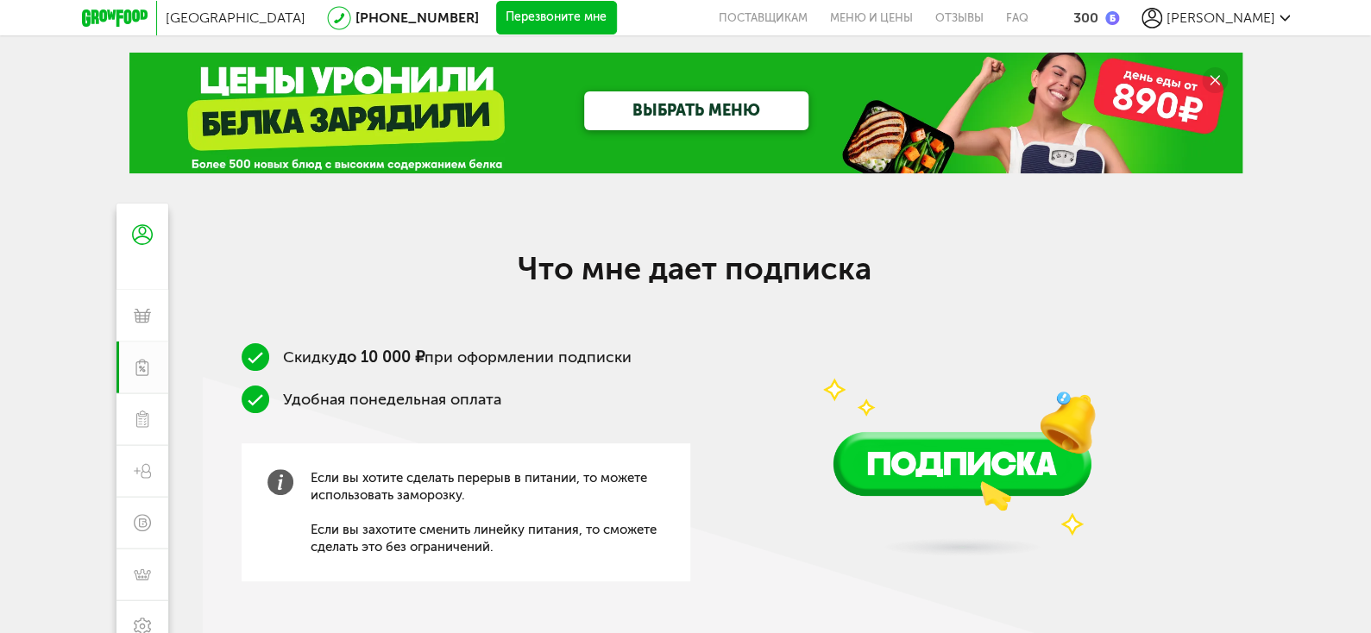
click at [124, 19] on icon at bounding box center [115, 17] width 66 height 17
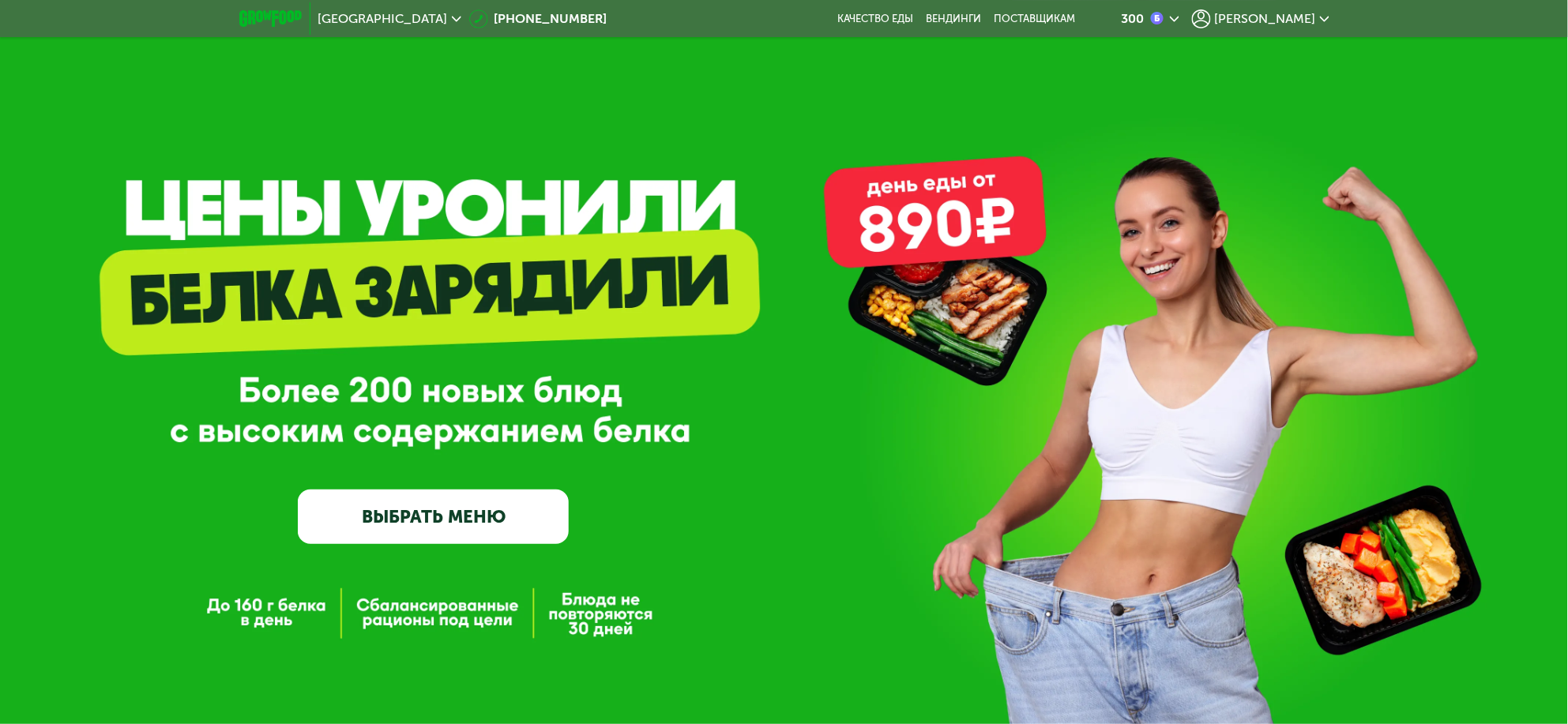
click at [1280, 15] on span "[PERSON_NAME]" at bounding box center [1265, 19] width 101 height 13
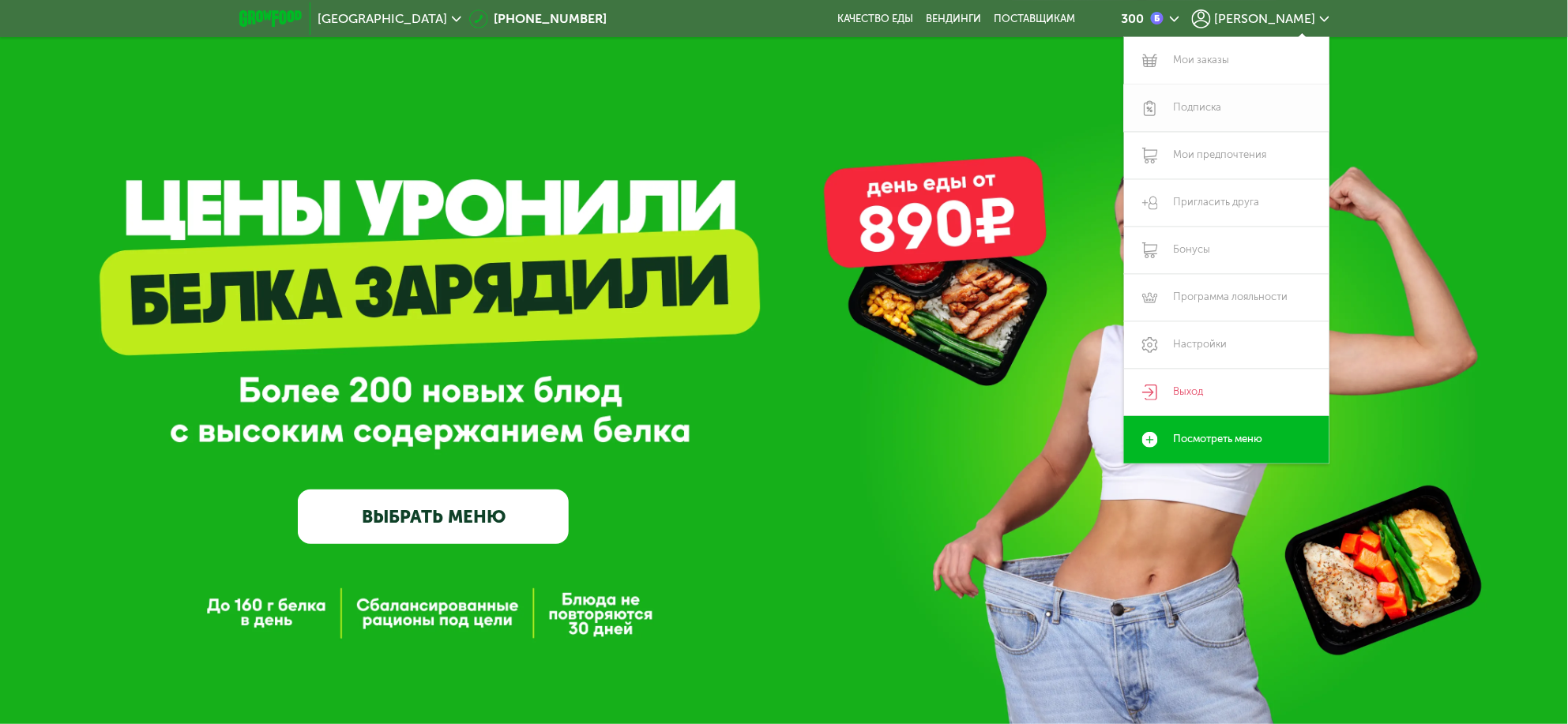
click at [1220, 105] on link "Подписка" at bounding box center [1227, 108] width 205 height 48
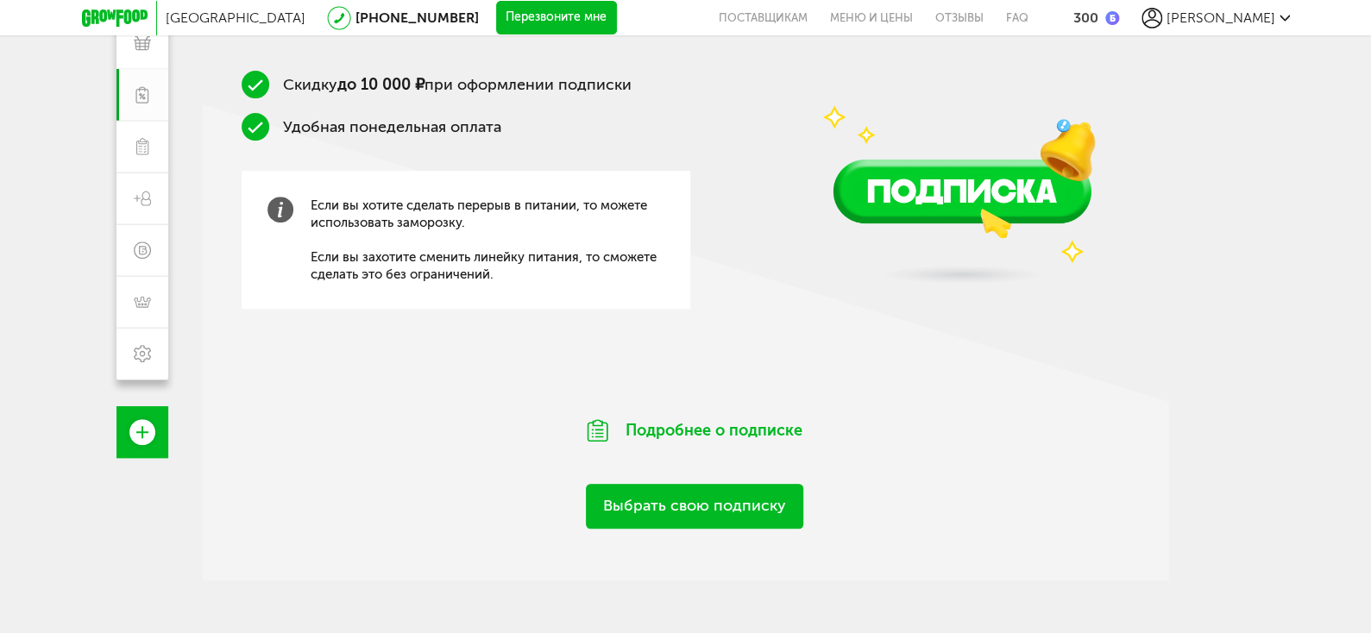
scroll to position [186, 0]
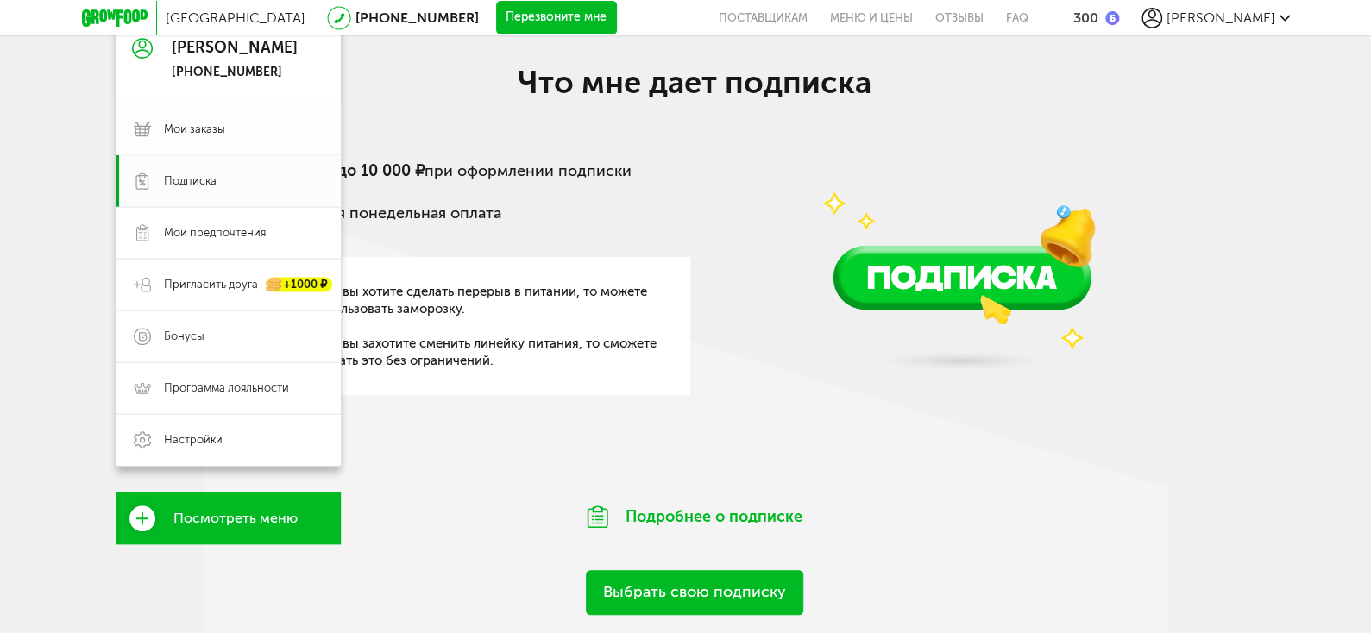
click at [207, 130] on span "Мои заказы" at bounding box center [194, 130] width 61 height 16
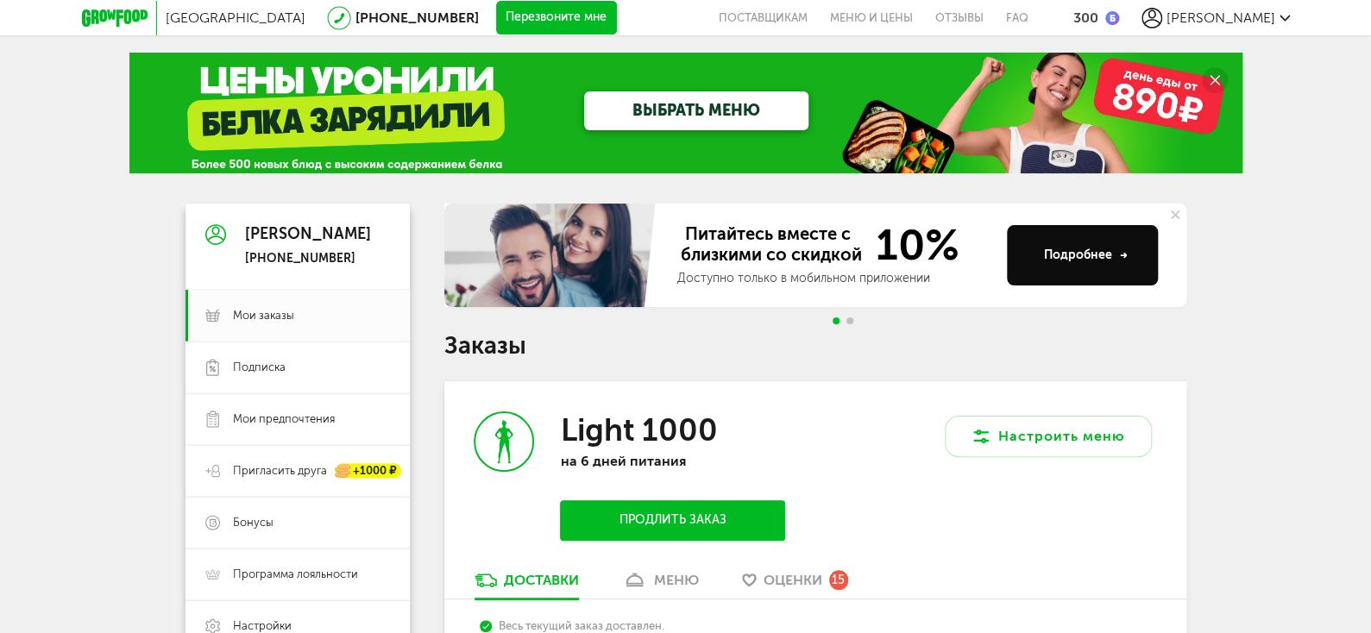
click at [1173, 212] on use at bounding box center [1175, 215] width 9 height 9
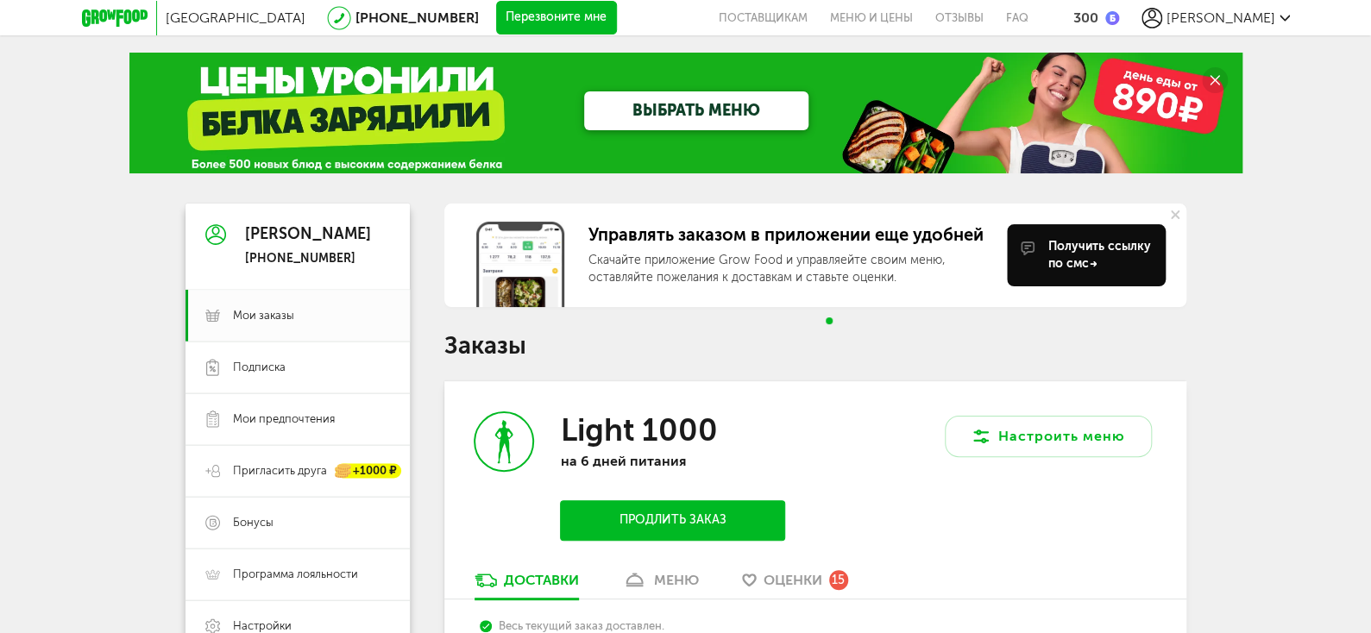
click at [1181, 217] on button at bounding box center [1175, 215] width 22 height 22
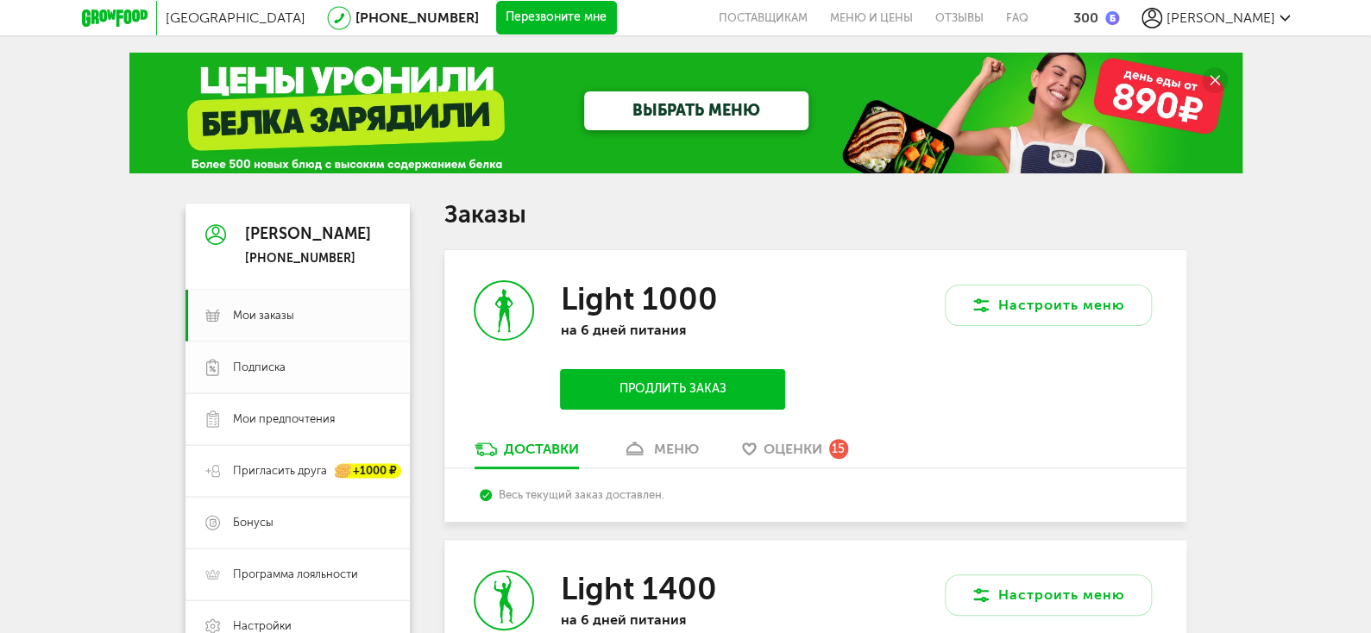
click at [263, 370] on span "Подписка" at bounding box center [259, 368] width 53 height 16
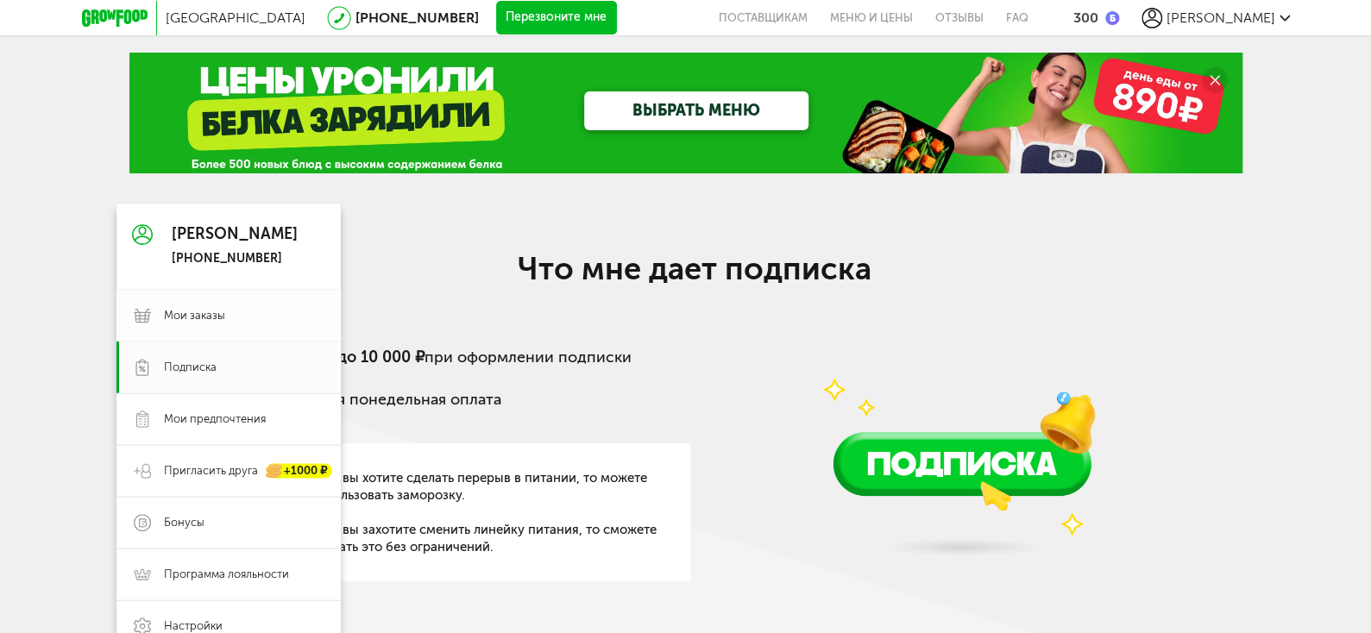
click at [176, 311] on span "Мои заказы" at bounding box center [194, 316] width 61 height 16
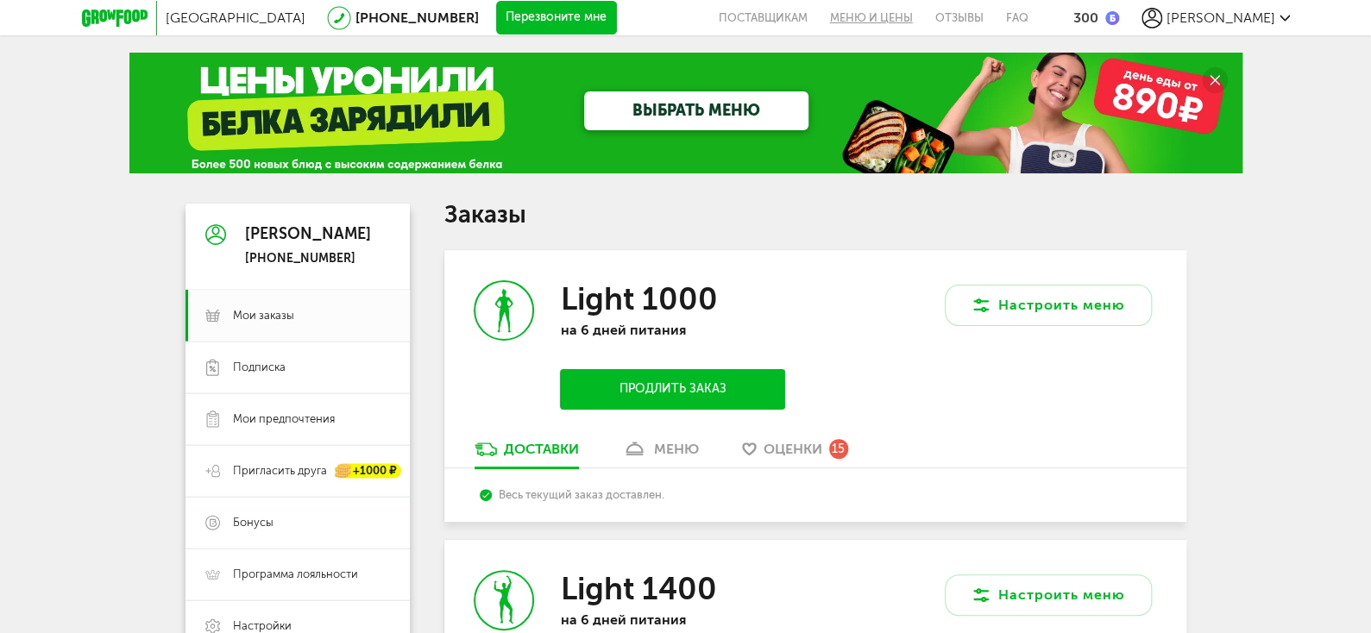
click at [924, 15] on link "Меню и цены" at bounding box center [871, 17] width 105 height 35
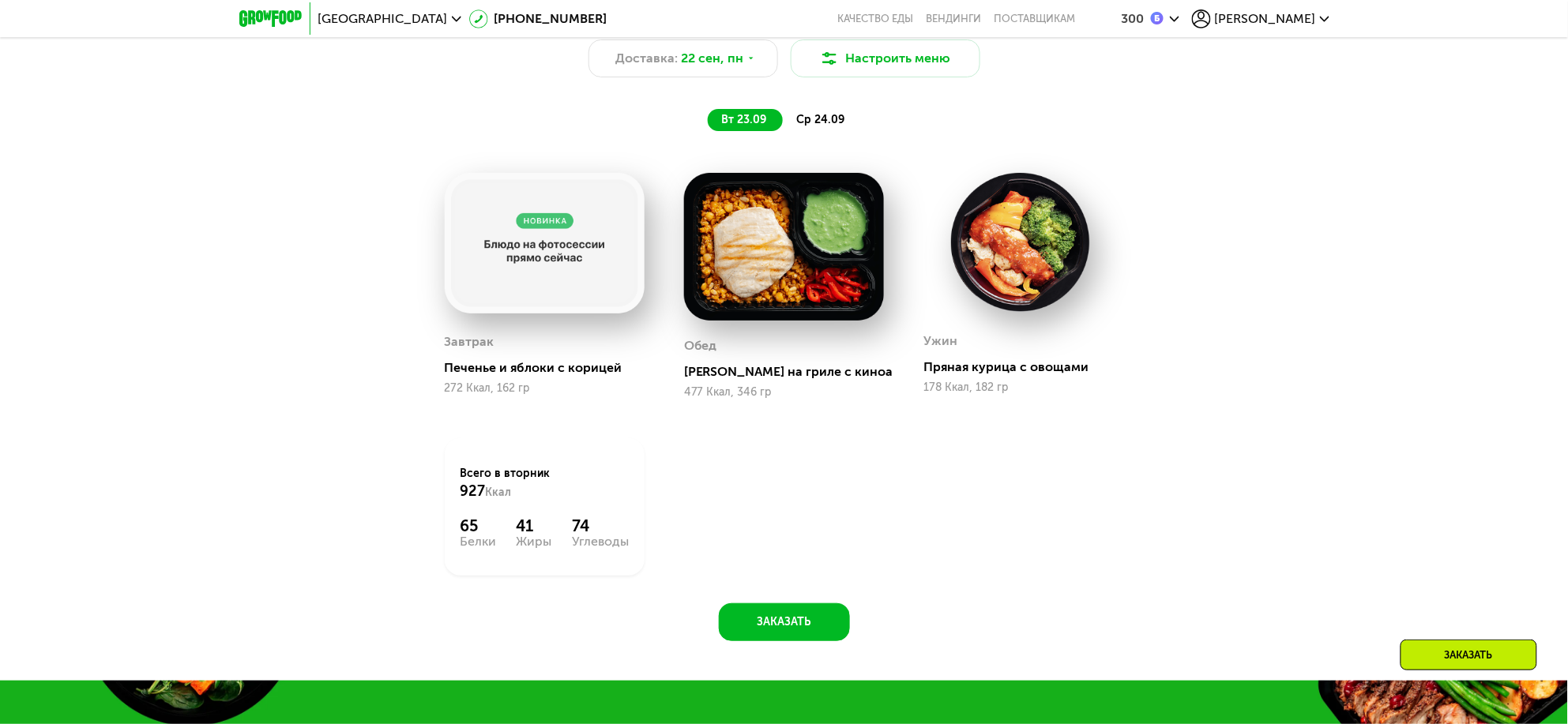
scroll to position [1086, 0]
